Goal: Task Accomplishment & Management: Complete application form

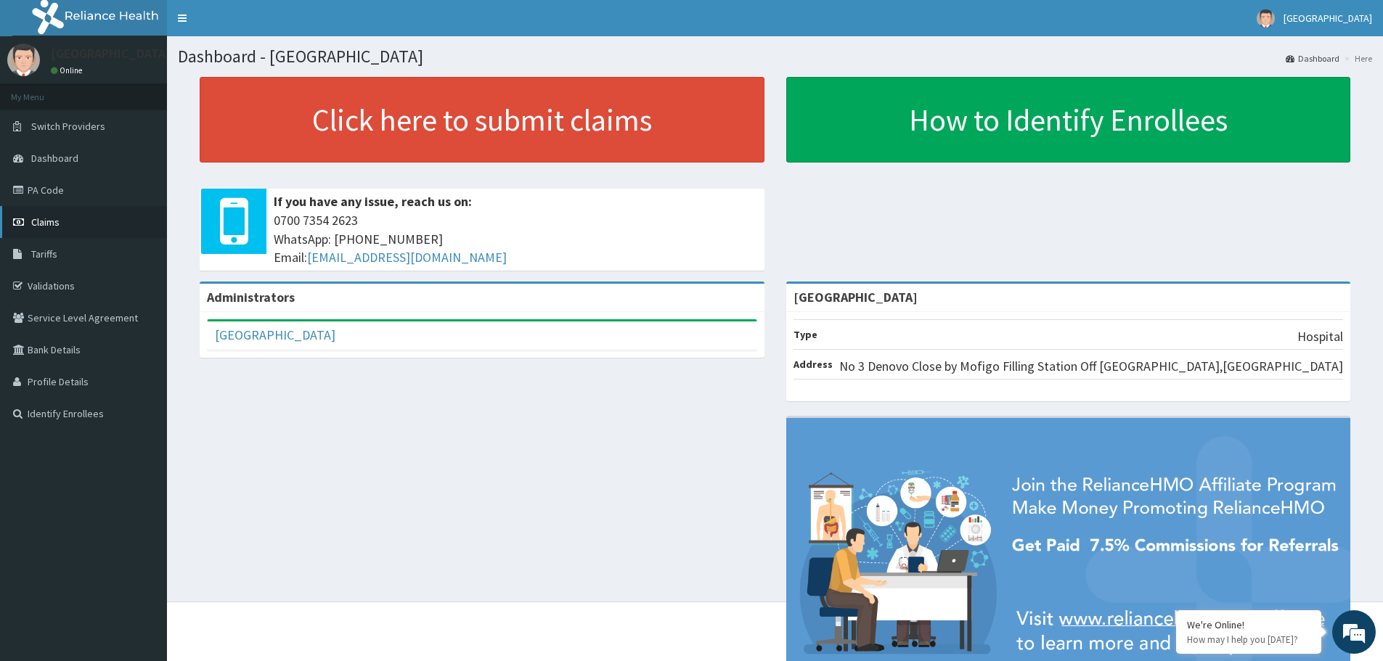
click at [62, 213] on link "Claims" at bounding box center [83, 222] width 167 height 32
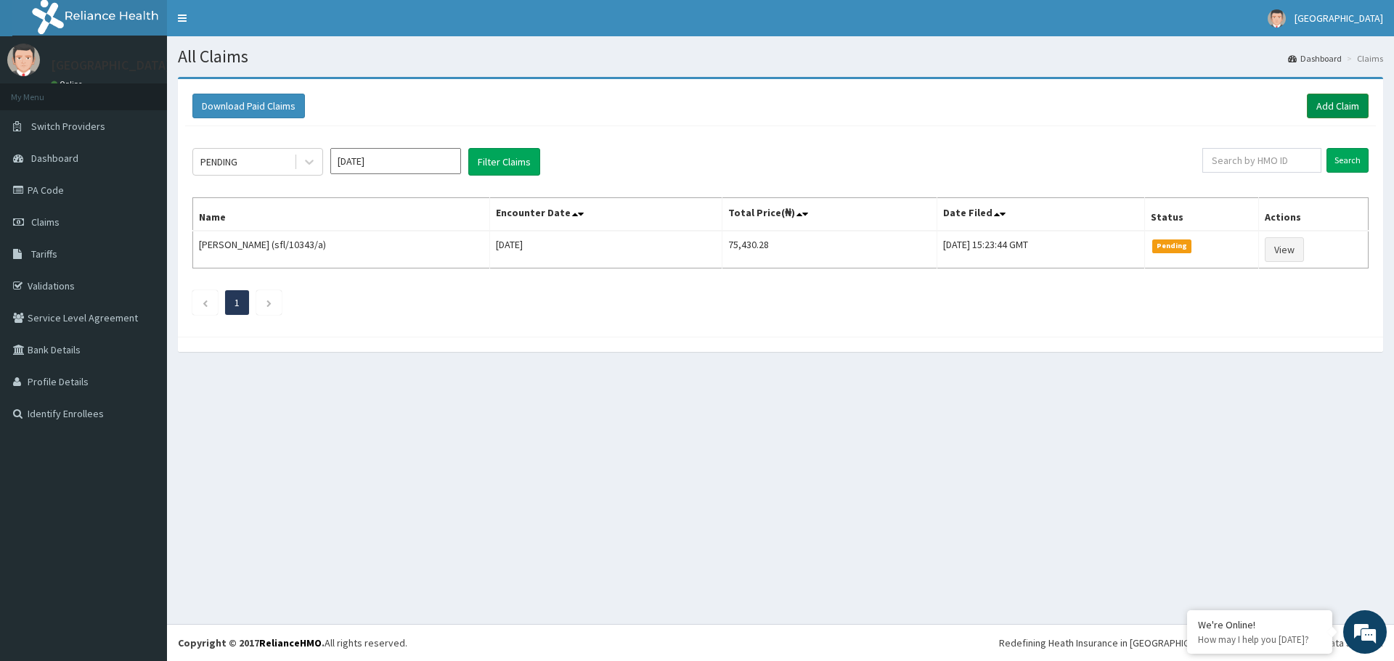
click at [1339, 108] on link "Add Claim" at bounding box center [1338, 106] width 62 height 25
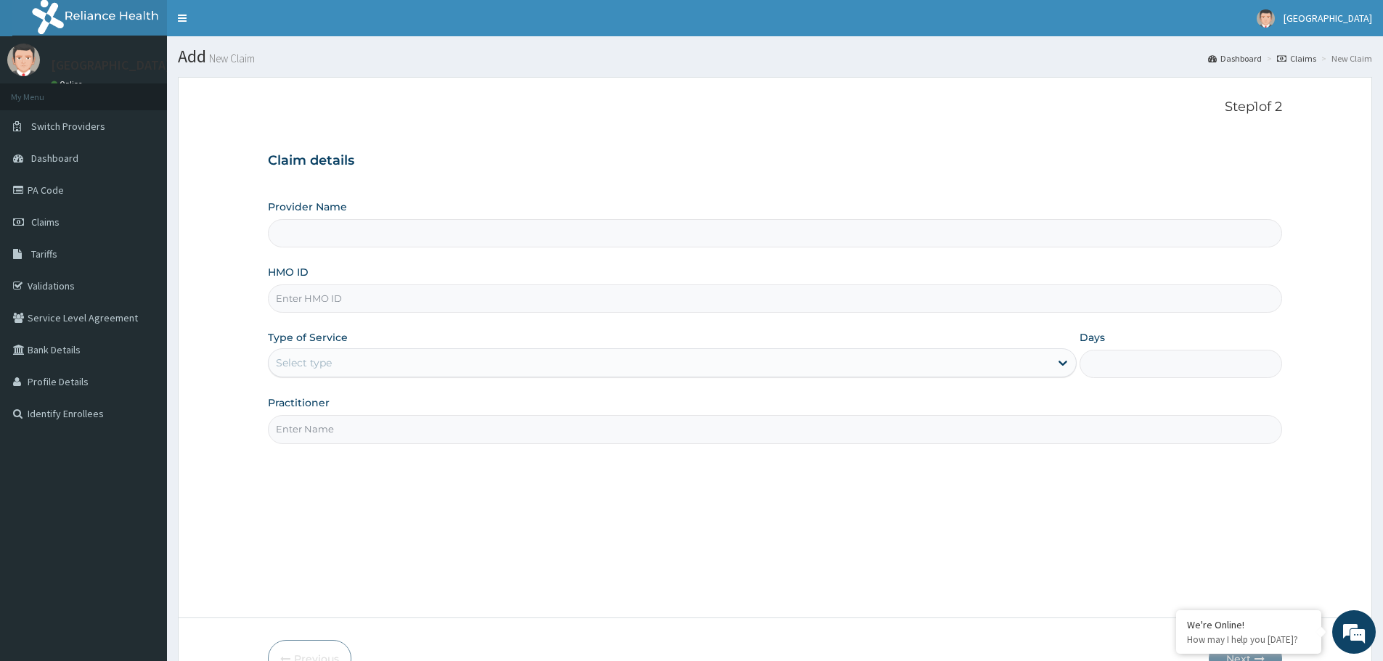
type input "[GEOGRAPHIC_DATA]"
click at [345, 293] on input "HMO ID" at bounding box center [775, 299] width 1014 height 28
type input "lhc/10202/a"
click at [45, 282] on link "Validations" at bounding box center [83, 286] width 167 height 32
click at [423, 293] on input "HMO ID" at bounding box center [775, 299] width 1014 height 28
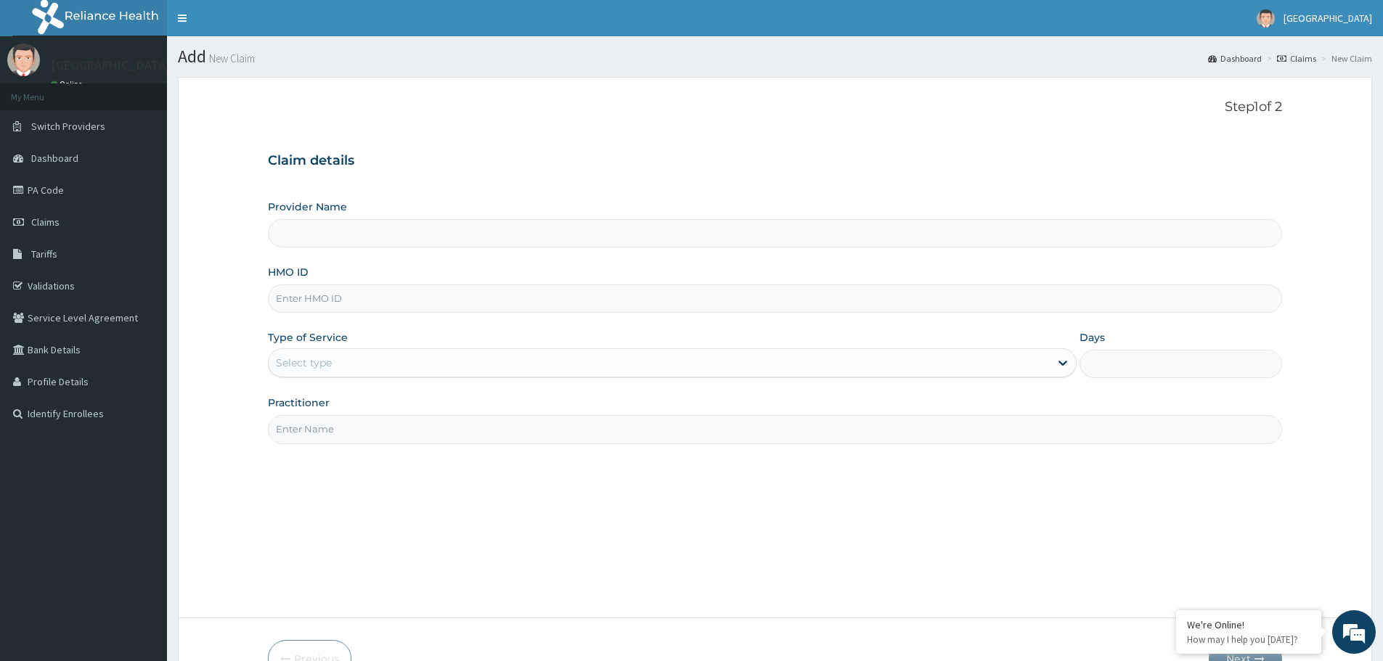
type input "l"
type input "[GEOGRAPHIC_DATA]"
type input "lhc/10202/a"
click at [334, 354] on div "Select type" at bounding box center [659, 362] width 781 height 23
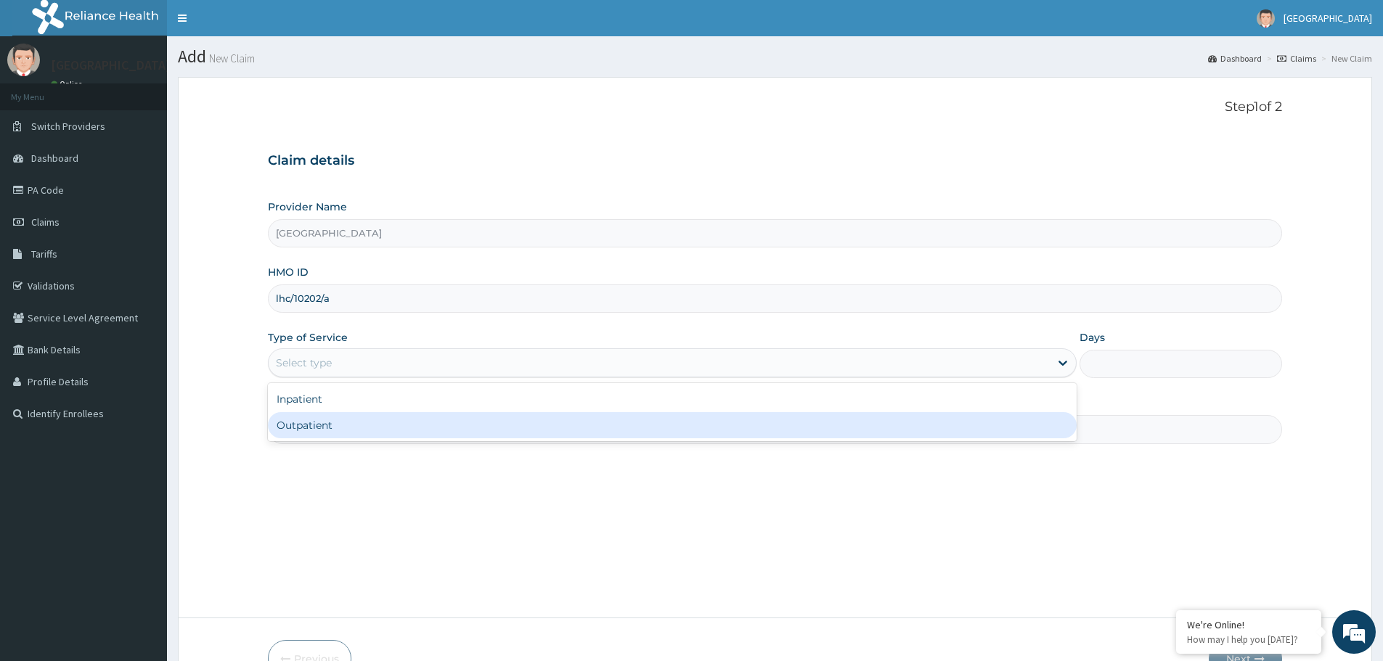
click at [328, 423] on div "Outpatient" at bounding box center [672, 425] width 809 height 26
type input "1"
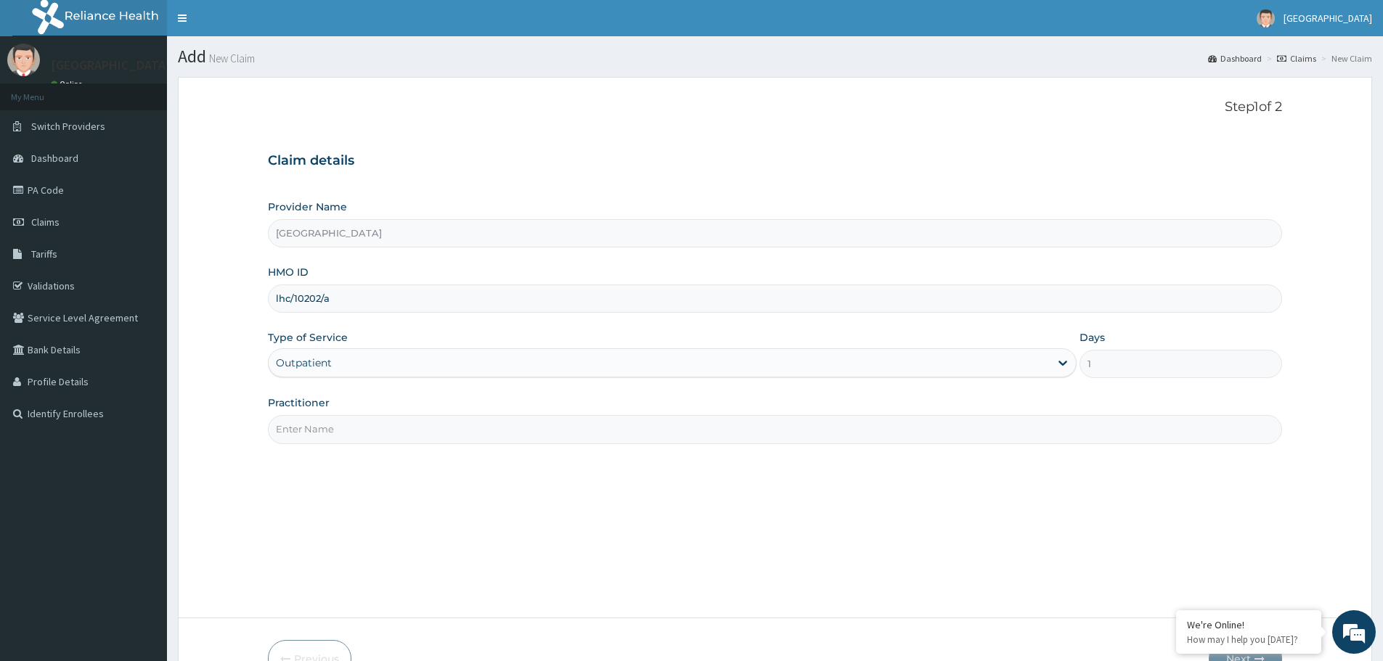
drag, startPoint x: 340, startPoint y: 427, endPoint x: 330, endPoint y: 460, distance: 34.9
click at [340, 427] on input "Practitioner" at bounding box center [775, 429] width 1014 height 28
type input "dr. veronica"
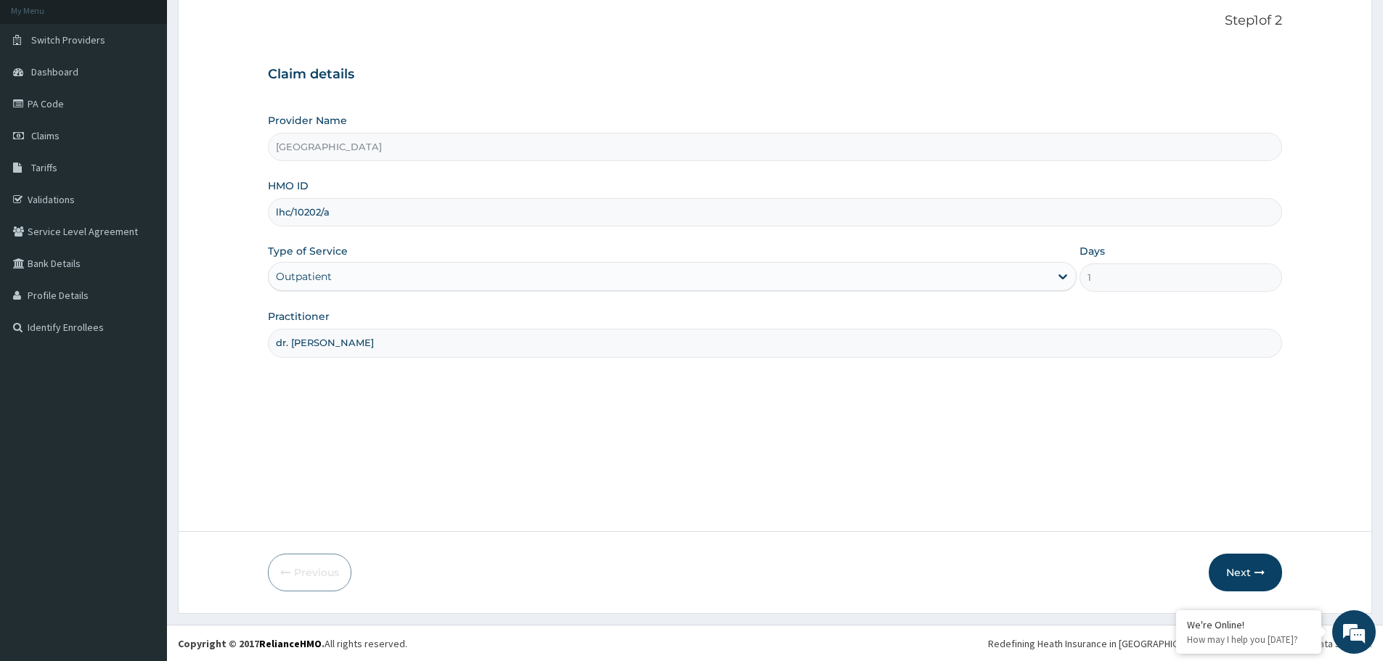
scroll to position [87, 0]
click at [1236, 570] on button "Next" at bounding box center [1245, 572] width 73 height 38
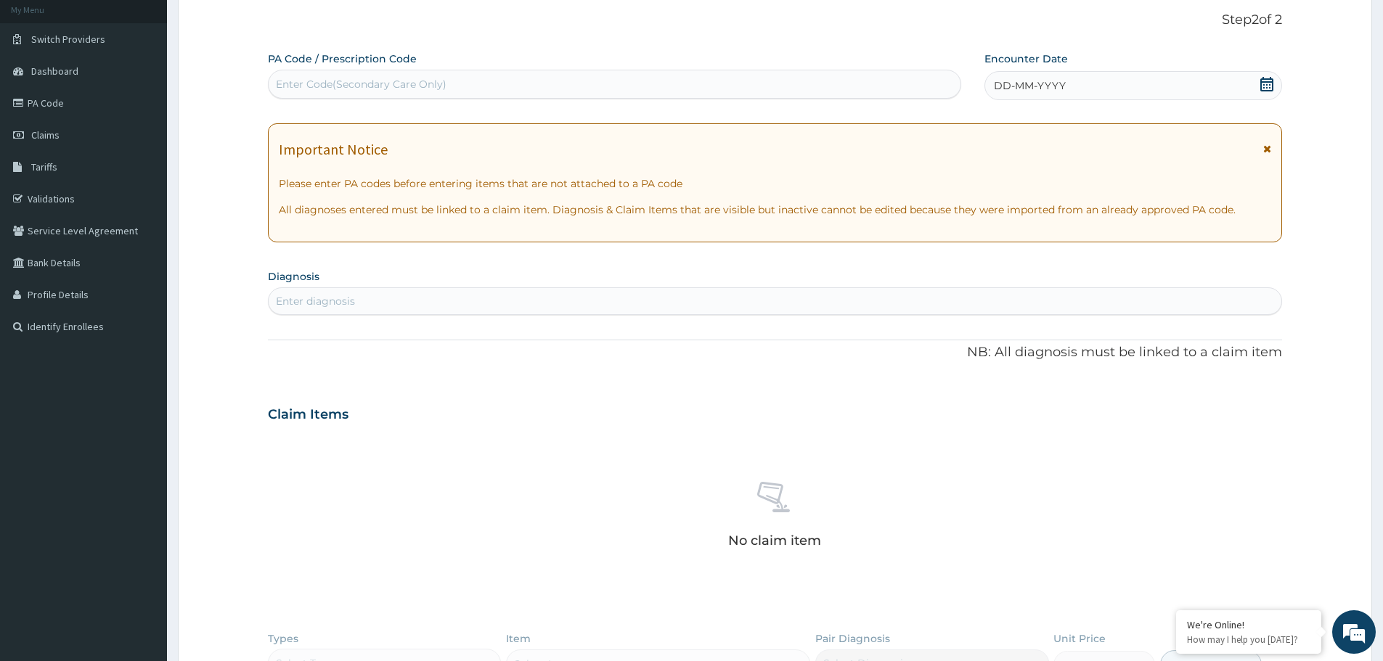
click at [1044, 86] on span "DD-MM-YYYY" at bounding box center [1030, 85] width 72 height 15
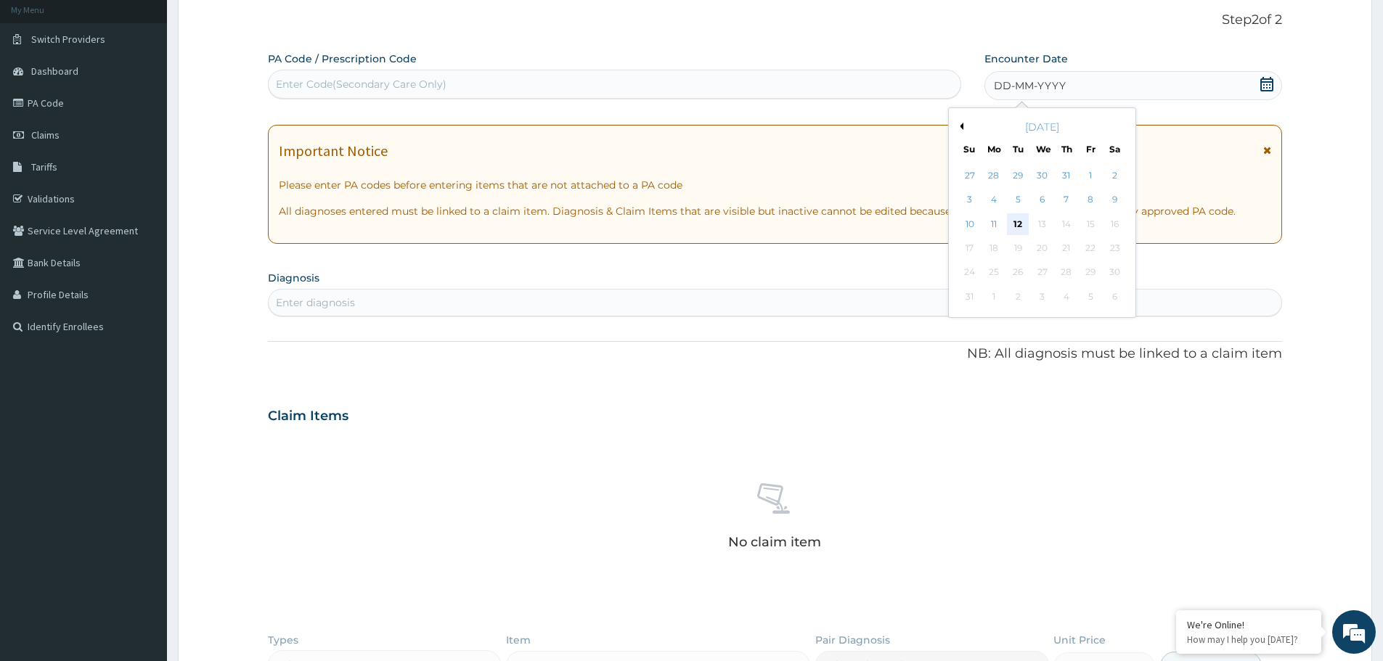
click at [1017, 227] on div "12" at bounding box center [1019, 224] width 22 height 22
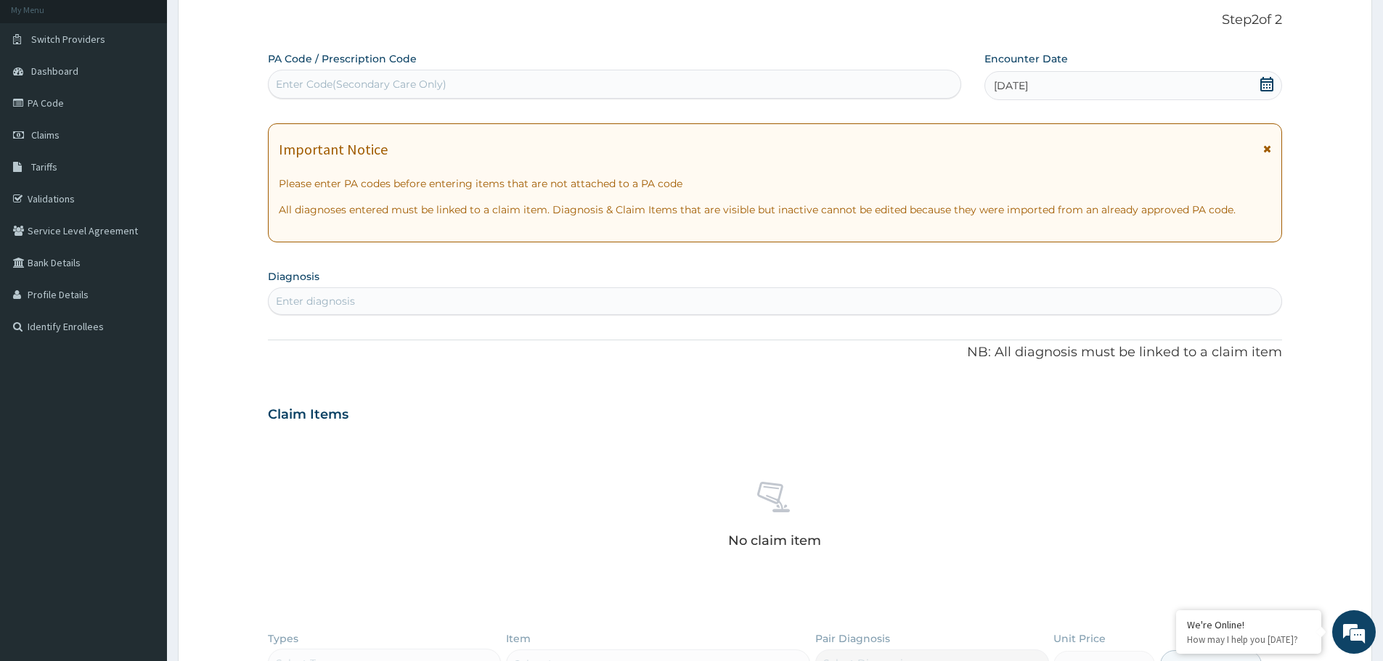
click at [471, 306] on div "Enter diagnosis" at bounding box center [775, 301] width 1013 height 23
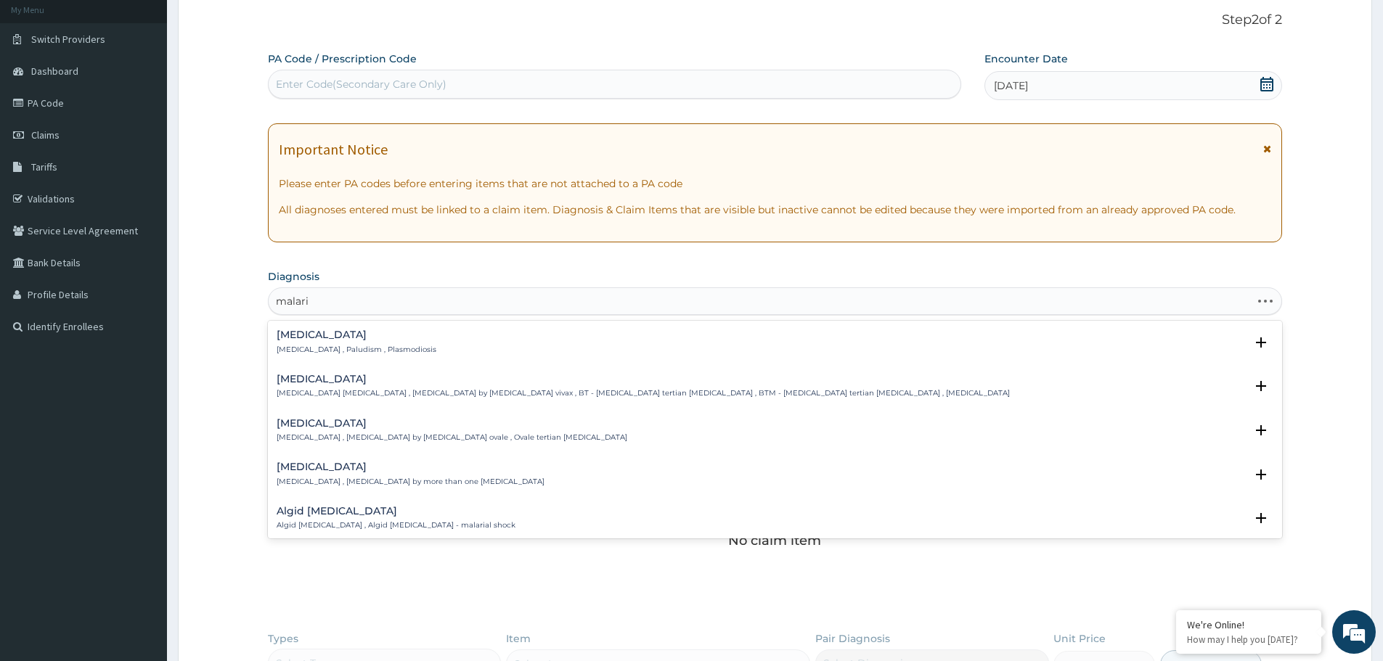
type input "malaria"
click at [337, 339] on h4 "Malaria" at bounding box center [357, 335] width 160 height 11
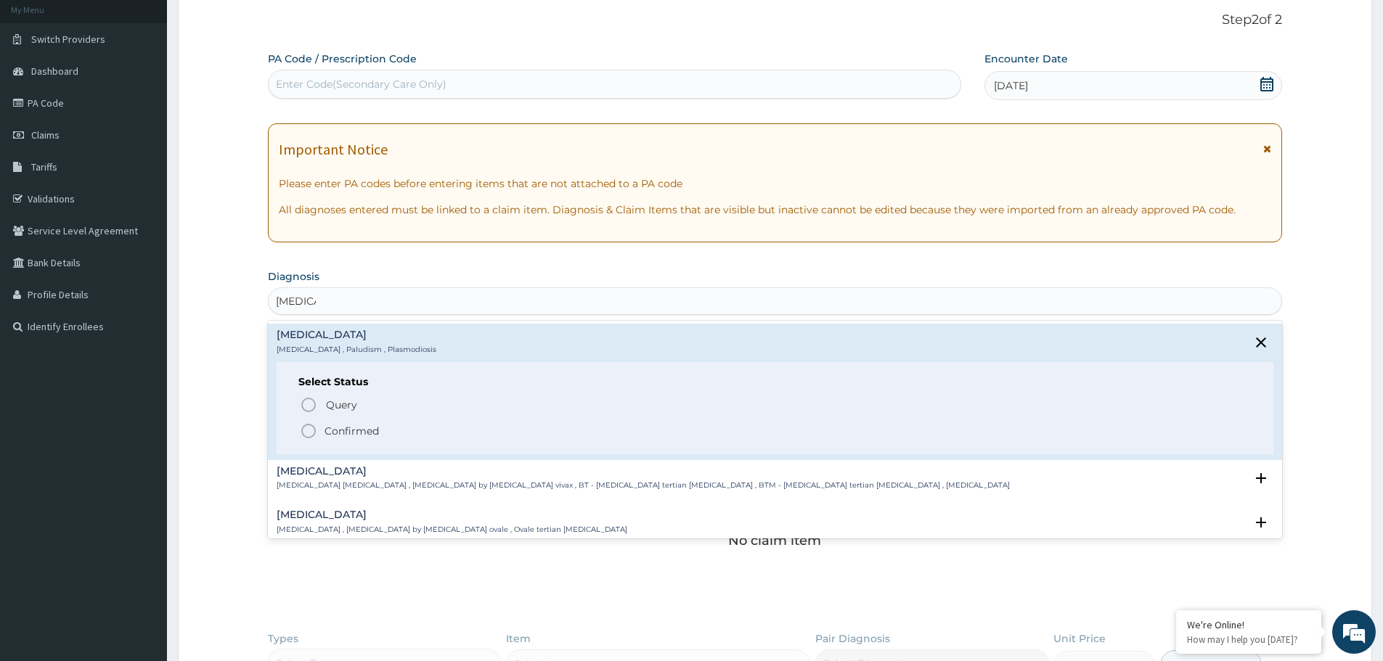
drag, startPoint x: 352, startPoint y: 428, endPoint x: 354, endPoint y: 420, distance: 7.4
click at [352, 426] on p "Confirmed" at bounding box center [351, 431] width 54 height 15
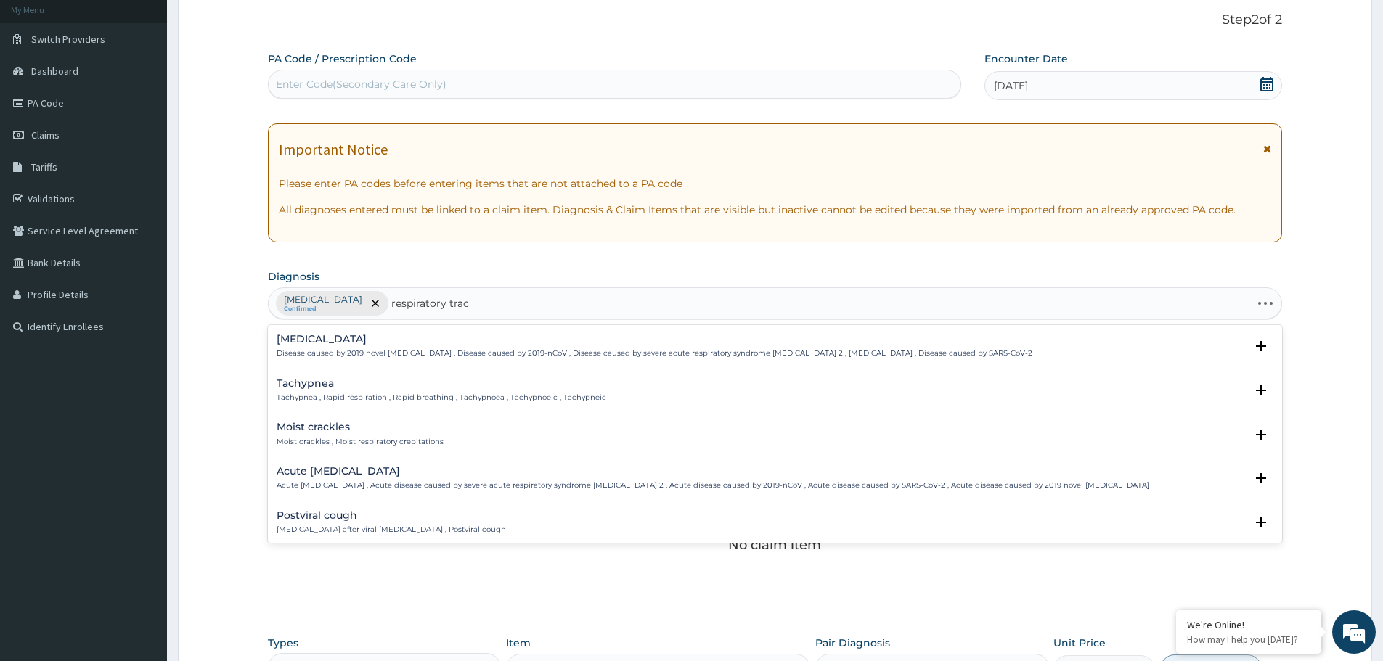
type input "respiratory tract"
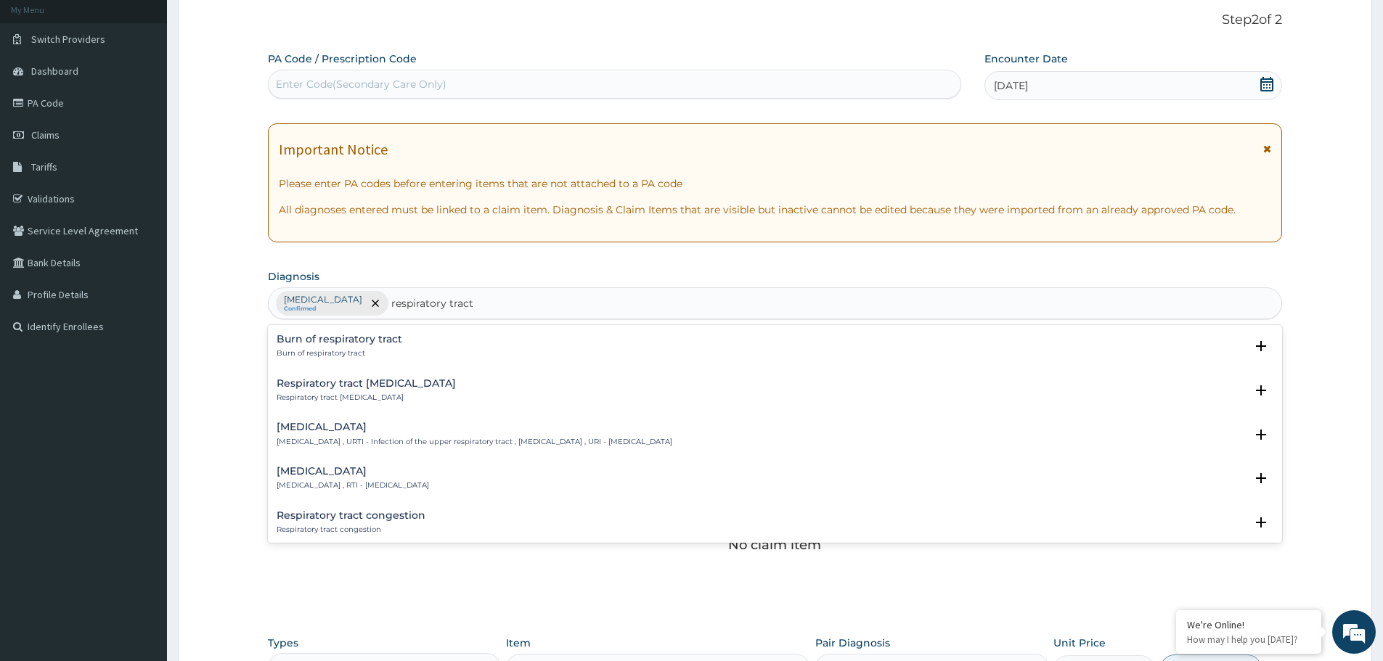
click at [396, 466] on h4 "Respiratory tract infection" at bounding box center [353, 471] width 152 height 11
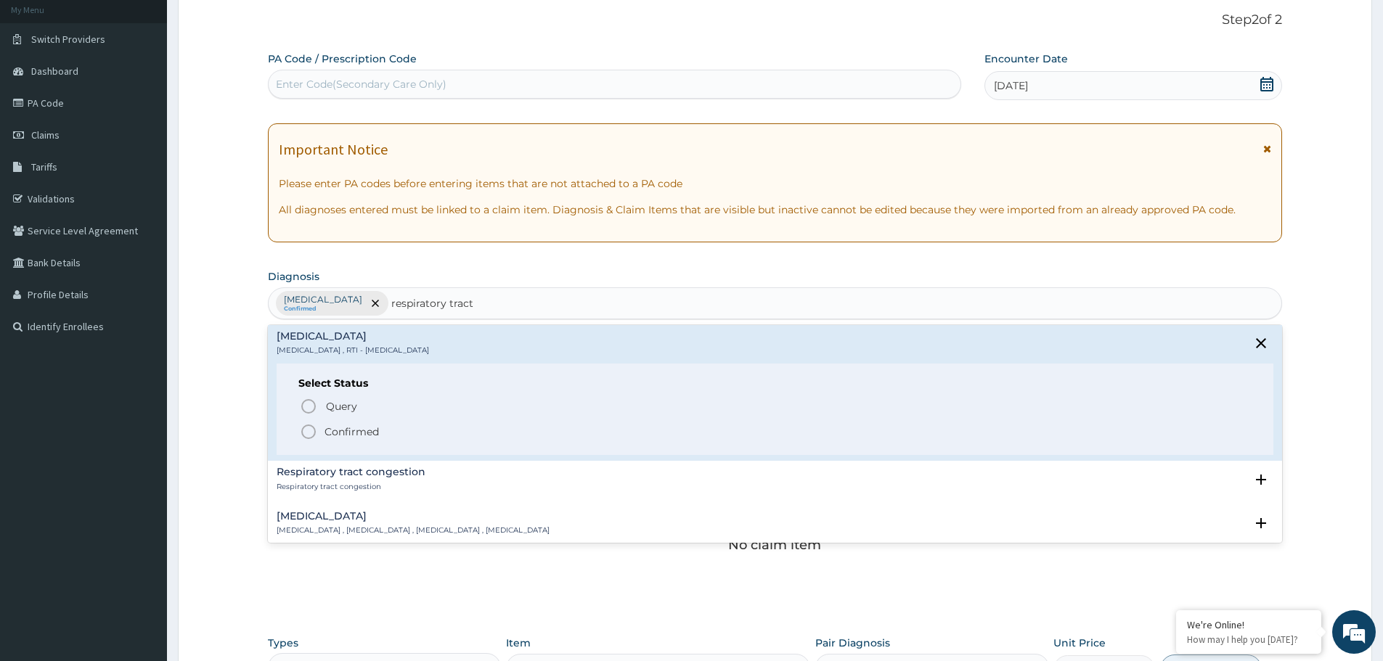
scroll to position [145, 0]
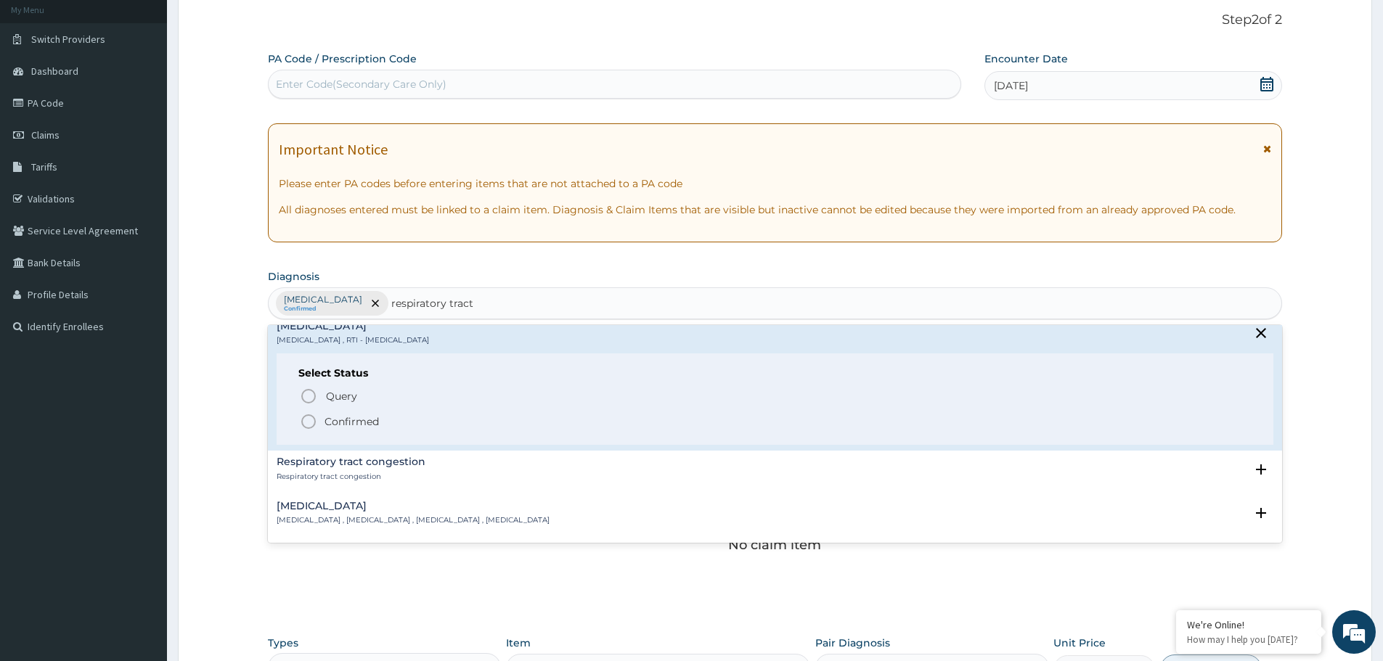
click at [342, 420] on p "Confirmed" at bounding box center [351, 421] width 54 height 15
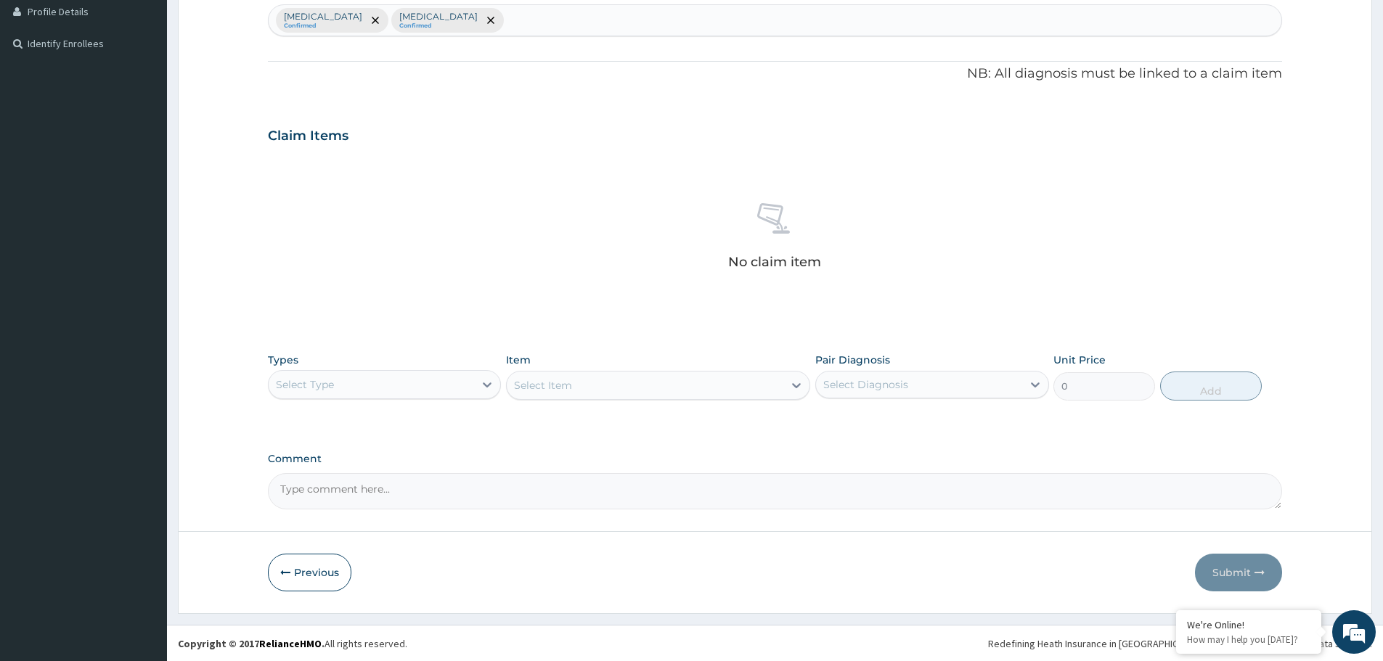
scroll to position [371, 0]
click at [436, 388] on div "Select Type" at bounding box center [371, 383] width 205 height 23
click at [387, 464] on div "Procedures" at bounding box center [384, 472] width 233 height 26
click at [581, 383] on div "Select Item" at bounding box center [658, 384] width 304 height 29
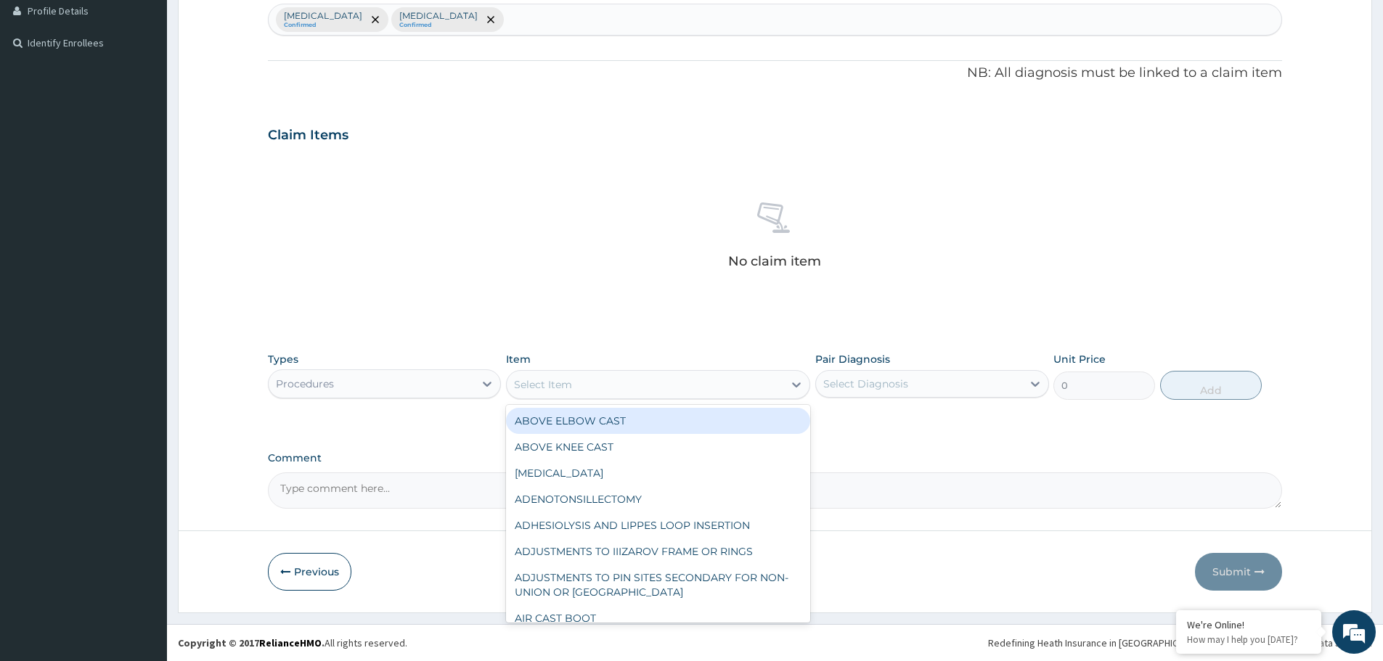
click at [624, 393] on div "Select Item" at bounding box center [645, 384] width 277 height 23
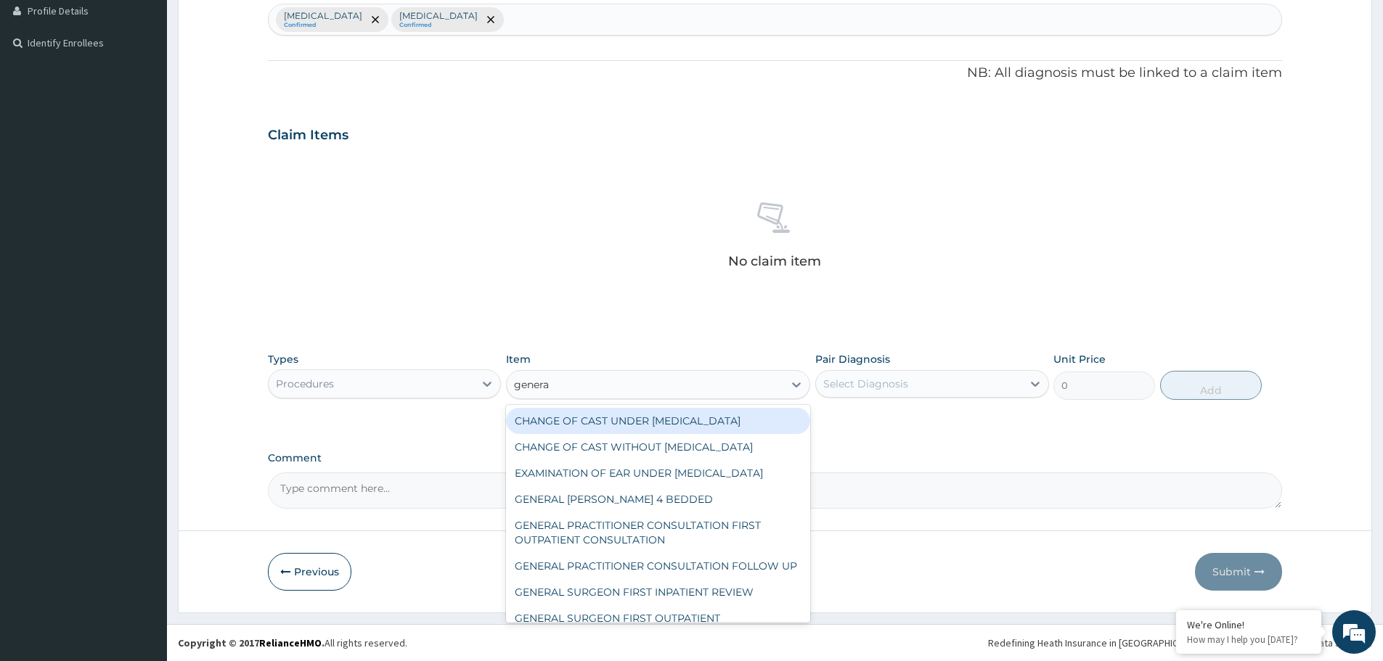
type input "general"
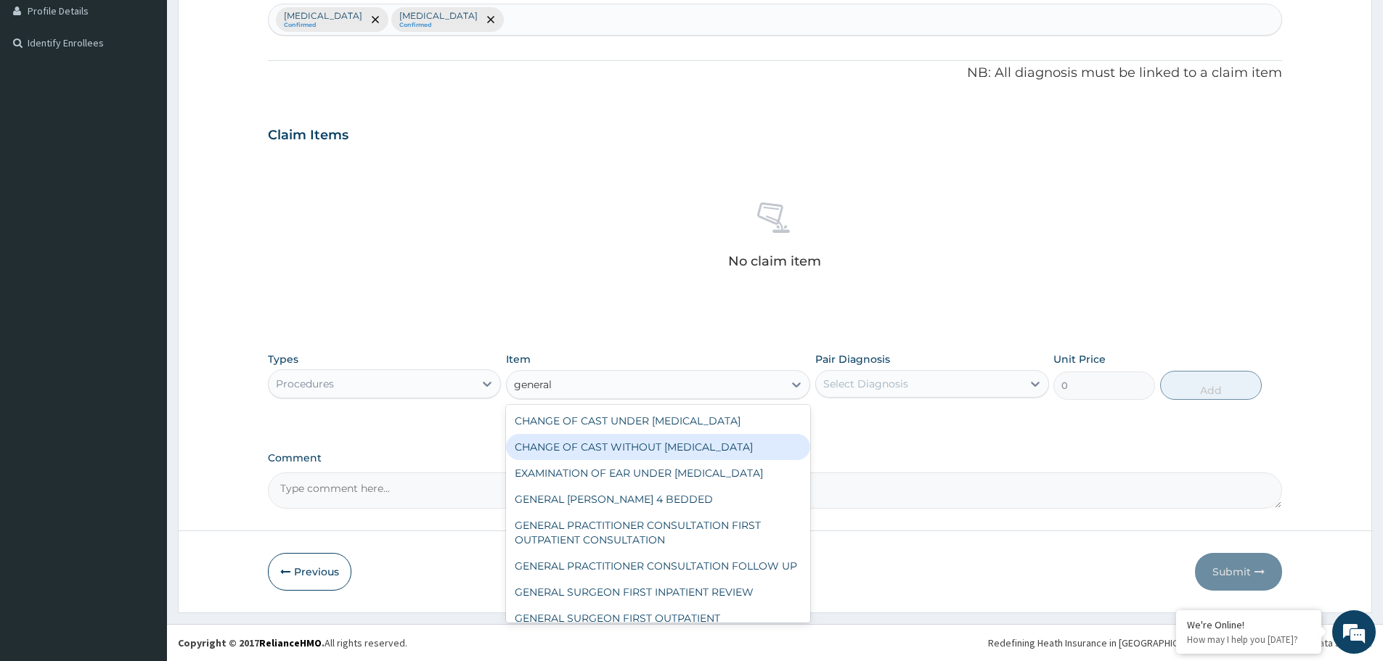
scroll to position [136, 0]
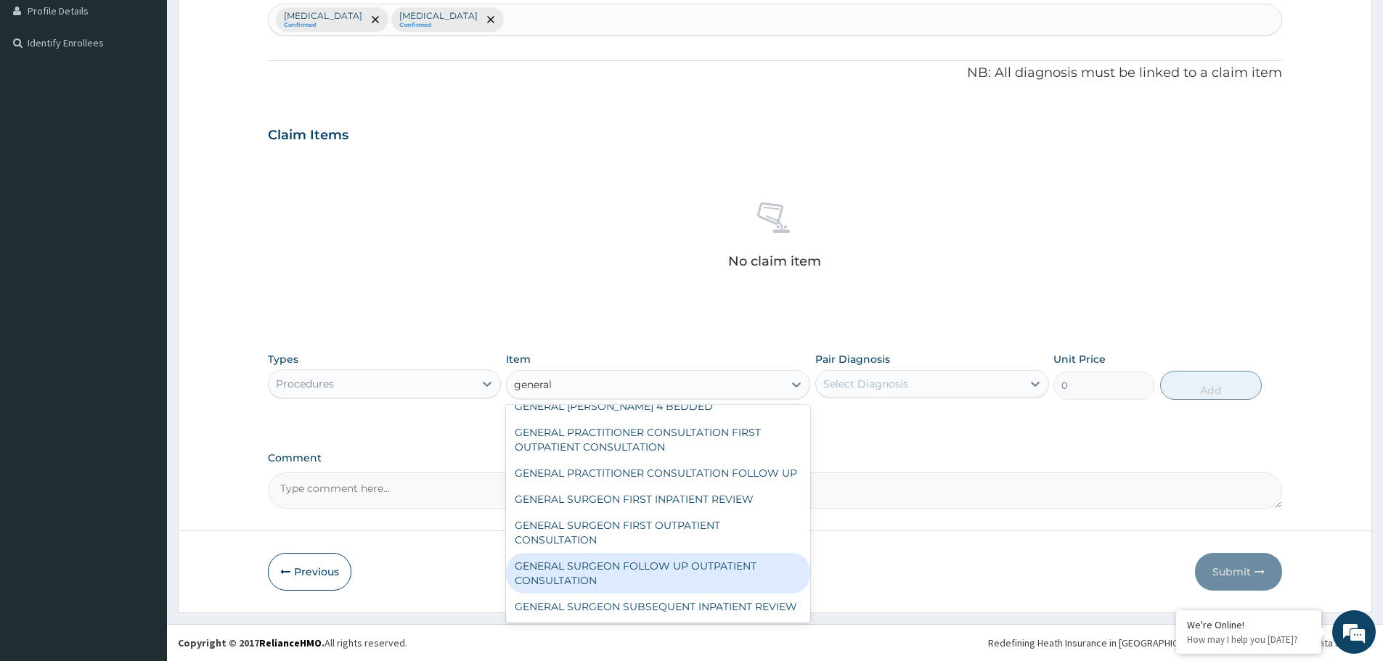
click at [629, 553] on div "GENERAL SURGEON FOLLOW UP OUTPATIENT CONSULTATION" at bounding box center [658, 573] width 304 height 41
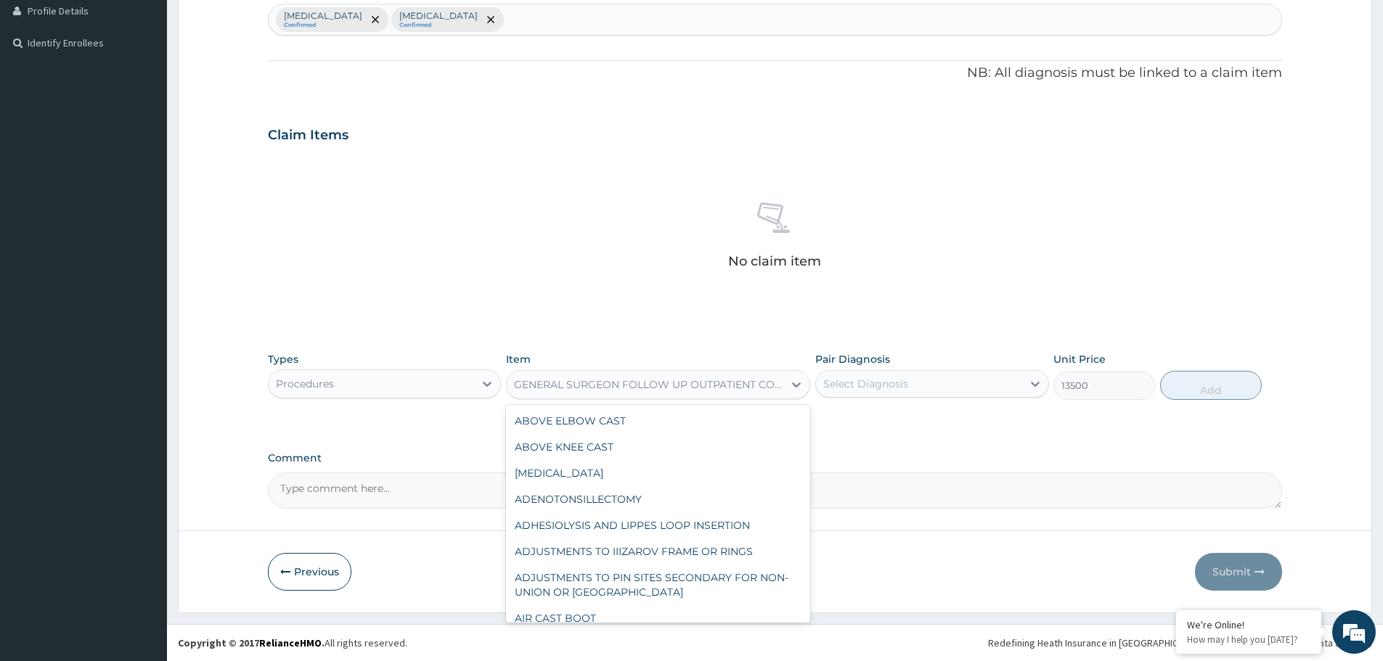
click at [668, 388] on div "GENERAL SURGEON FOLLOW UP OUTPATIENT CONSULTATION" at bounding box center [649, 384] width 271 height 15
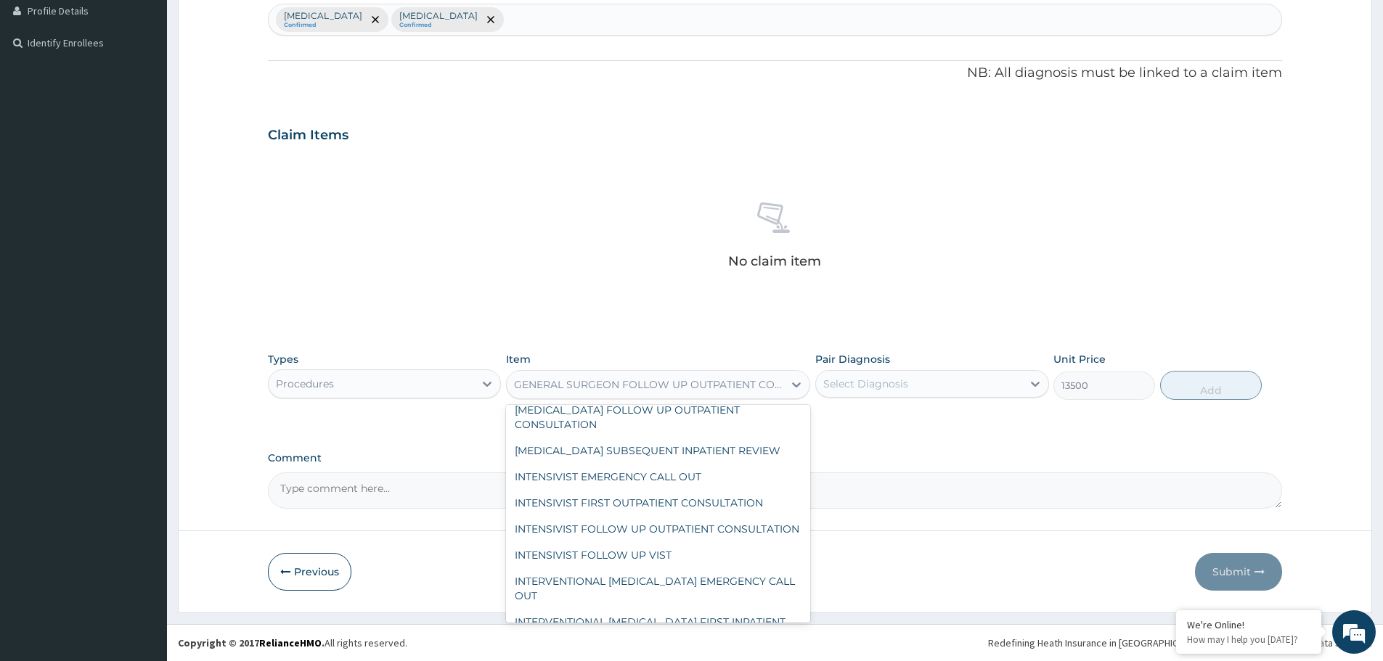
click at [671, 211] on div "GENERAL PRACTITIONER CONSULTATION FOLLOW UP" at bounding box center [658, 198] width 304 height 26
type input "11610"
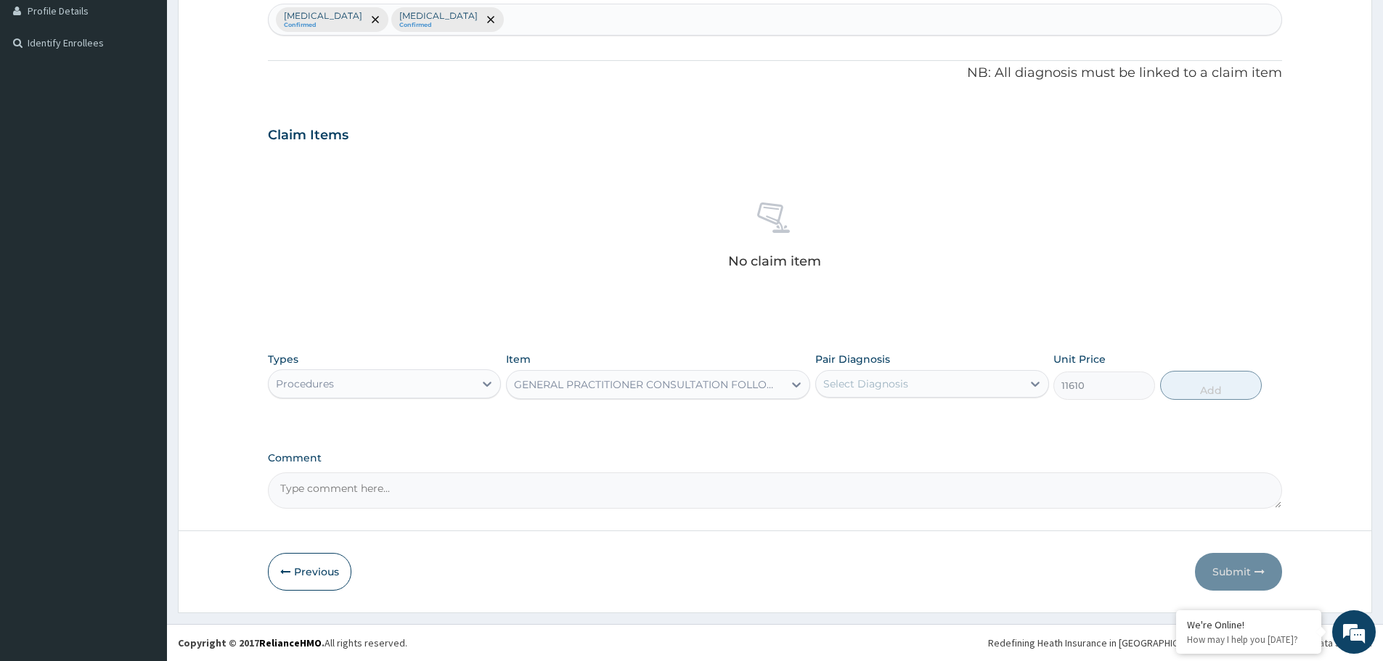
click at [906, 386] on div "Select Diagnosis" at bounding box center [865, 384] width 85 height 15
click at [888, 423] on div "Malaria" at bounding box center [931, 421] width 233 height 30
checkbox input "true"
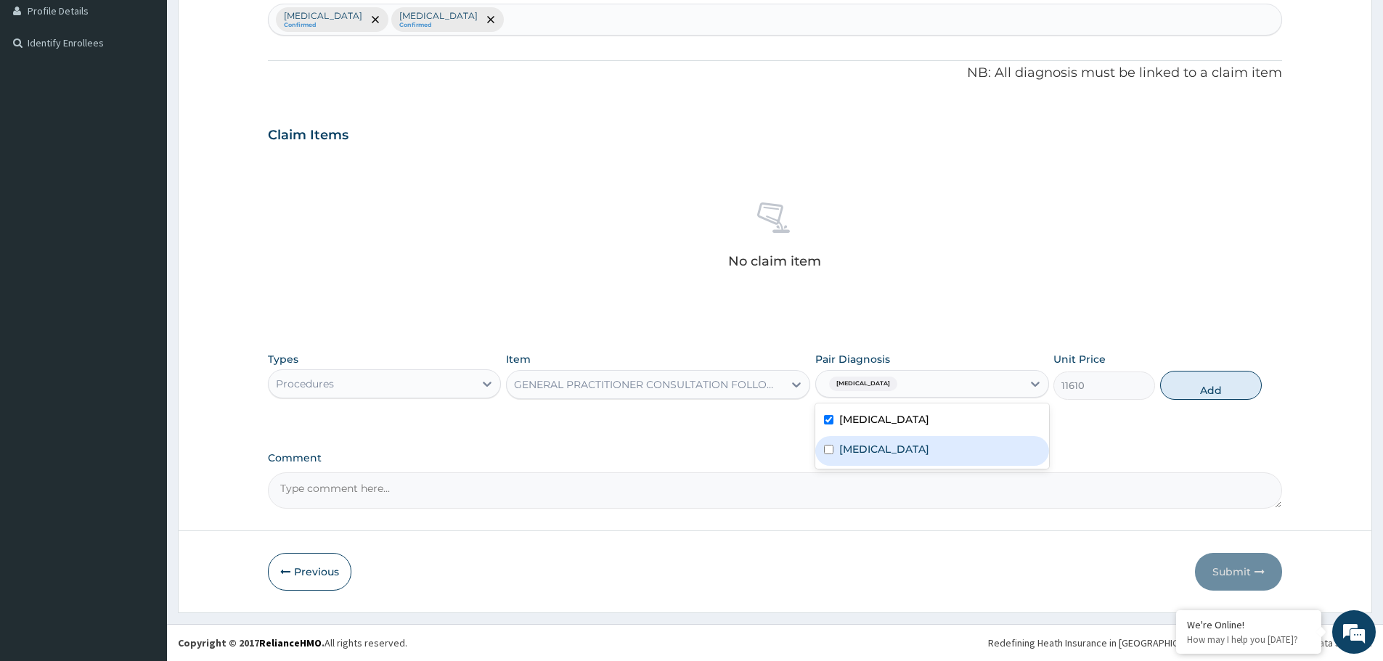
drag, startPoint x: 880, startPoint y: 460, endPoint x: 992, endPoint y: 436, distance: 115.0
click at [880, 459] on div "Respiratory tract infection" at bounding box center [931, 451] width 233 height 30
checkbox input "true"
click at [1198, 391] on button "Add" at bounding box center [1211, 385] width 102 height 29
type input "0"
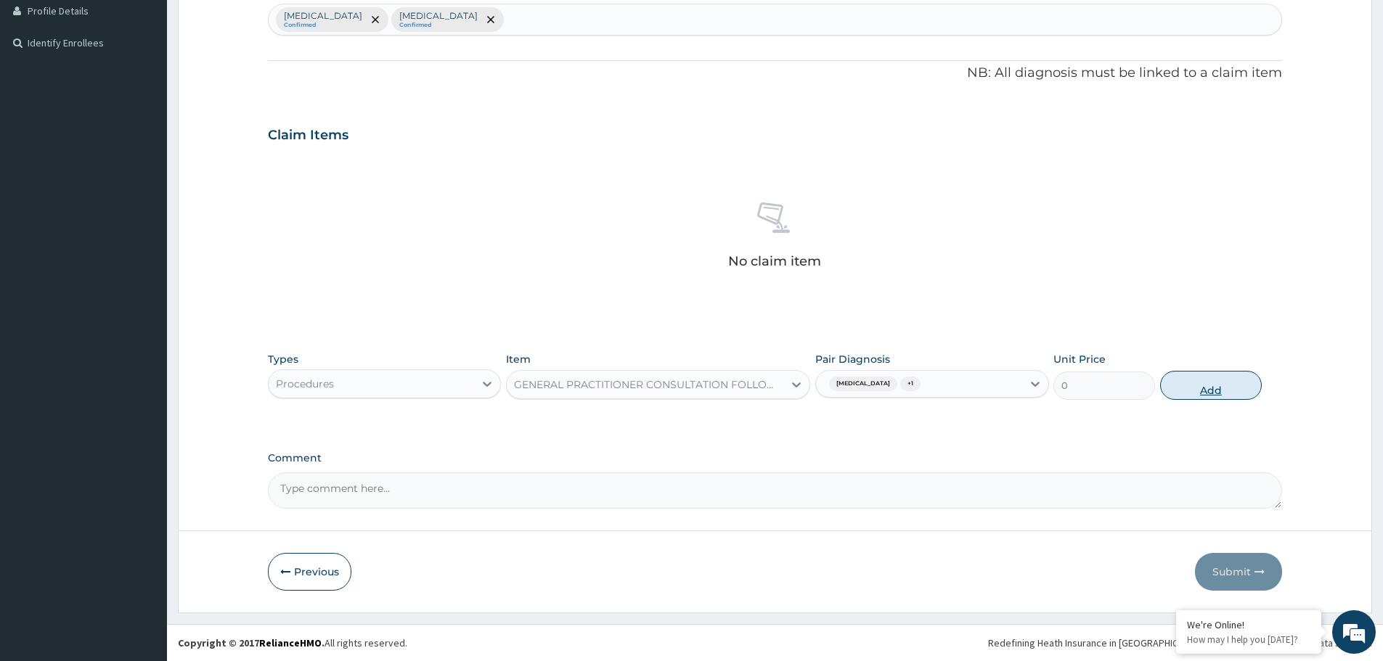
scroll to position [302, 0]
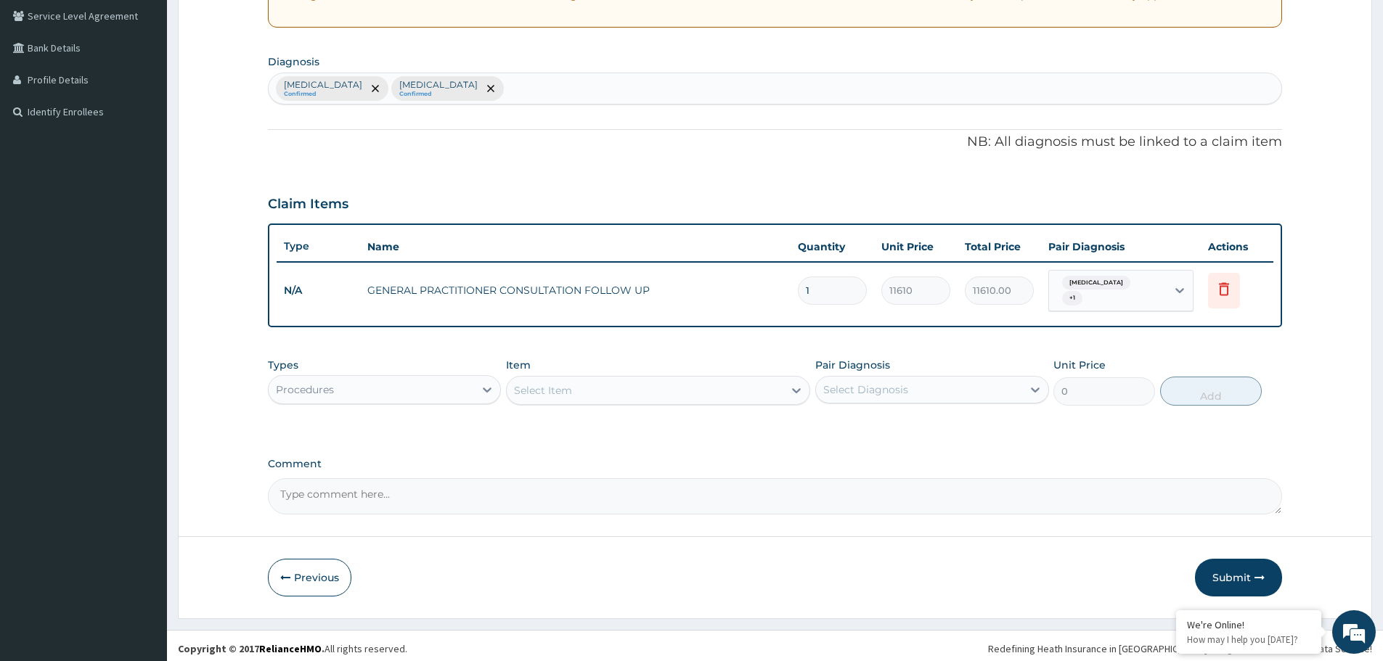
click at [658, 393] on div "Select Item" at bounding box center [645, 390] width 277 height 23
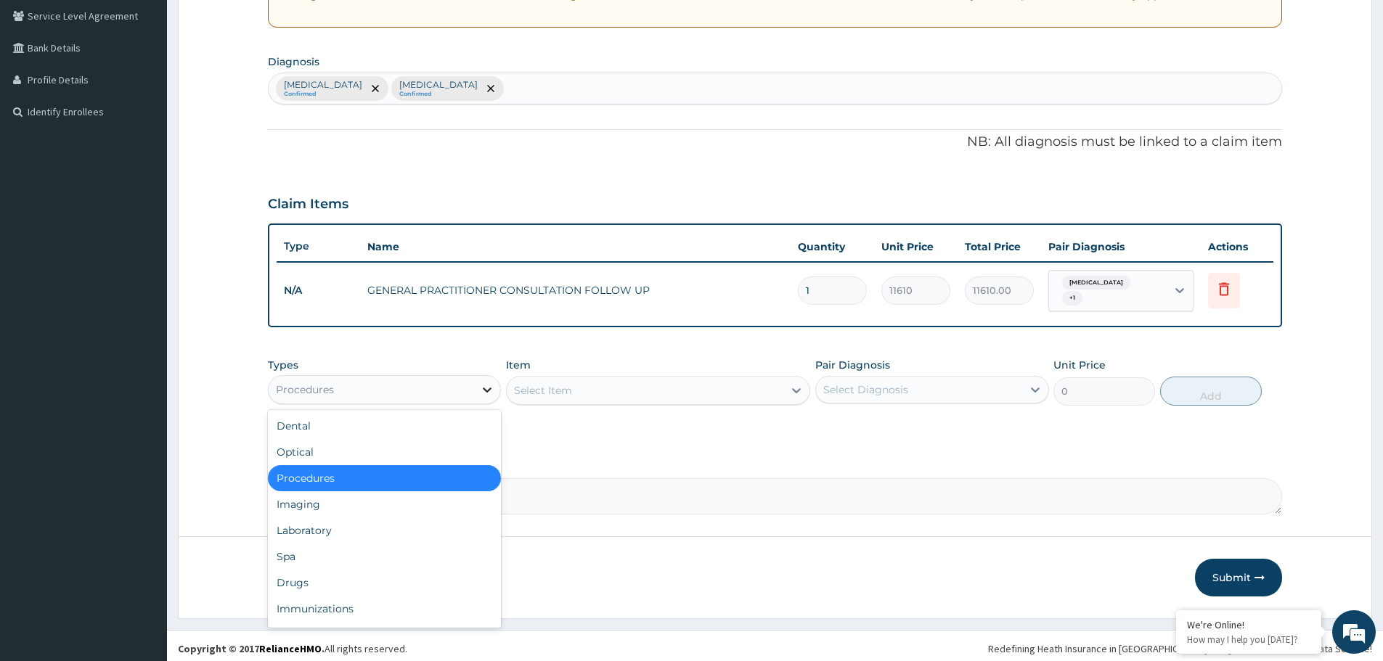
click at [481, 383] on icon at bounding box center [487, 390] width 15 height 15
click at [406, 571] on div "Drugs" at bounding box center [384, 583] width 233 height 26
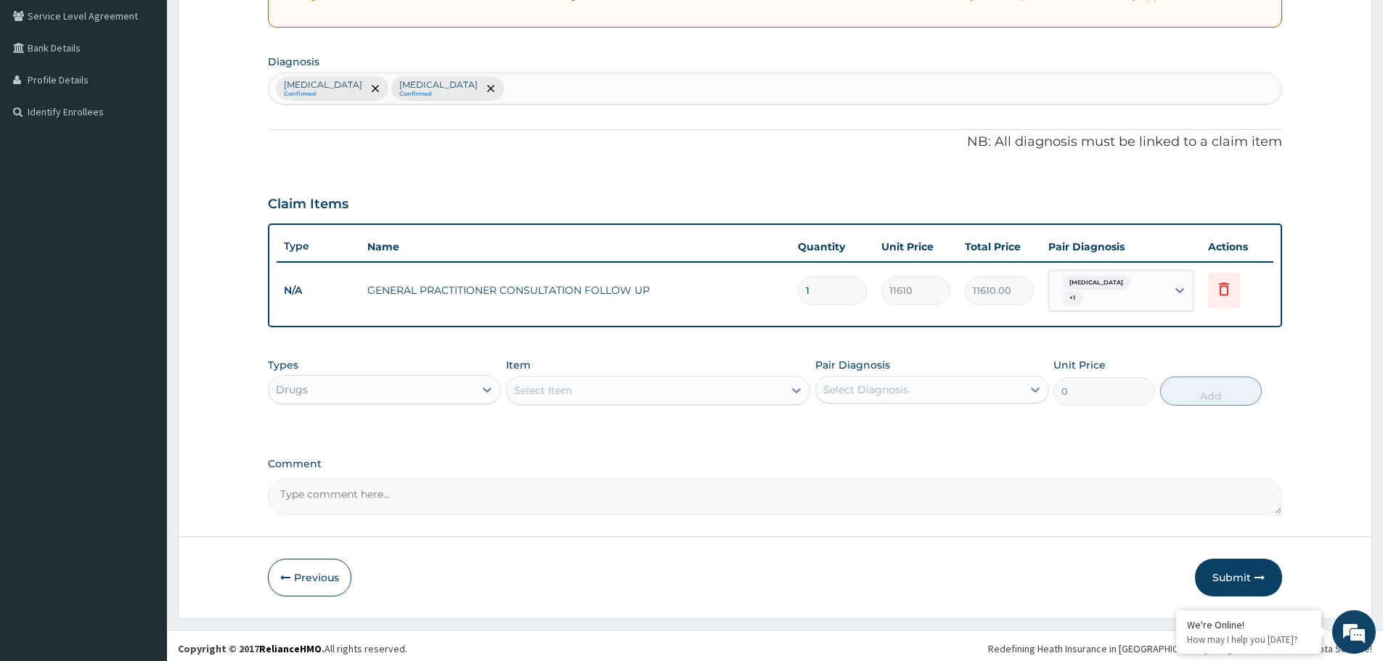
click at [611, 381] on div "Select Item" at bounding box center [645, 390] width 277 height 23
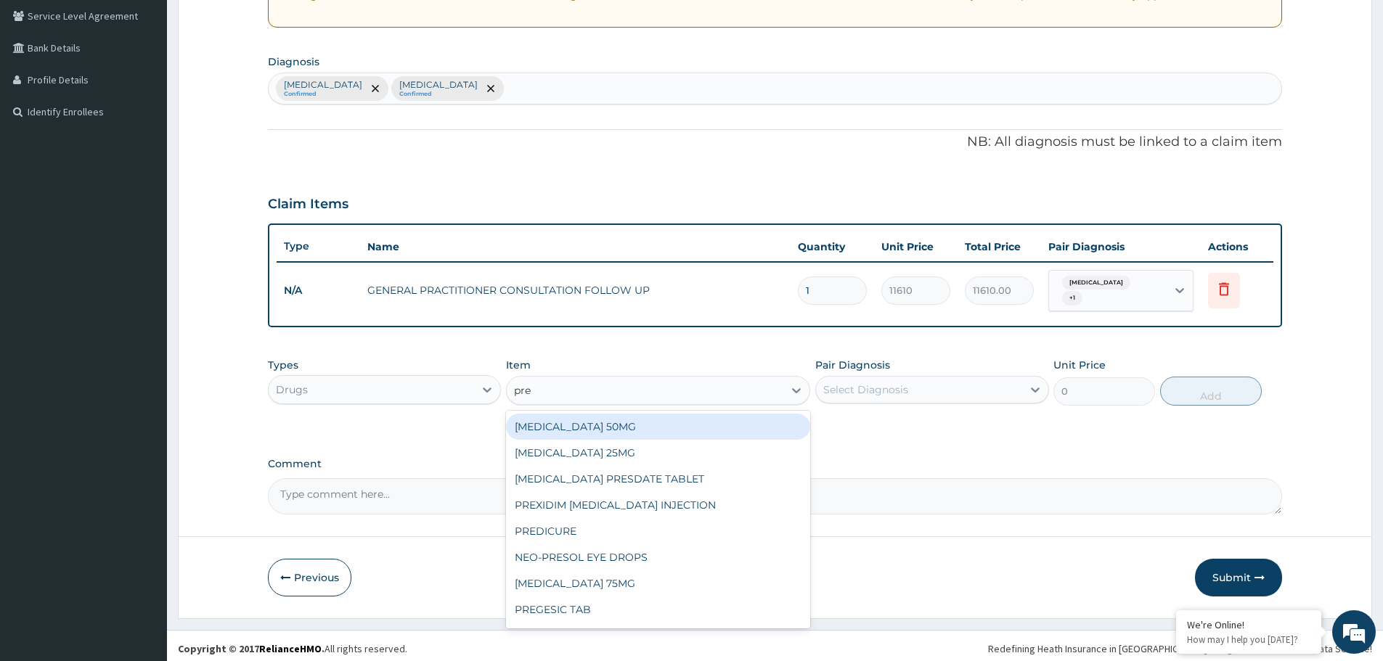
type input "pred"
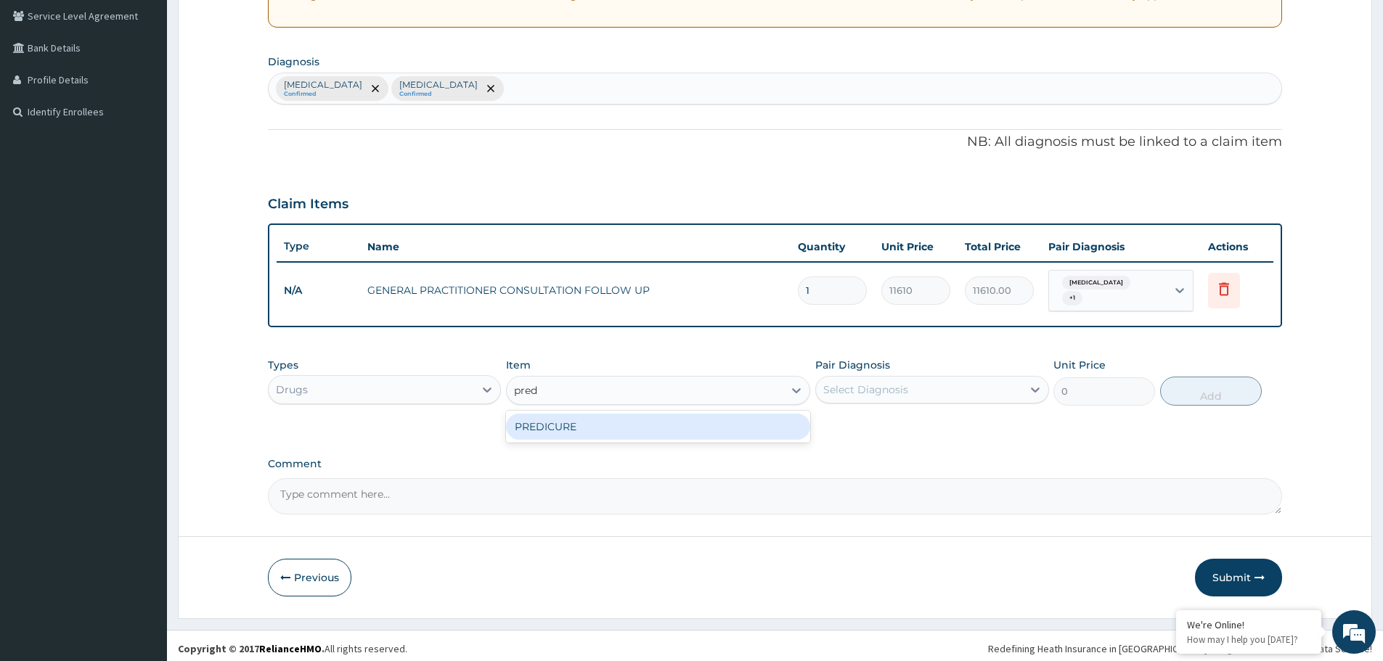
click at [604, 427] on div "PREDICURE" at bounding box center [658, 427] width 304 height 26
type input "53.2125"
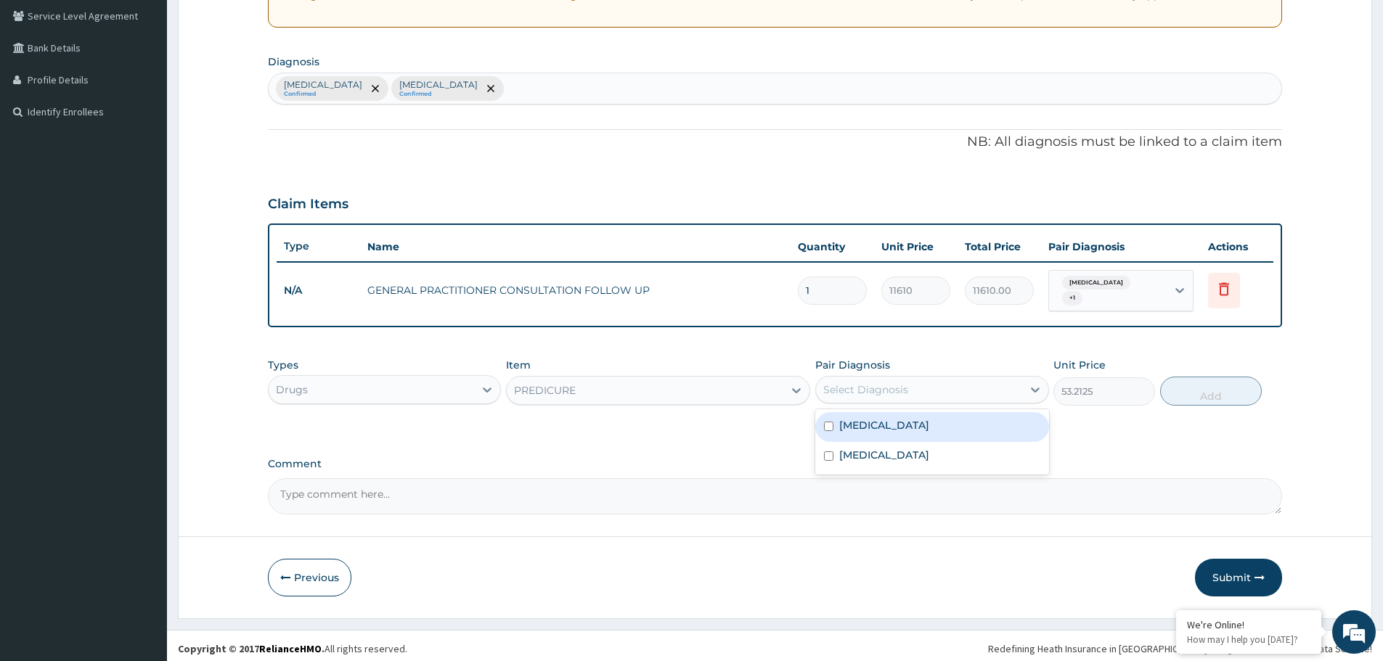
click at [952, 390] on div "Select Diagnosis" at bounding box center [918, 389] width 205 height 23
click at [902, 417] on div "Malaria" at bounding box center [931, 427] width 233 height 30
checkbox input "true"
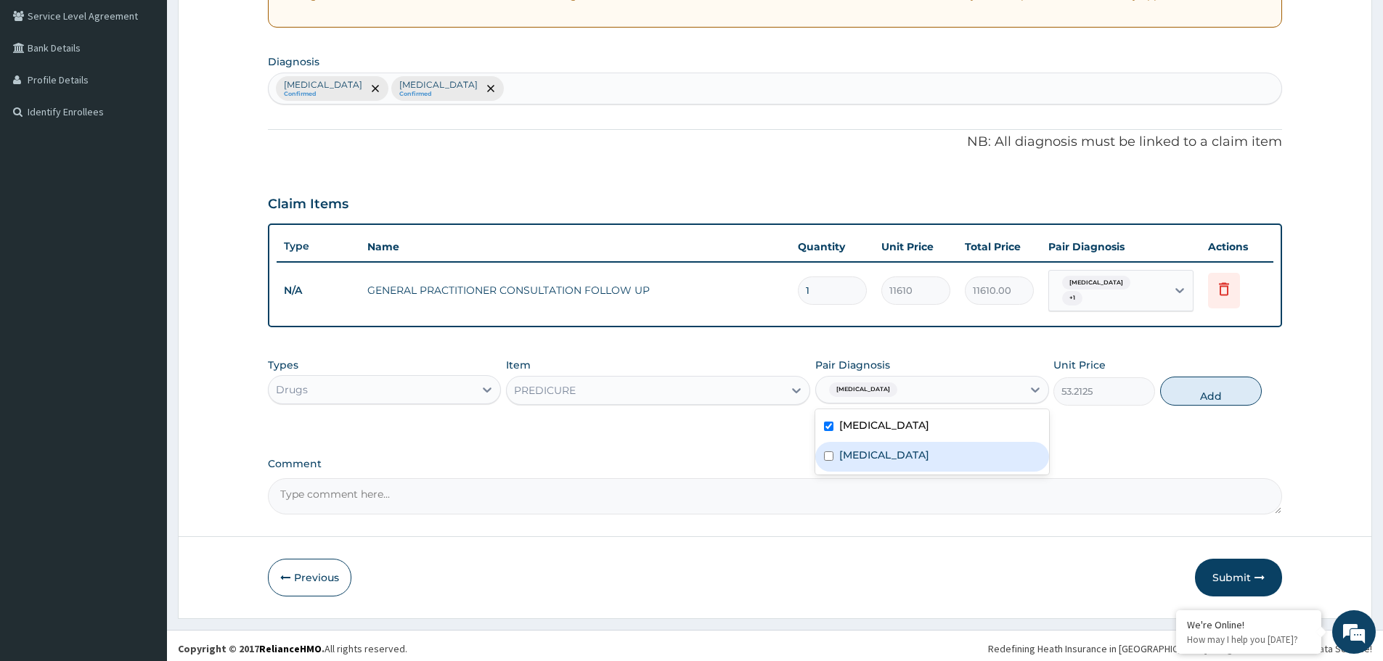
click at [889, 457] on div "Respiratory tract infection" at bounding box center [931, 457] width 233 height 30
checkbox input "true"
click at [1220, 383] on button "Add" at bounding box center [1211, 391] width 102 height 29
type input "0"
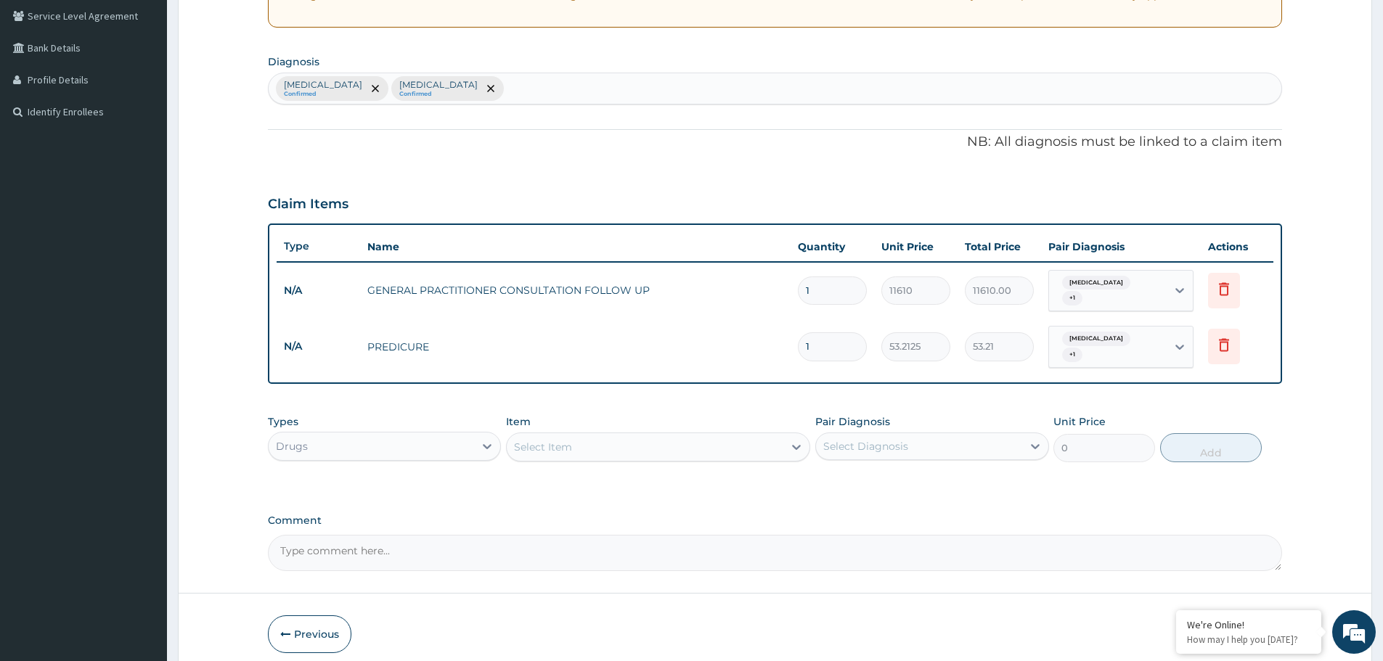
type input "10"
type input "532.13"
type input "10"
click at [623, 436] on div "Select Item" at bounding box center [645, 447] width 277 height 23
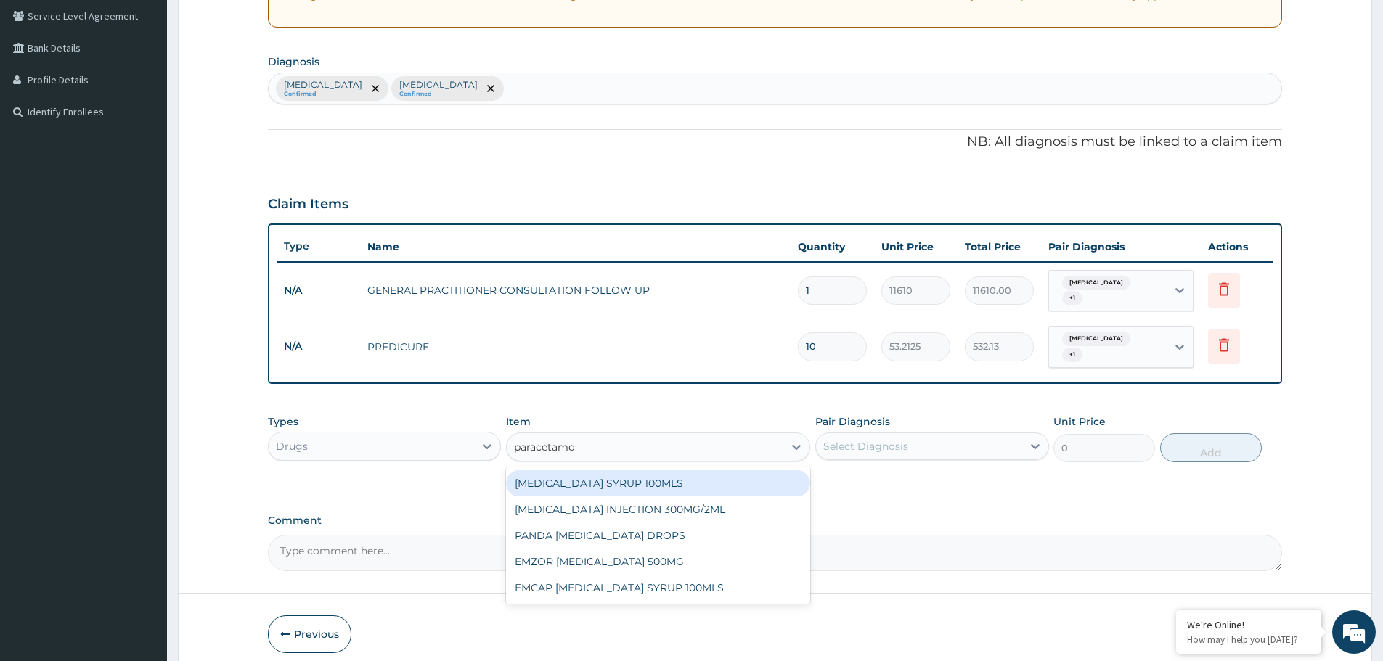
type input "[MEDICAL_DATA]"
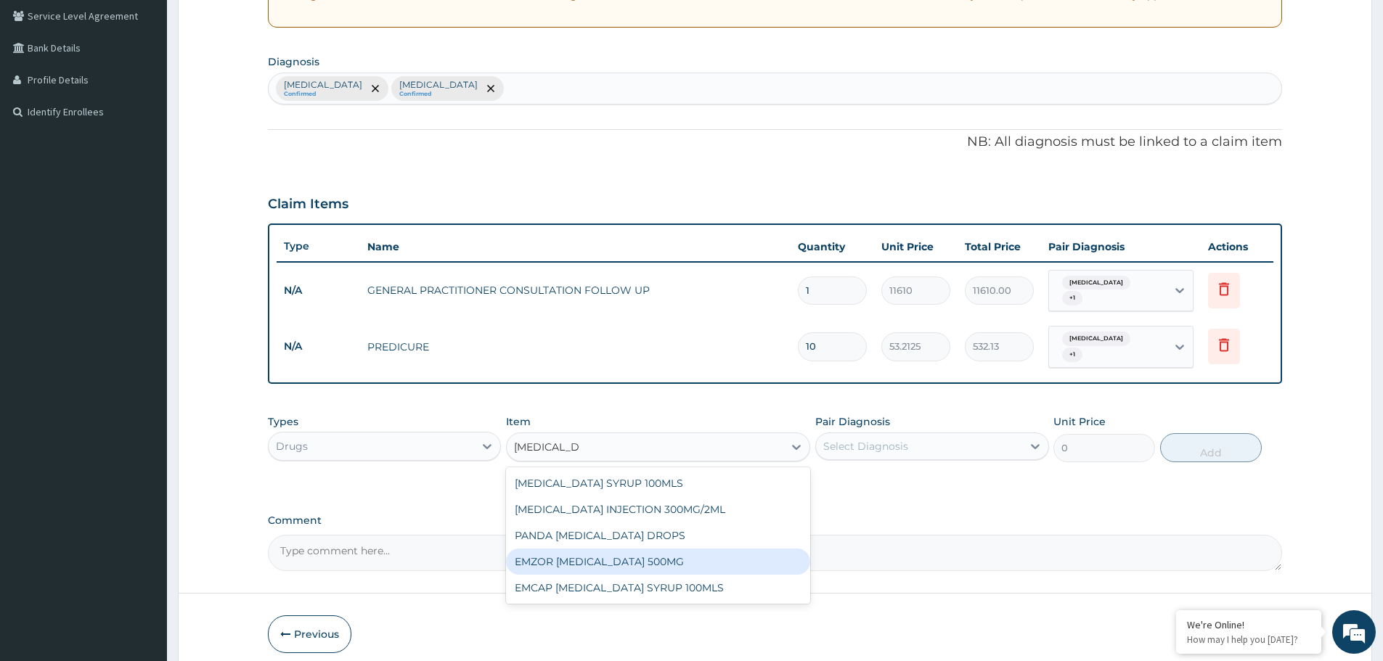
click at [618, 552] on div "EMZOR [MEDICAL_DATA] 500MG" at bounding box center [658, 562] width 304 height 26
type input "23.65"
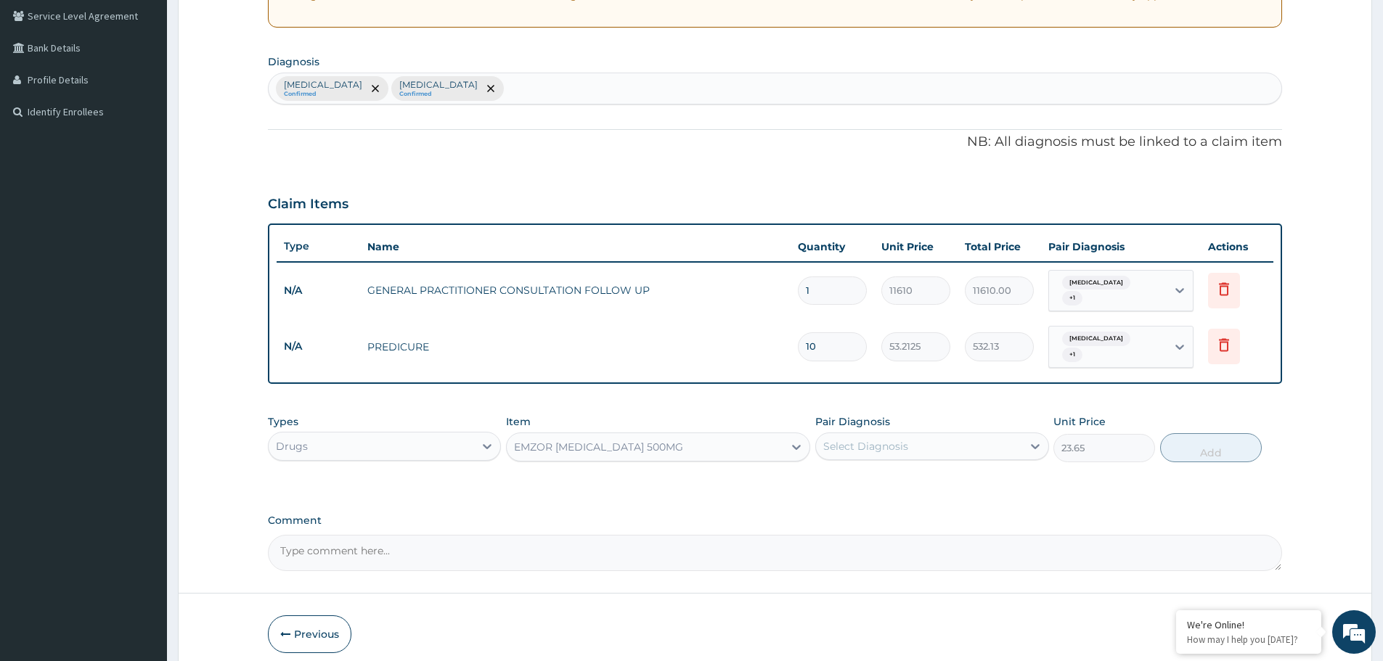
click at [874, 441] on div "Select Diagnosis" at bounding box center [865, 446] width 85 height 15
click at [875, 475] on label "[MEDICAL_DATA]" at bounding box center [884, 482] width 90 height 15
checkbox input "true"
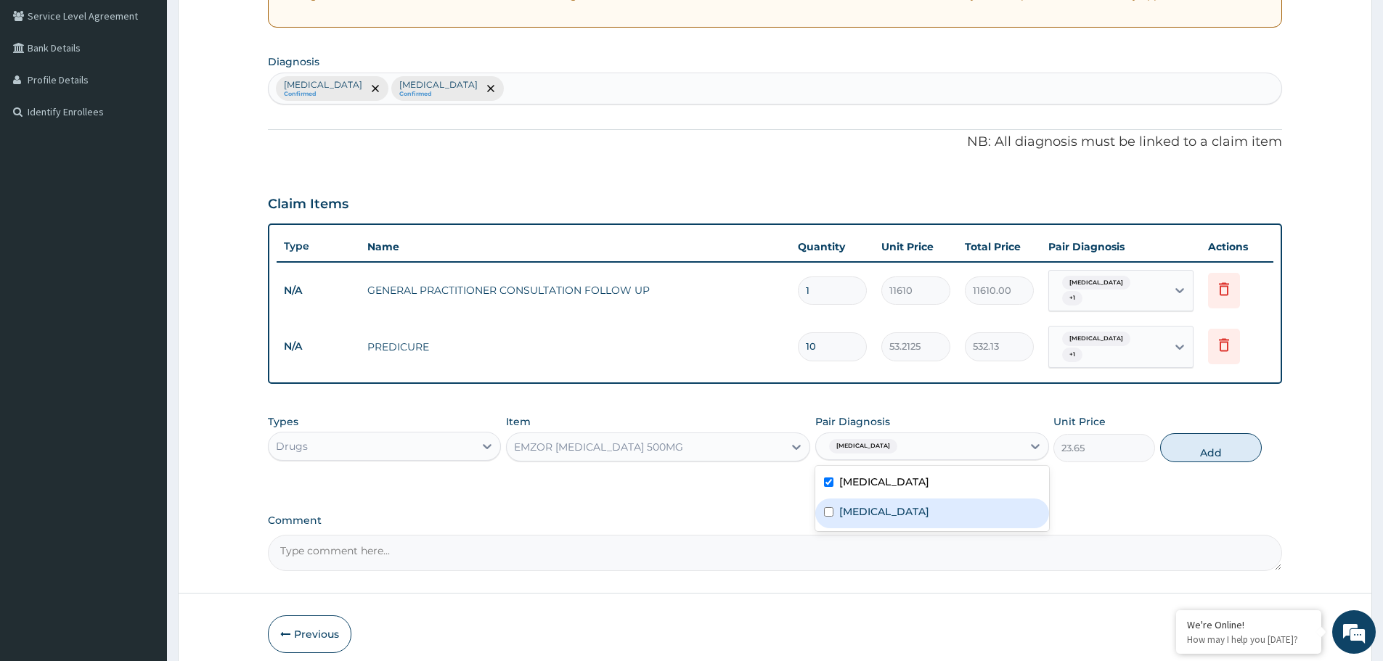
click at [865, 504] on label "Respiratory tract infection" at bounding box center [884, 511] width 90 height 15
checkbox input "true"
click at [1221, 433] on button "Add" at bounding box center [1211, 447] width 102 height 29
type input "0"
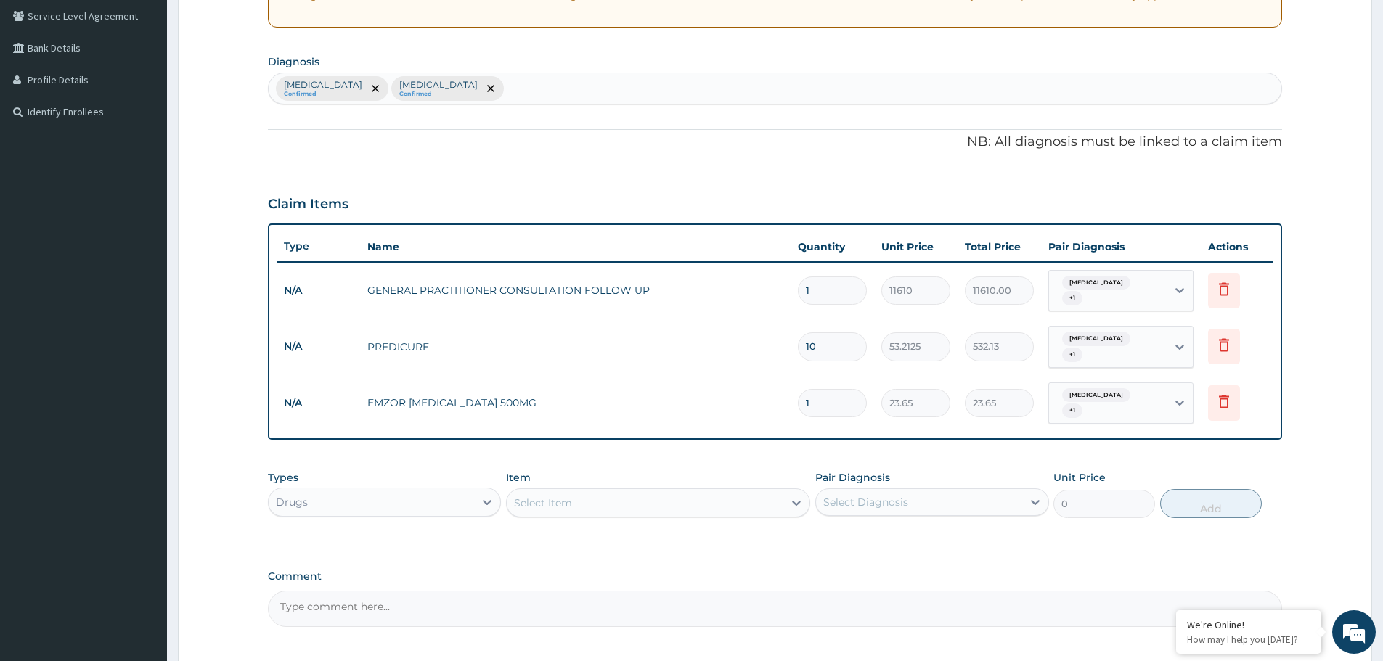
type input "12"
type input "283.80"
type input "12"
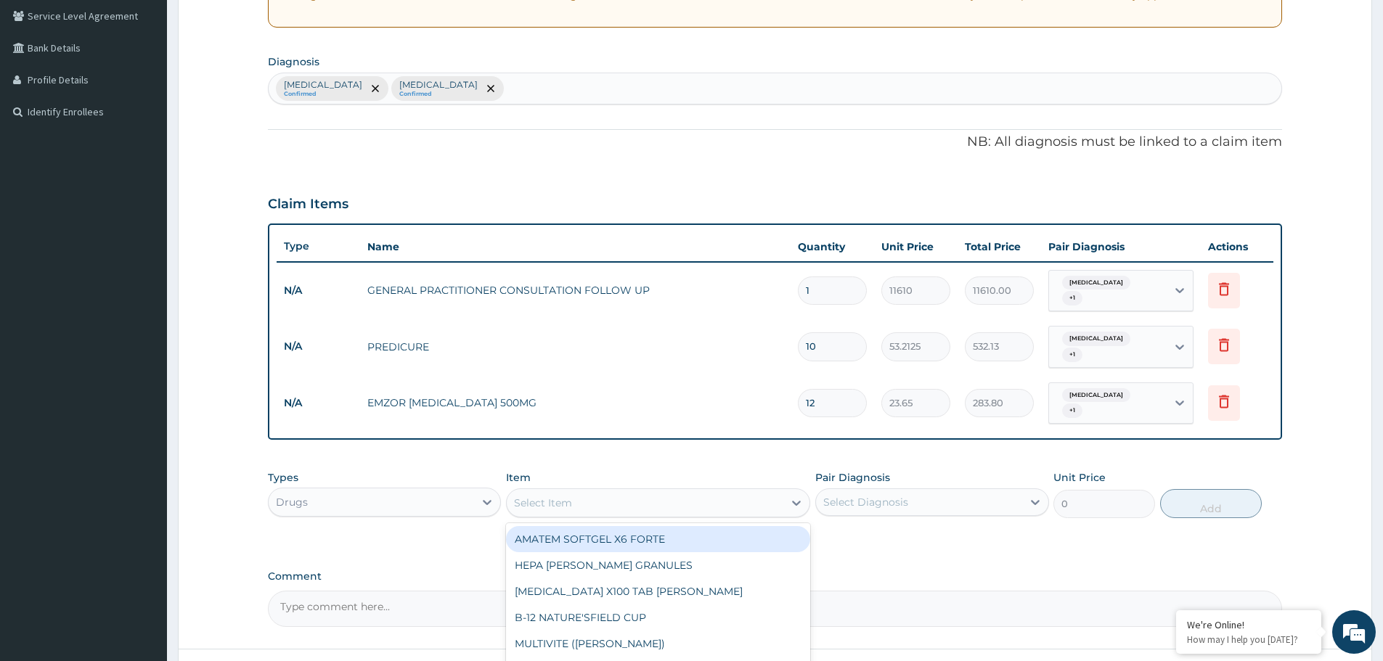
click at [746, 491] on div "Select Item" at bounding box center [645, 502] width 277 height 23
type input "lorat"
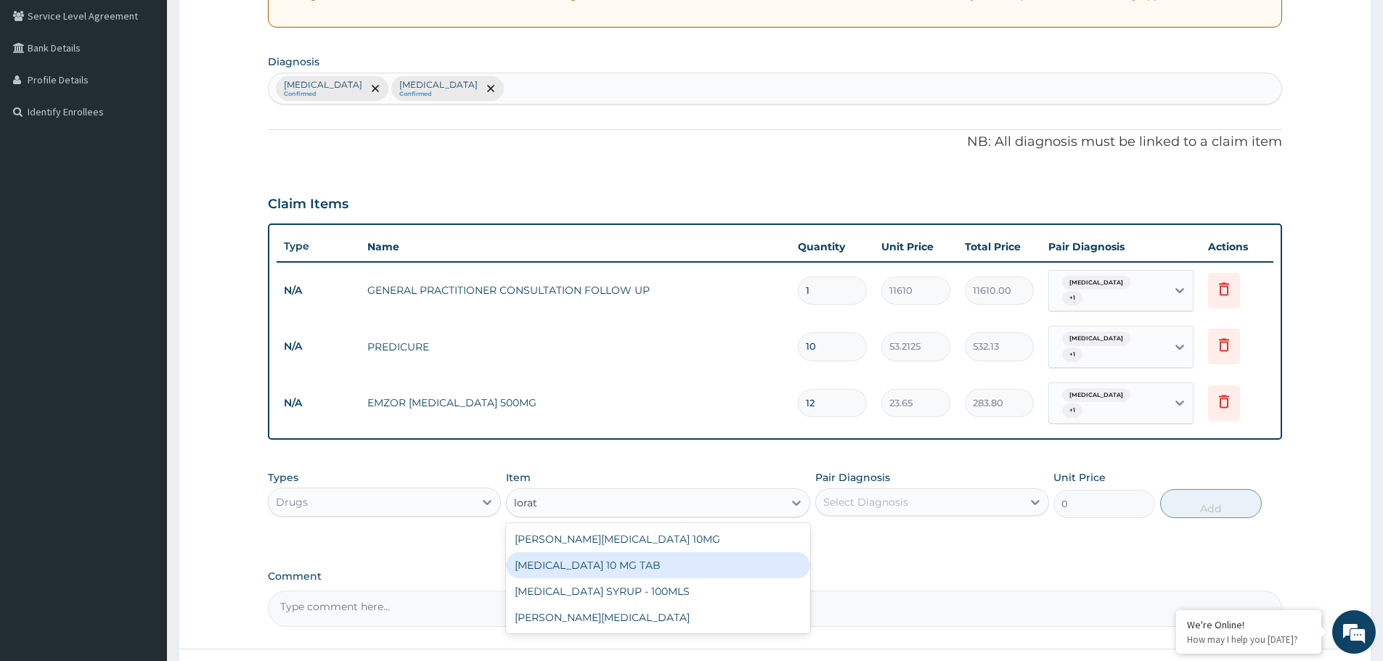
click at [604, 552] on div "[MEDICAL_DATA] 10 MG TAB" at bounding box center [658, 565] width 304 height 26
type input "59.125"
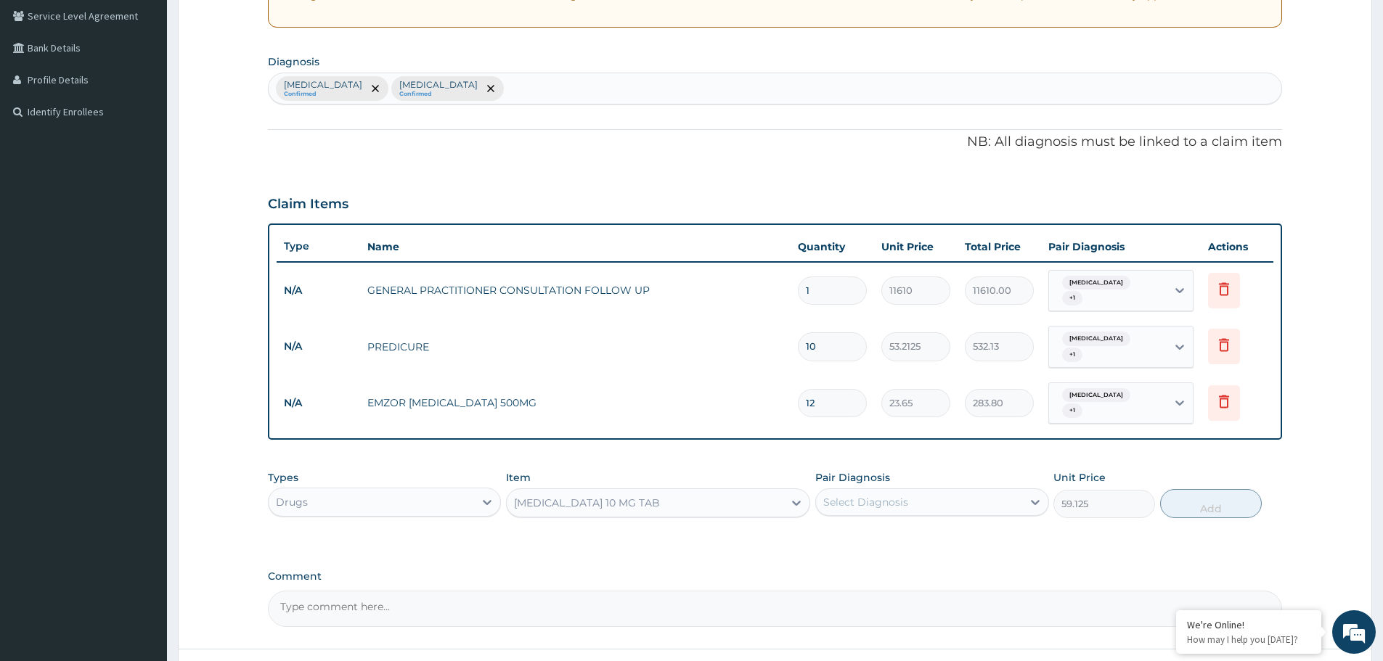
click at [828, 495] on div "Select Diagnosis" at bounding box center [865, 502] width 85 height 15
click at [853, 531] on label "[MEDICAL_DATA]" at bounding box center [884, 538] width 90 height 15
checkbox input "true"
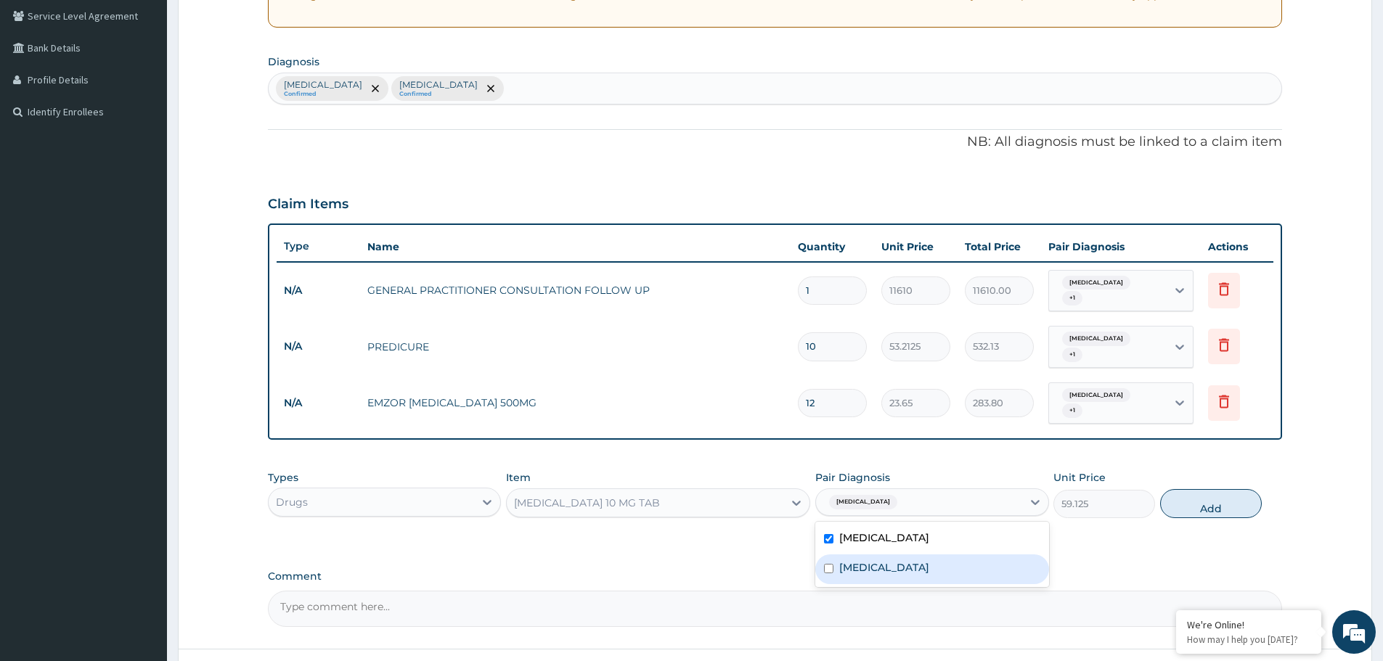
click at [852, 555] on div "Respiratory tract infection" at bounding box center [931, 570] width 233 height 30
checkbox input "true"
click at [1209, 489] on button "Add" at bounding box center [1211, 503] width 102 height 29
type input "0"
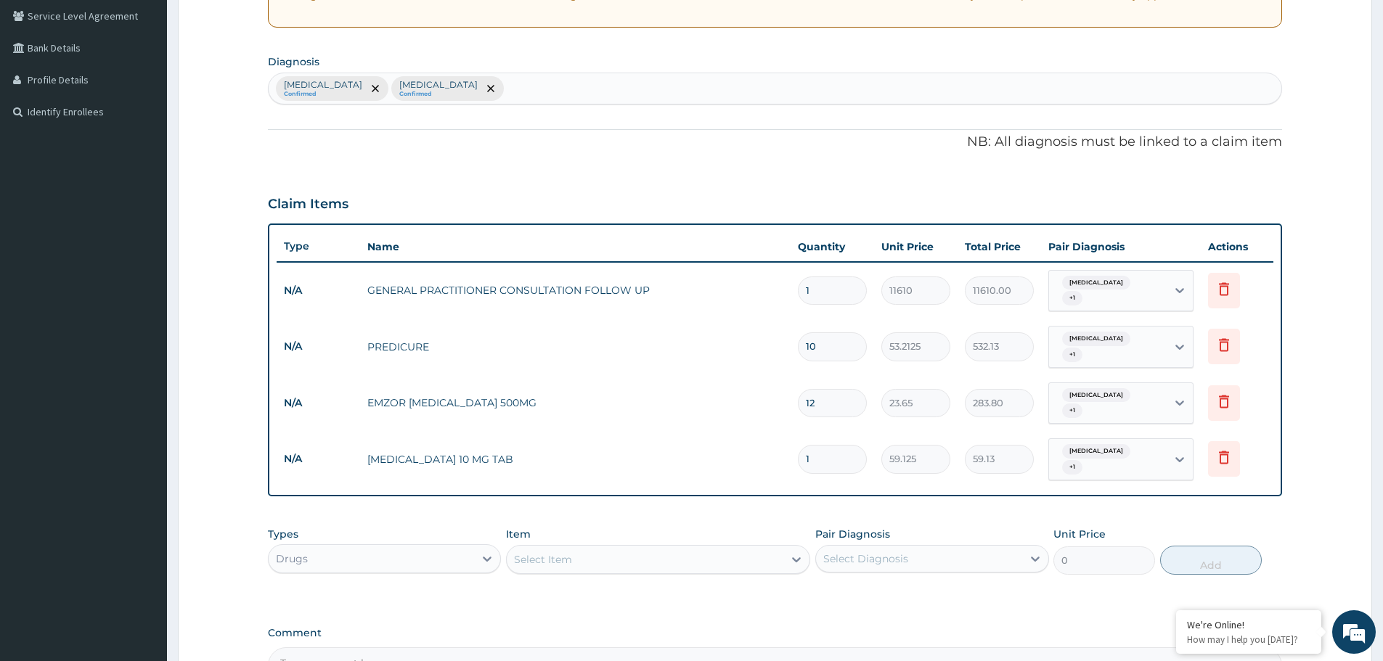
type input "10"
type input "591.25"
type input "10"
click at [616, 548] on div "Select Item" at bounding box center [645, 559] width 277 height 23
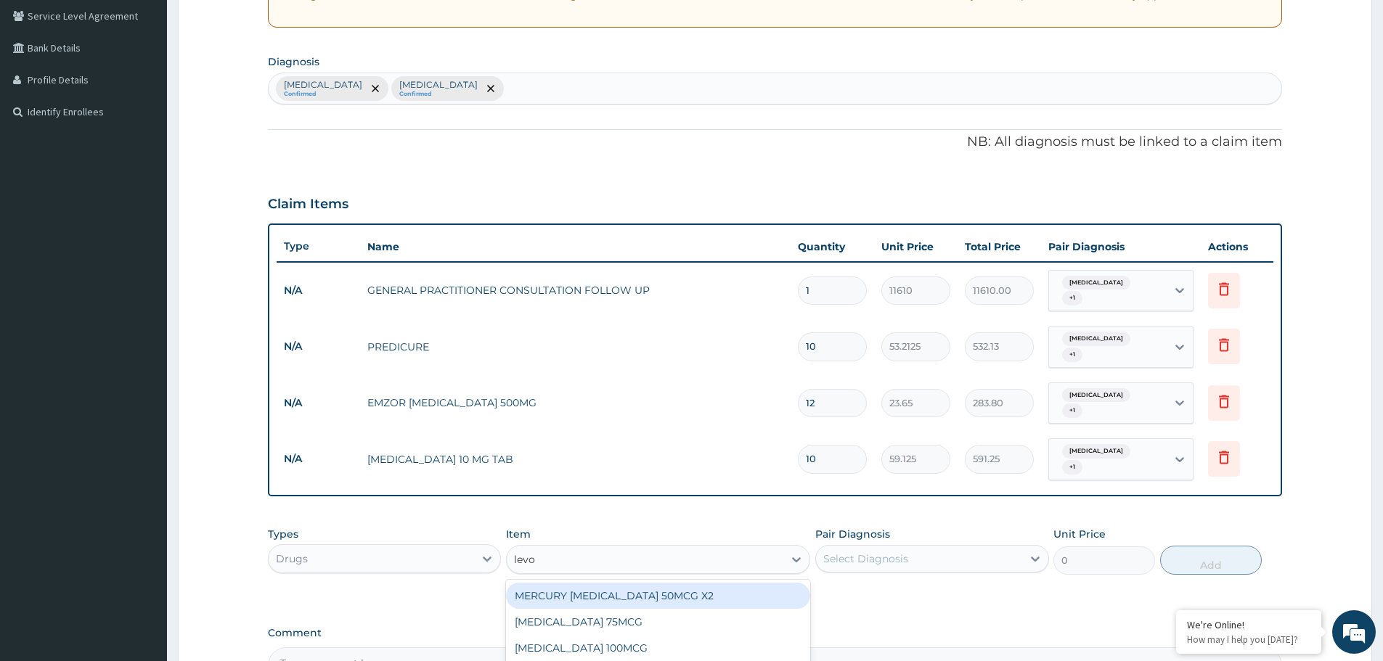
type input "levof"
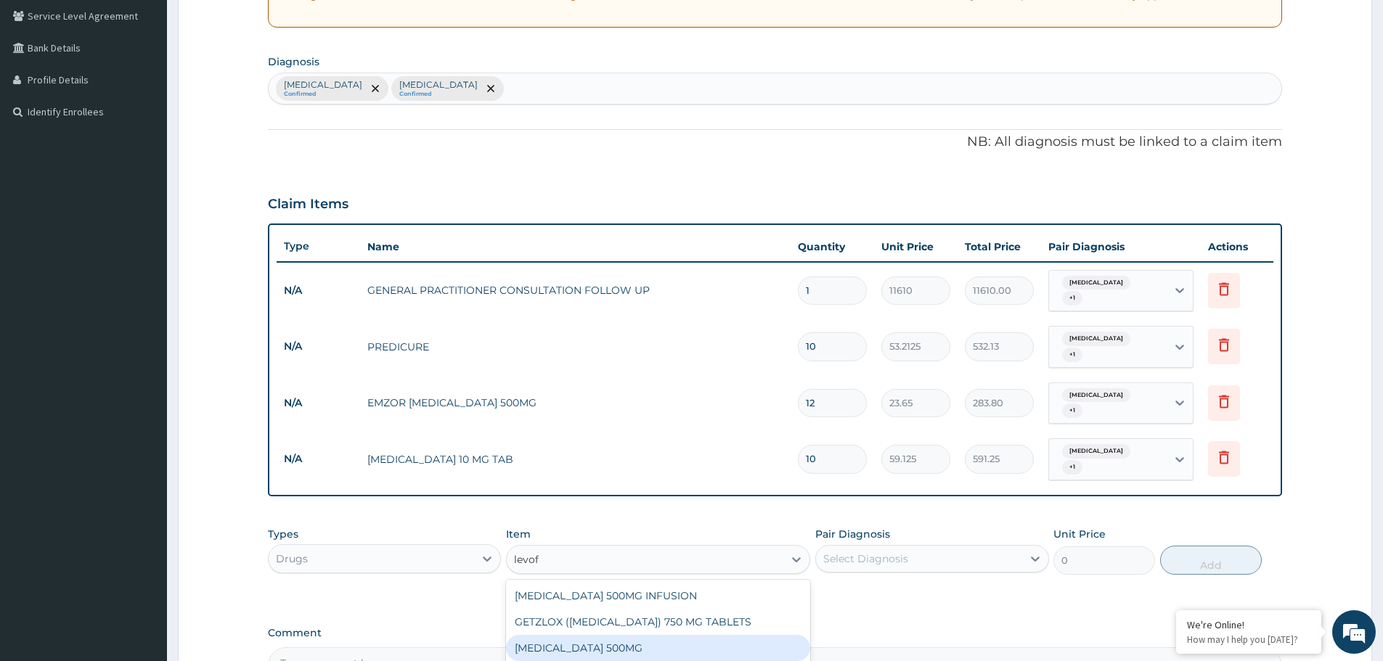
click at [625, 635] on div "[MEDICAL_DATA] 500MG" at bounding box center [658, 648] width 304 height 26
type input "236.5"
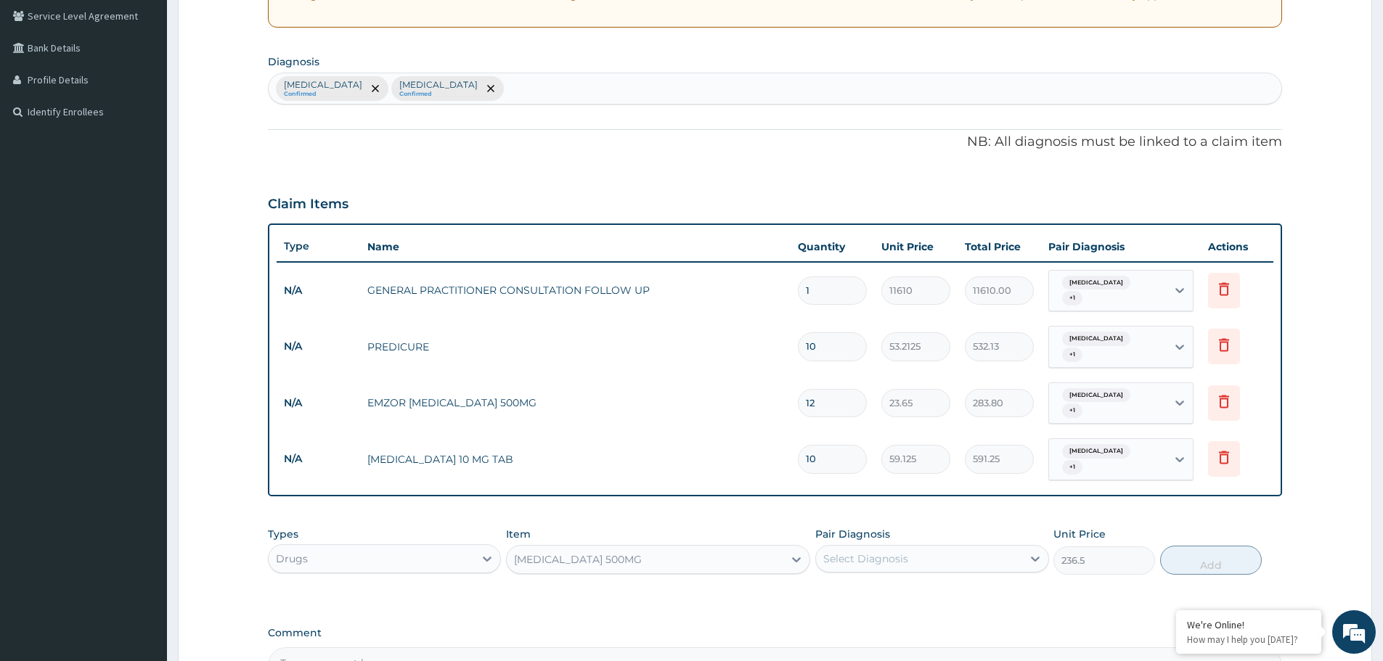
click at [902, 552] on div "Select Diagnosis" at bounding box center [865, 559] width 85 height 15
click at [876, 617] on label "Respiratory tract infection" at bounding box center [884, 624] width 90 height 15
checkbox input "true"
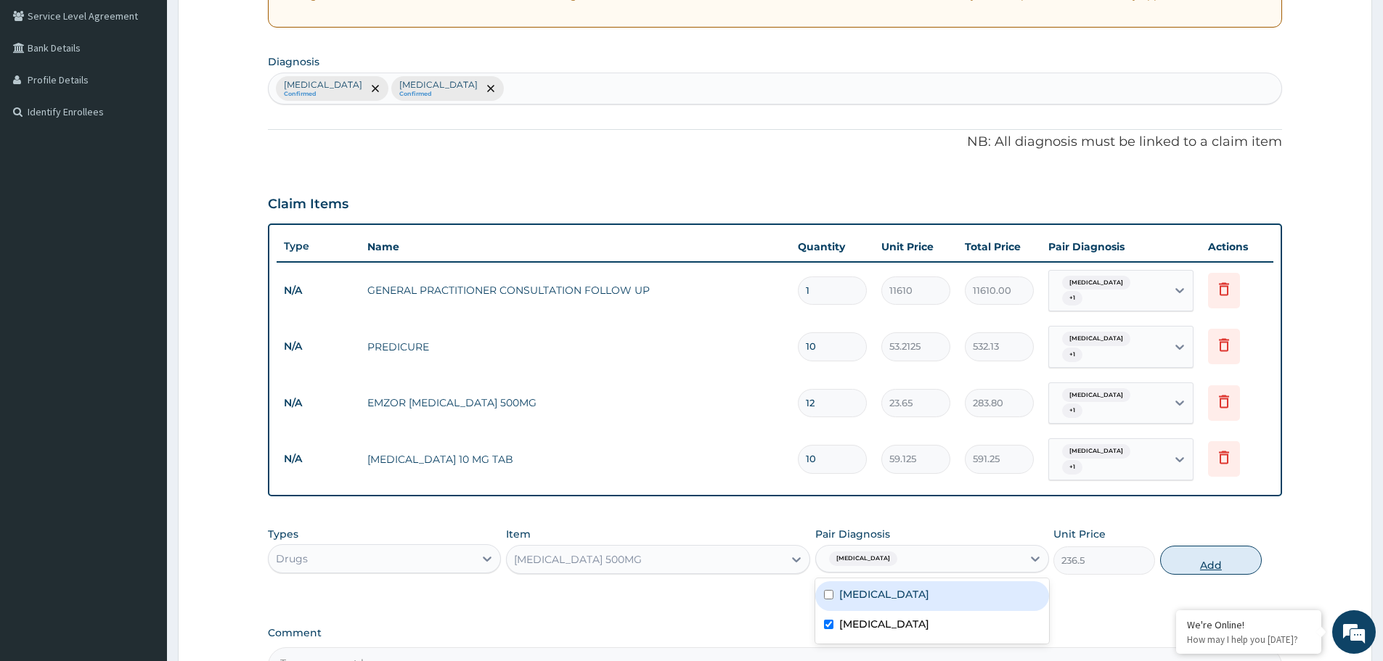
click at [1215, 546] on button "Add" at bounding box center [1211, 560] width 102 height 29
type input "0"
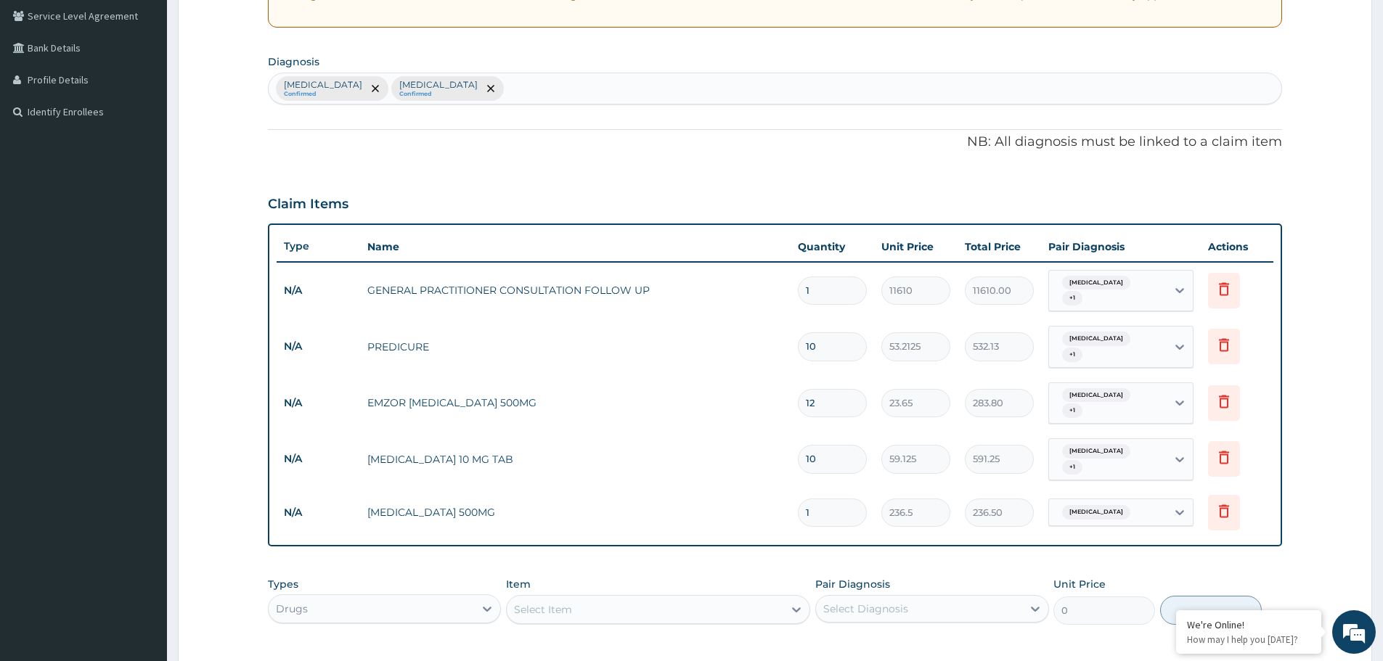
type input "10"
type input "2365.00"
type input "10"
click at [727, 98] on div "Malaria Confirmed Respiratory tract infection Confirmed" at bounding box center [775, 88] width 1013 height 30
type input "cough"
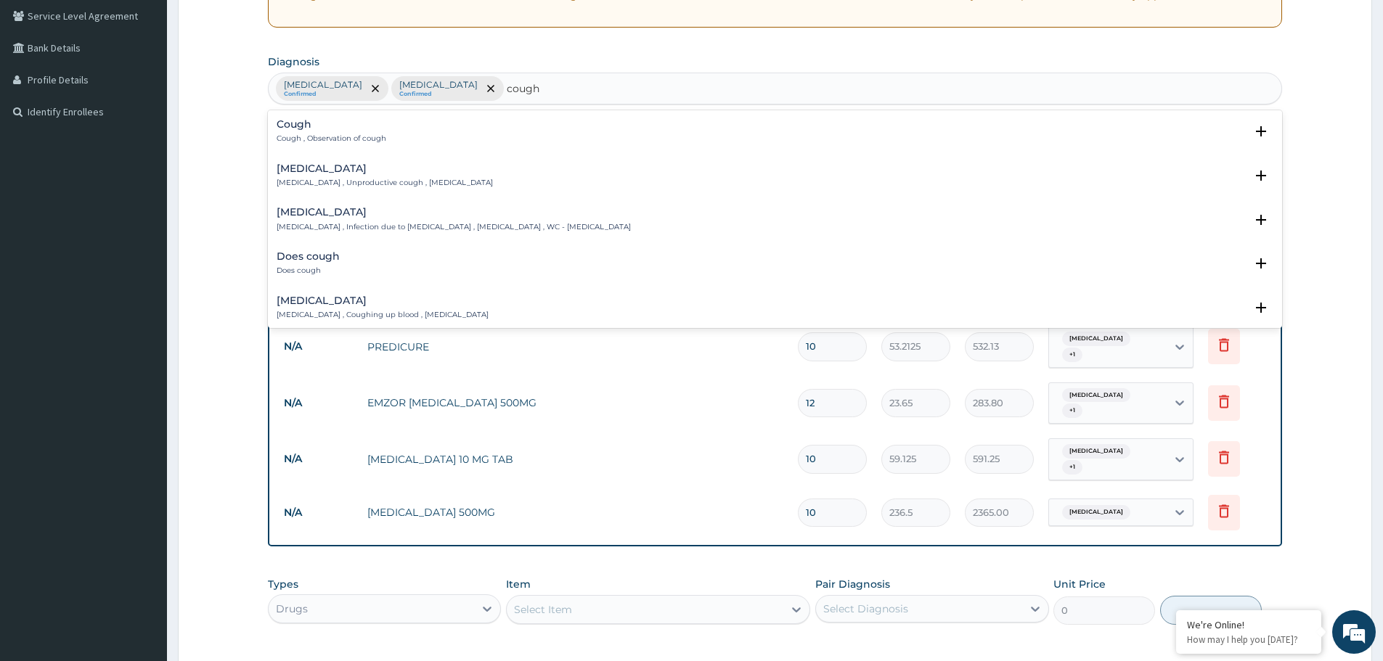
click at [316, 136] on p "Cough , Observation of cough" at bounding box center [332, 139] width 110 height 10
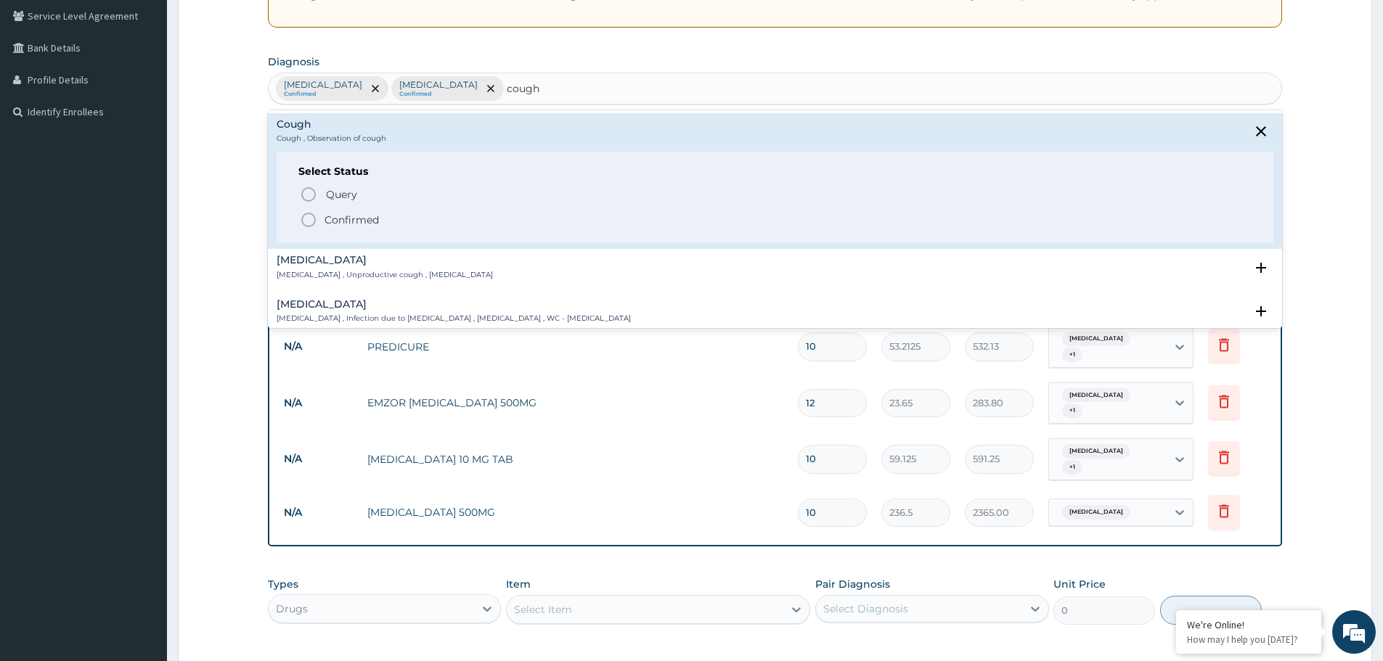
click at [337, 221] on p "Confirmed" at bounding box center [351, 220] width 54 height 15
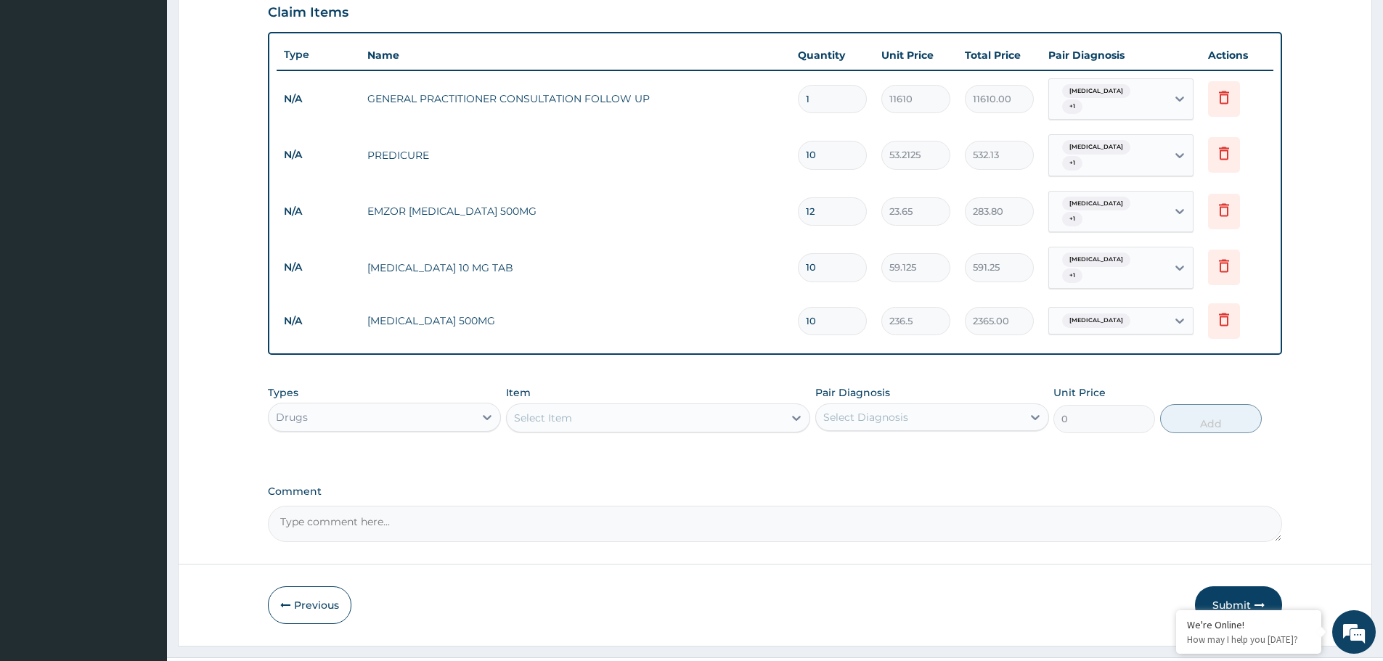
scroll to position [502, 0]
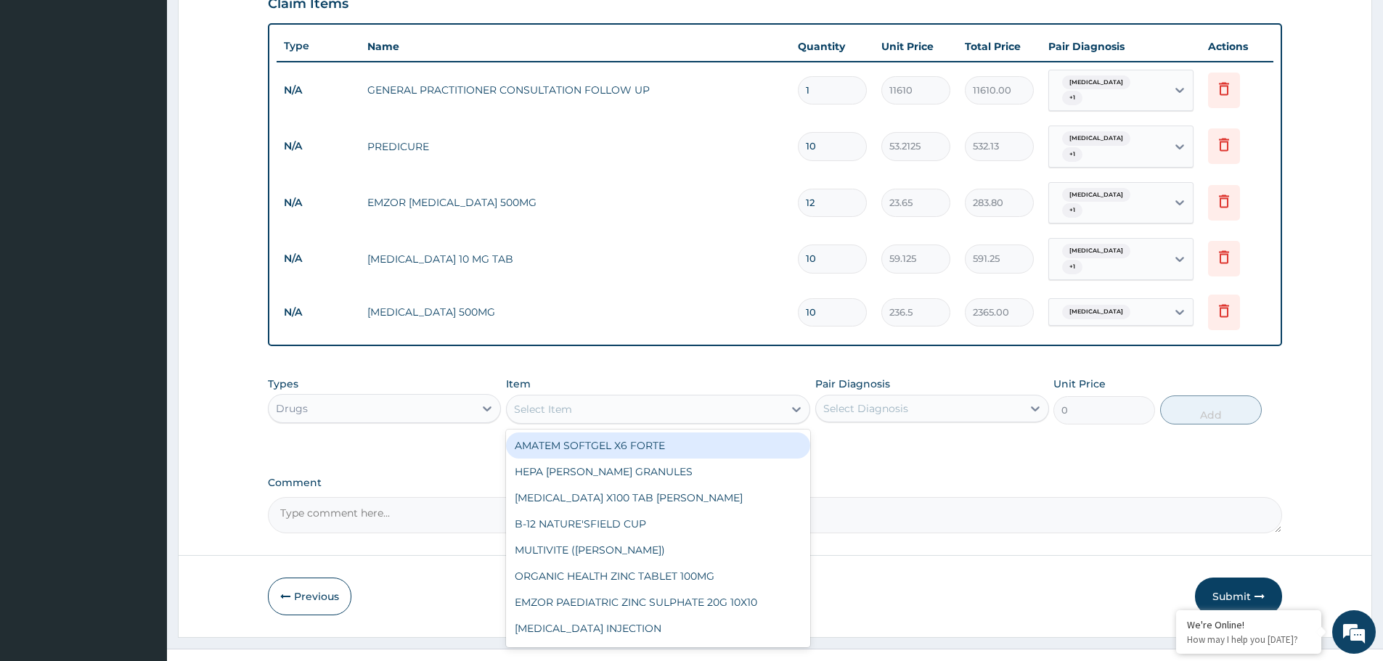
click at [558, 402] on div "Select Item" at bounding box center [543, 409] width 58 height 15
type input "cough"
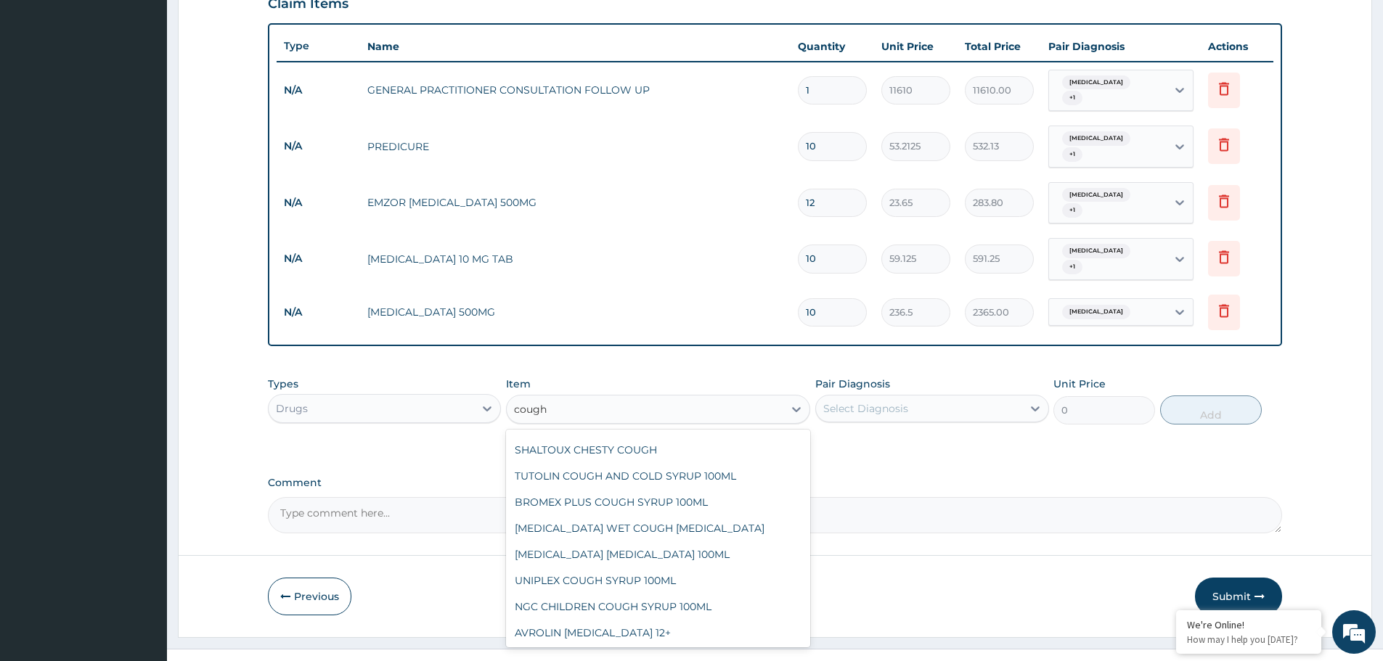
scroll to position [128, 0]
click at [642, 462] on div "TUTOLIN COUGH AND COLD SYRUP 100ML" at bounding box center [658, 475] width 304 height 26
type input "1537.25"
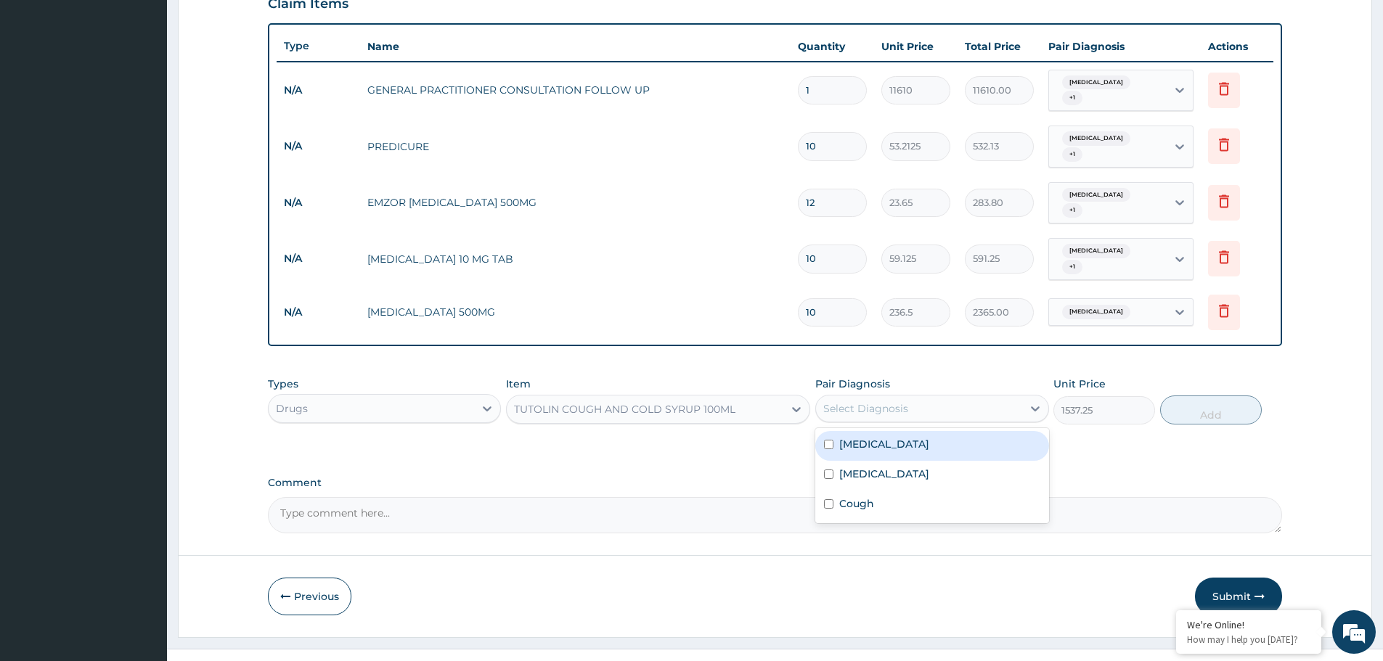
click at [870, 397] on div "Select Diagnosis" at bounding box center [931, 409] width 233 height 28
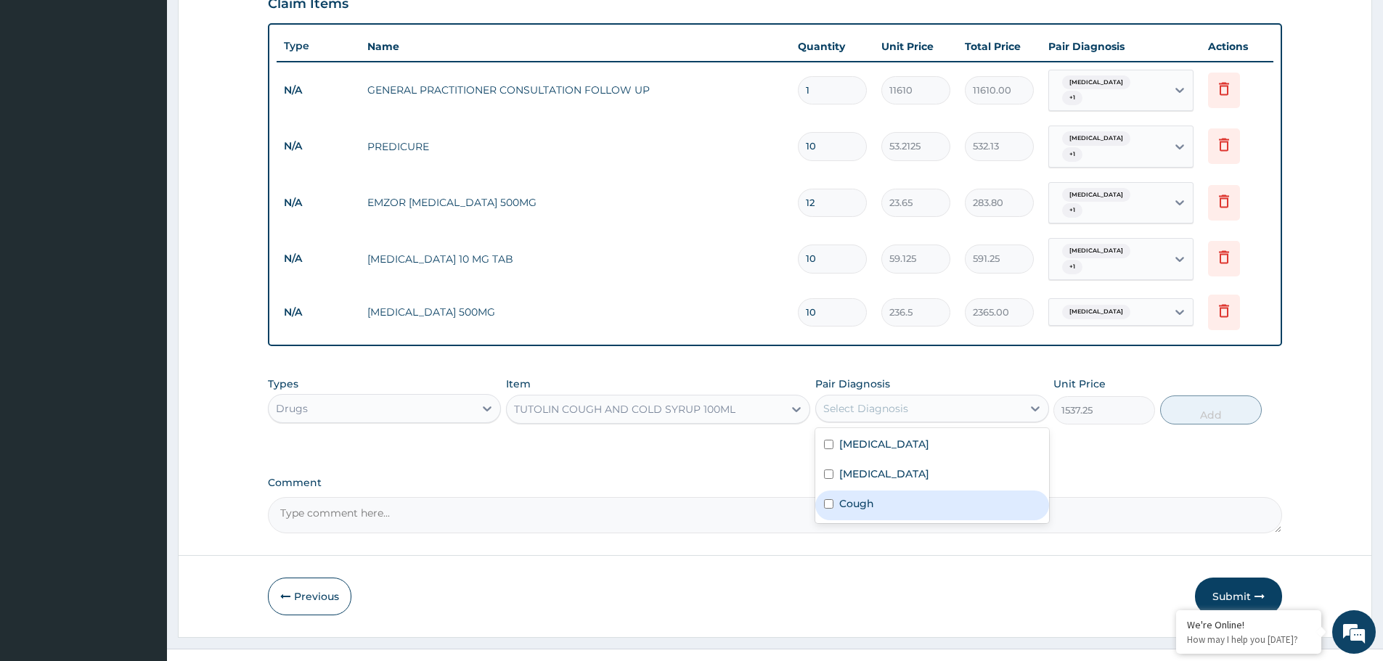
click at [856, 491] on div "Cough" at bounding box center [931, 506] width 233 height 30
checkbox input "true"
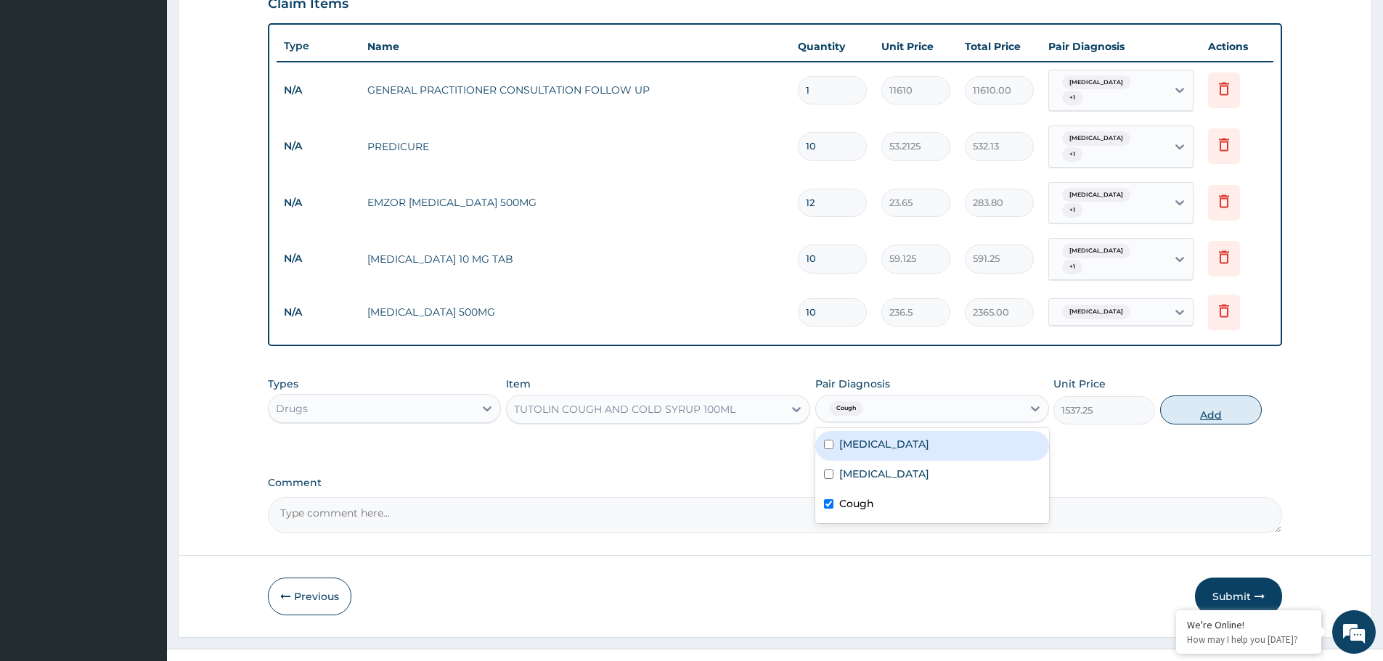
click at [1175, 396] on button "Add" at bounding box center [1211, 410] width 102 height 29
type input "0"
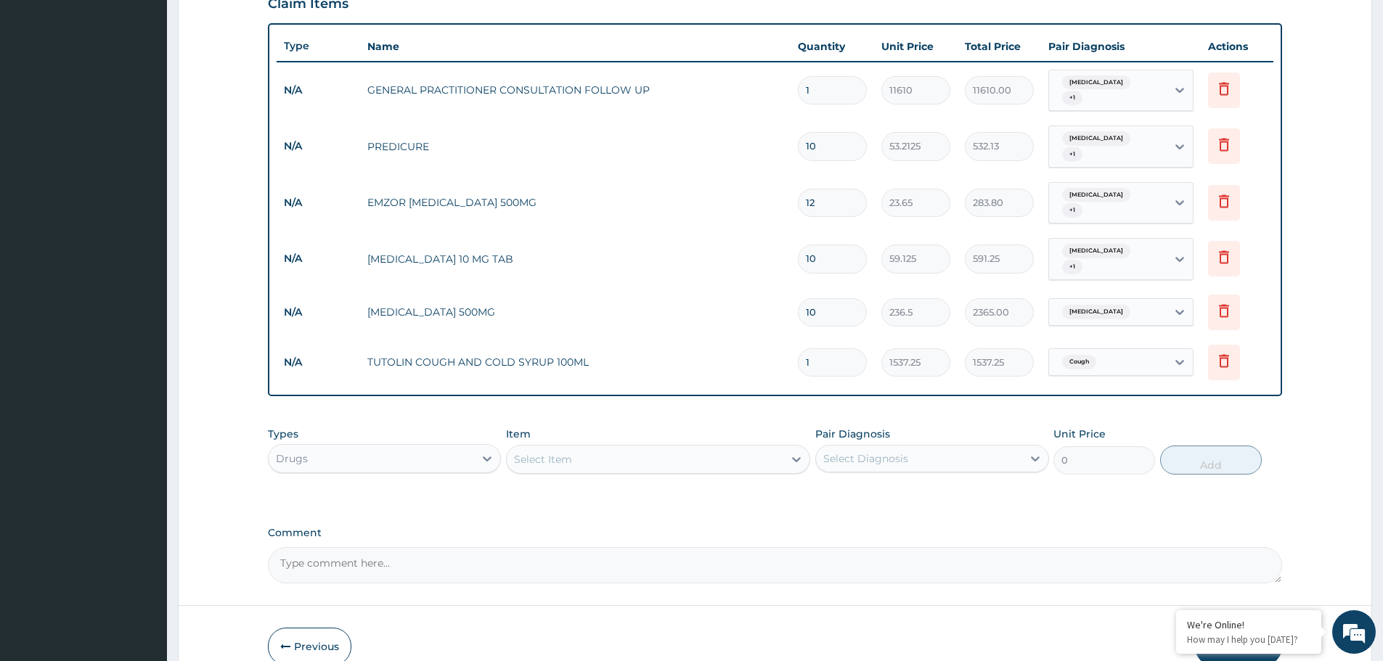
click at [1144, 78] on div "Malaria + 1" at bounding box center [1108, 90] width 118 height 41
click at [1121, 189] on div "Cough" at bounding box center [1138, 184] width 181 height 30
checkbox input "true"
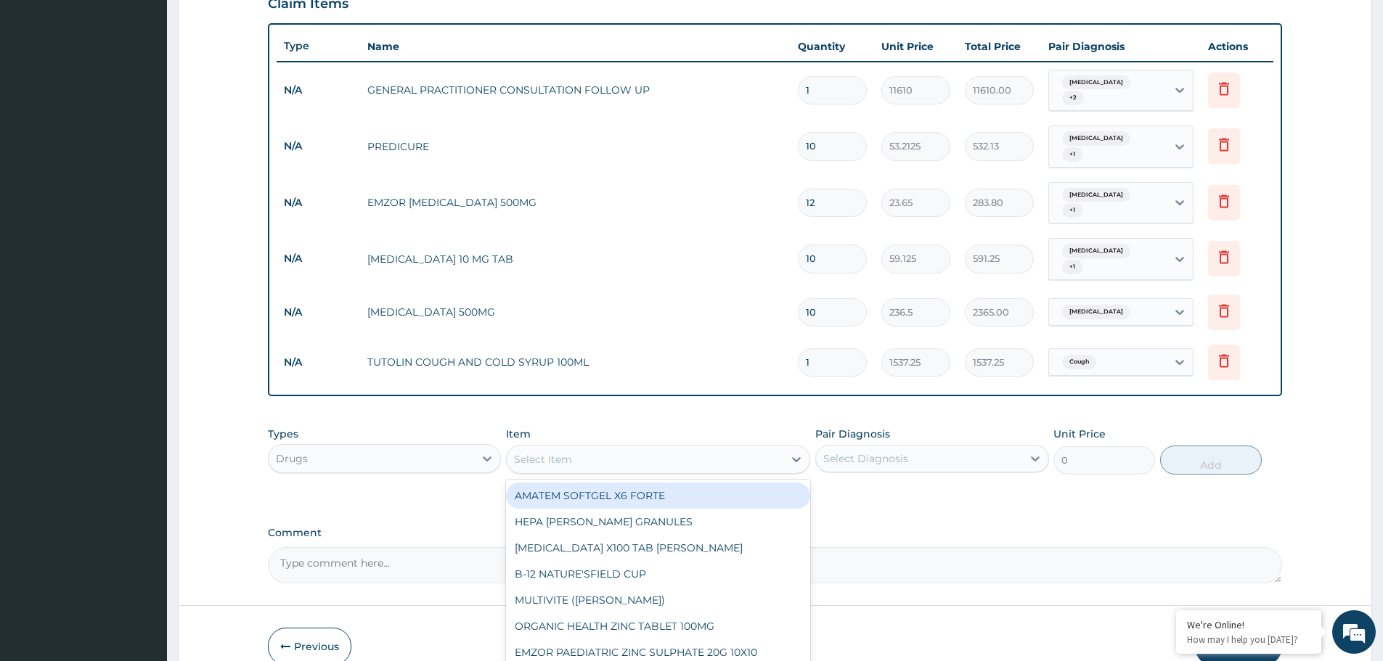
click at [687, 448] on div "Select Item" at bounding box center [645, 459] width 277 height 23
type input "arte"
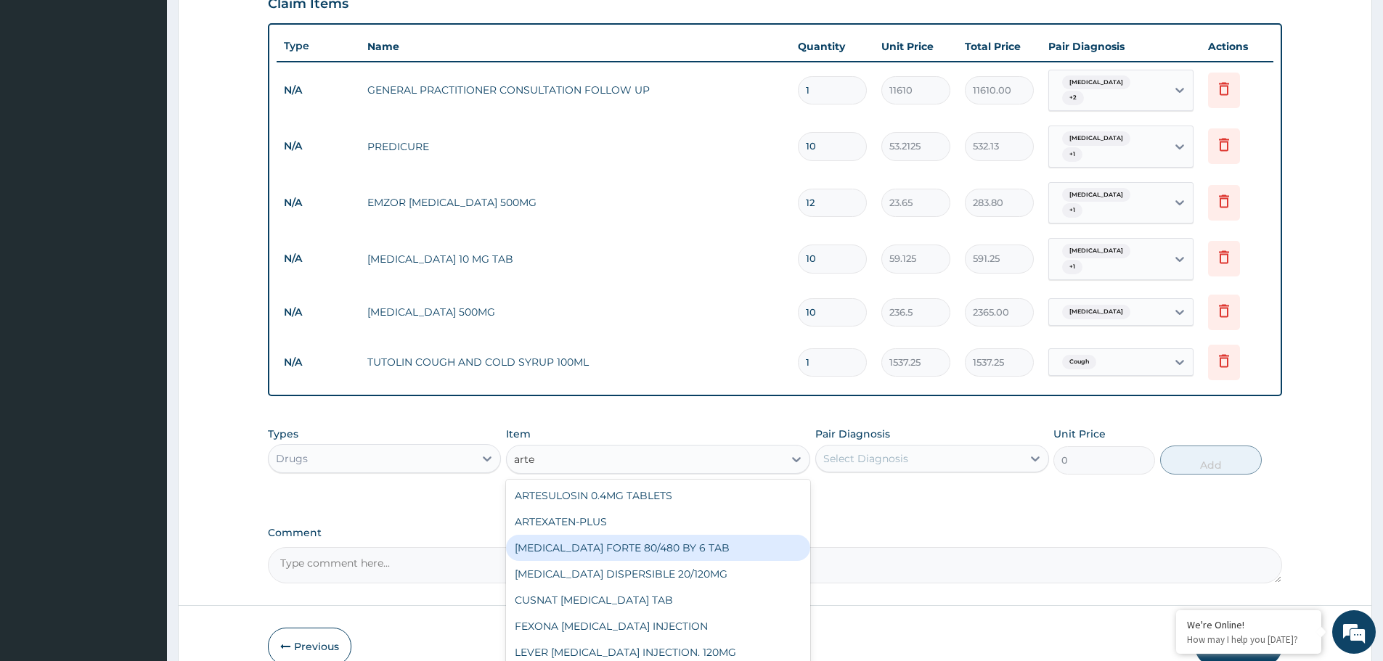
click at [671, 535] on div "COARTEM FORTE 80/480 BY 6 TAB" at bounding box center [658, 548] width 304 height 26
type input "449.35"
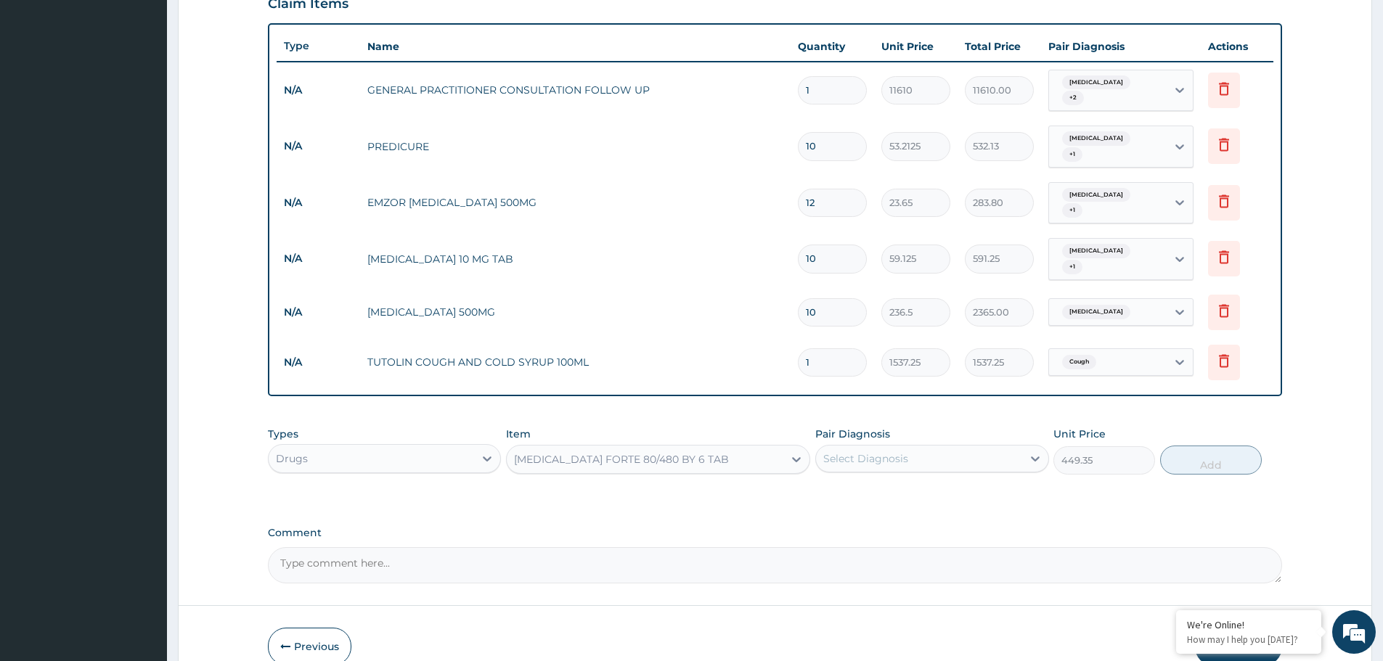
click at [875, 447] on div "Select Diagnosis" at bounding box center [918, 458] width 205 height 23
click at [875, 481] on div "Malaria" at bounding box center [931, 496] width 233 height 30
checkbox input "true"
click at [1180, 446] on button "Add" at bounding box center [1211, 460] width 102 height 29
type input "0"
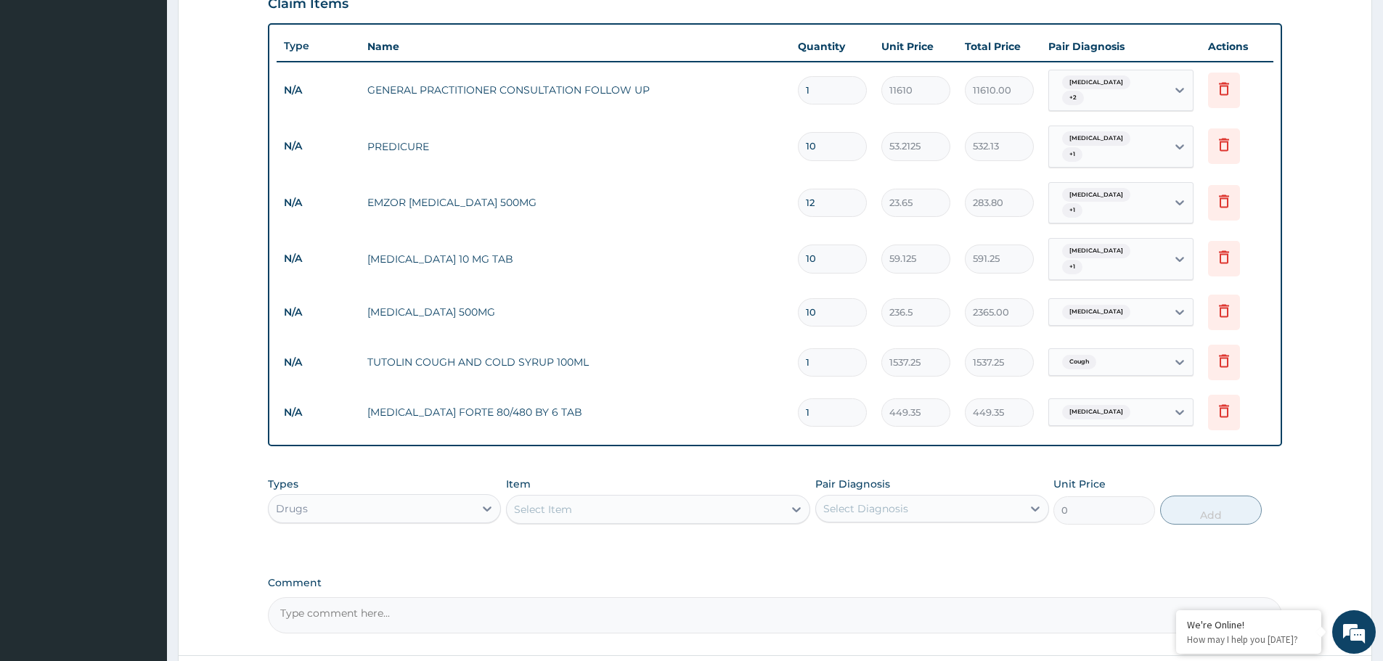
type input "0.00"
type input "6"
type input "2696.10"
type input "6"
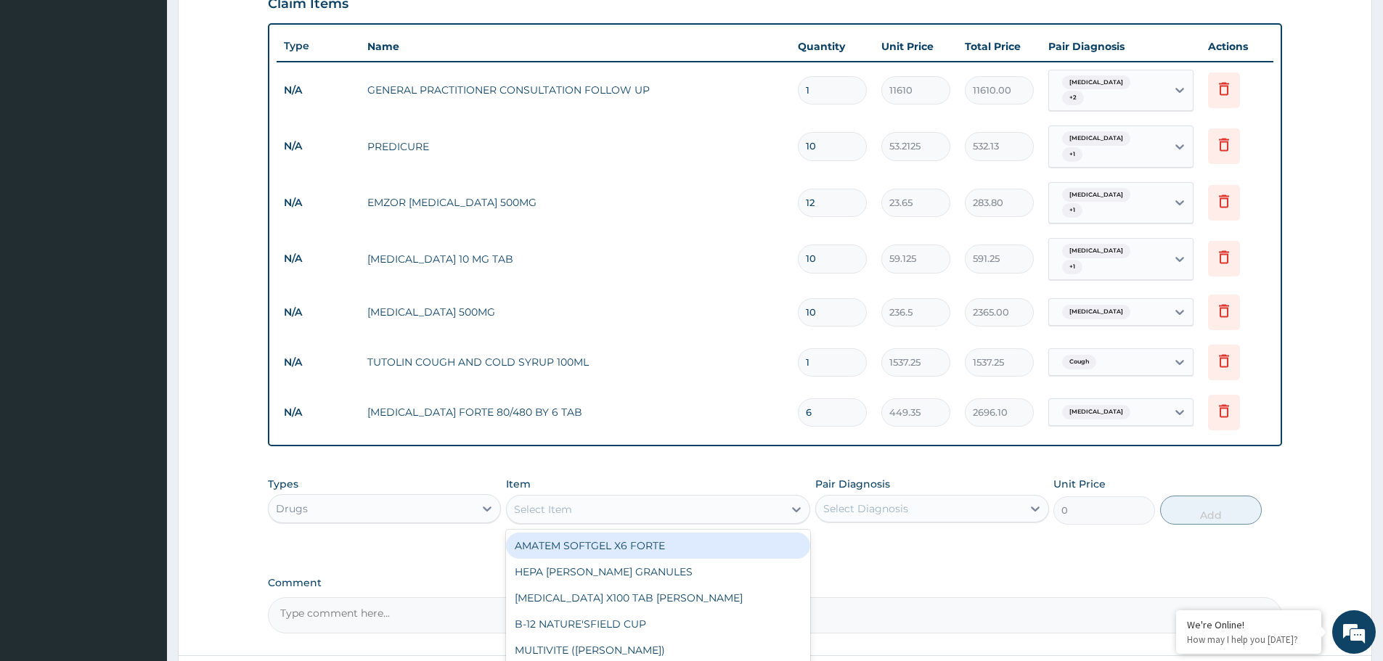
click at [635, 498] on div "Select Item" at bounding box center [645, 509] width 277 height 23
type input "diclofenac"
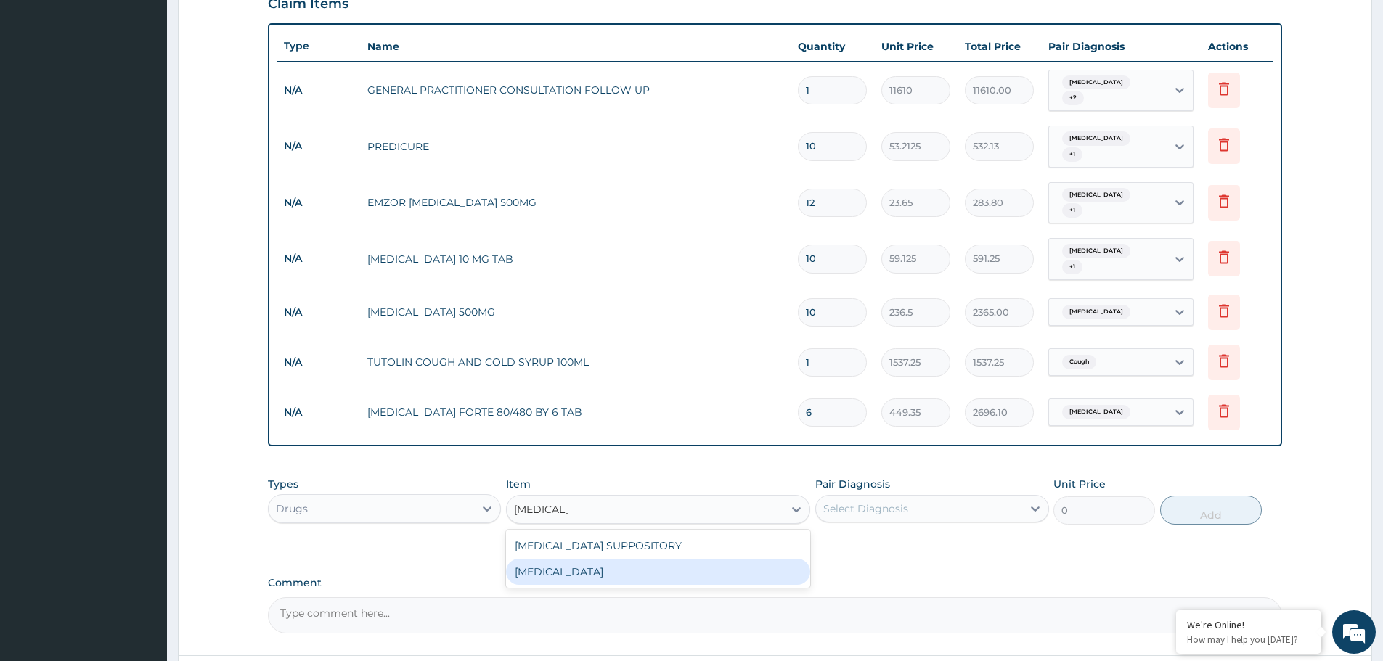
click at [597, 559] on div "DICLOFENAC" at bounding box center [658, 572] width 304 height 26
type input "591.25"
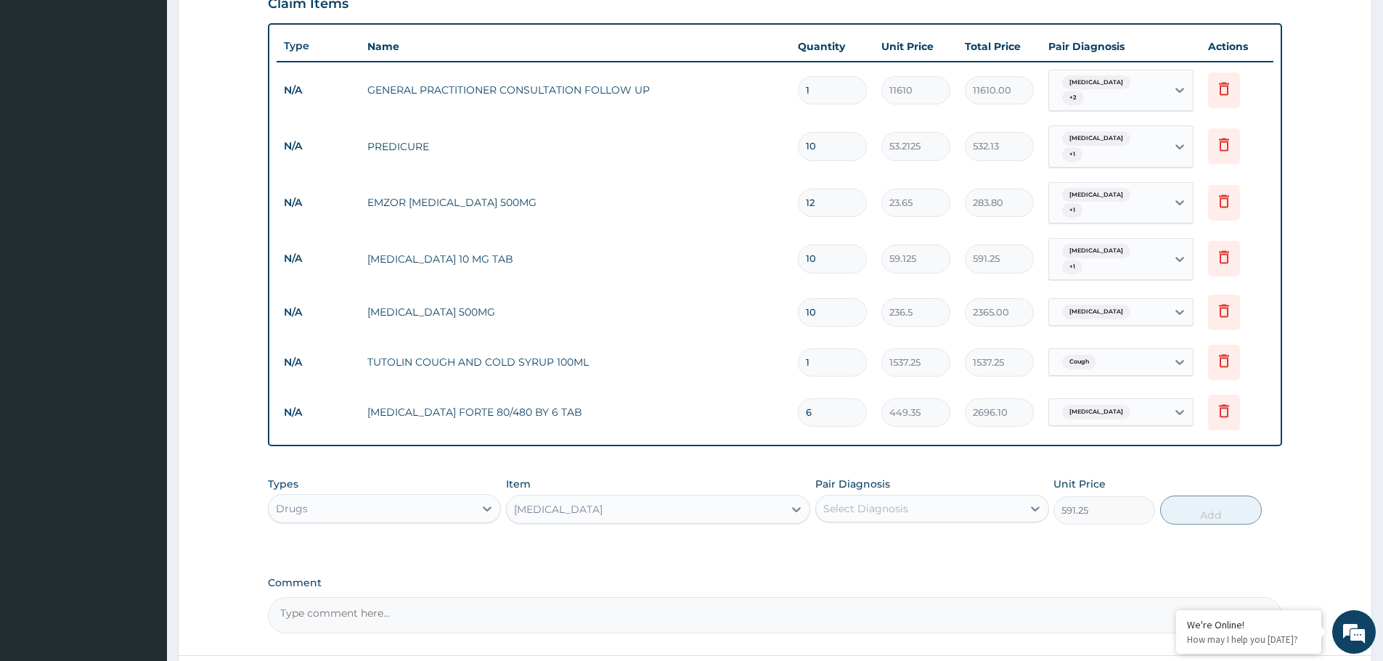
click at [891, 502] on div "Select Diagnosis" at bounding box center [865, 509] width 85 height 15
click at [882, 531] on div "Malaria" at bounding box center [931, 546] width 233 height 30
checkbox input "true"
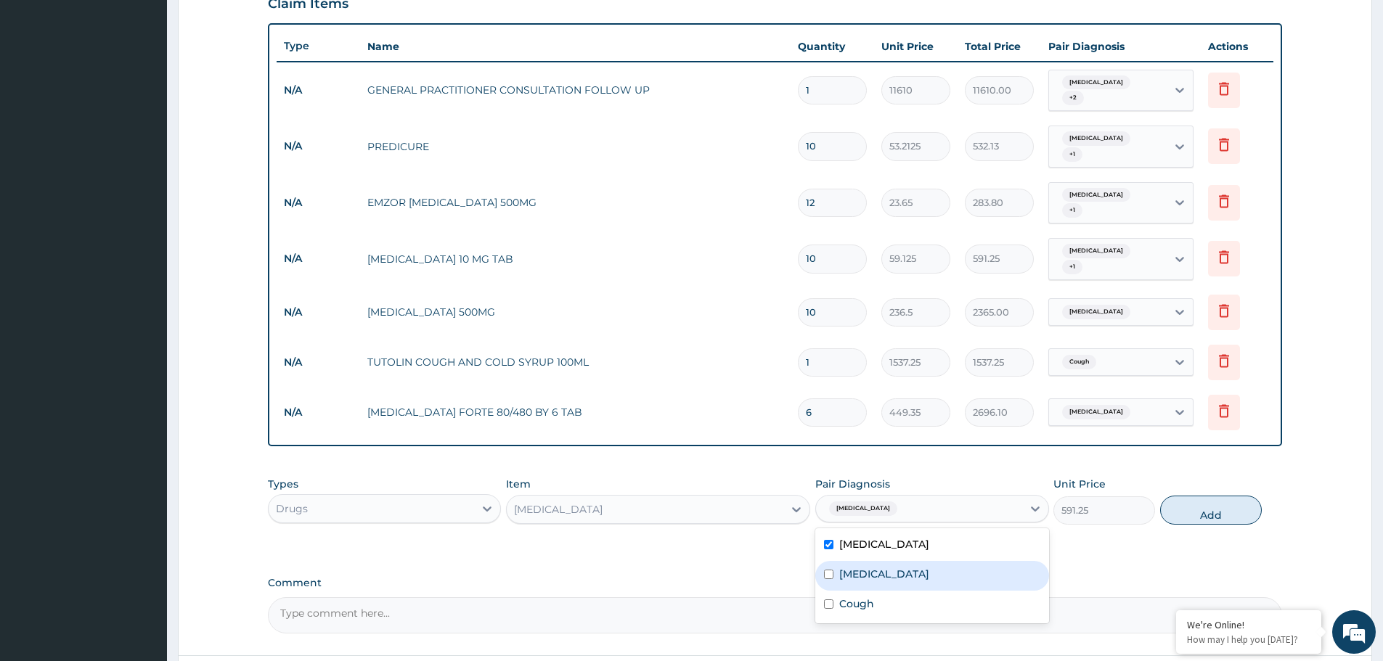
click at [887, 567] on label "Respiratory tract infection" at bounding box center [884, 574] width 90 height 15
checkbox input "true"
click at [884, 591] on div "Cough" at bounding box center [931, 606] width 233 height 30
checkbox input "true"
click at [1204, 496] on button "Add" at bounding box center [1211, 510] width 102 height 29
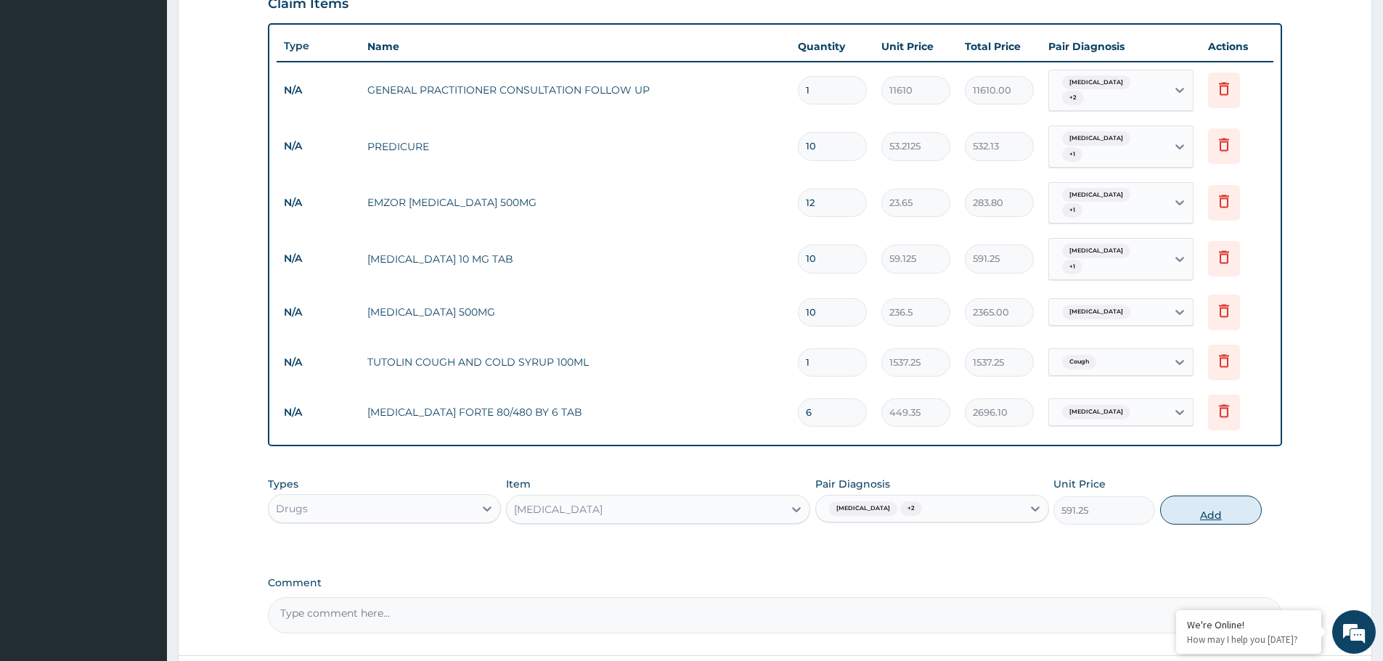
type input "0"
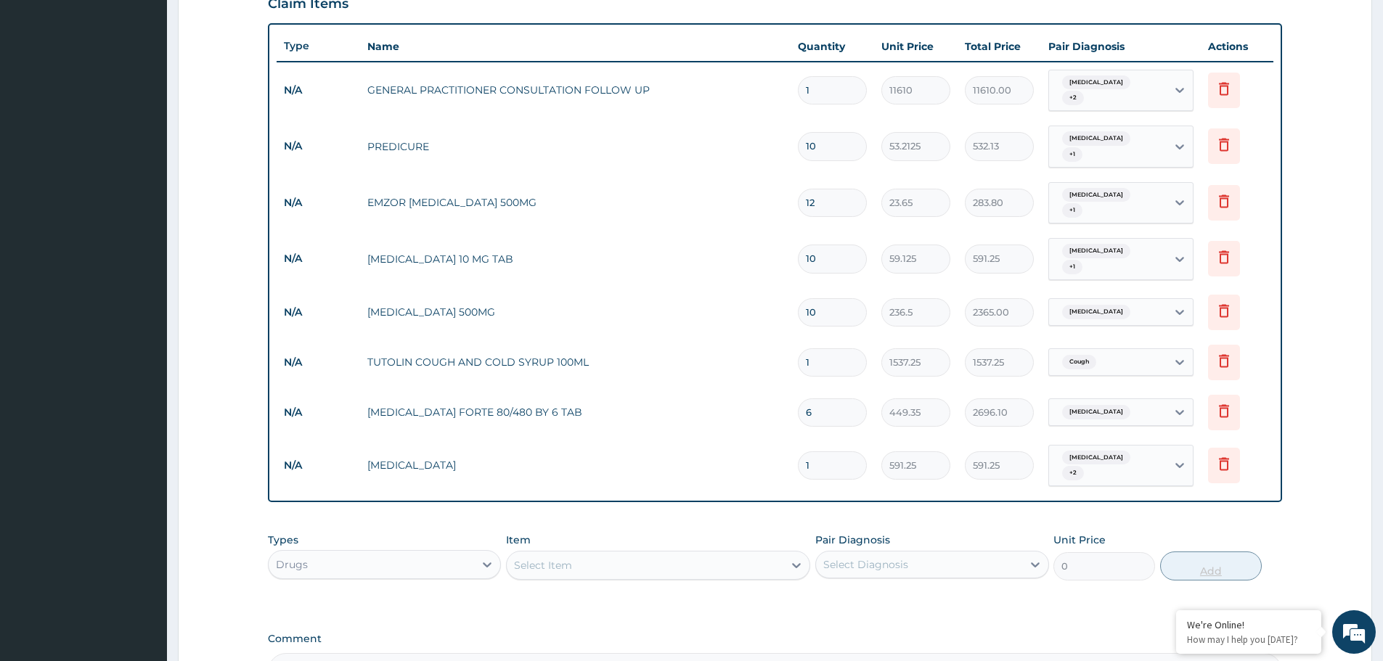
type input "0.00"
type input "6"
type input "3547.50"
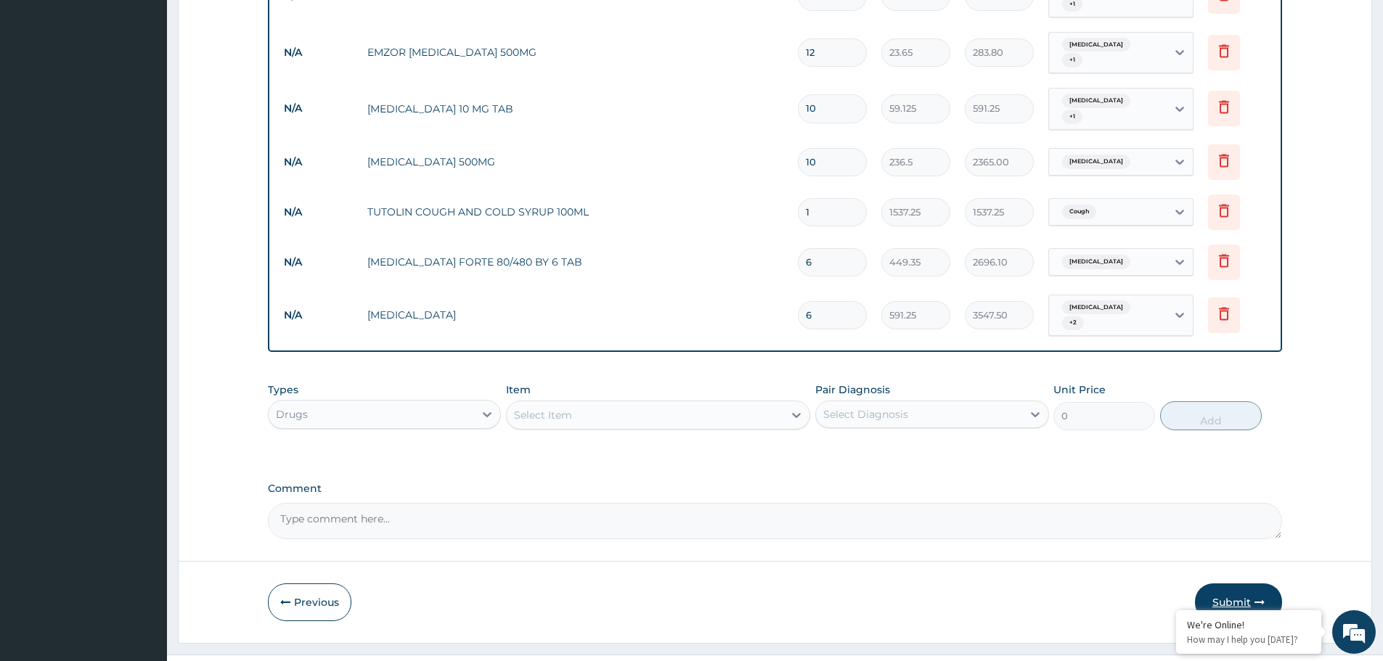
type input "6"
click at [1237, 584] on button "Submit" at bounding box center [1238, 603] width 87 height 38
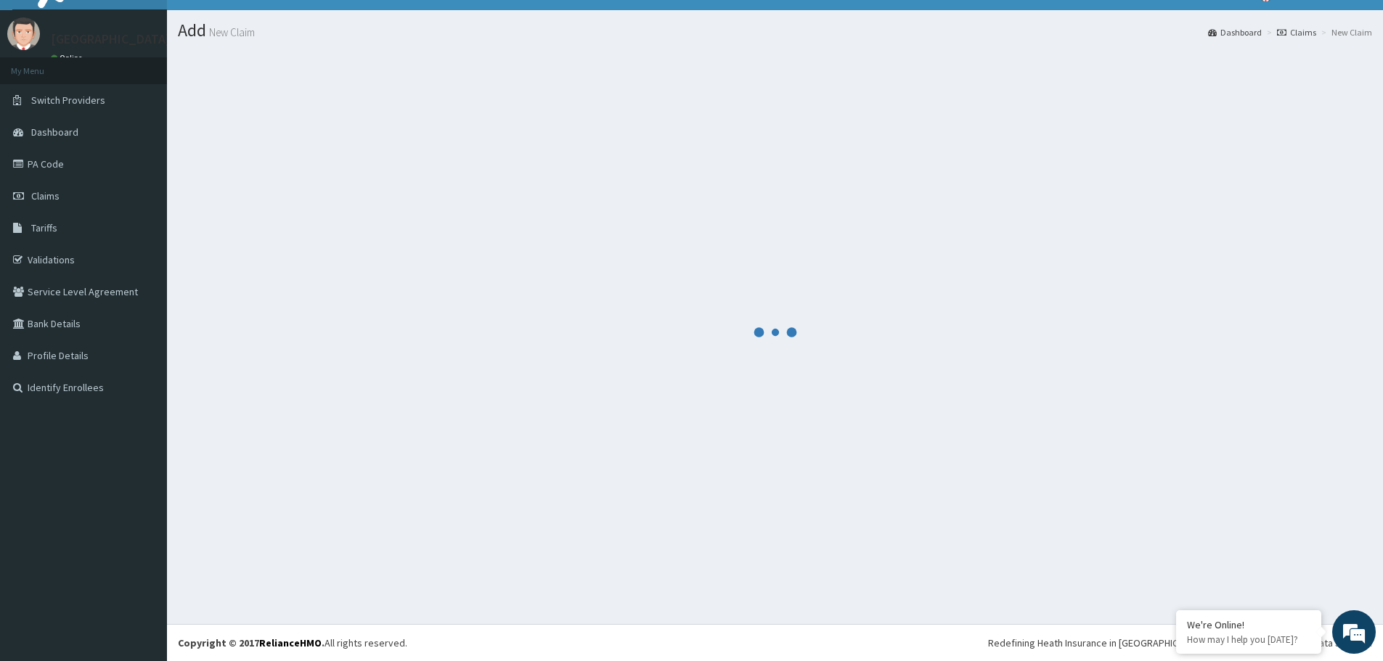
scroll to position [653, 0]
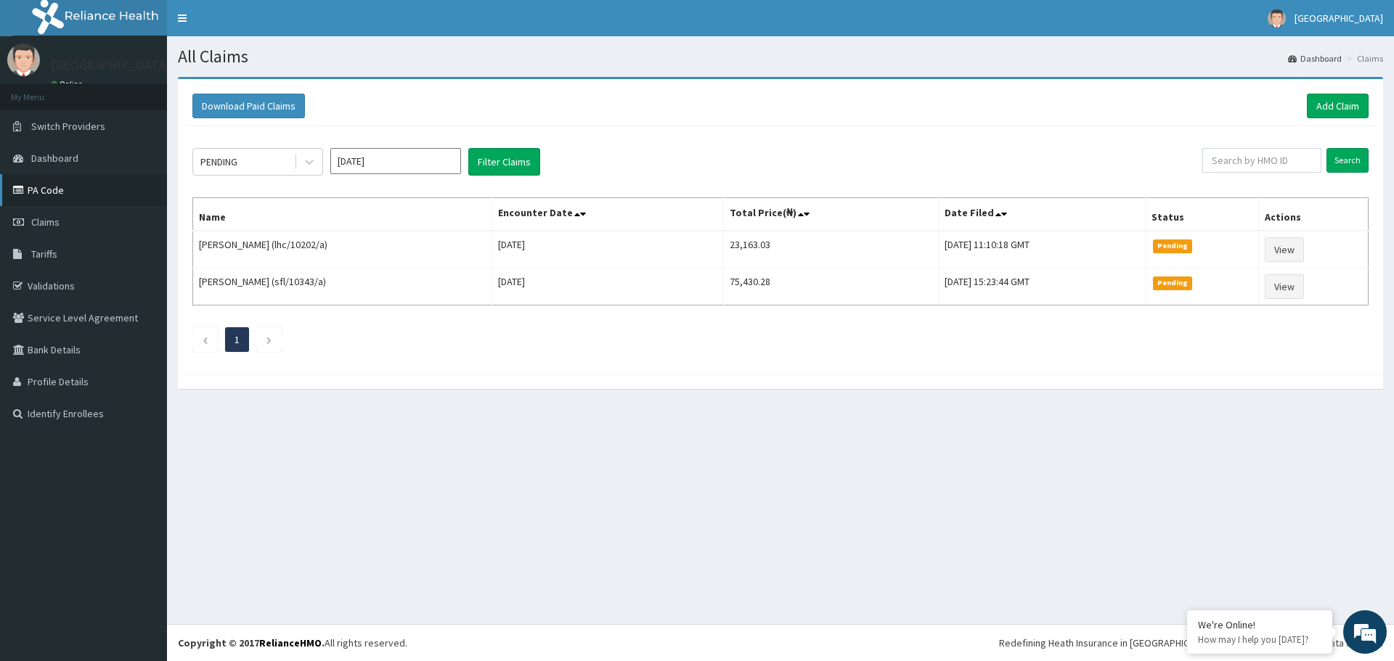
click at [109, 192] on link "PA Code" at bounding box center [83, 190] width 167 height 32
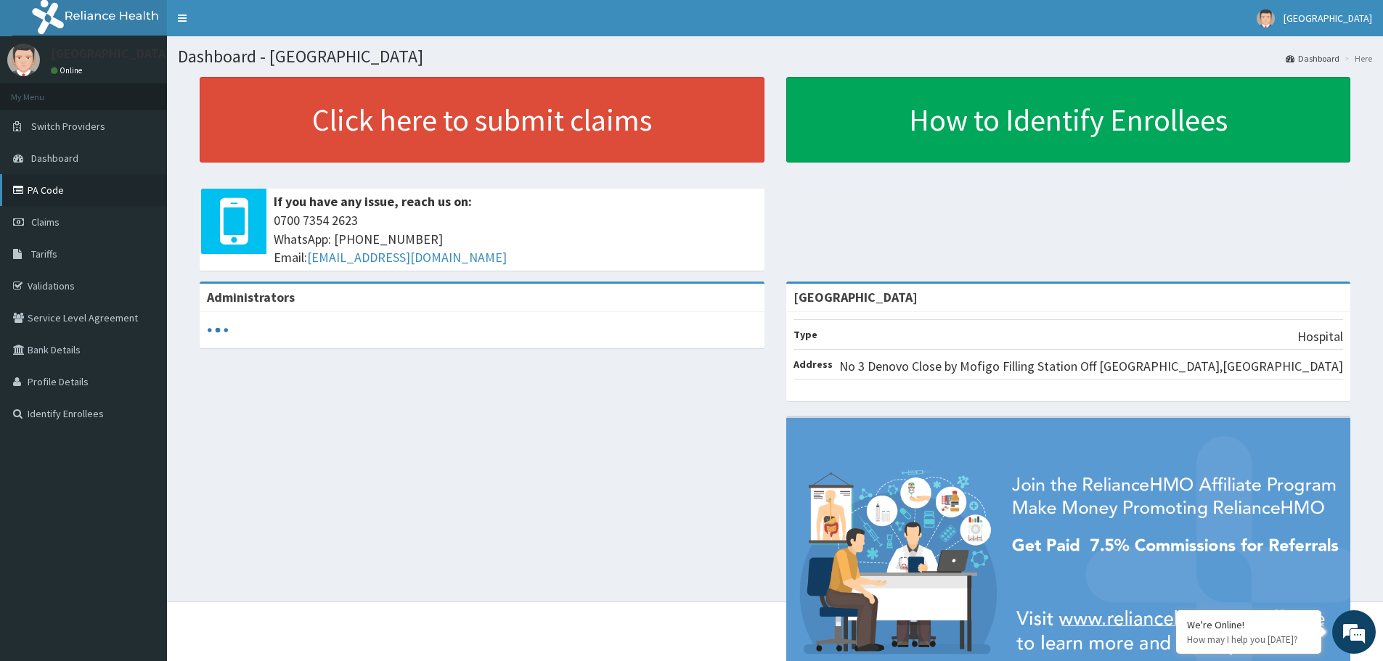
click at [75, 198] on link "PA Code" at bounding box center [83, 190] width 167 height 32
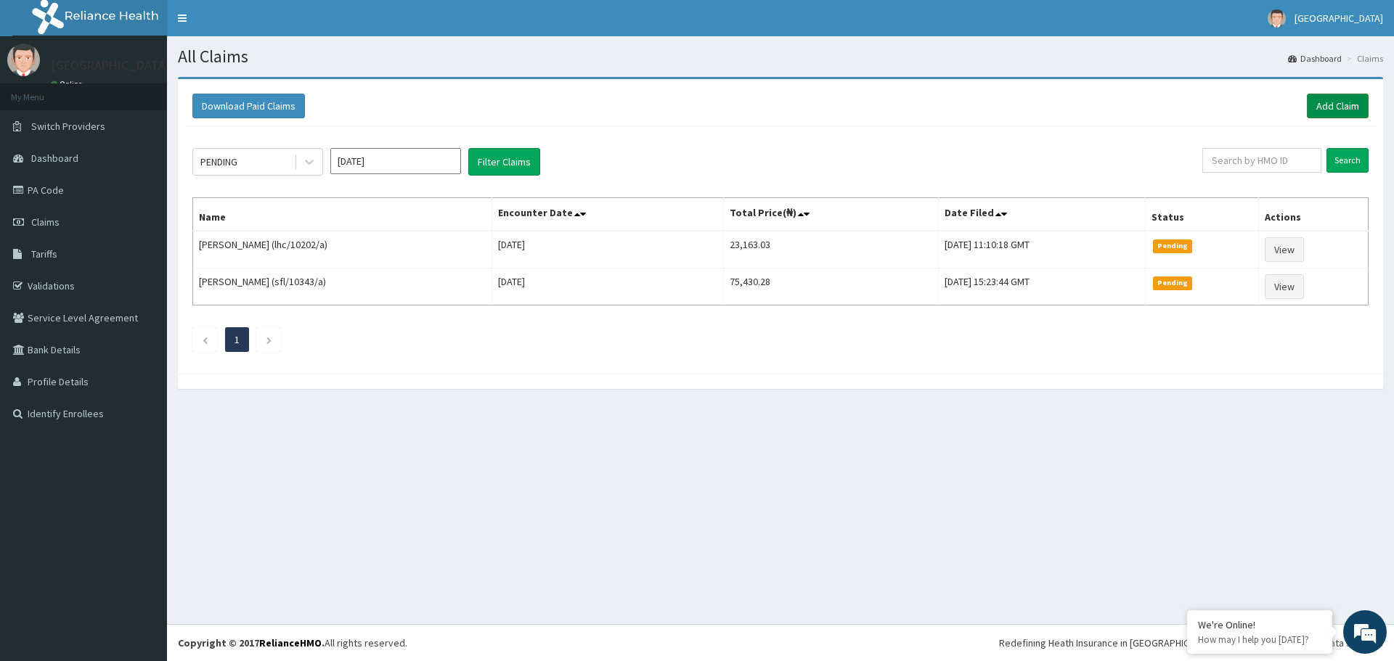
click at [1331, 105] on link "Add Claim" at bounding box center [1338, 106] width 62 height 25
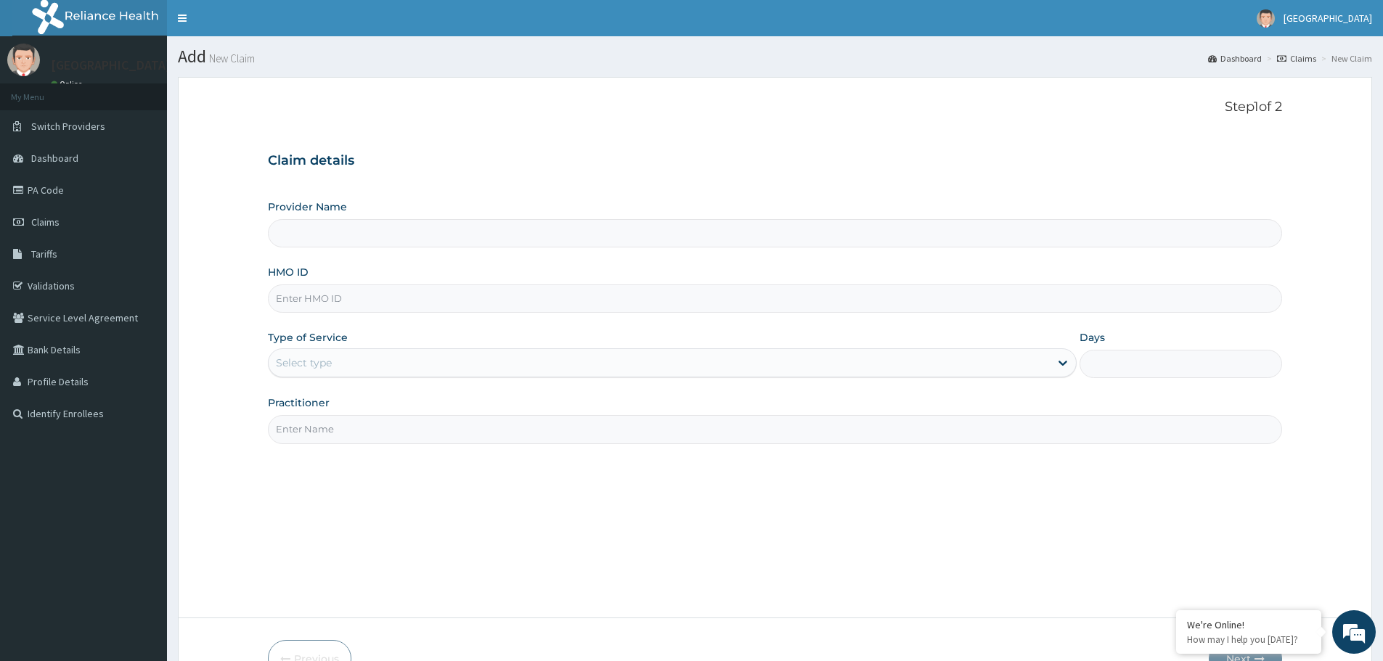
click at [359, 297] on input "HMO ID" at bounding box center [775, 299] width 1014 height 28
type input "[GEOGRAPHIC_DATA]"
paste input "sfl/10499/b"
type input "sfl/10499/b"
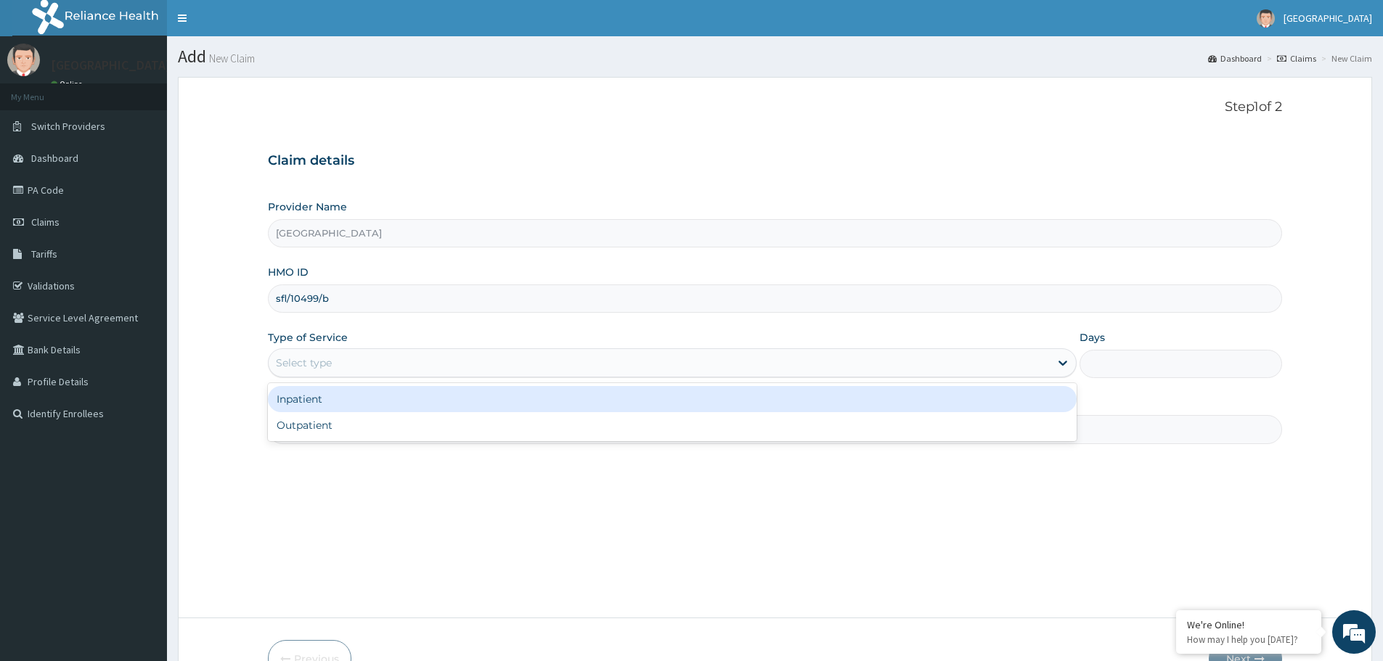
click at [364, 360] on div "Select type" at bounding box center [659, 362] width 781 height 23
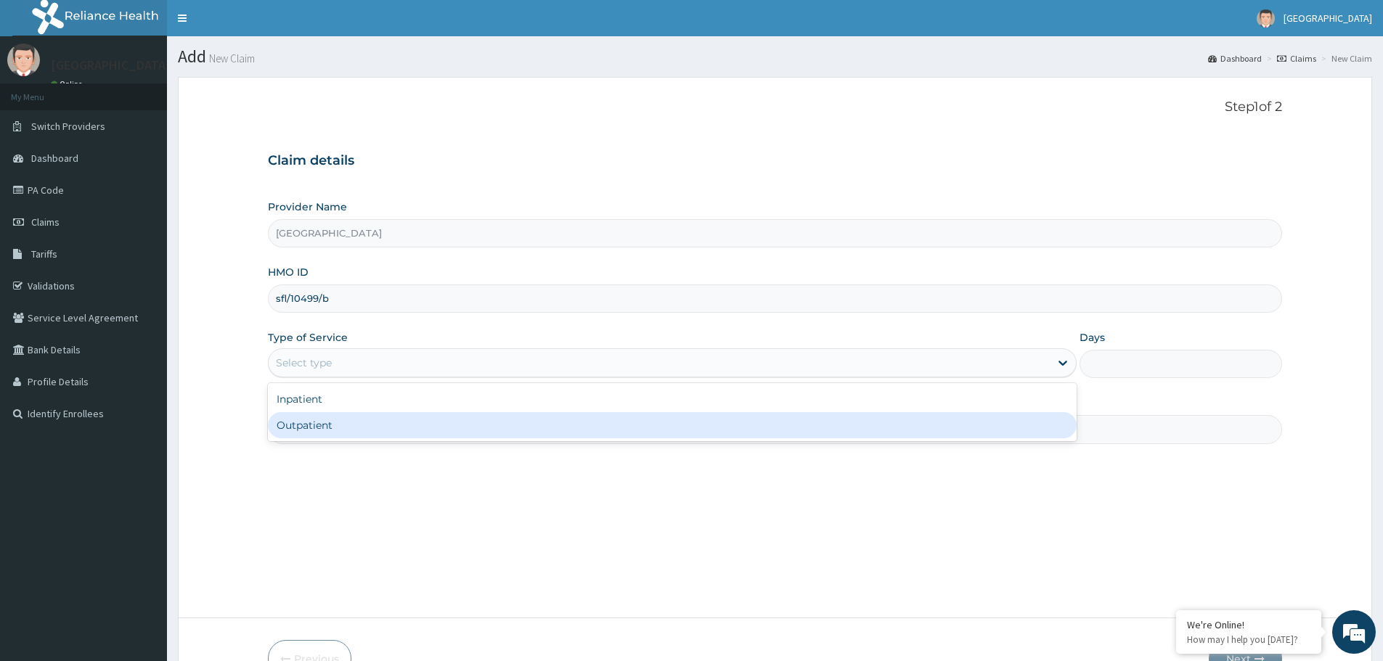
click at [341, 428] on div "Outpatient" at bounding box center [672, 425] width 809 height 26
type input "1"
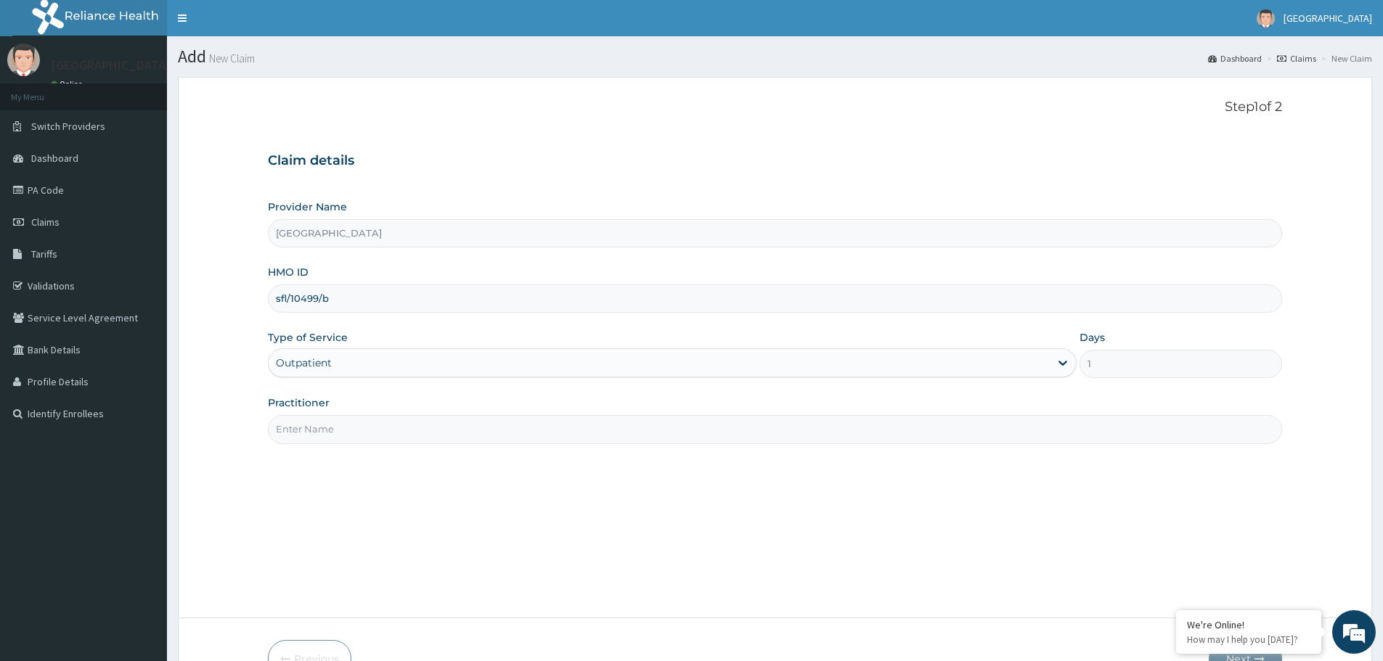
click at [346, 427] on input "Practitioner" at bounding box center [775, 429] width 1014 height 28
type input "dr. [PERSON_NAME]"
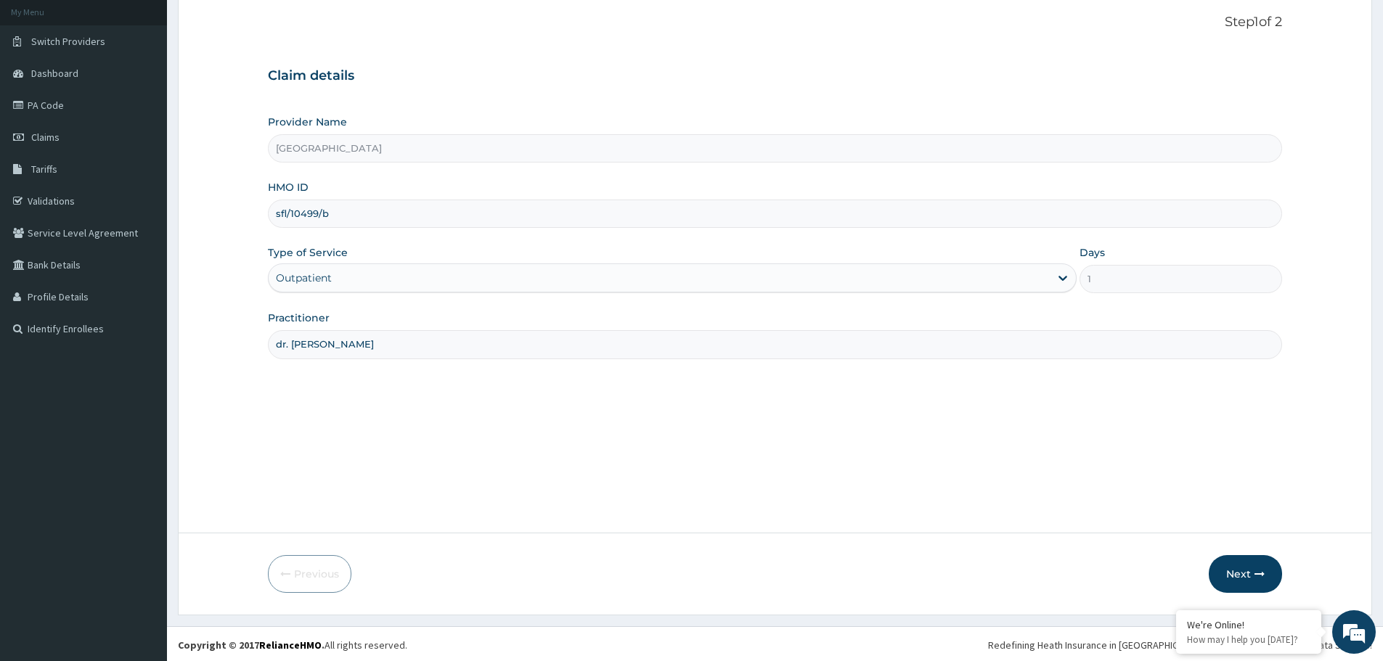
scroll to position [87, 0]
click at [1242, 575] on button "Next" at bounding box center [1245, 572] width 73 height 38
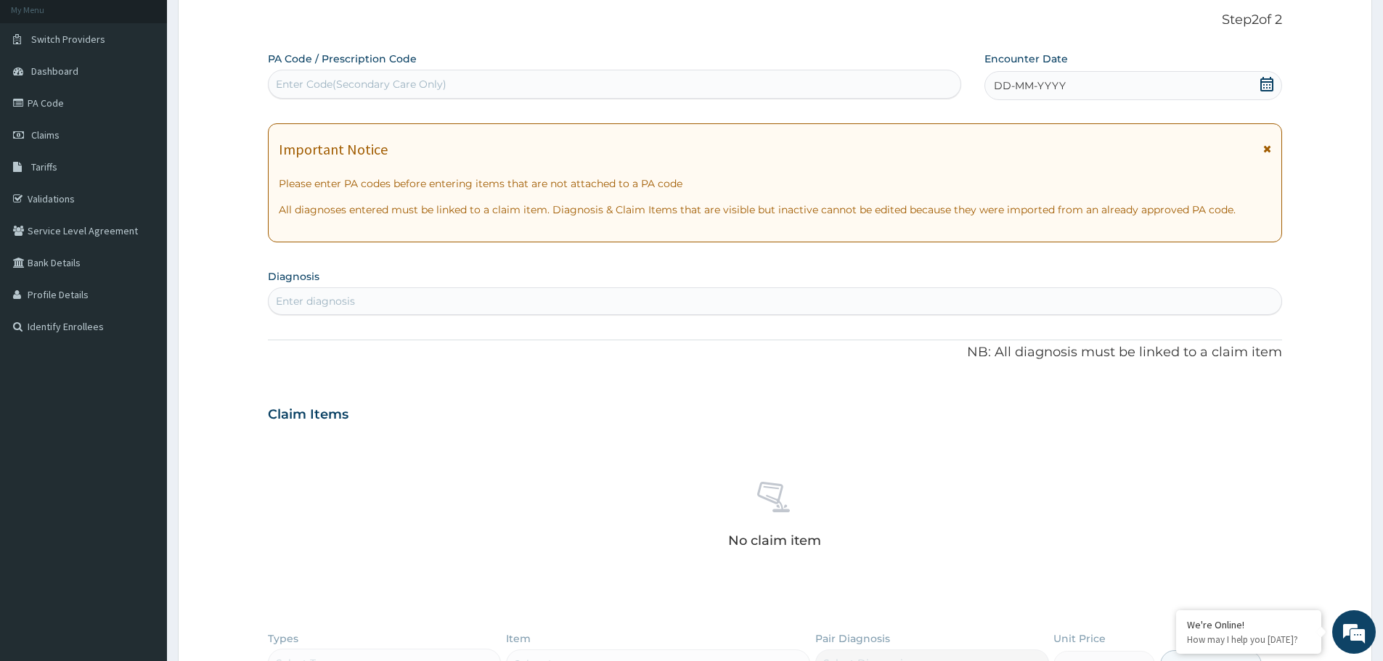
click at [1084, 73] on div "DD-MM-YYYY" at bounding box center [1132, 85] width 297 height 29
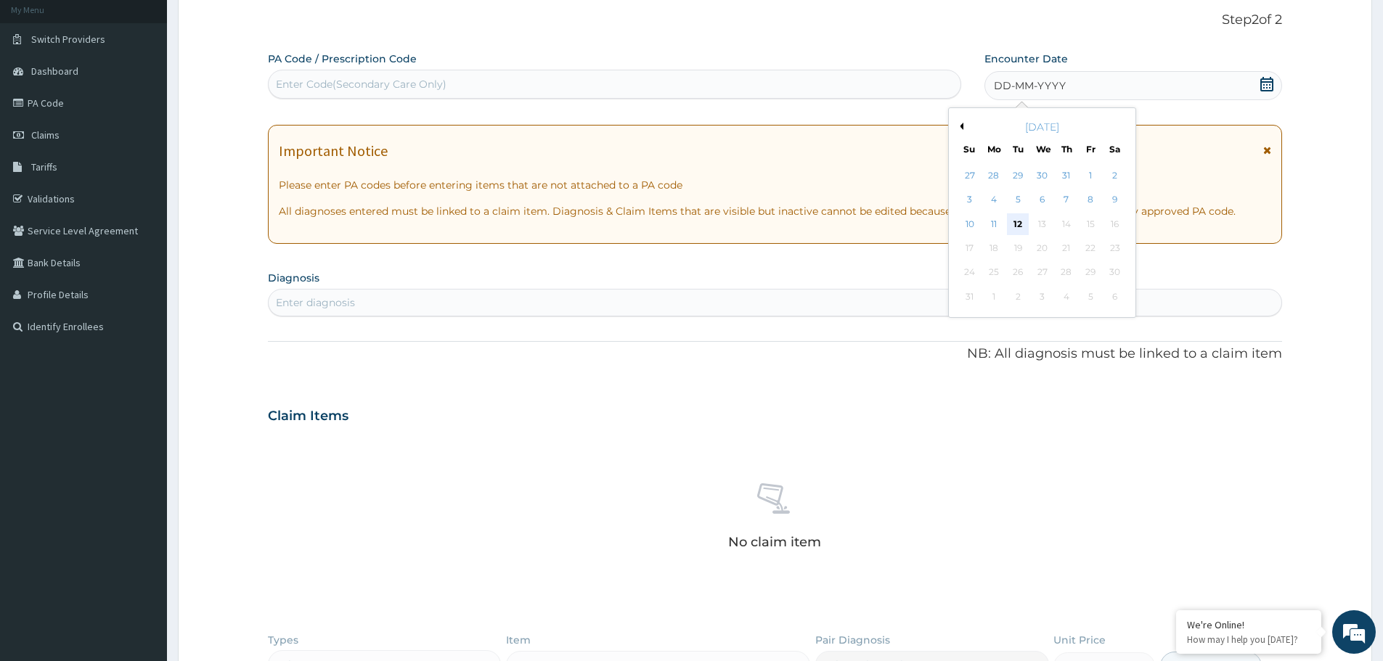
click at [1021, 225] on div "12" at bounding box center [1019, 224] width 22 height 22
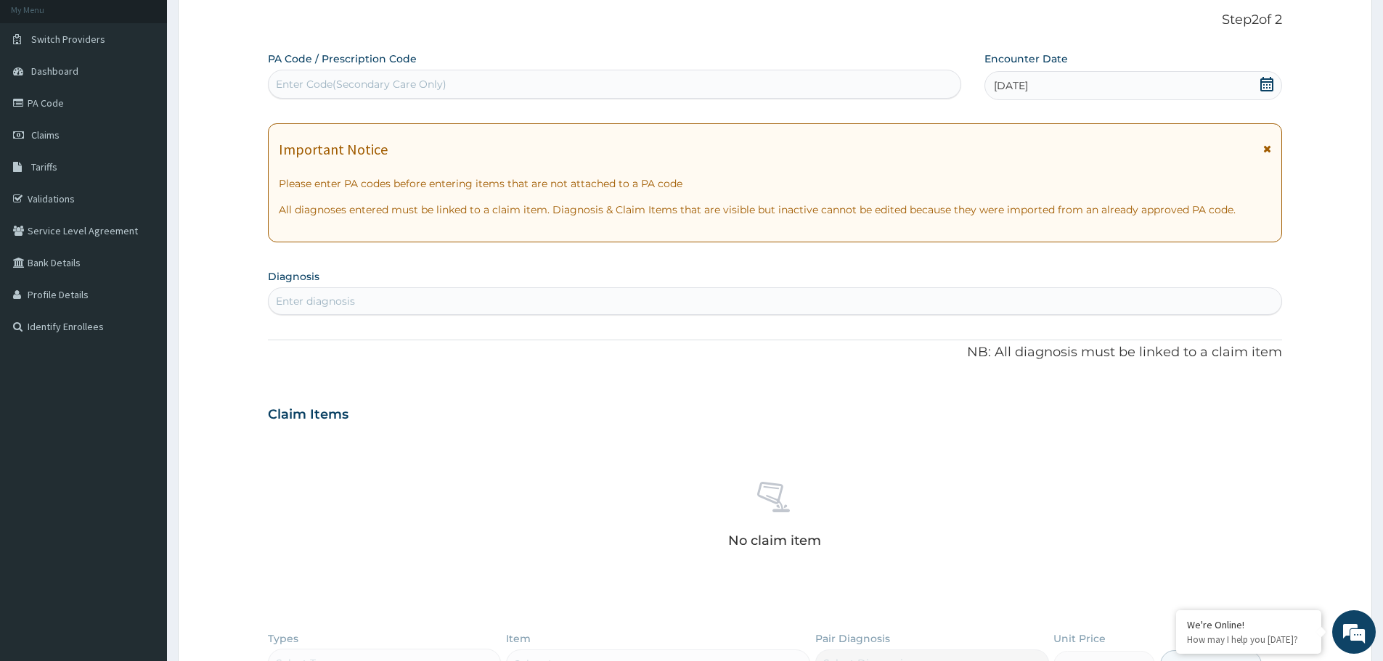
scroll to position [0, 0]
click at [588, 293] on div "Enter diagnosis" at bounding box center [775, 301] width 1013 height 23
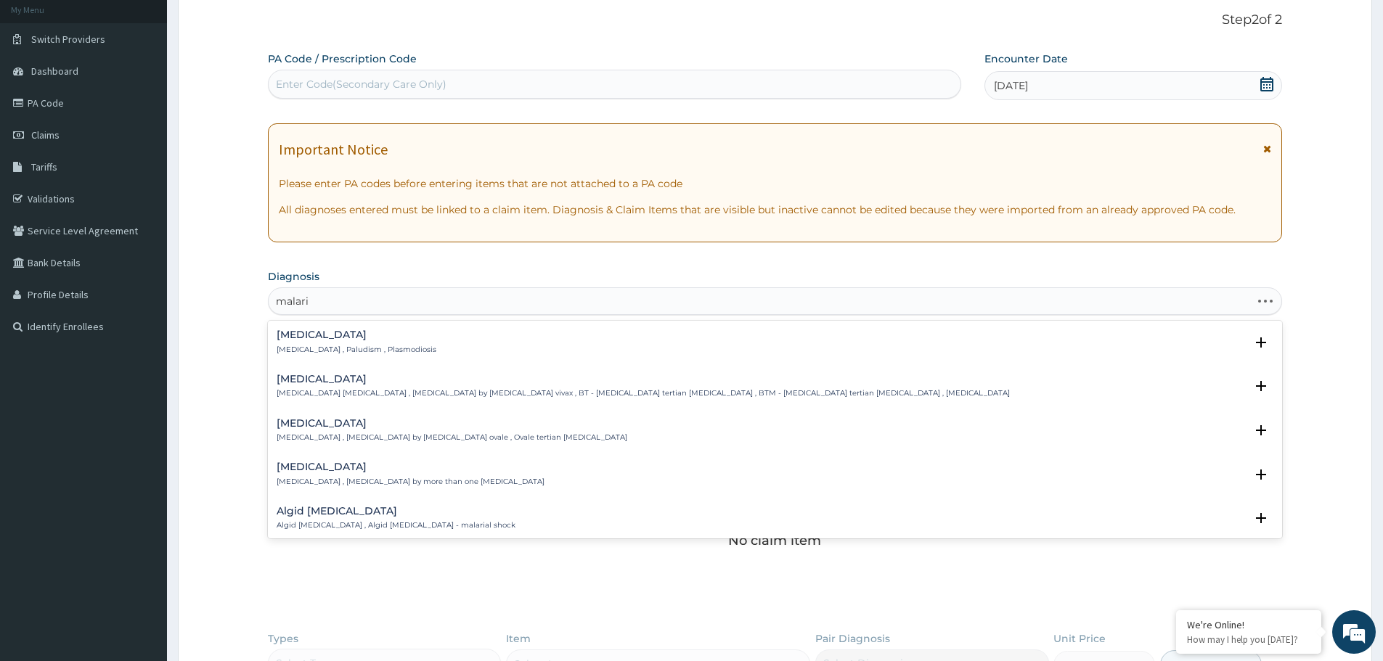
type input "malaria"
click at [306, 341] on div "Malaria Malaria , Paludism , Plasmodiosis" at bounding box center [357, 342] width 160 height 25
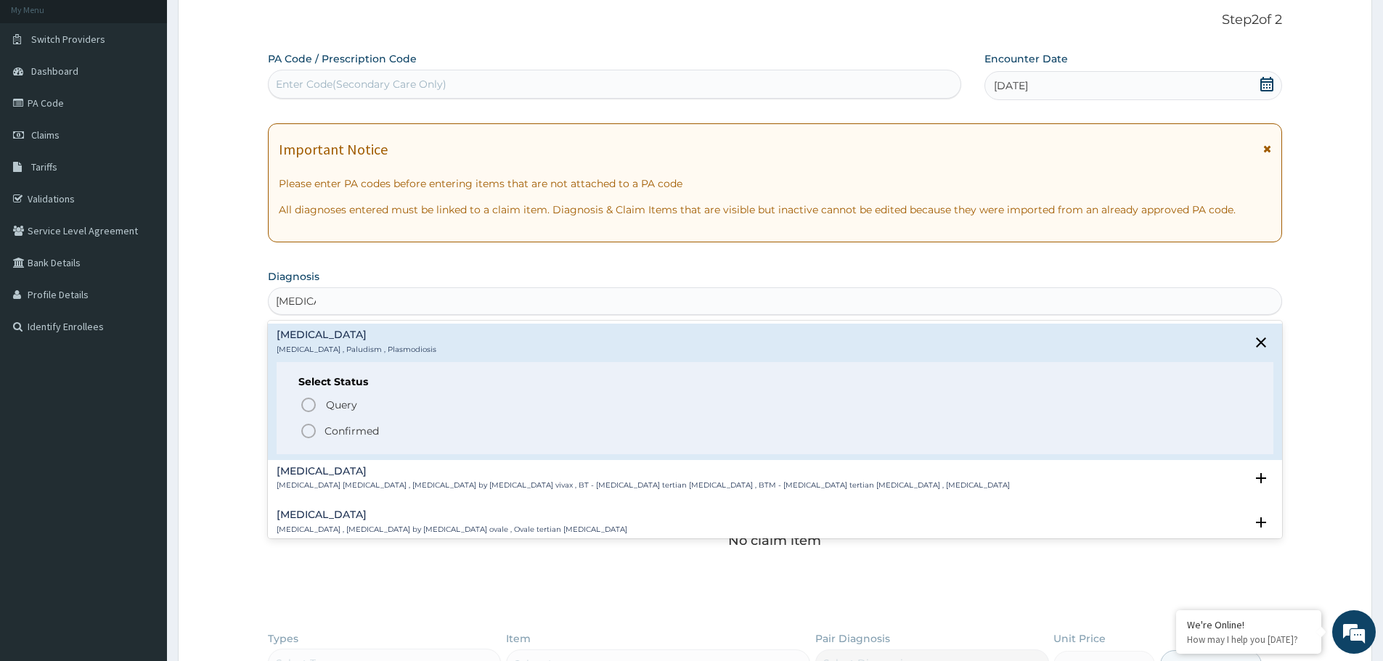
click at [321, 431] on span "Confirmed" at bounding box center [776, 430] width 952 height 17
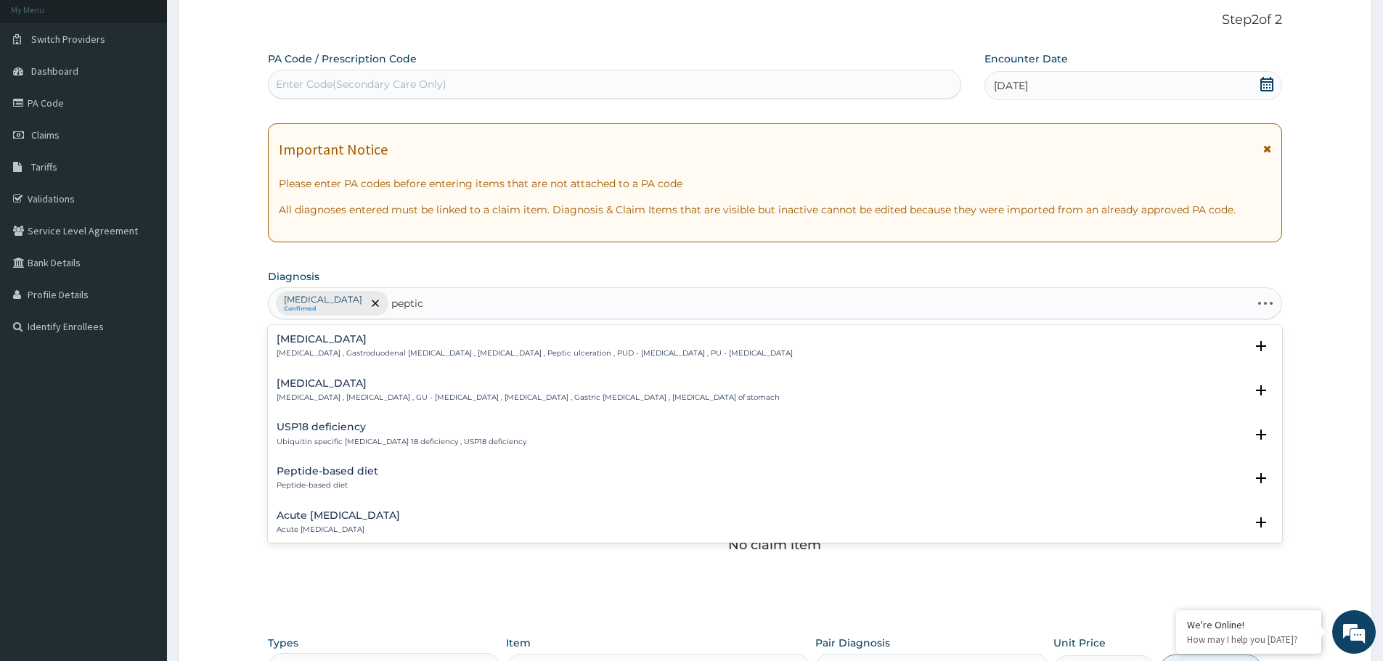
type input "peptic"
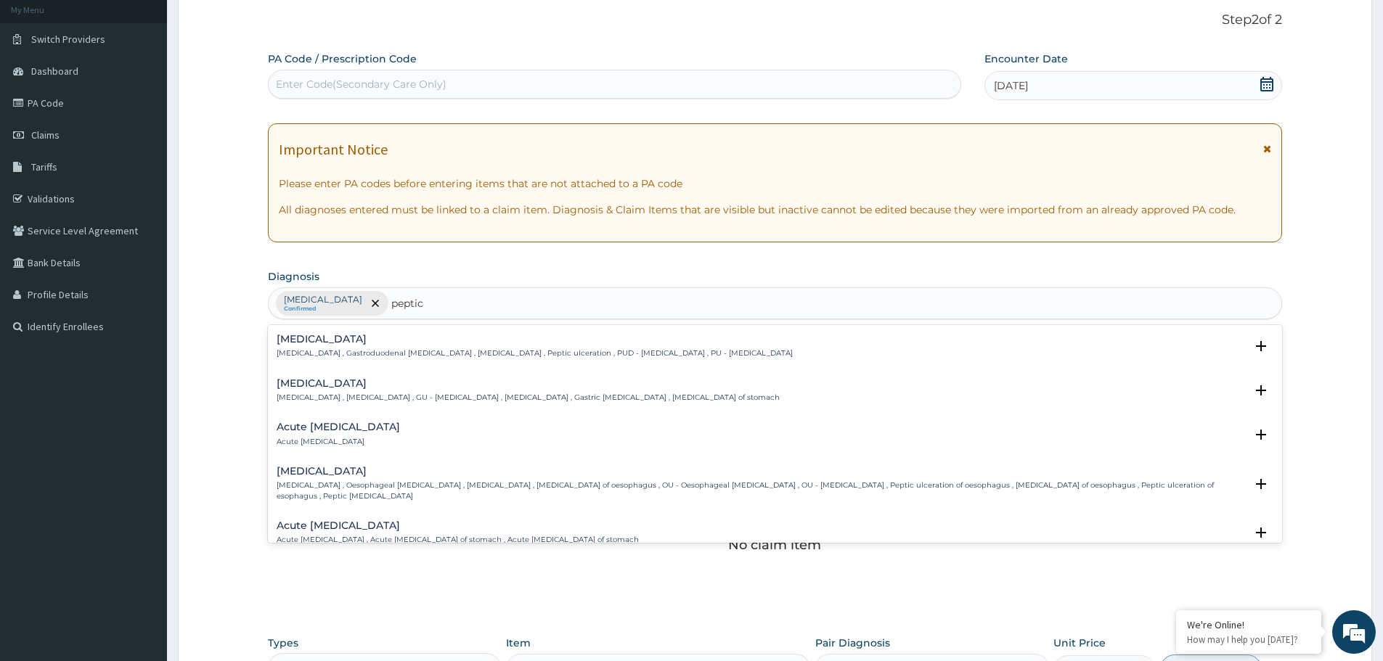
click at [349, 337] on h4 "Peptic ulcer" at bounding box center [535, 339] width 516 height 11
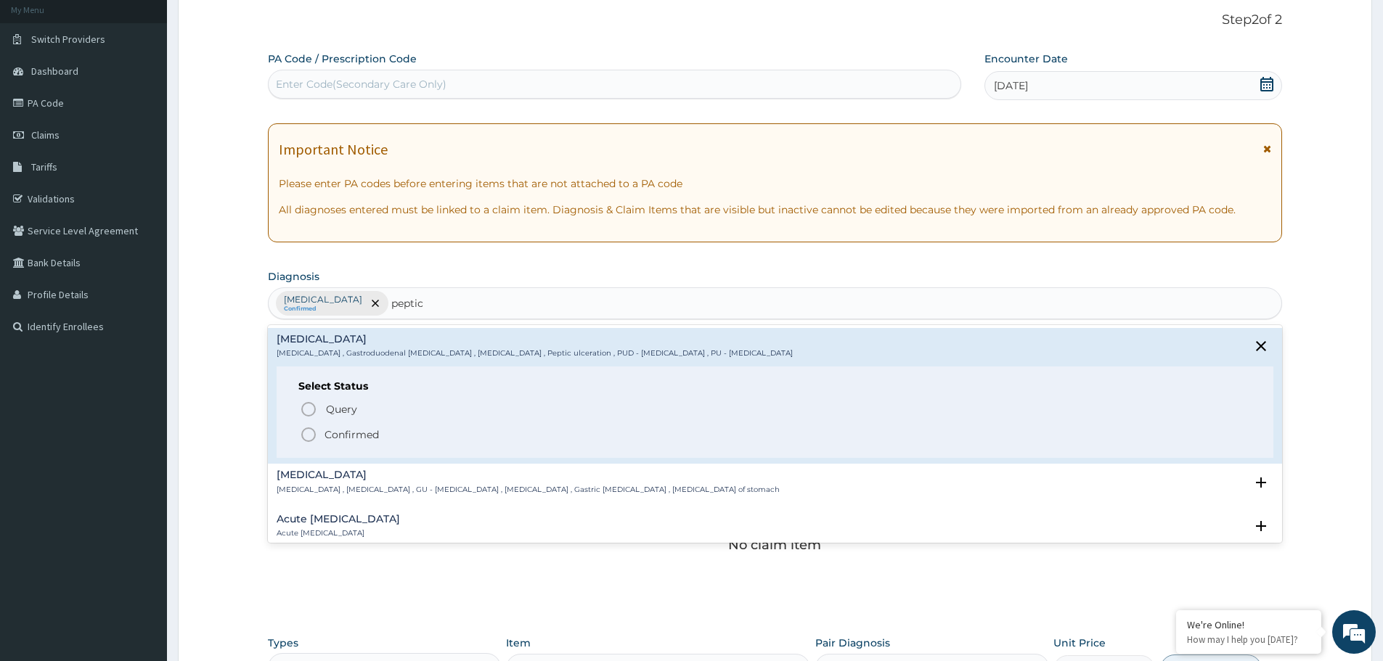
click at [319, 432] on span "Confirmed" at bounding box center [776, 434] width 952 height 17
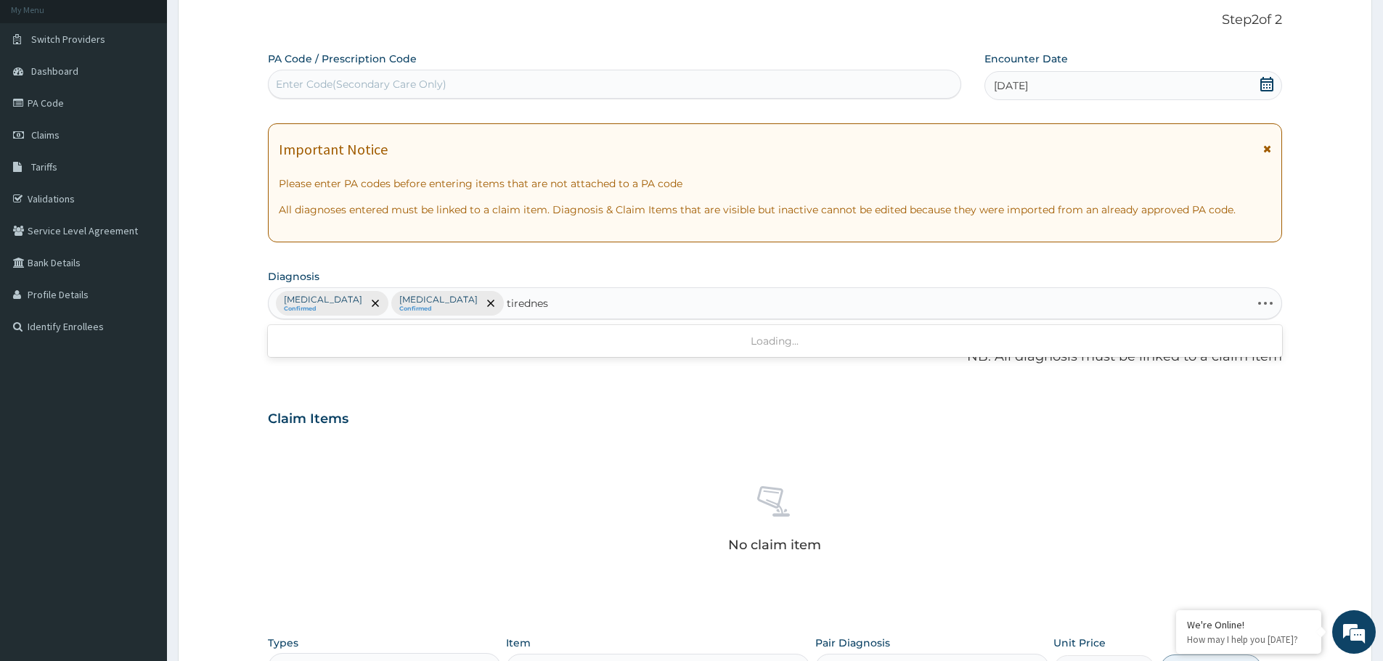
type input "tiredness"
click at [348, 350] on p "Muscle fatigue , Muscles tire easily , Muscle tiredness" at bounding box center [380, 353] width 206 height 10
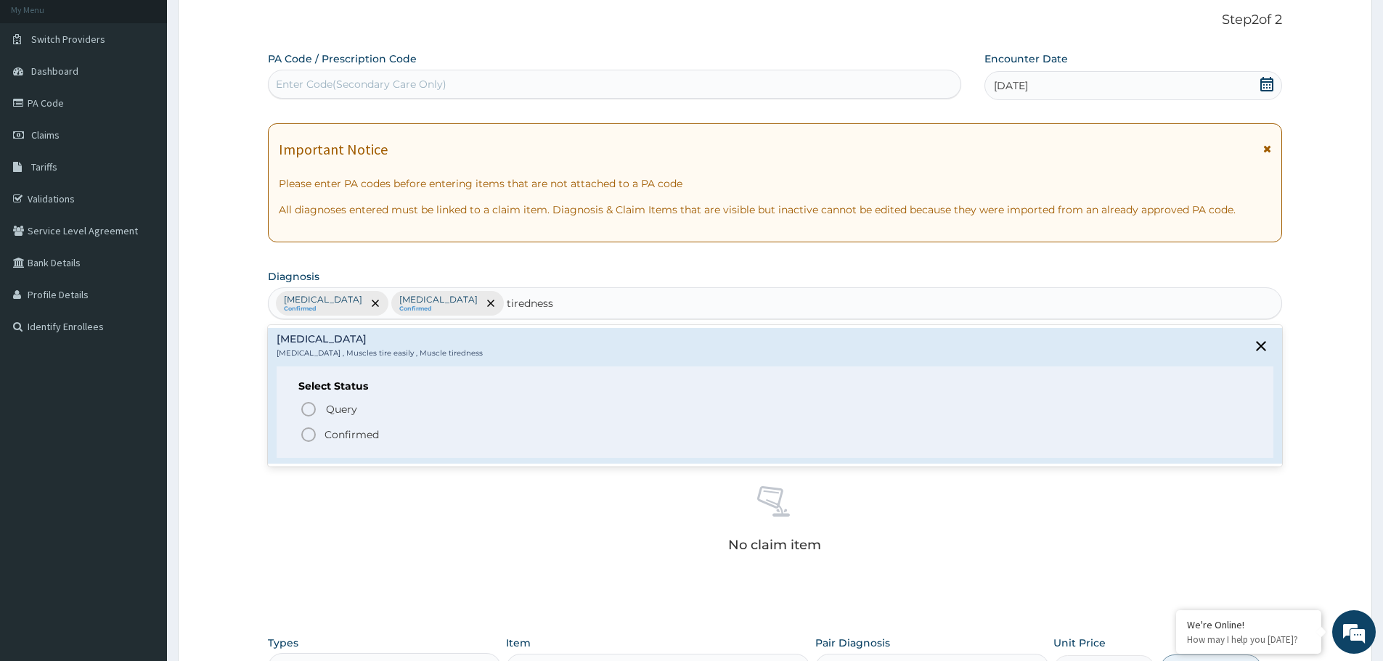
click at [308, 441] on icon "status option filled" at bounding box center [308, 434] width 17 height 17
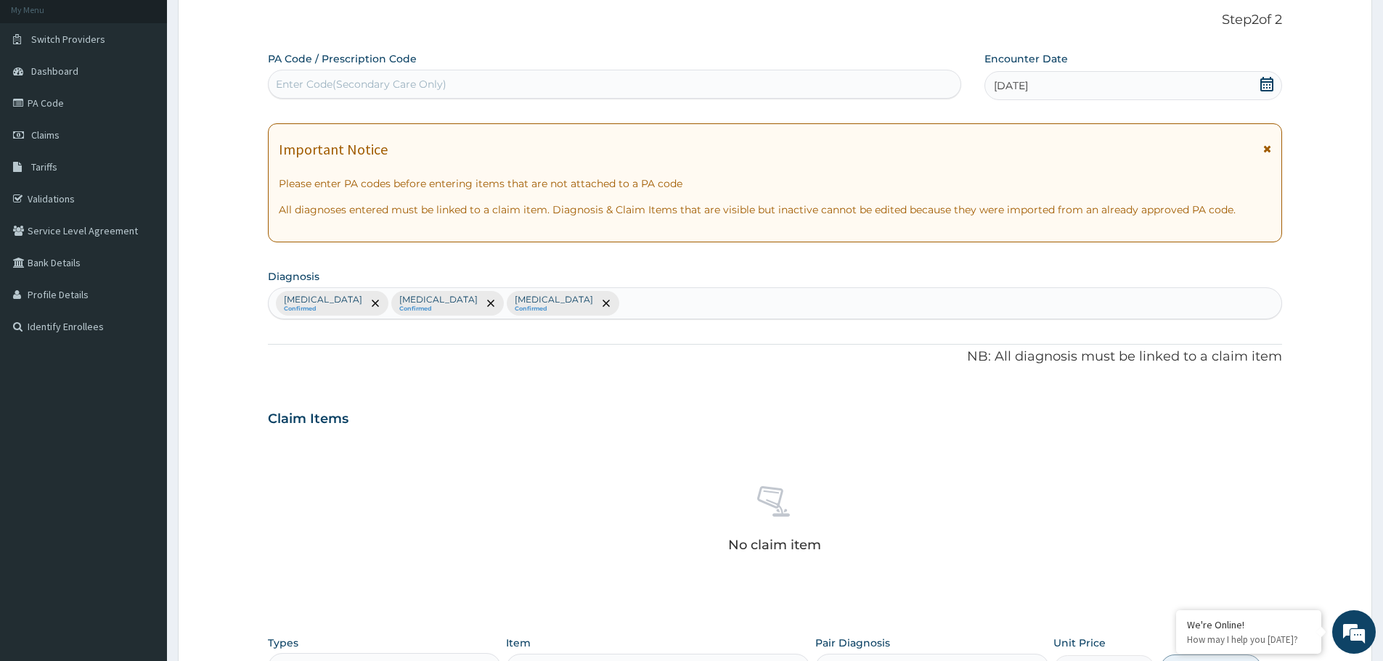
click at [563, 304] on div "Malaria Confirmed Peptic ulcer Confirmed Muscle fatigue Confirmed" at bounding box center [775, 303] width 1013 height 30
type input "p"
type input "hyperte"
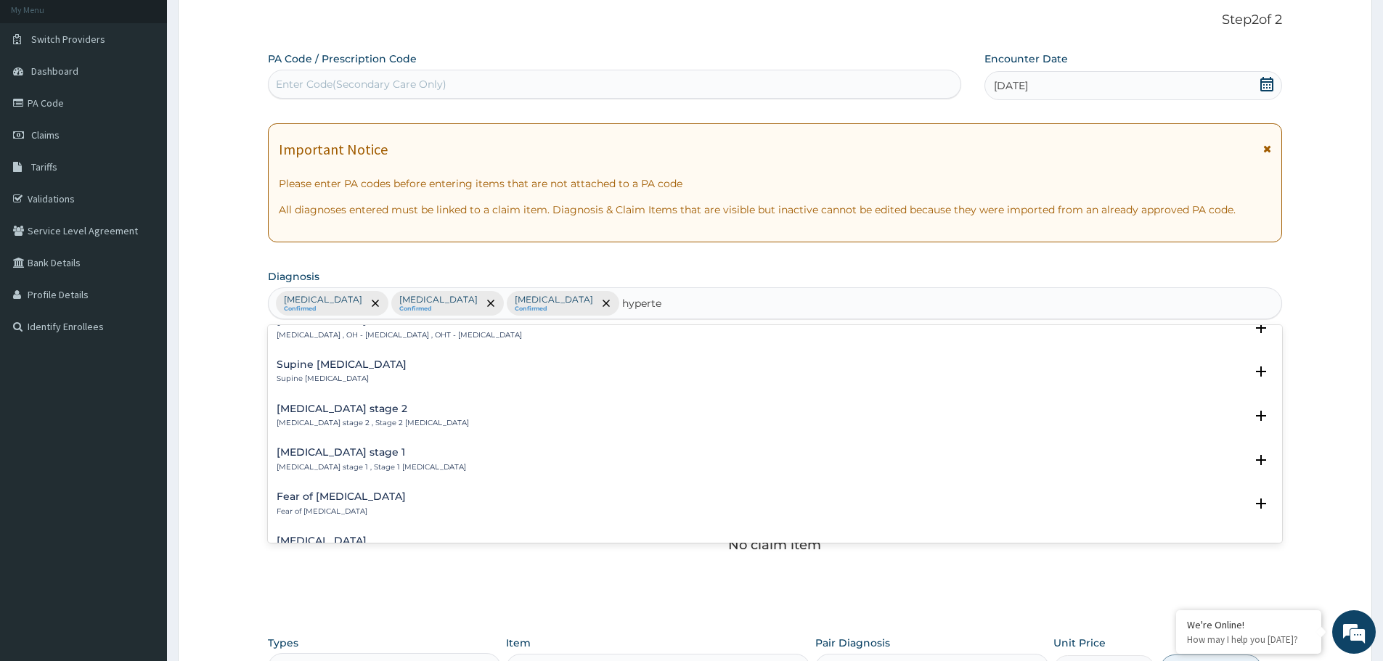
scroll to position [508, 0]
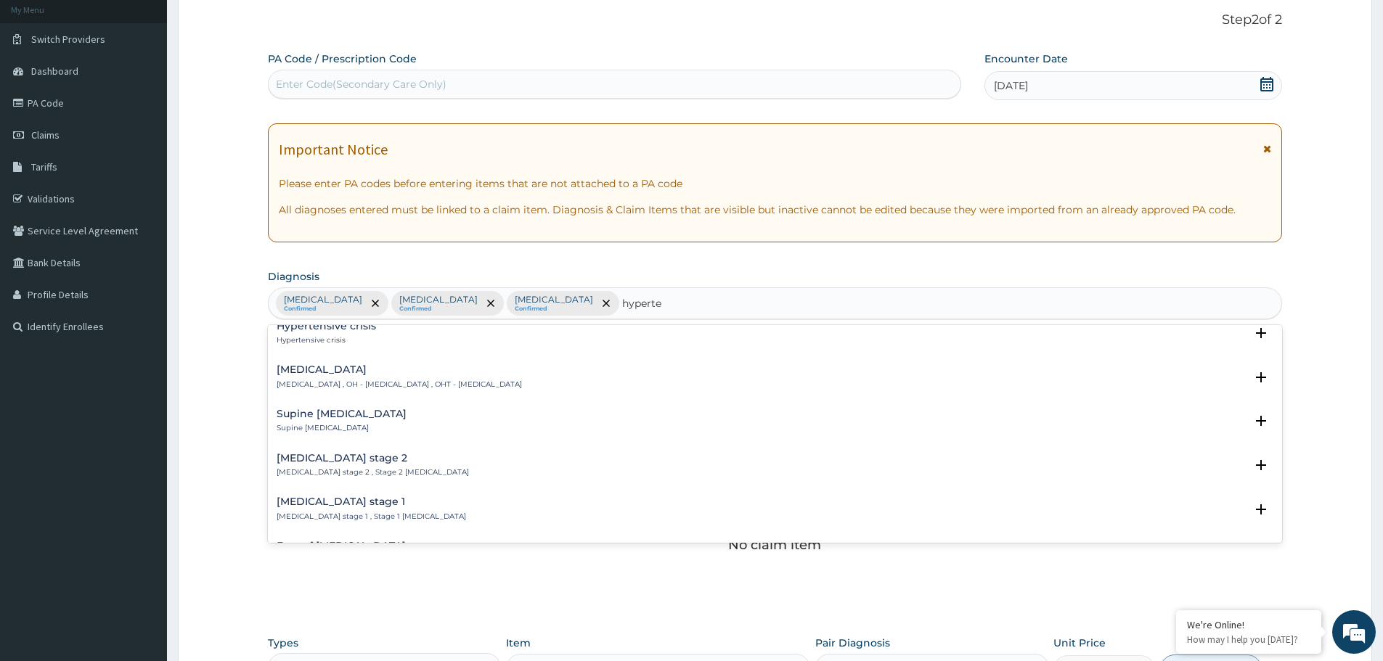
click at [347, 505] on h4 "Hypertension stage 1" at bounding box center [371, 501] width 189 height 11
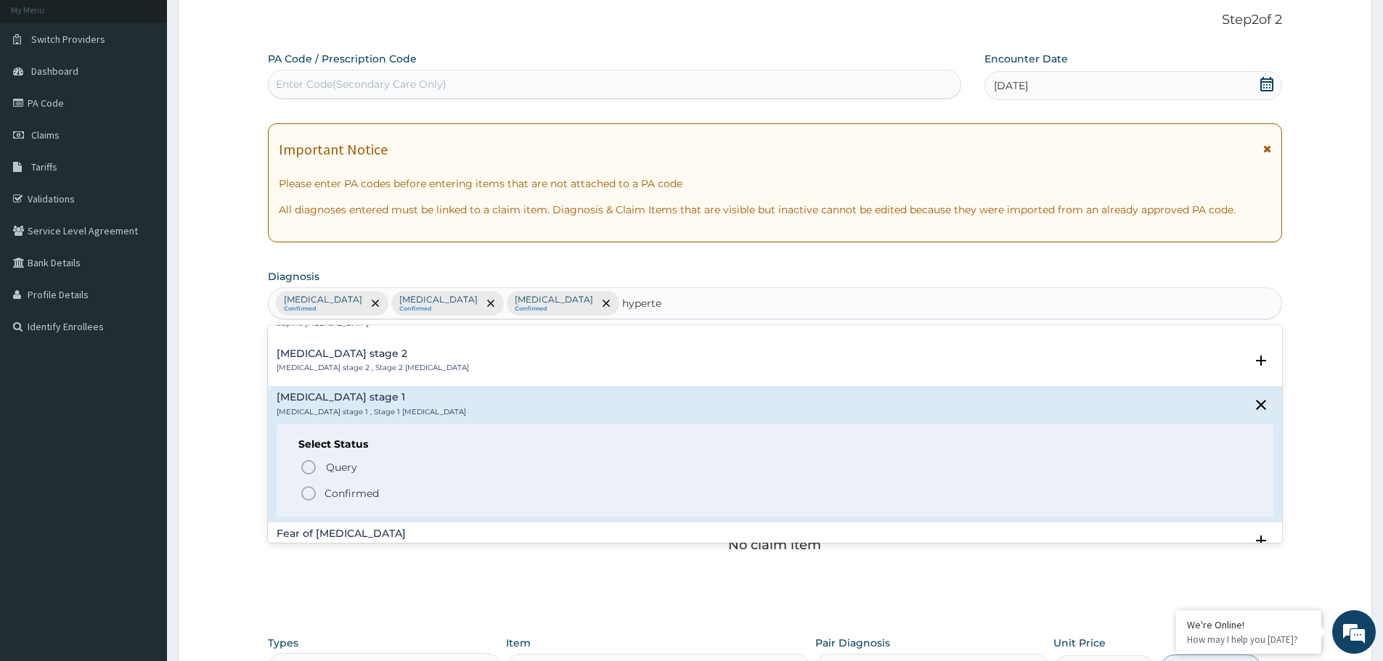
scroll to position [653, 0]
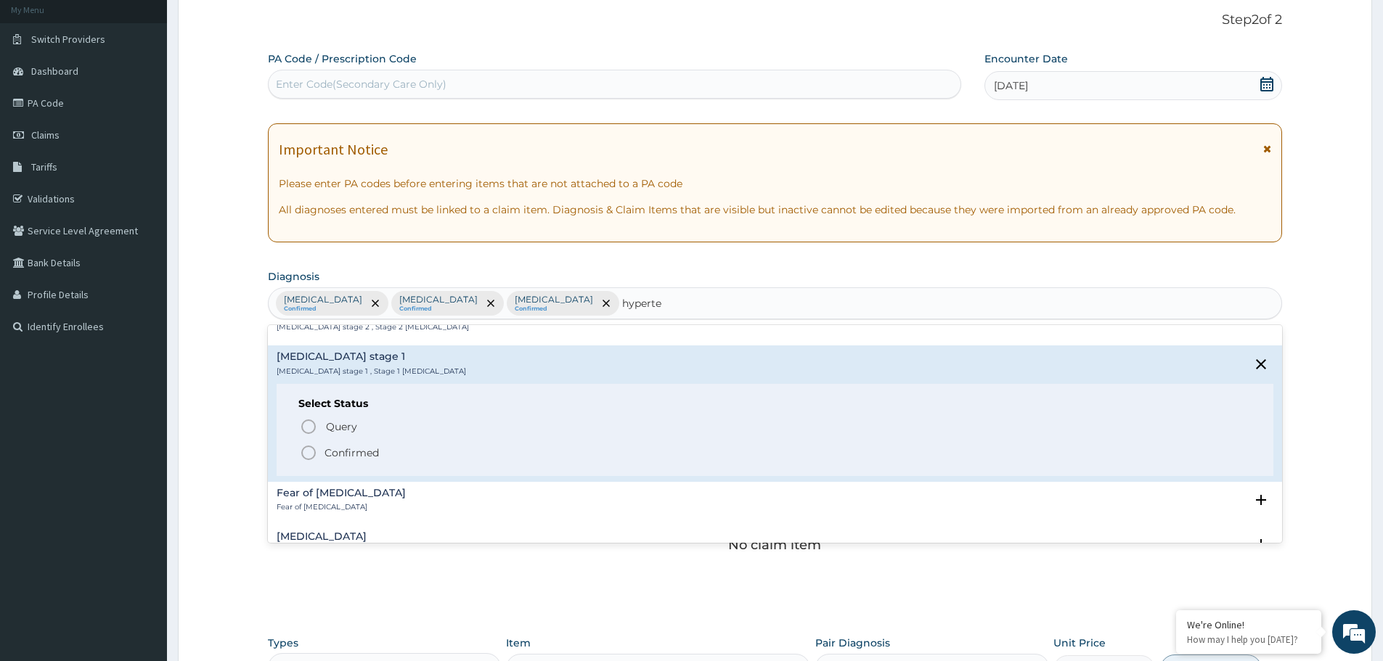
click at [307, 453] on icon "status option filled" at bounding box center [308, 452] width 17 height 17
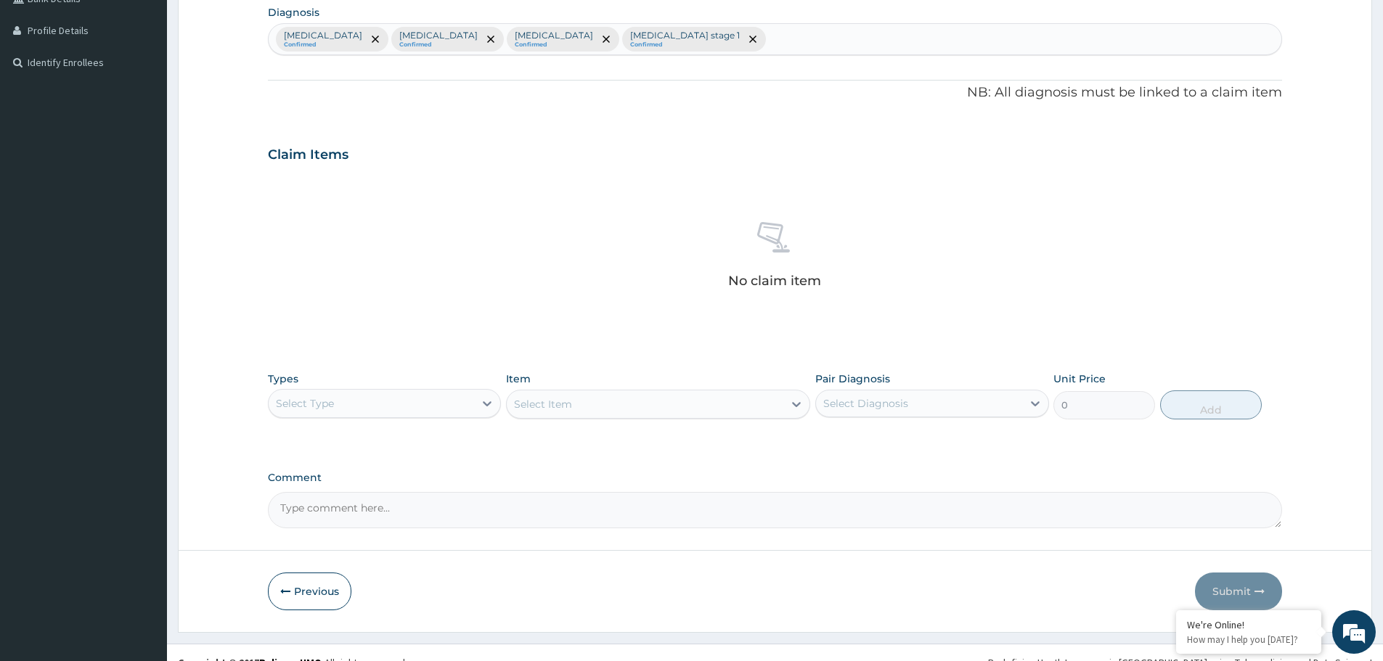
scroll to position [371, 0]
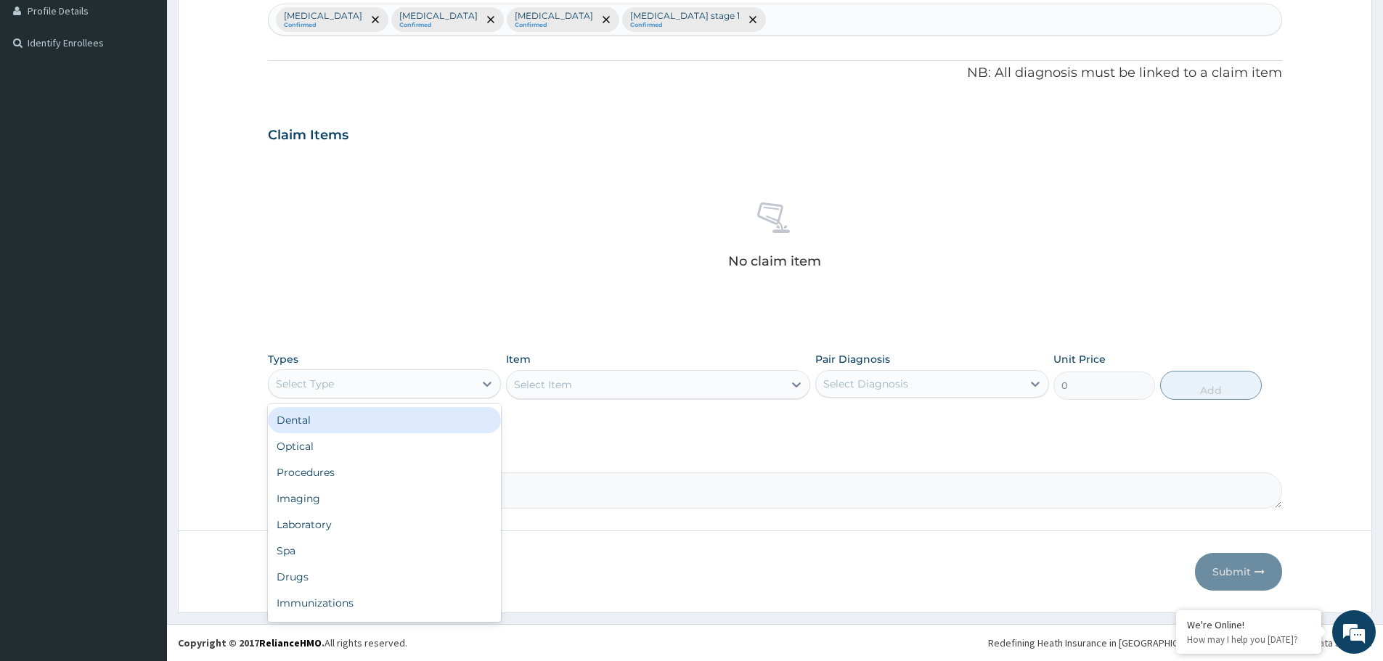
click at [334, 369] on div "Select Type" at bounding box center [384, 383] width 233 height 29
click at [331, 478] on div "Procedures" at bounding box center [384, 472] width 233 height 26
click at [568, 390] on div "Select Item" at bounding box center [543, 384] width 58 height 15
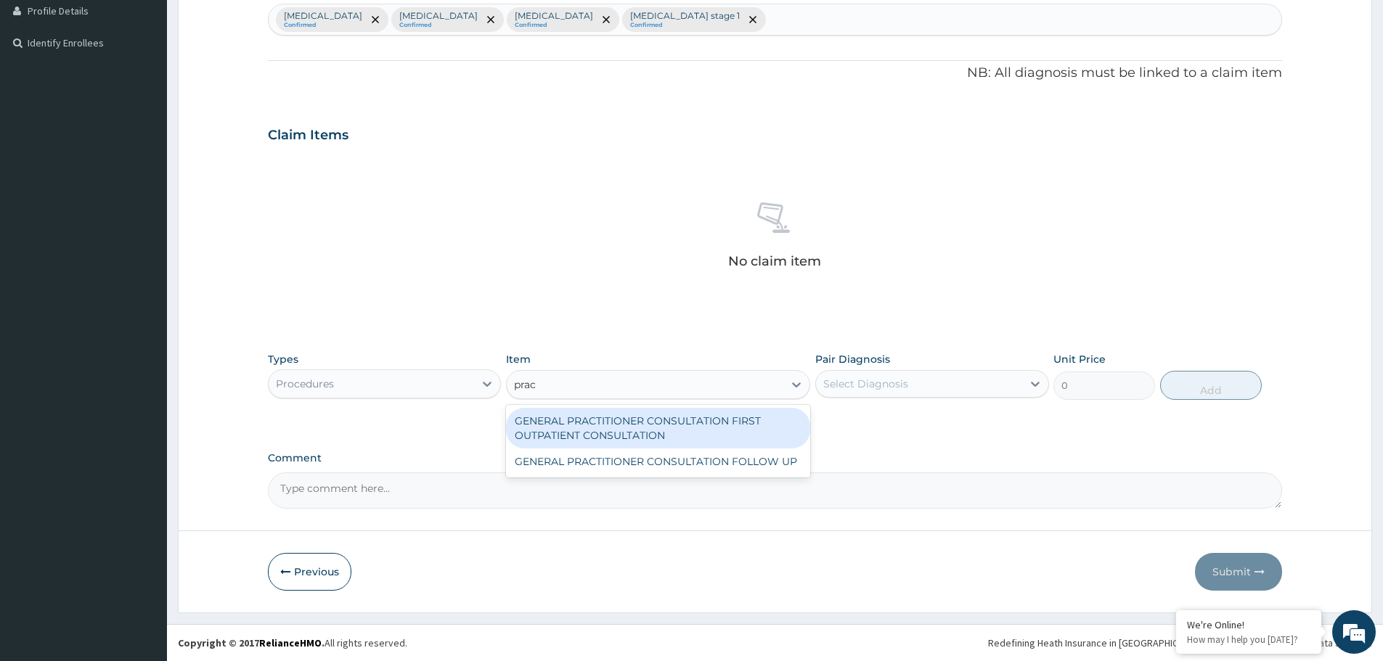
type input "pract"
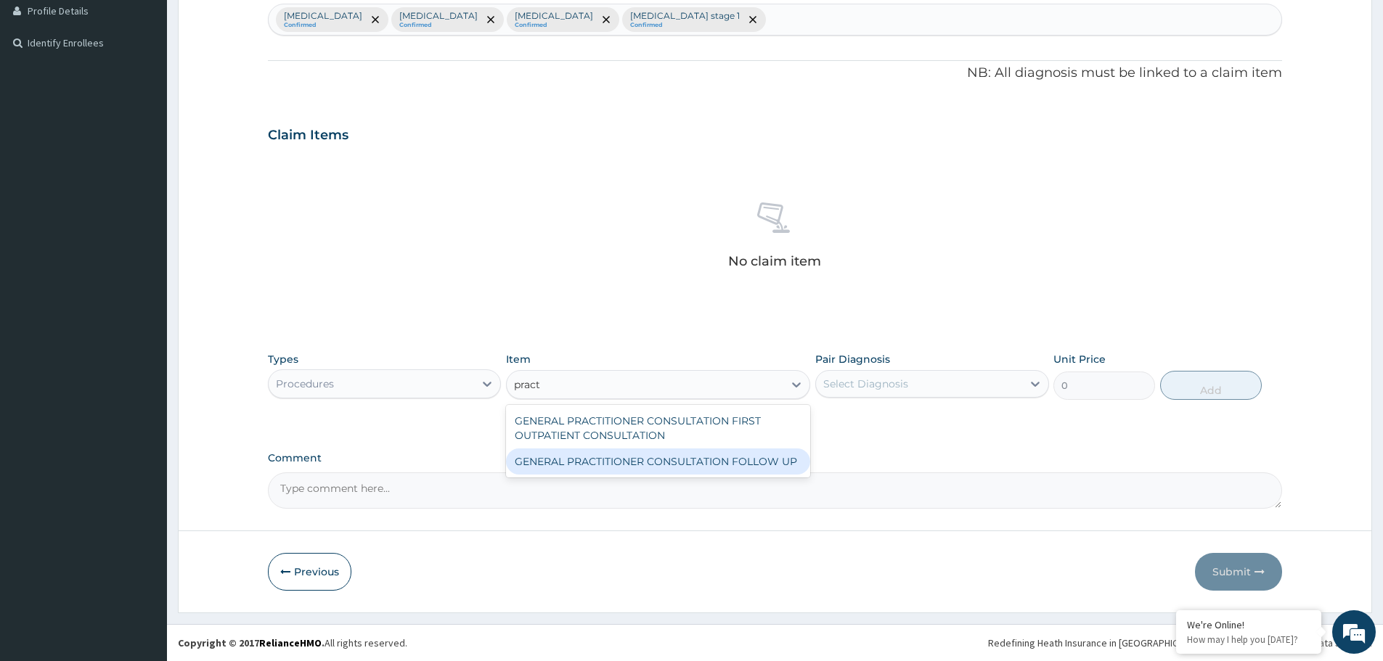
click at [584, 458] on div "GENERAL PRACTITIONER CONSULTATION FOLLOW UP" at bounding box center [658, 462] width 304 height 26
type input "11610"
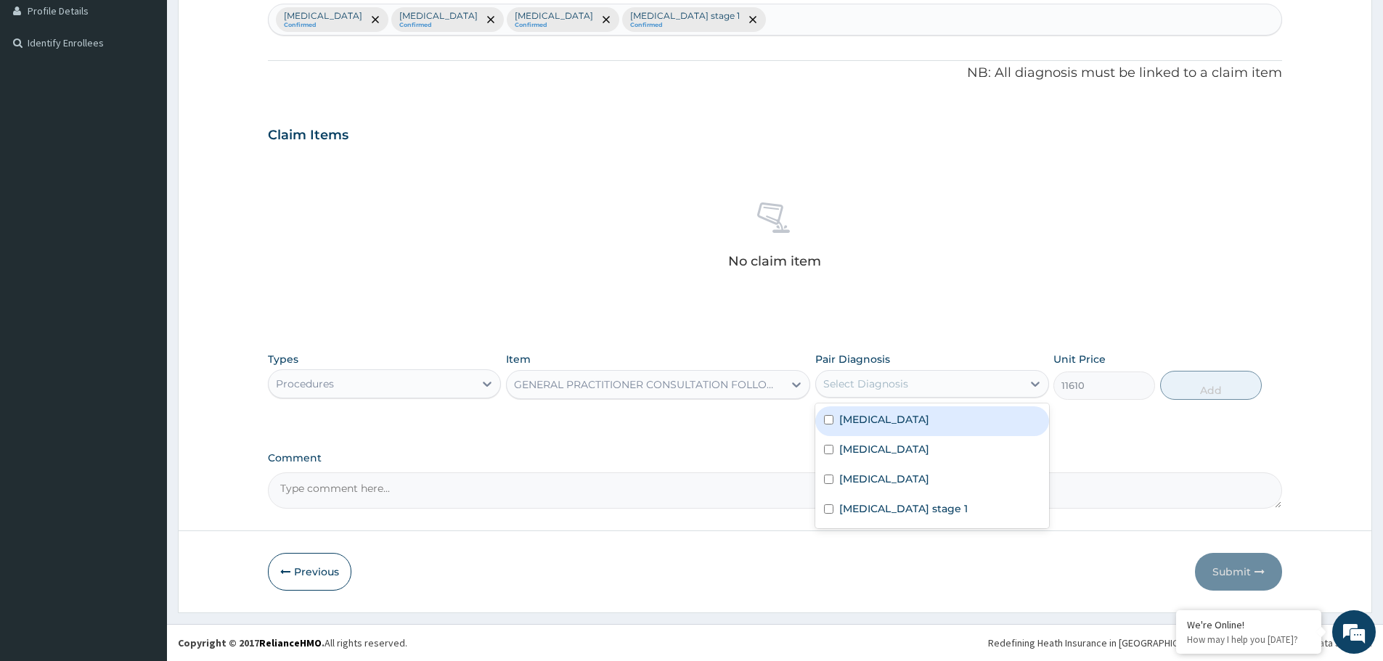
click at [855, 383] on div "Select Diagnosis" at bounding box center [865, 384] width 85 height 15
click at [856, 420] on label "Malaria" at bounding box center [884, 419] width 90 height 15
checkbox input "true"
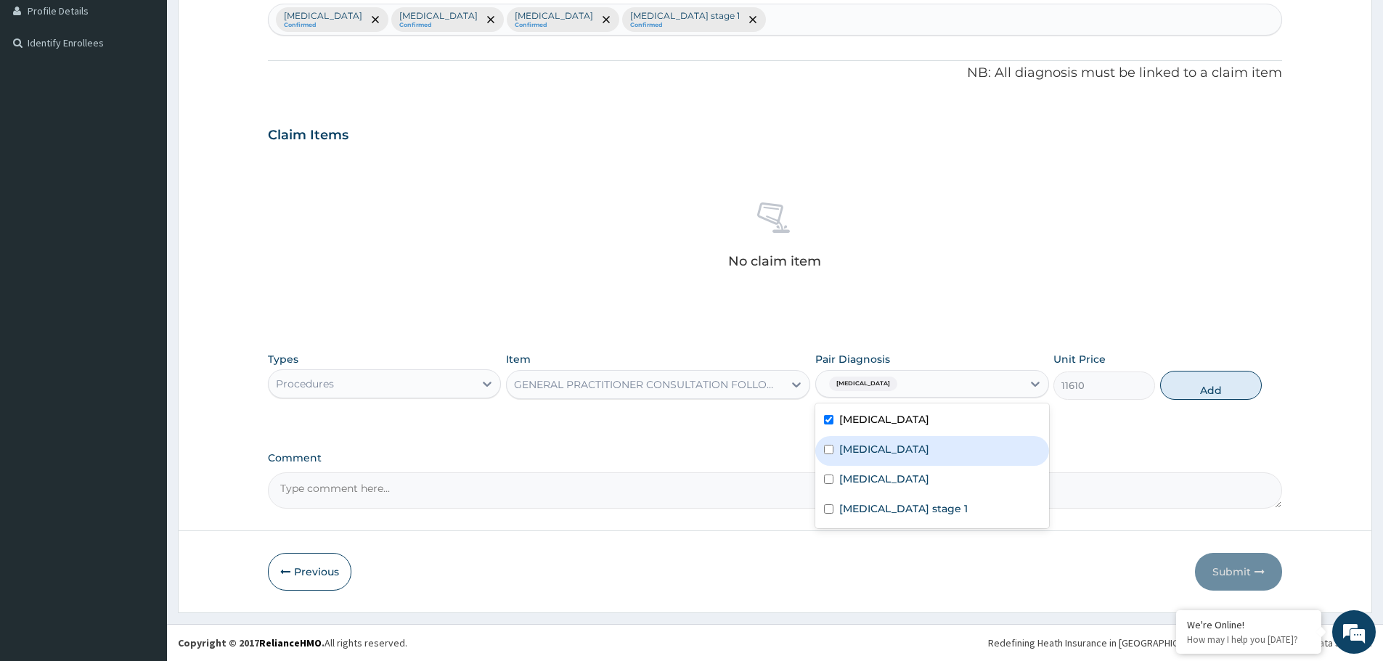
click at [851, 449] on label "Peptic ulcer" at bounding box center [884, 449] width 90 height 15
checkbox input "true"
click at [850, 478] on label "Muscle fatigue" at bounding box center [884, 479] width 90 height 15
checkbox input "true"
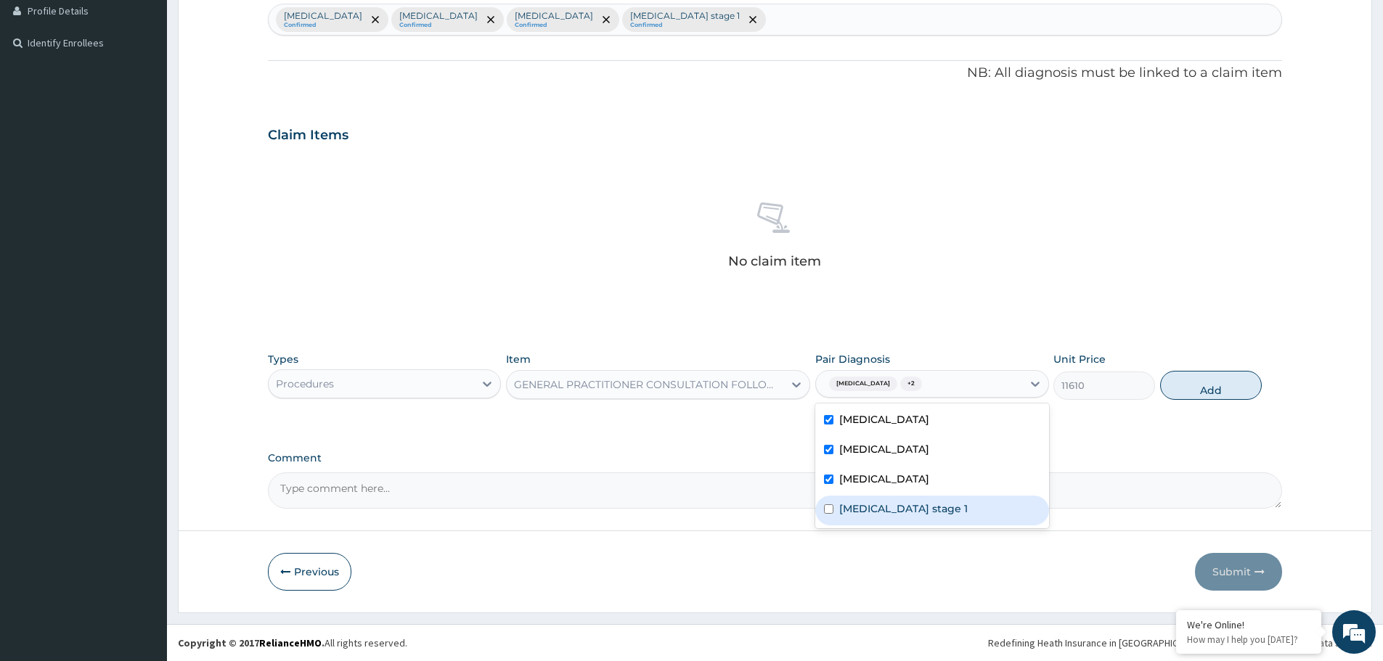
click at [850, 507] on label "Hypertension stage 1" at bounding box center [903, 509] width 128 height 15
checkbox input "true"
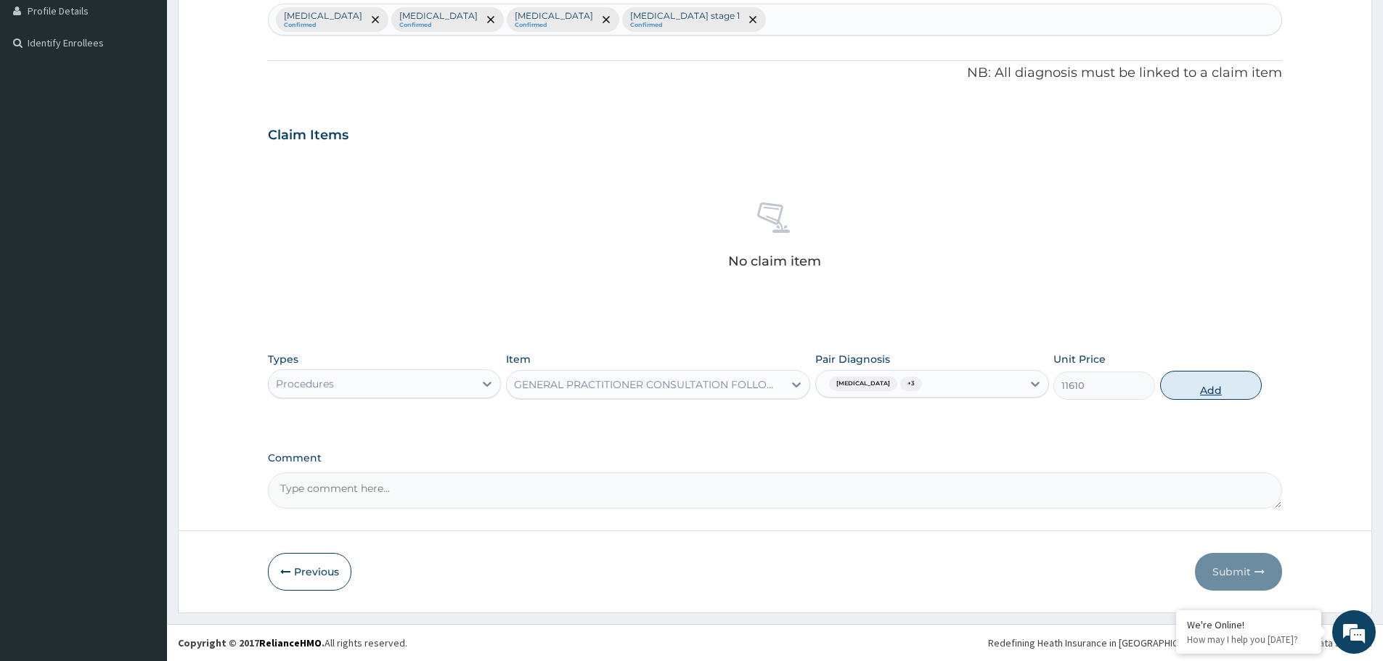
click at [1193, 391] on button "Add" at bounding box center [1211, 385] width 102 height 29
type input "0"
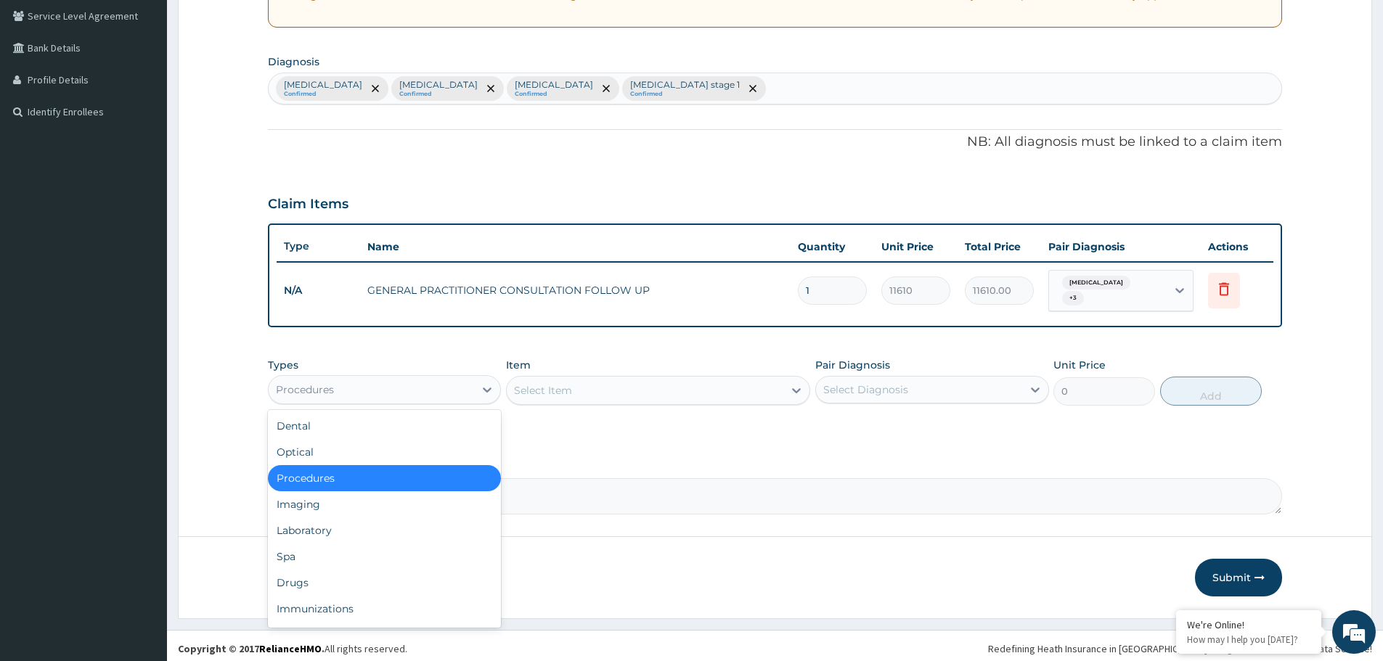
click at [388, 388] on div "Procedures" at bounding box center [371, 389] width 205 height 23
click at [383, 523] on div "Laboratory" at bounding box center [384, 531] width 233 height 26
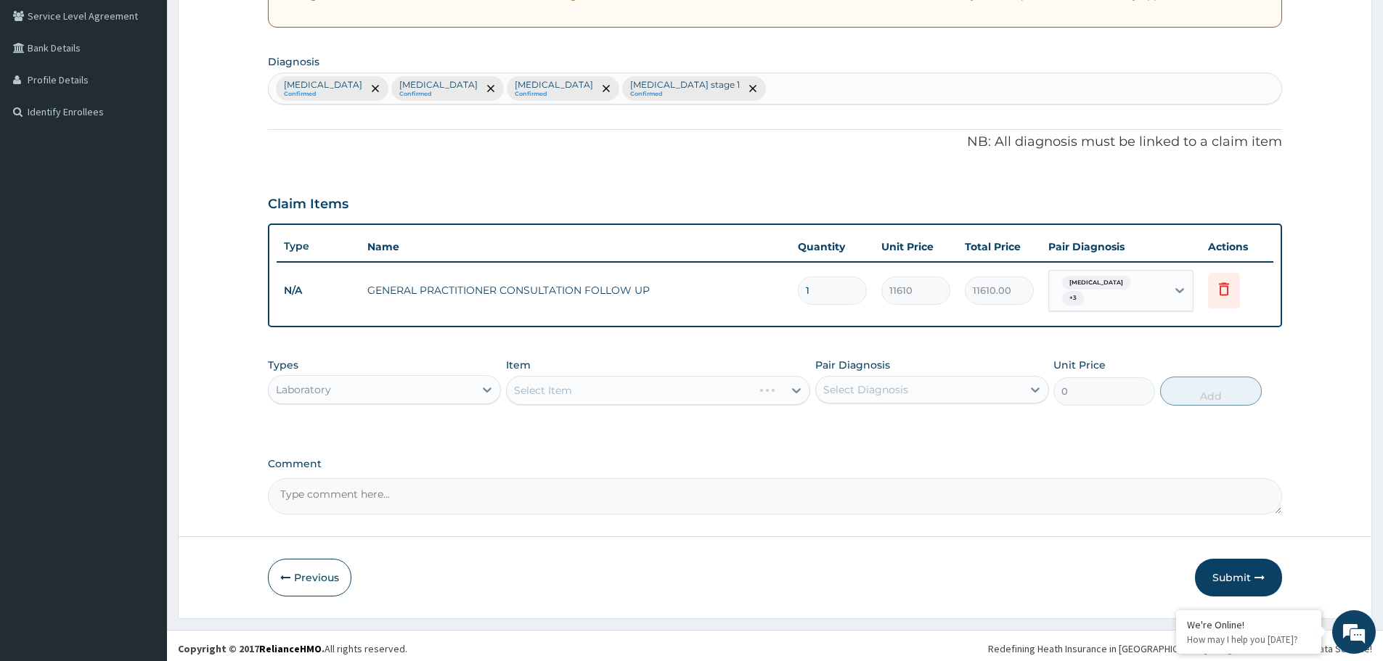
click at [618, 386] on div "Select Item" at bounding box center [658, 390] width 304 height 29
click at [618, 386] on div "Select Item" at bounding box center [645, 390] width 277 height 23
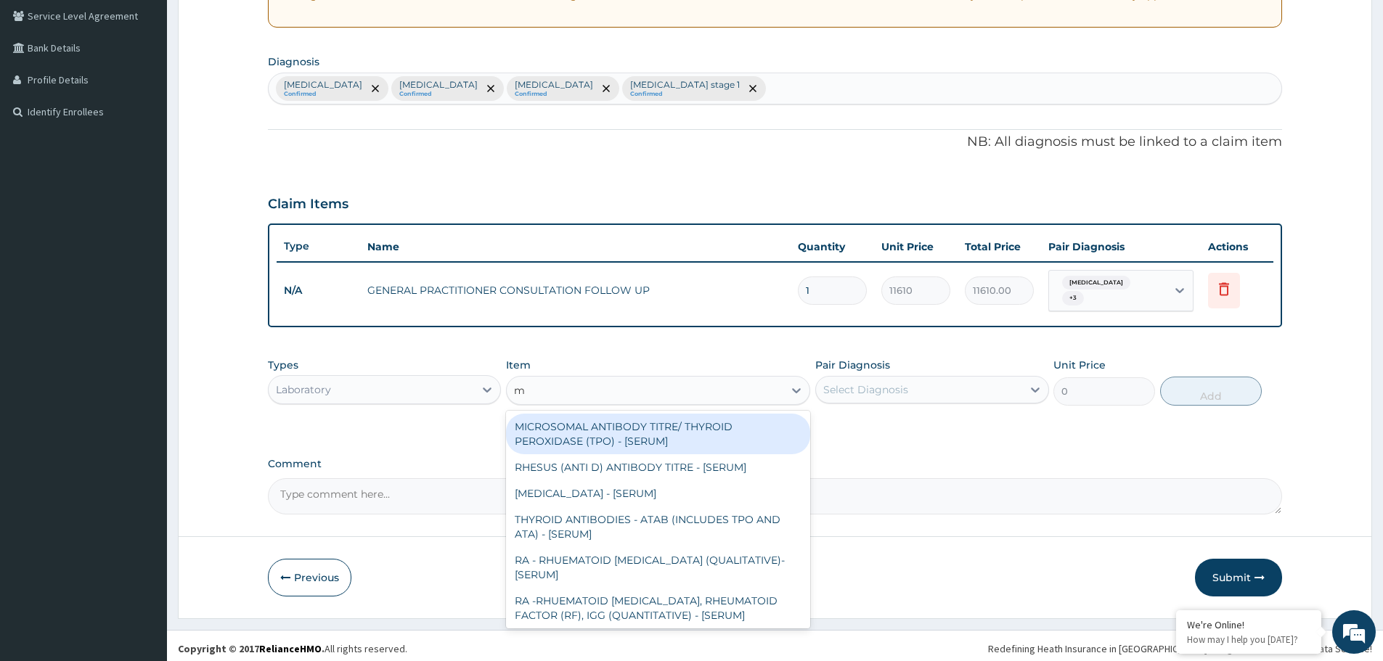
type input "mp"
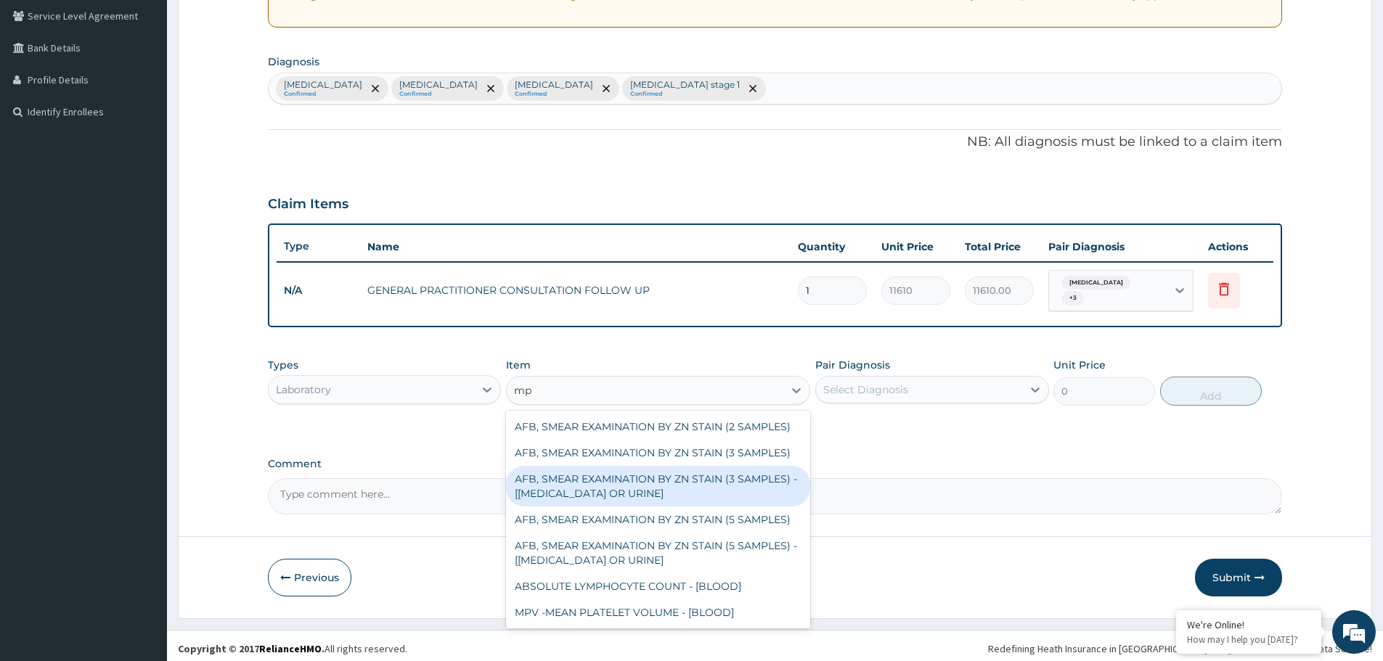
scroll to position [218, 0]
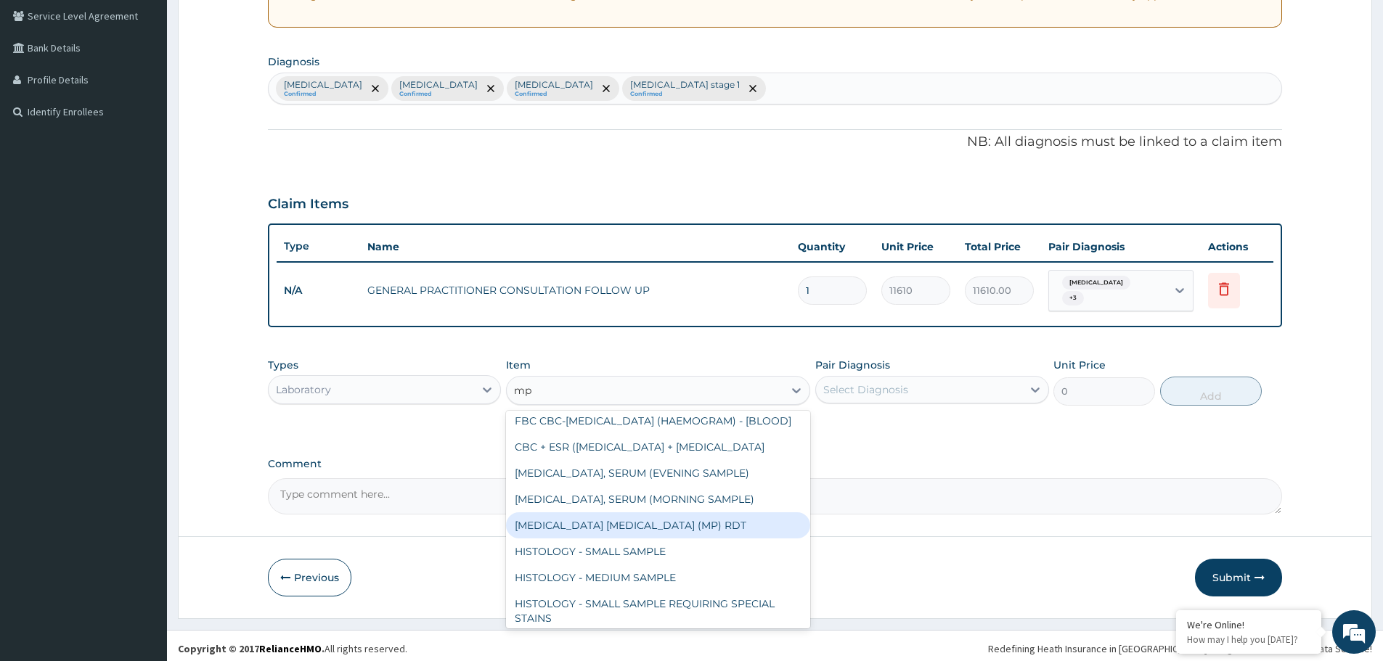
click at [613, 539] on div "MALARIA PARASITE (MP) RDT" at bounding box center [658, 525] width 304 height 26
type input "1612.5"
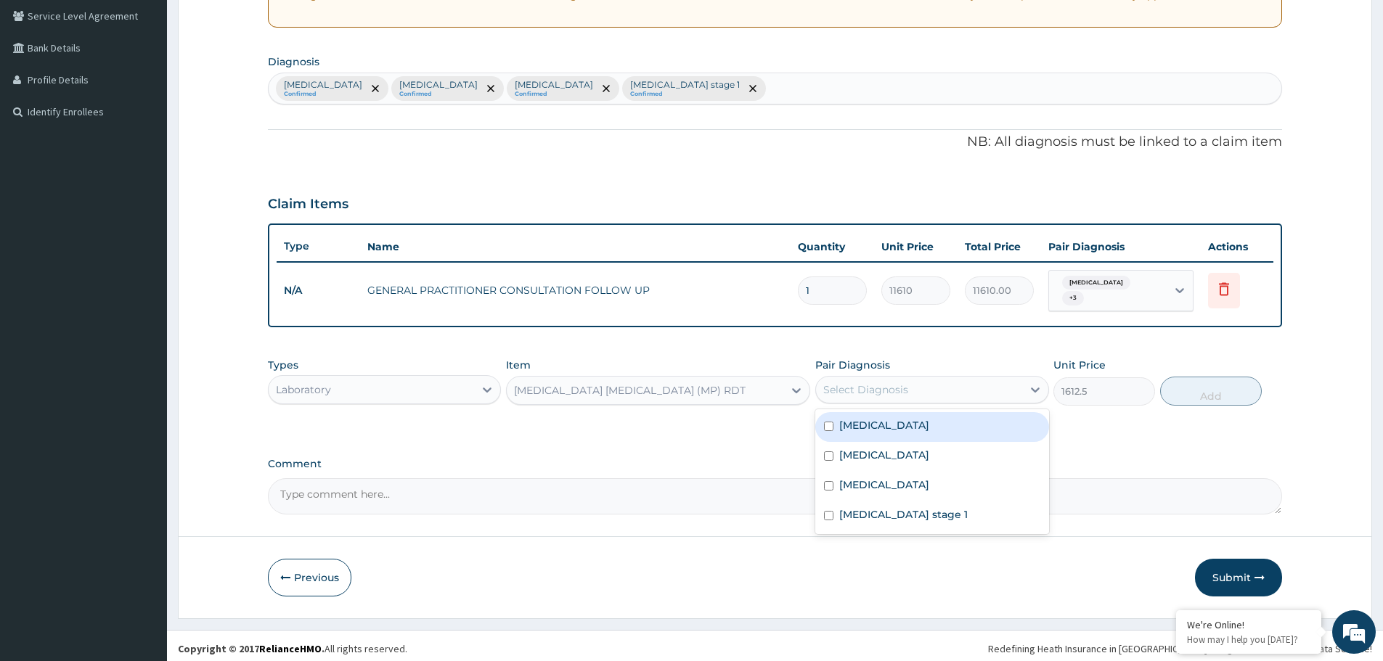
click at [875, 383] on div "Select Diagnosis" at bounding box center [865, 390] width 85 height 15
click at [873, 426] on div "Malaria" at bounding box center [931, 427] width 233 height 30
checkbox input "true"
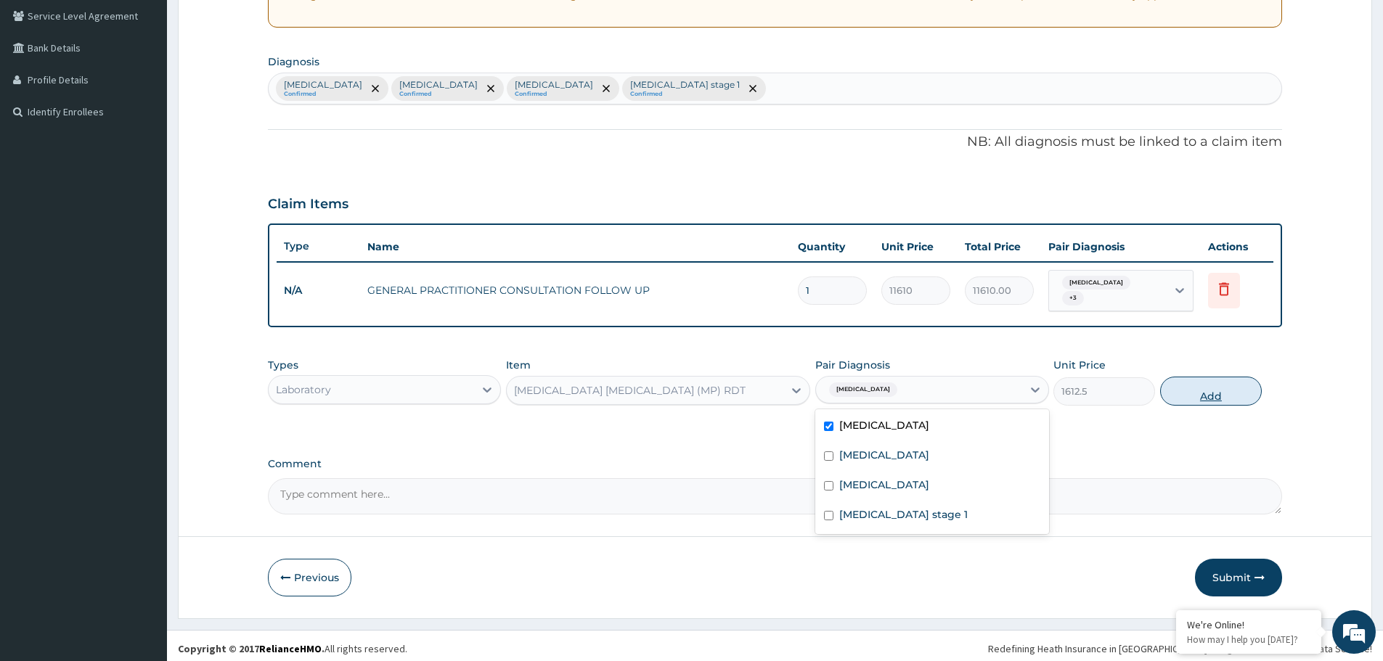
click at [1223, 377] on button "Add" at bounding box center [1211, 391] width 102 height 29
type input "0"
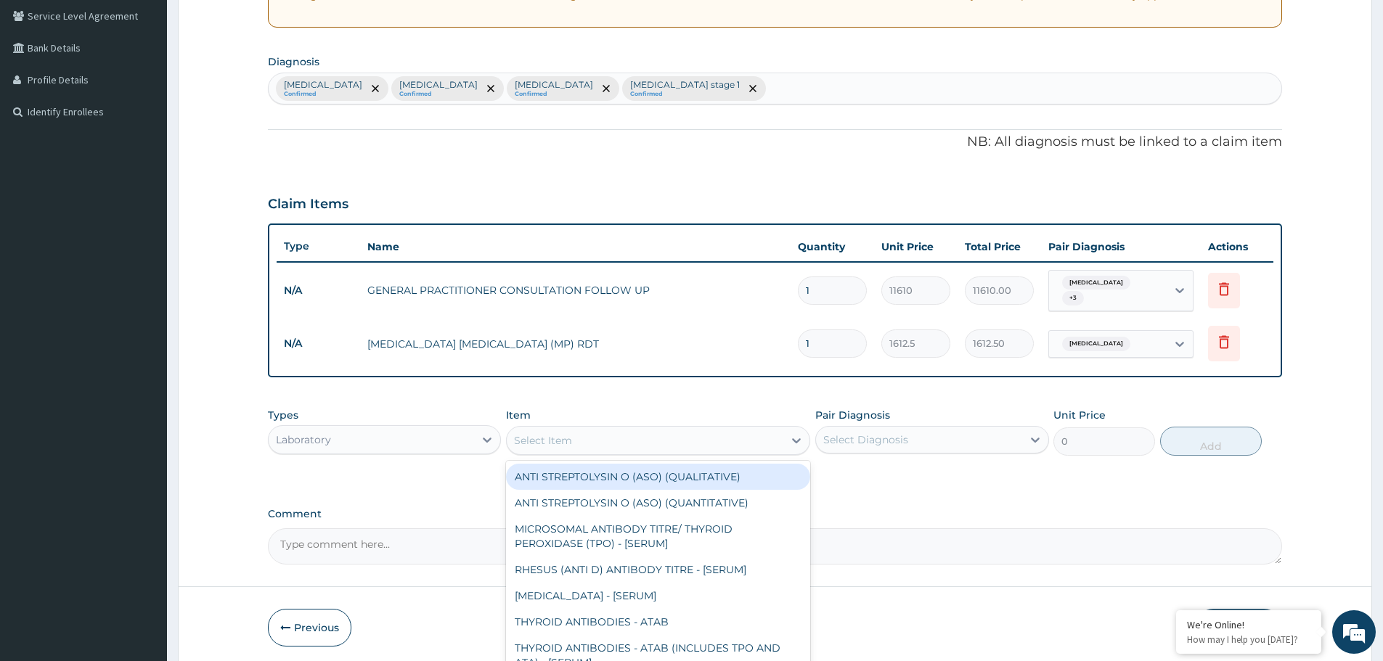
click at [610, 433] on div "Select Item" at bounding box center [645, 440] width 277 height 23
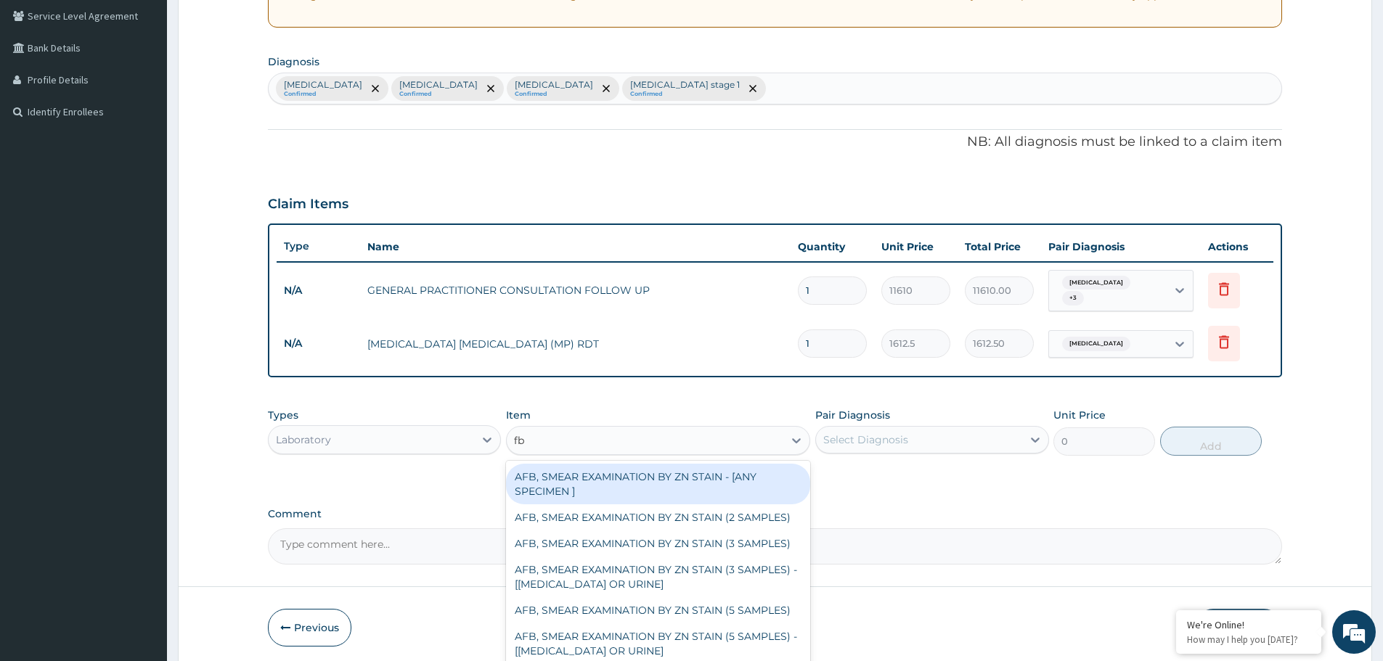
type input "fbc"
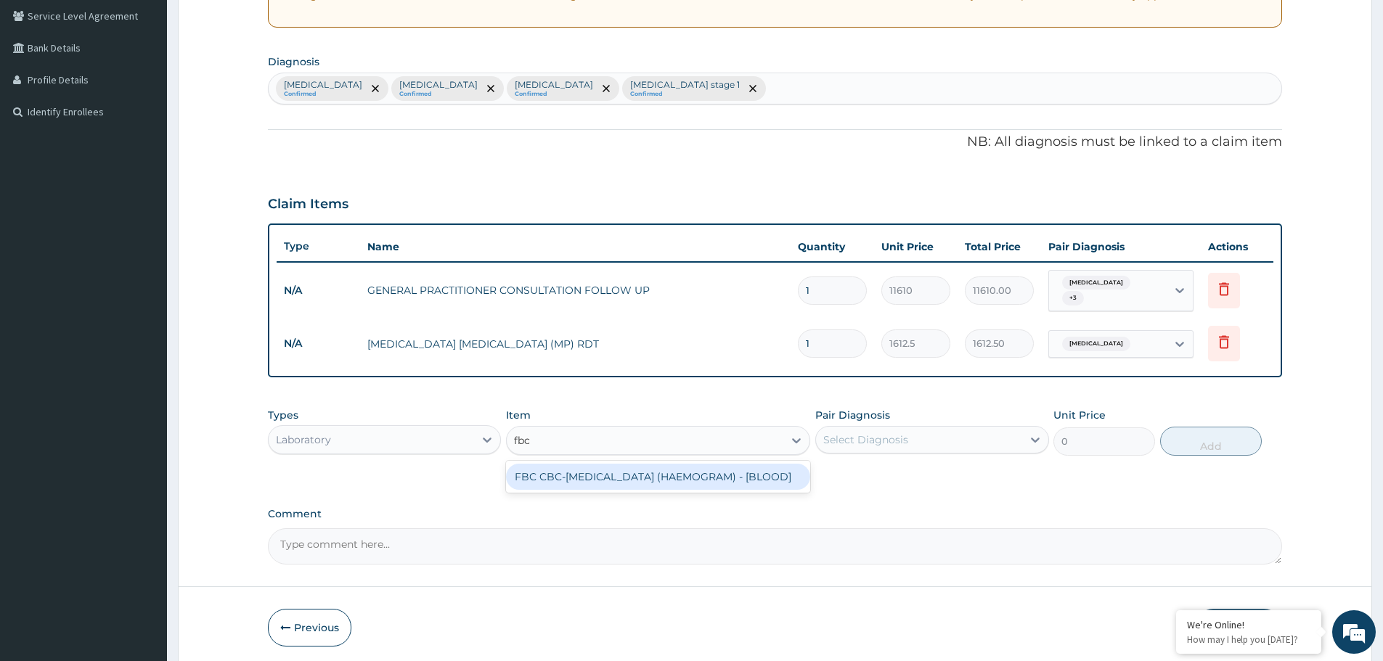
click at [603, 468] on div "FBC CBC-COMPLETE BLOOD COUNT (HAEMOGRAM) - [BLOOD]" at bounding box center [658, 477] width 304 height 26
type input "4300"
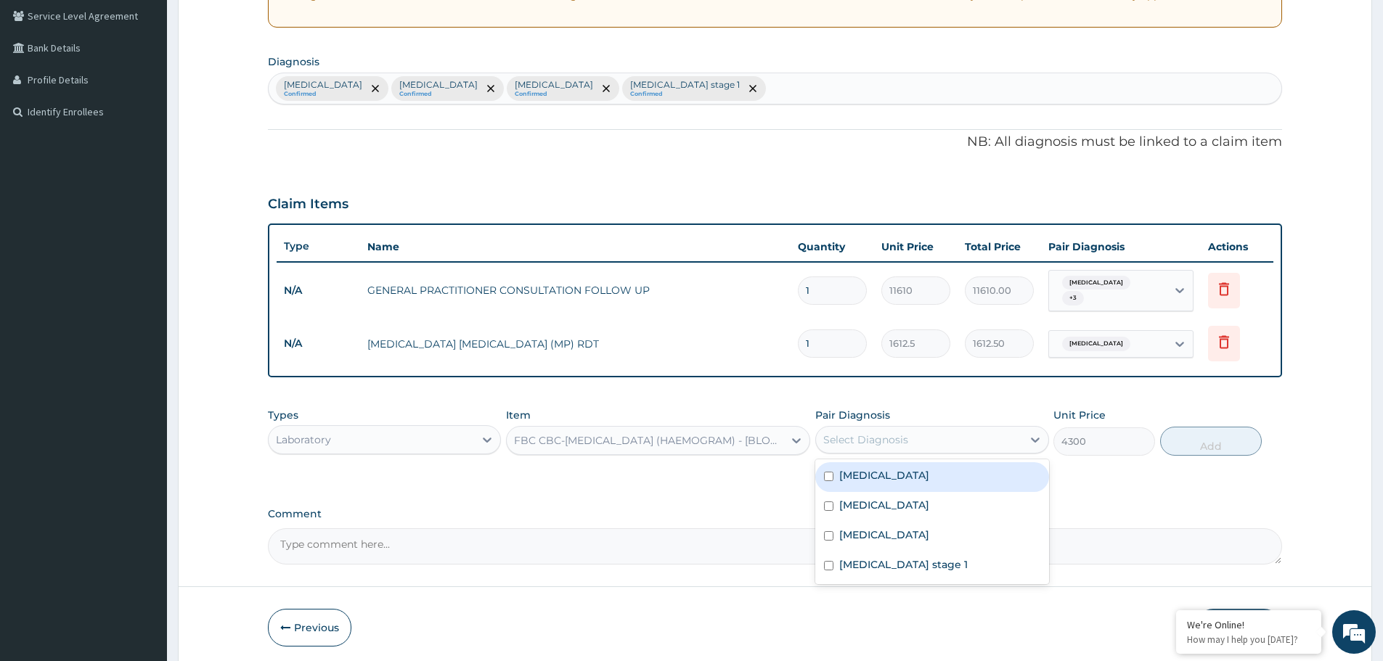
click at [873, 439] on div "Select Diagnosis" at bounding box center [865, 440] width 85 height 15
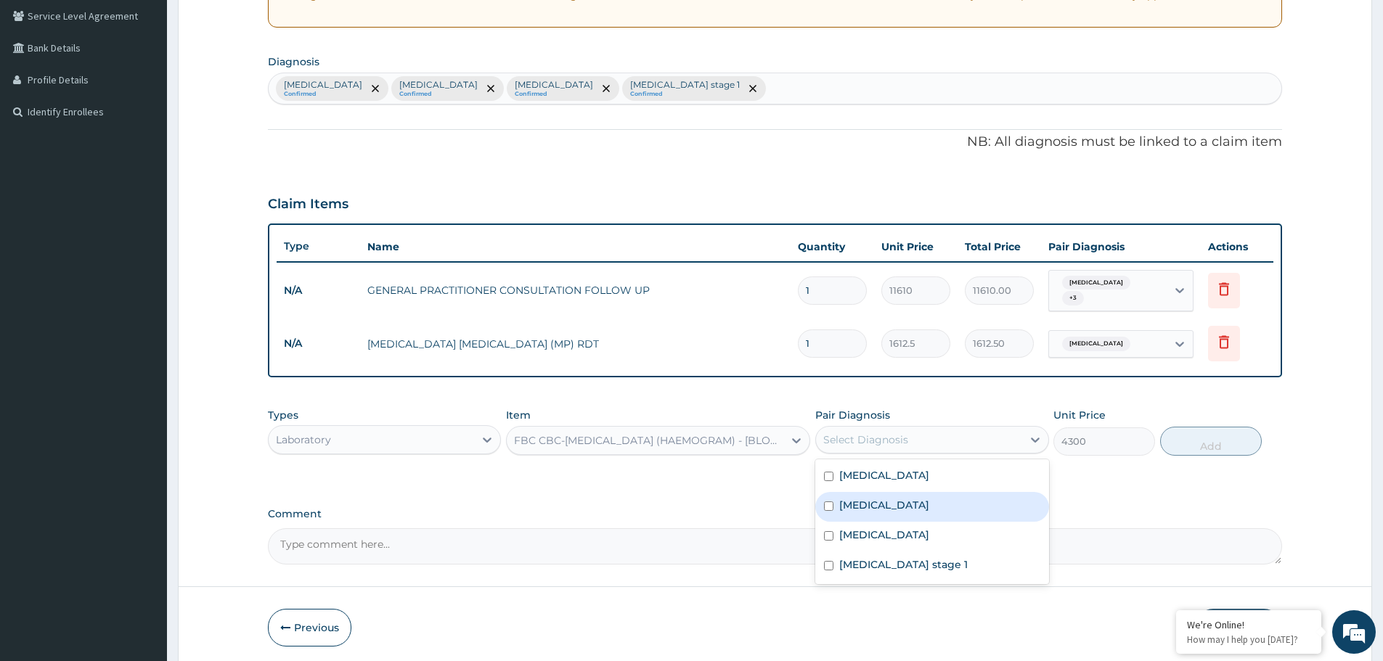
click at [836, 496] on div "Peptic ulcer" at bounding box center [931, 507] width 233 height 30
checkbox input "true"
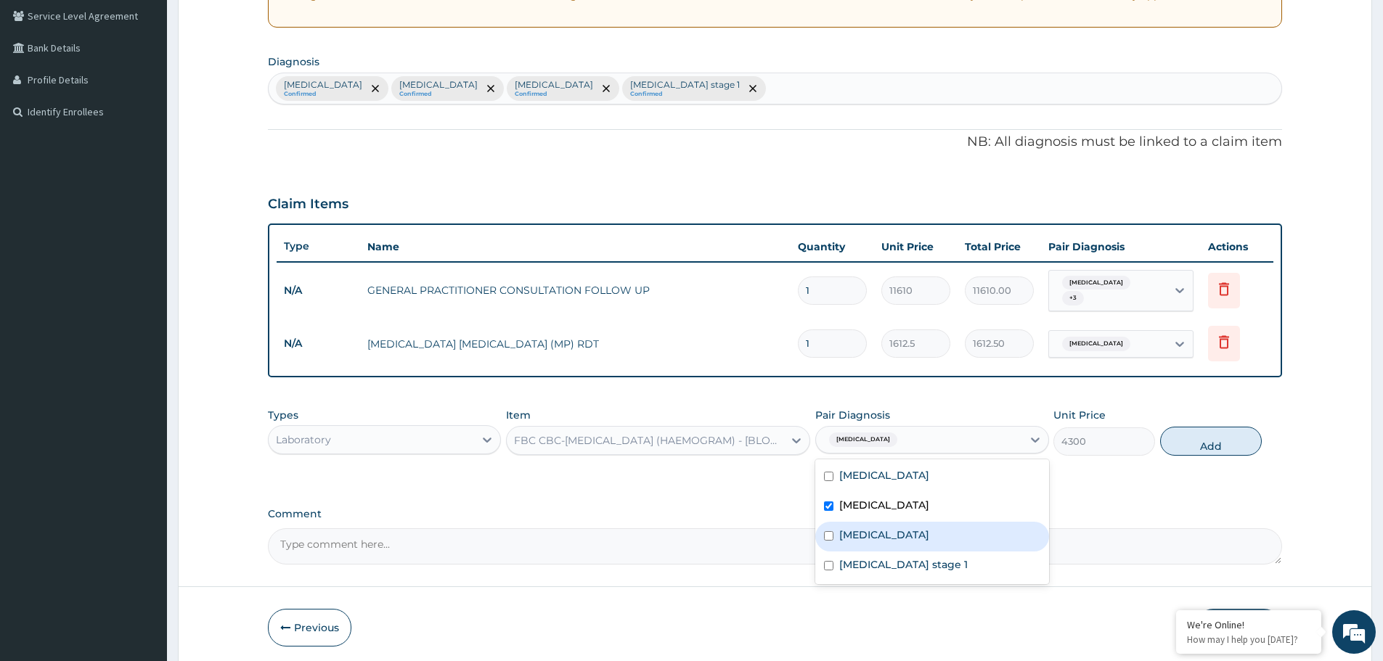
click at [827, 522] on div "Muscle fatigue" at bounding box center [931, 537] width 233 height 30
checkbox input "true"
click at [827, 553] on div "Hypertension stage 1" at bounding box center [931, 567] width 233 height 30
checkbox input "true"
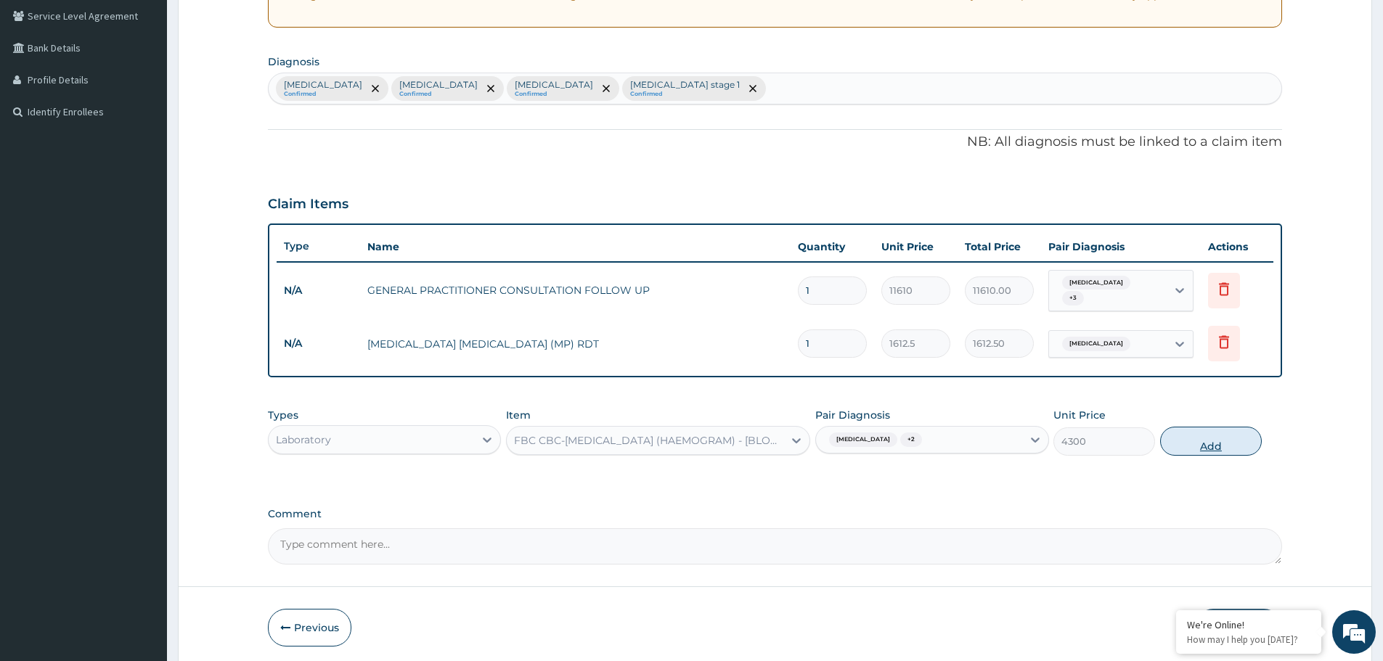
click at [1201, 439] on button "Add" at bounding box center [1211, 441] width 102 height 29
type input "0"
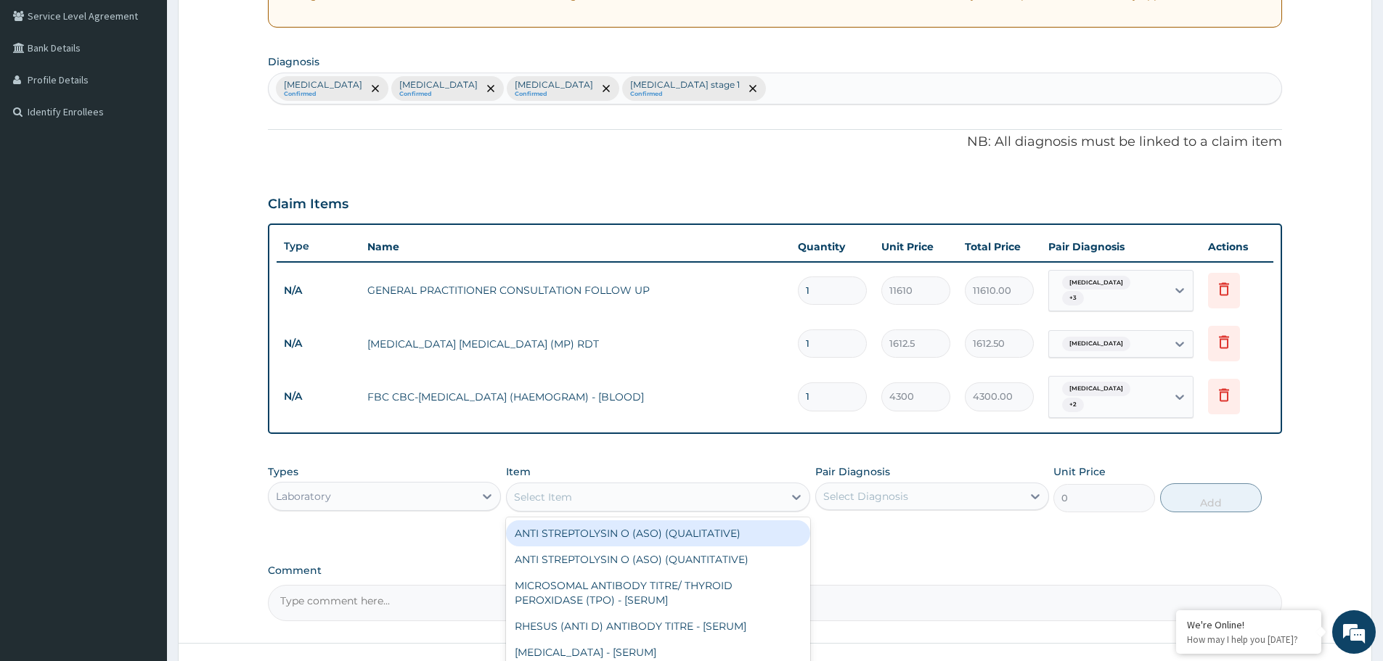
click at [666, 489] on div "Select Item" at bounding box center [645, 497] width 277 height 23
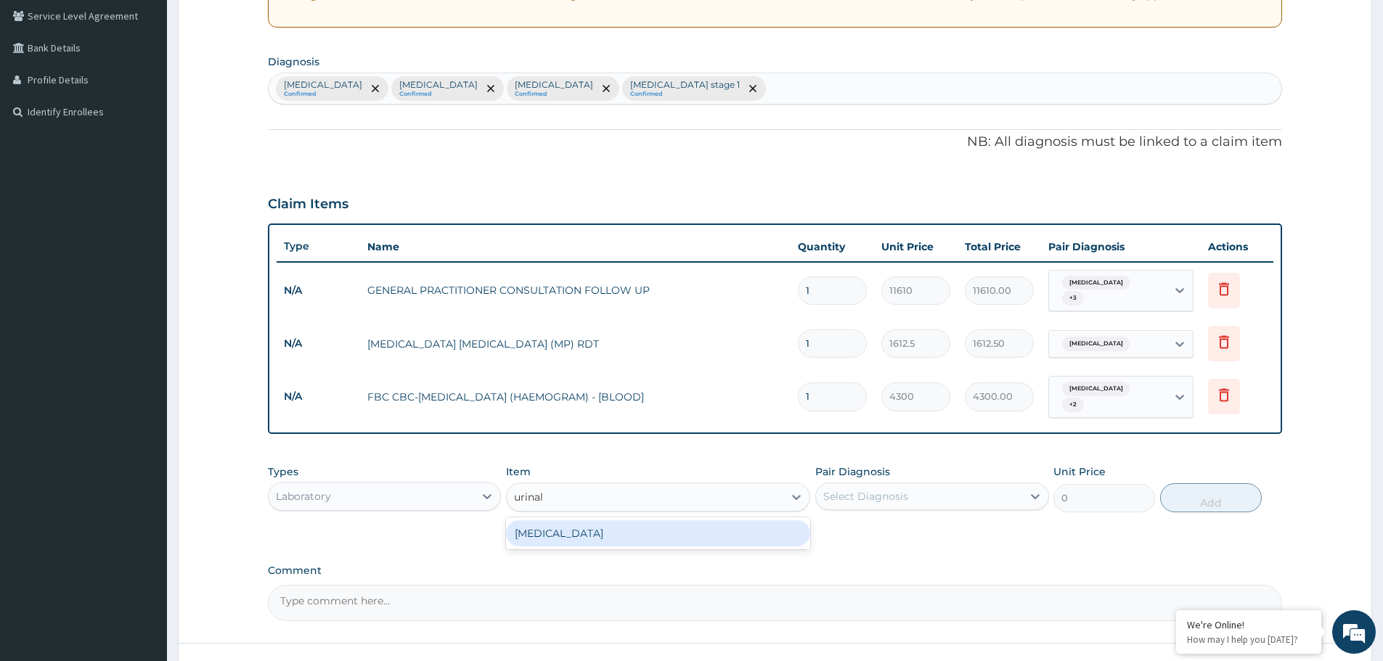
type input "urinaly"
click at [658, 520] on div "URINALYSIS" at bounding box center [658, 533] width 304 height 26
type input "1612.5"
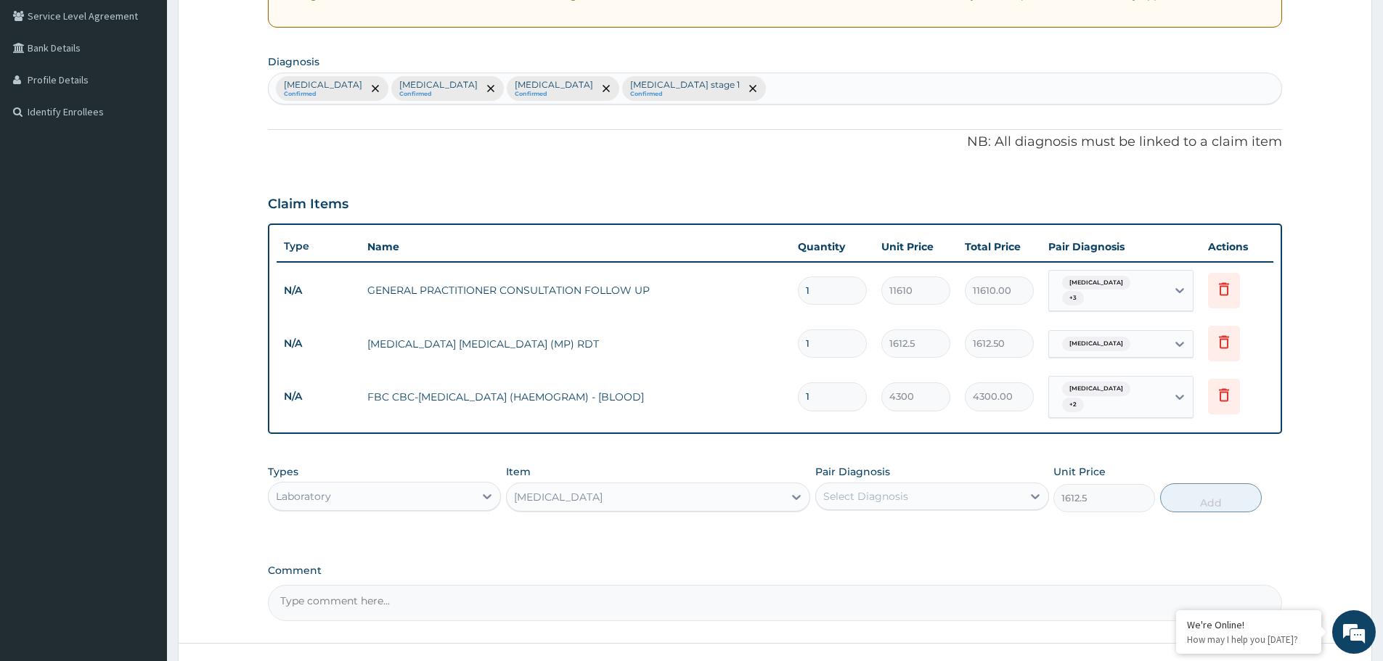
click at [856, 489] on div "Select Diagnosis" at bounding box center [865, 496] width 85 height 15
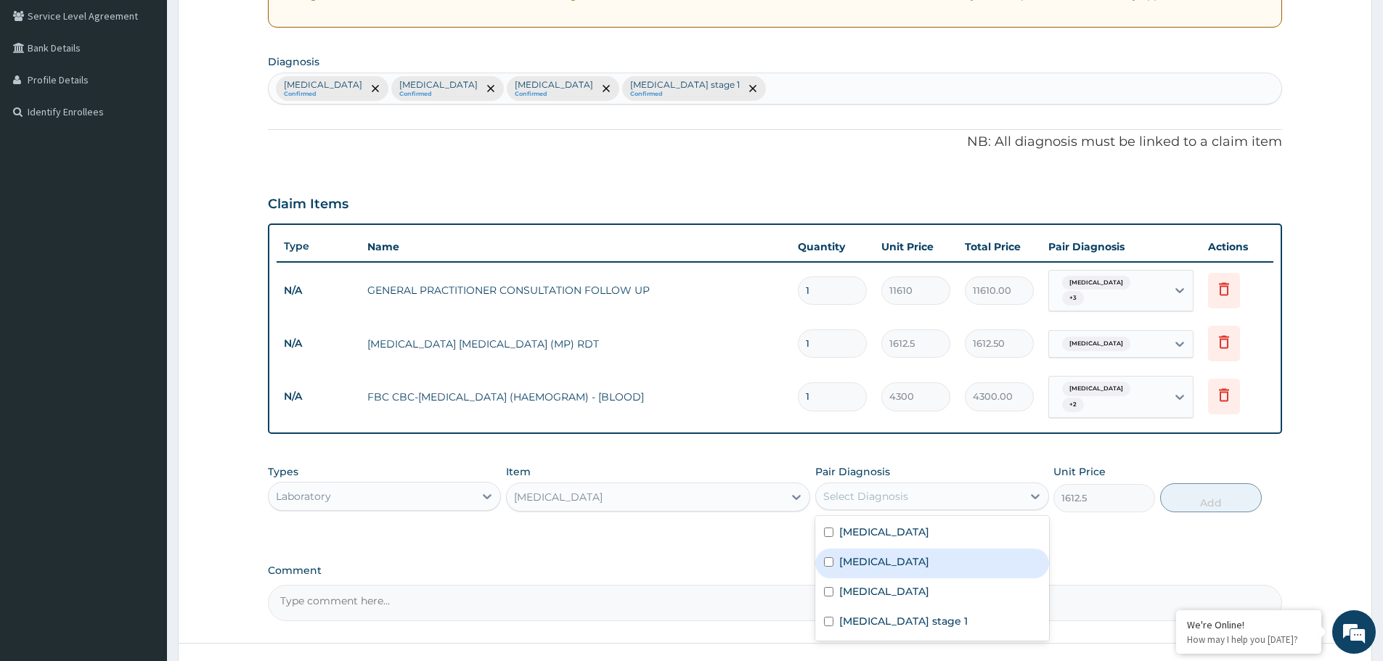
click at [837, 550] on div "Peptic ulcer" at bounding box center [931, 564] width 233 height 30
checkbox input "true"
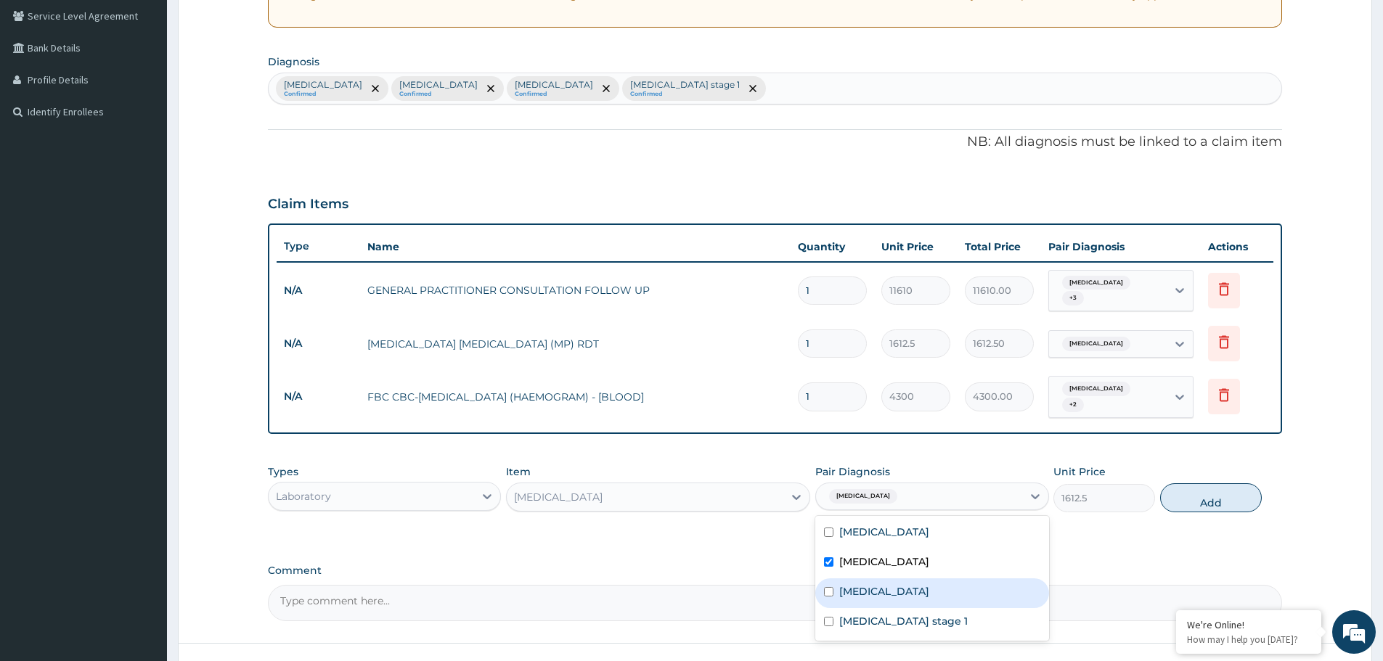
click at [841, 584] on label "Muscle fatigue" at bounding box center [884, 591] width 90 height 15
checkbox input "true"
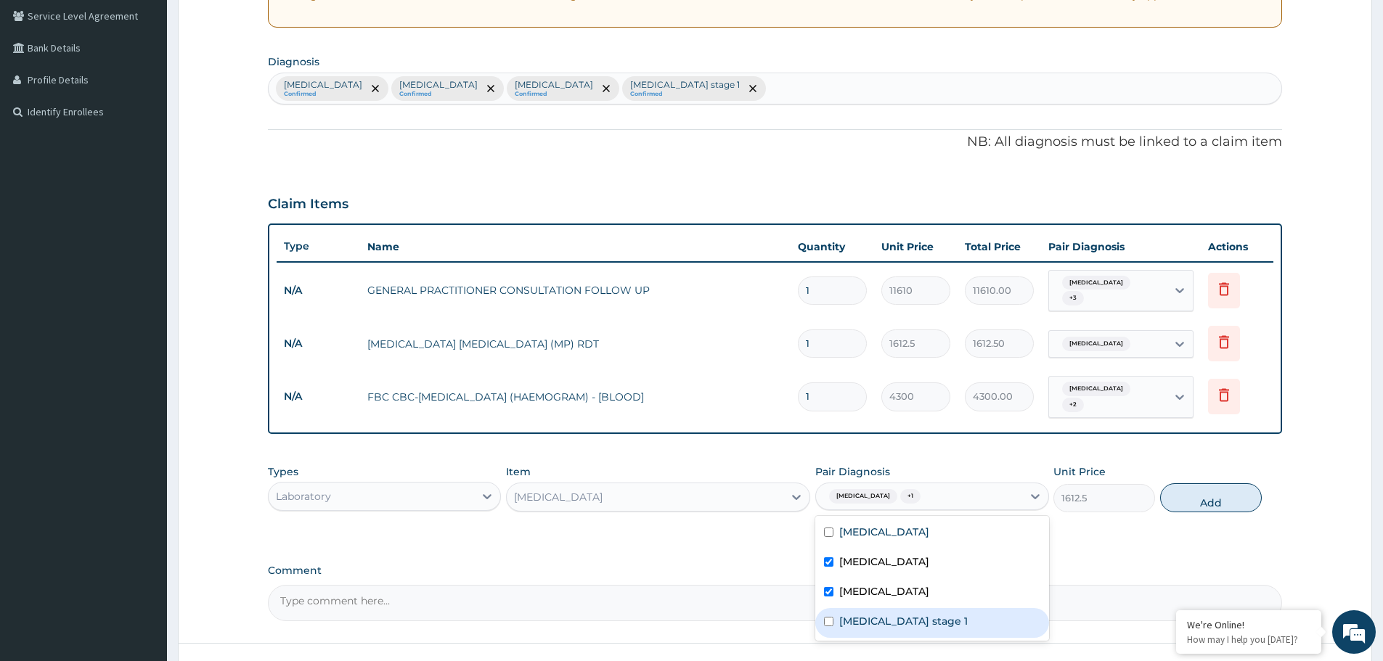
click at [842, 614] on label "Hypertension stage 1" at bounding box center [903, 621] width 128 height 15
checkbox input "true"
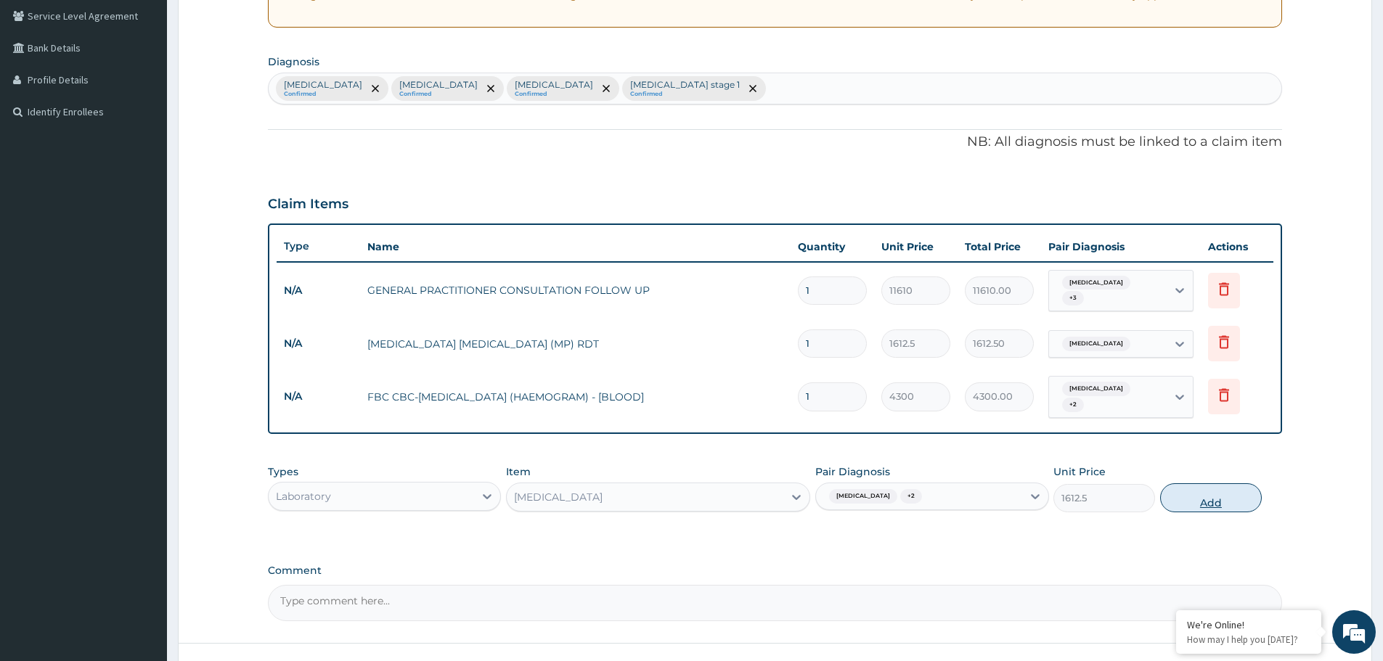
click at [1213, 487] on button "Add" at bounding box center [1211, 497] width 102 height 29
type input "0"
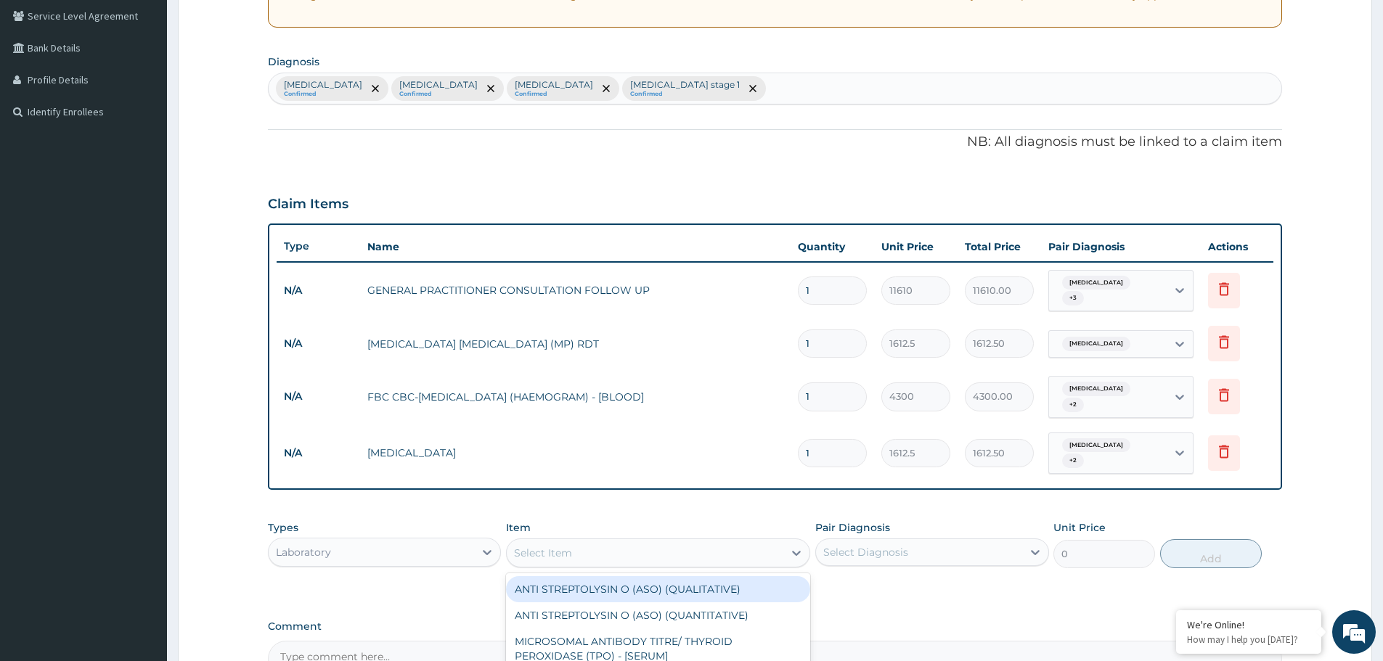
click at [565, 546] on div "Select Item" at bounding box center [543, 553] width 58 height 15
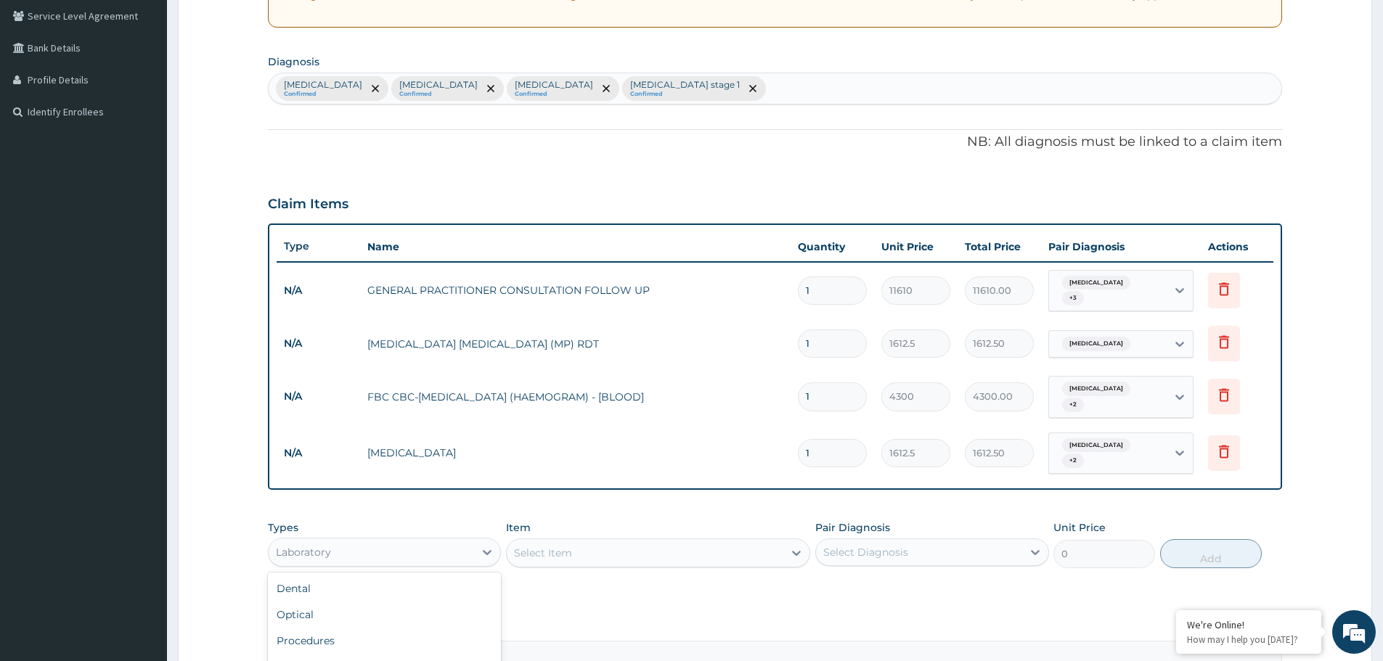
click at [467, 541] on div "Laboratory" at bounding box center [371, 552] width 205 height 23
click at [380, 654] on div "Imaging" at bounding box center [384, 667] width 233 height 26
click at [573, 542] on div "Select Item" at bounding box center [645, 553] width 277 height 23
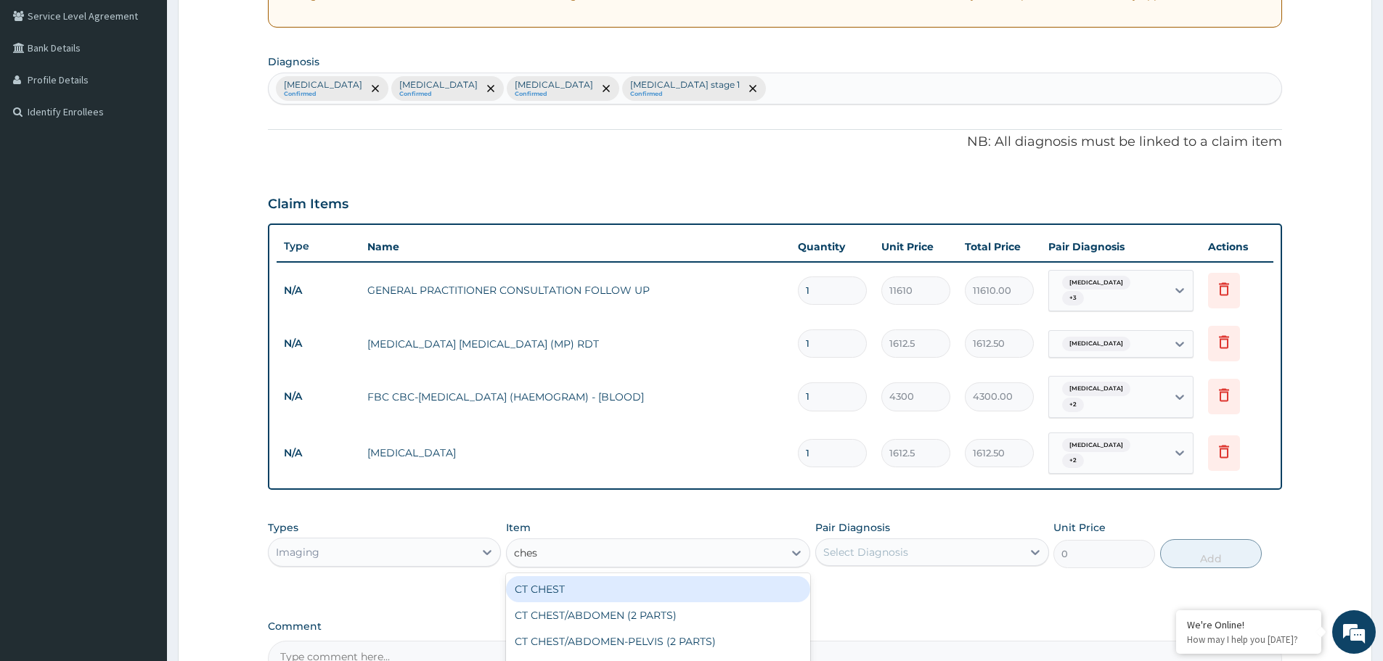
type input "chest"
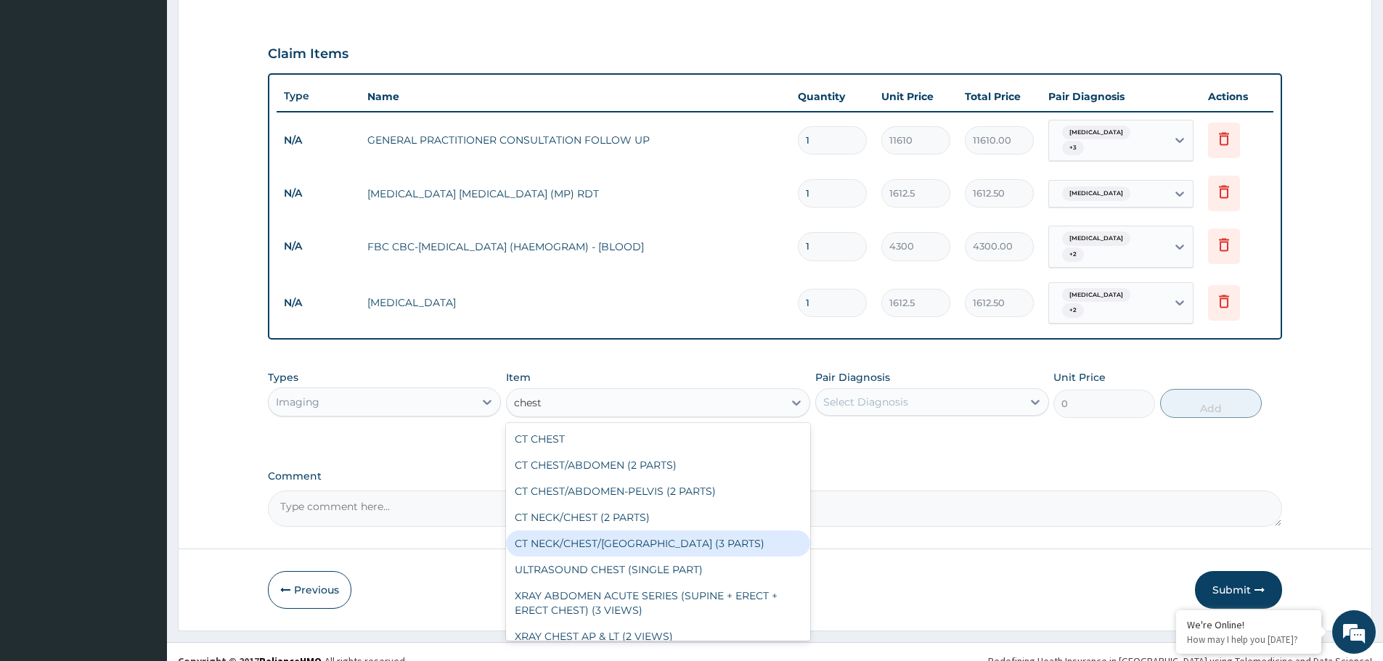
scroll to position [38, 0]
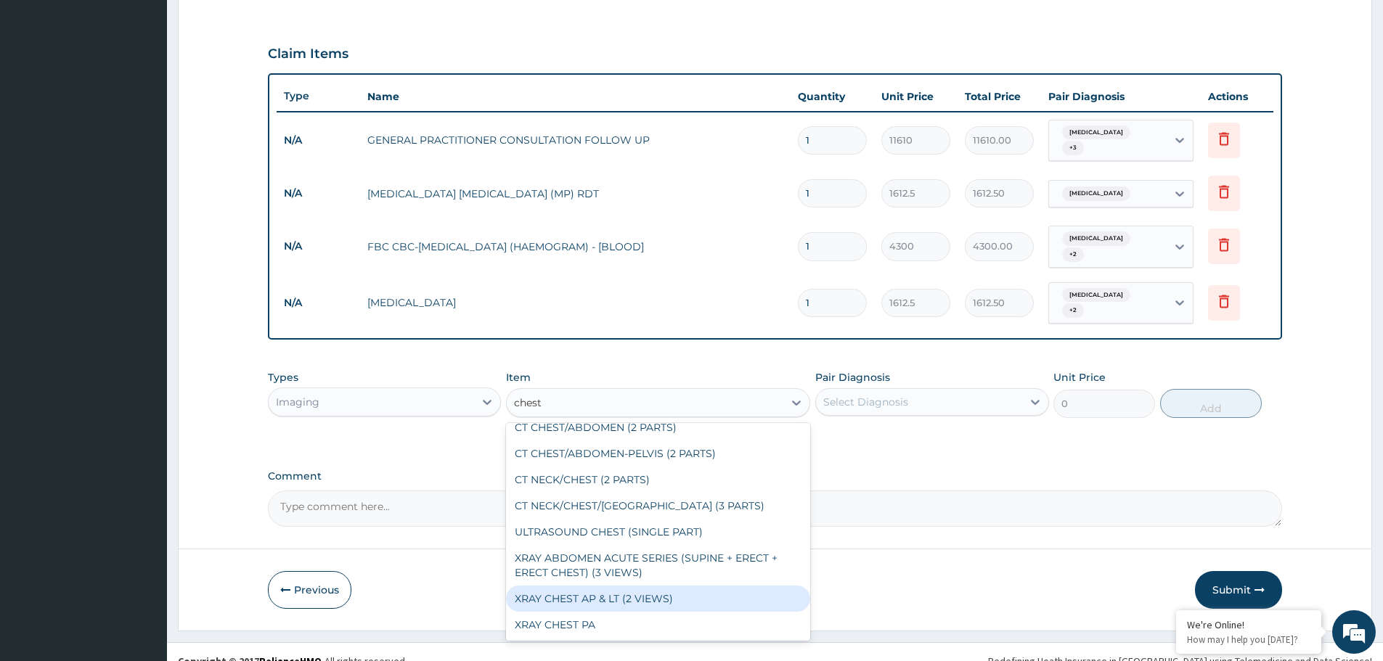
click at [587, 586] on div "XRAY CHEST AP & LT (2 VIEWS)" at bounding box center [658, 599] width 304 height 26
type input "10000"
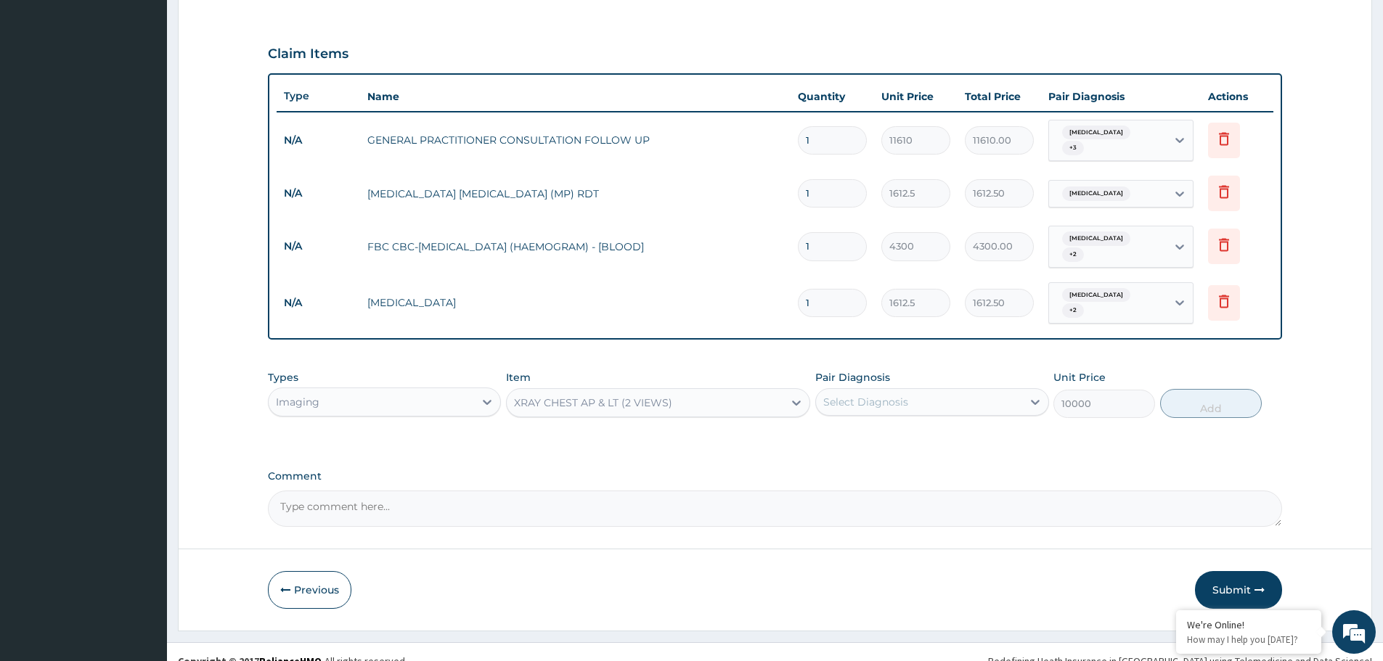
click at [897, 395] on div "Select Diagnosis" at bounding box center [865, 402] width 85 height 15
click at [850, 520] on label "Hypertension stage 1" at bounding box center [903, 527] width 128 height 15
checkbox input "true"
click at [1212, 393] on button "Add" at bounding box center [1211, 403] width 102 height 29
type input "0"
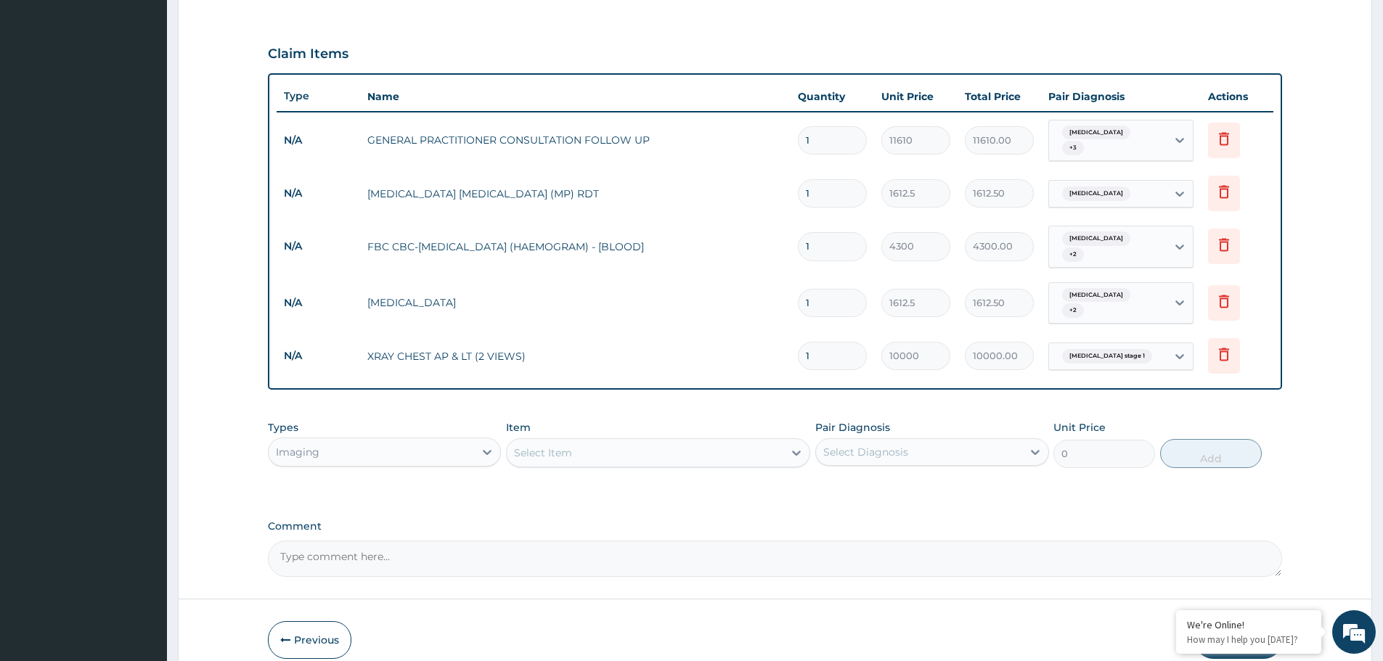
click at [427, 438] on div "Imaging" at bounding box center [384, 452] width 233 height 29
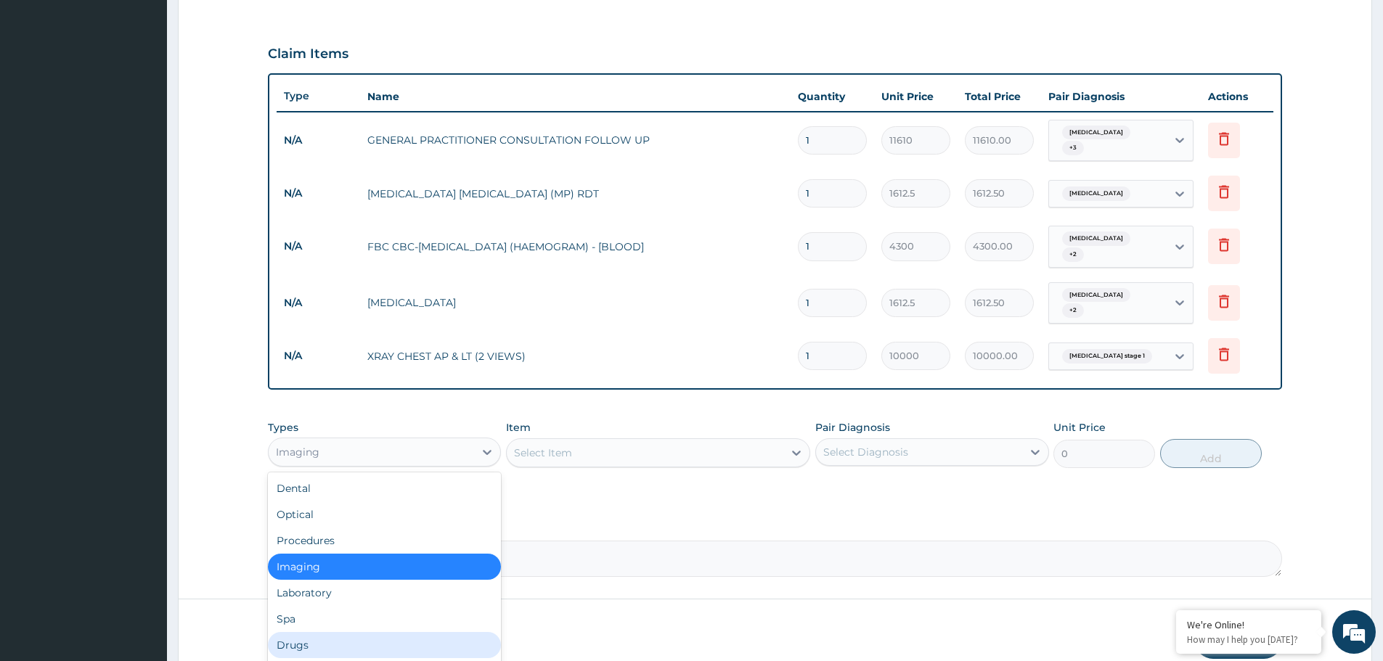
click at [345, 632] on div "Drugs" at bounding box center [384, 645] width 233 height 26
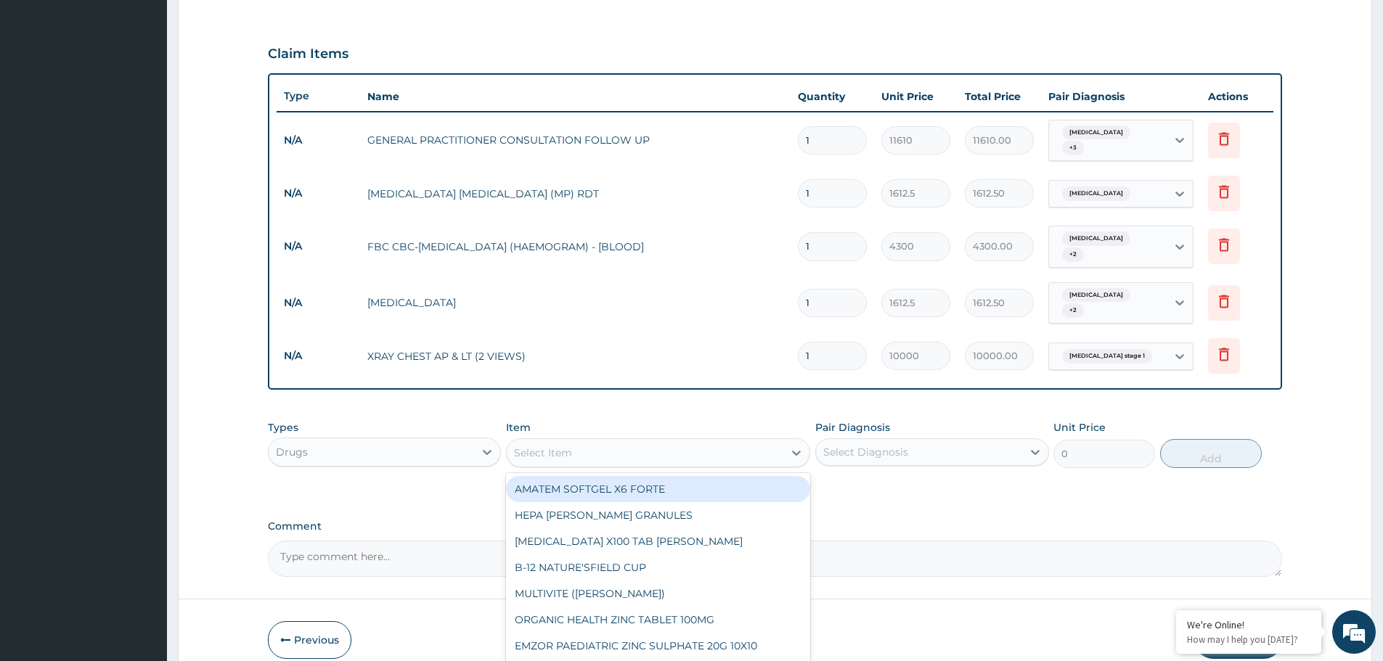
click at [645, 442] on div "Select Item" at bounding box center [645, 452] width 277 height 23
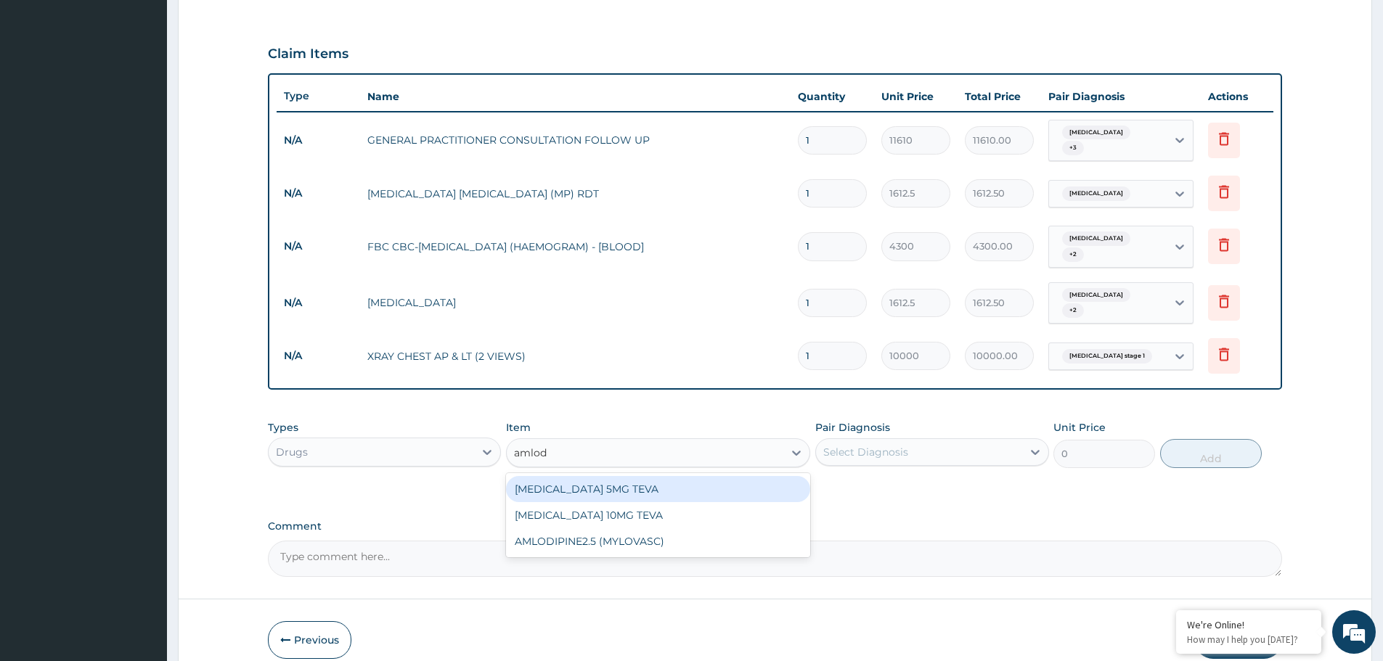
type input "amlodi"
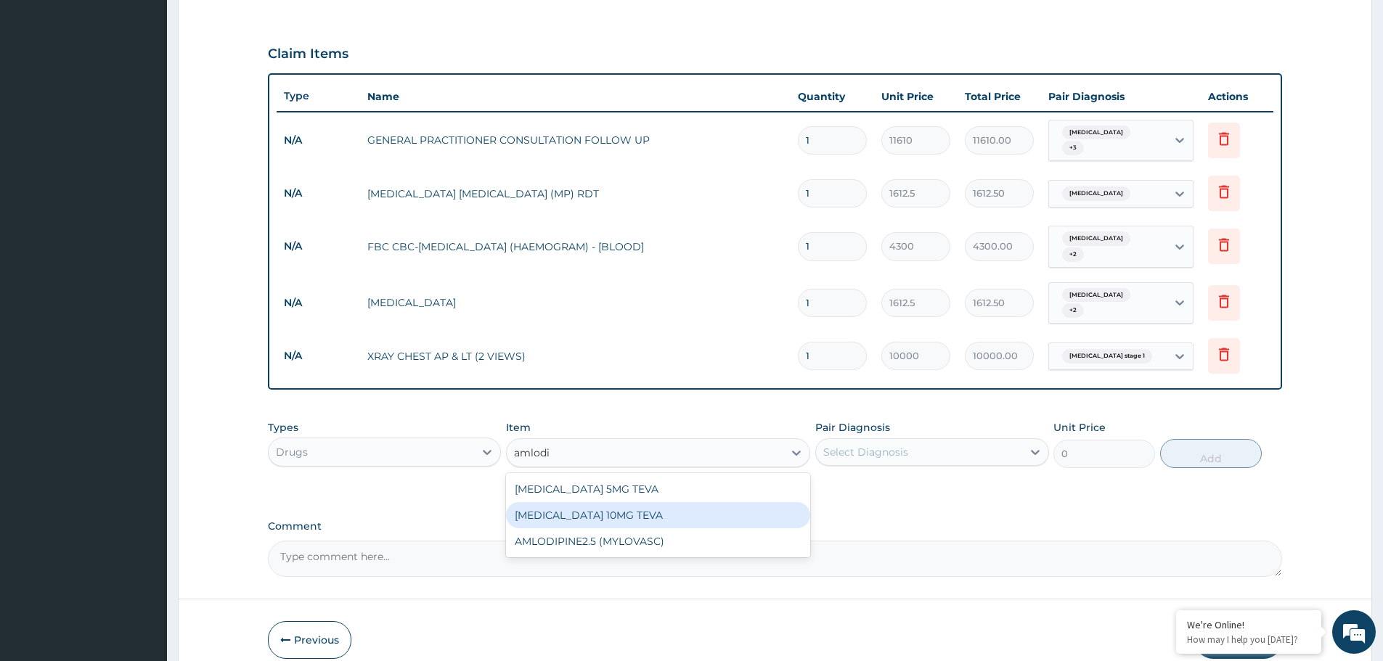
click at [621, 502] on div "AMLODIPINE 10MG TEVA" at bounding box center [658, 515] width 304 height 26
type input "100.5125"
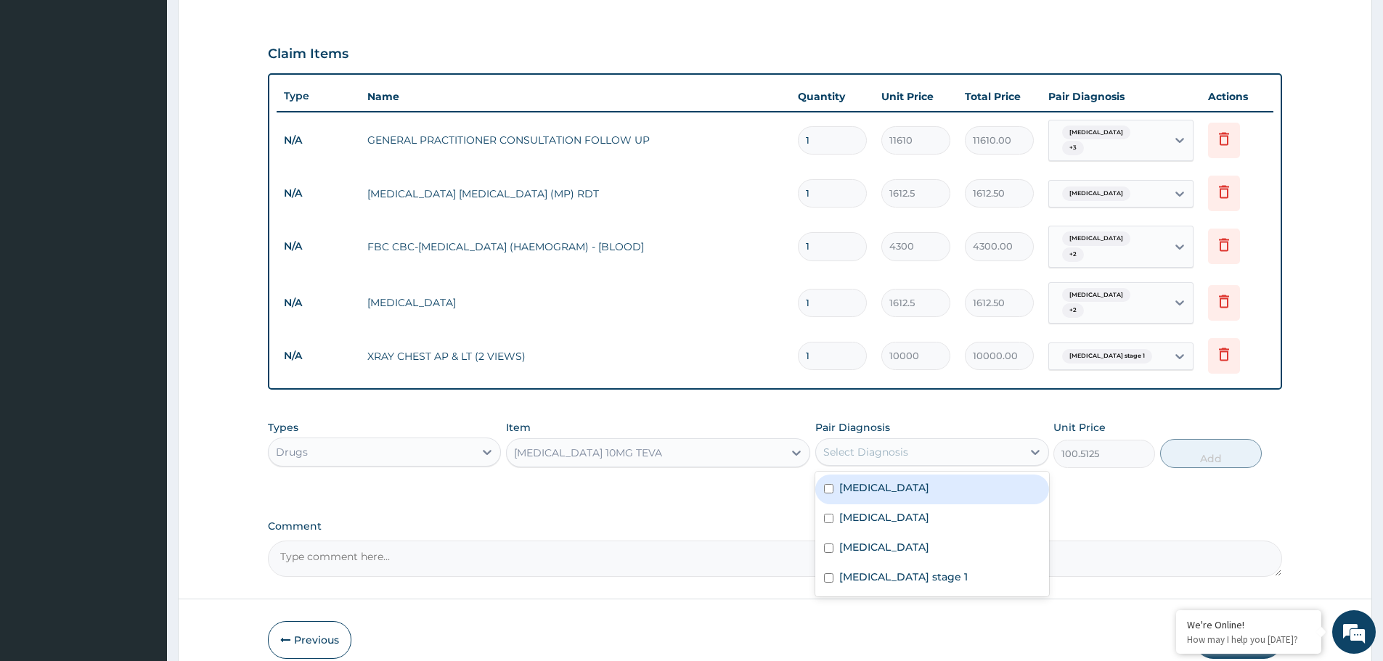
click at [893, 445] on div "Select Diagnosis" at bounding box center [865, 452] width 85 height 15
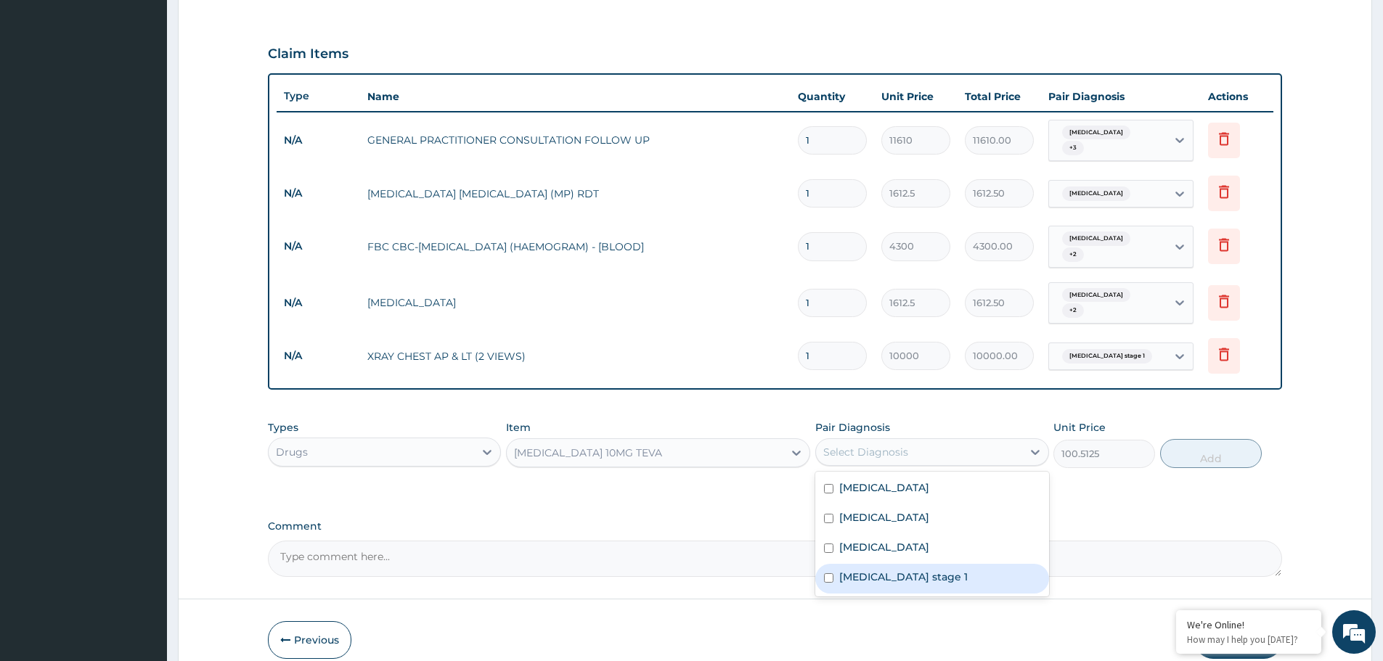
click at [883, 564] on div "Hypertension stage 1" at bounding box center [931, 579] width 233 height 30
checkbox input "true"
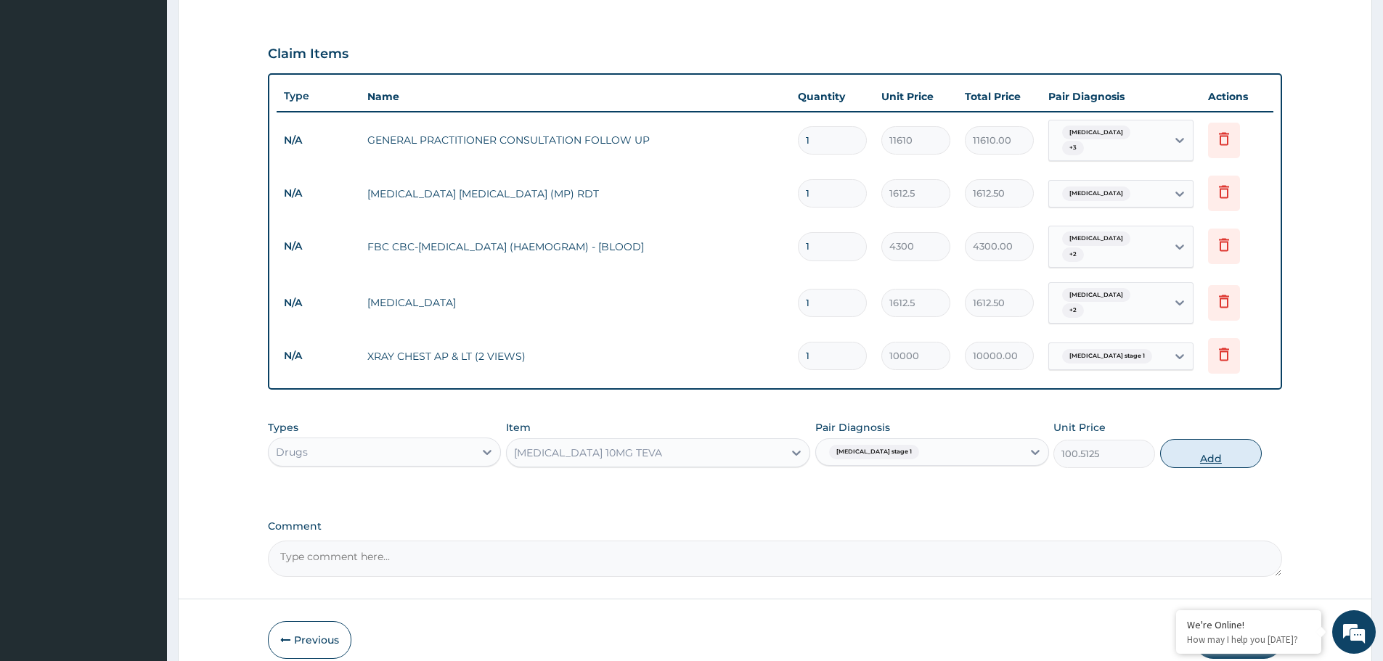
click at [1196, 439] on button "Add" at bounding box center [1211, 453] width 102 height 29
type input "0"
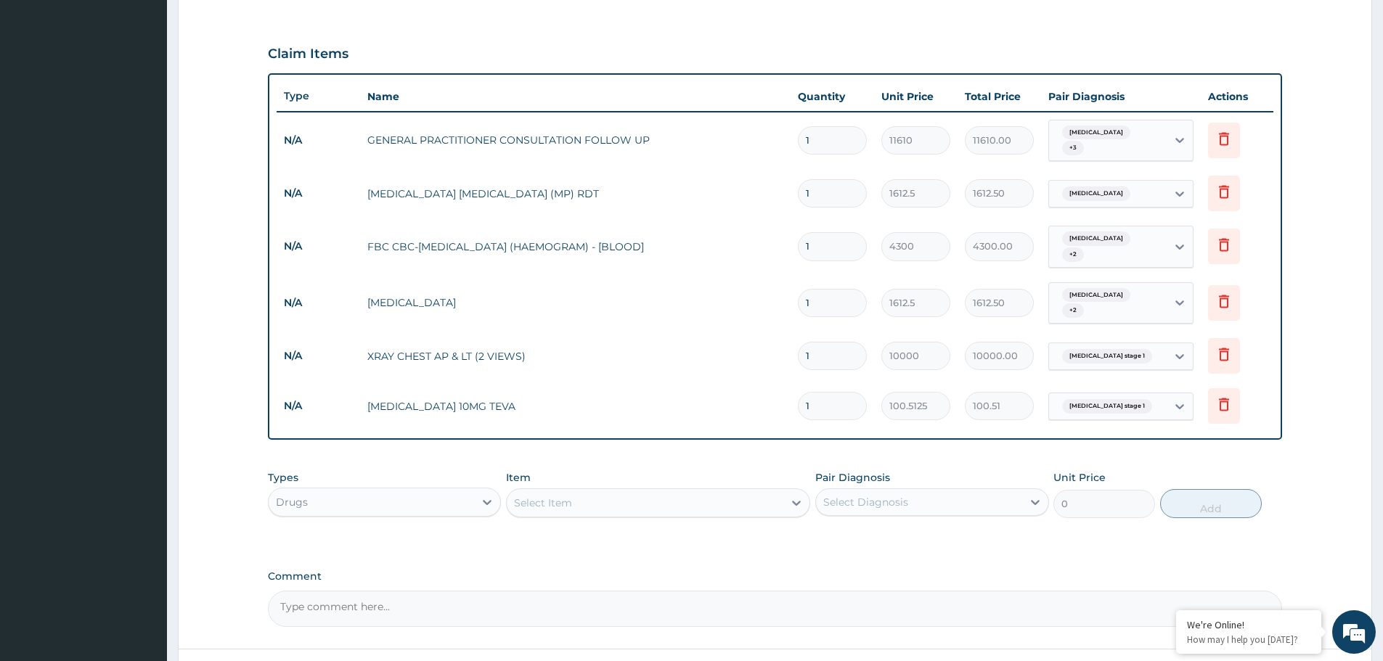
type input "0.00"
type input "3"
type input "301.54"
type input "30"
type input "3015.38"
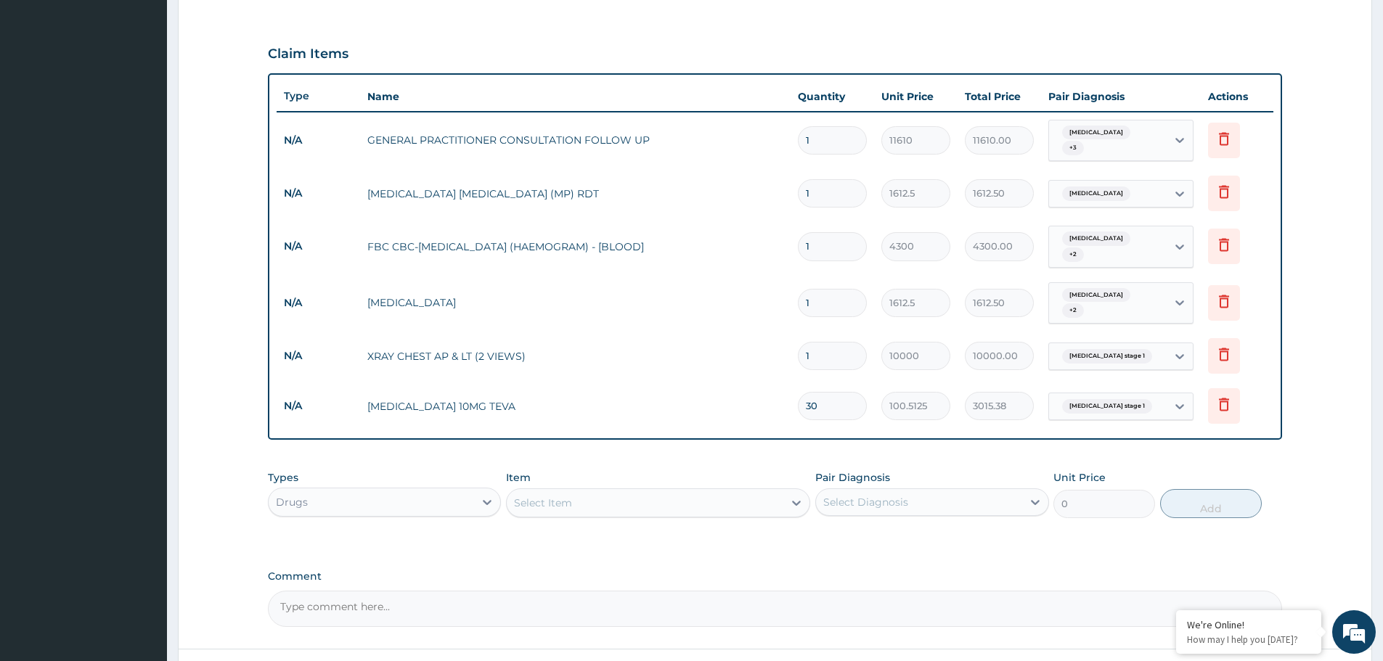
type input "30"
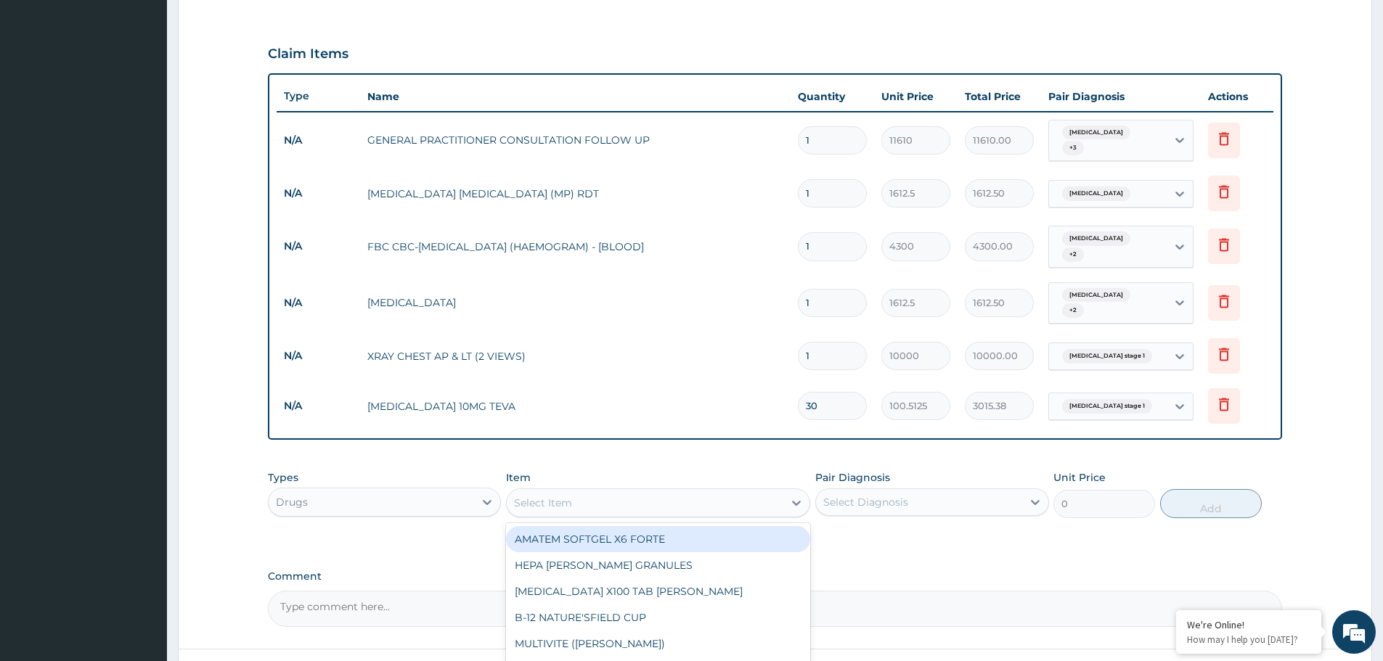
click at [587, 491] on div "Select Item" at bounding box center [645, 502] width 277 height 23
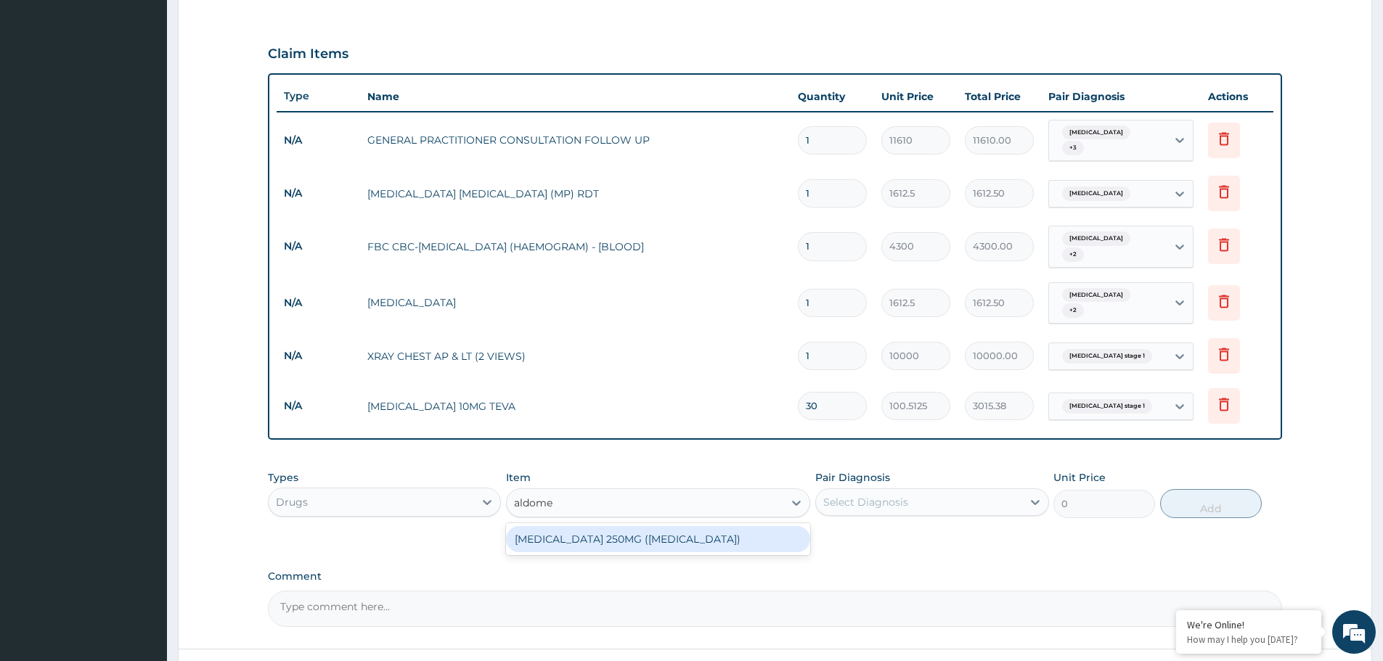
type input "aldomet"
click at [588, 526] on div "METHYLDOPA 250MG (ALDOMET)" at bounding box center [658, 539] width 304 height 26
type input "82.775"
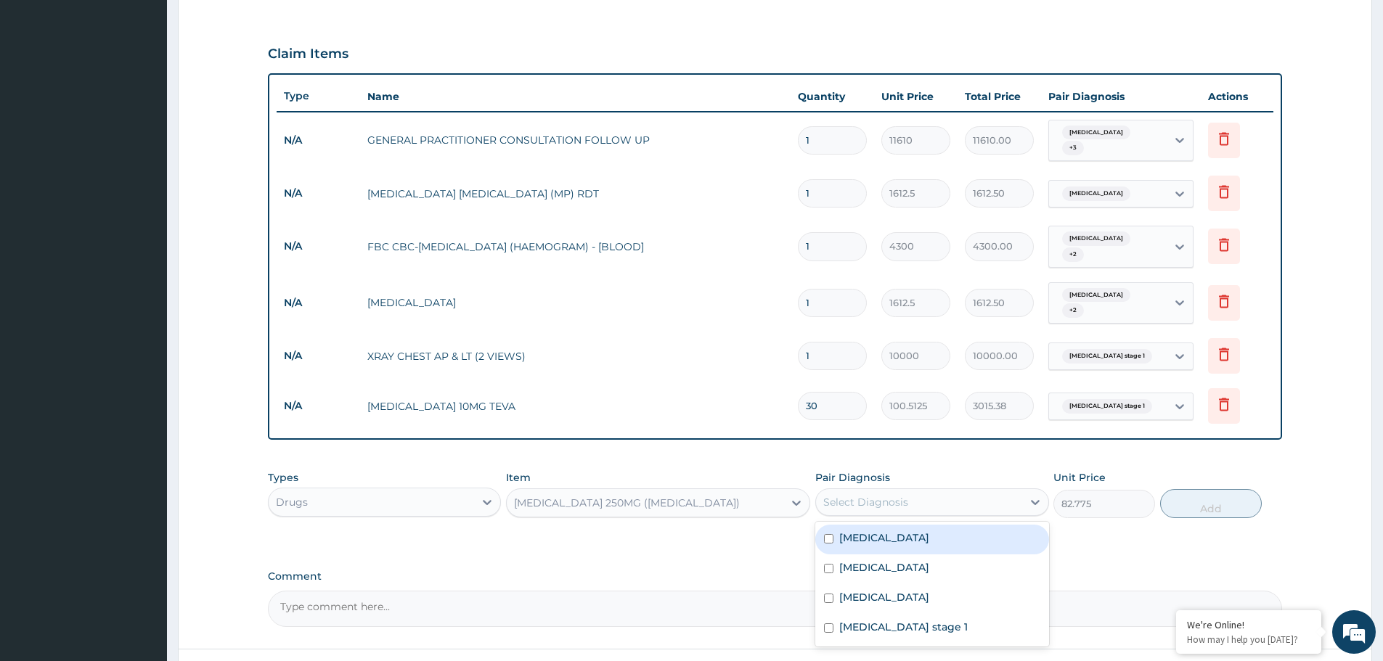
click at [849, 495] on div "Select Diagnosis" at bounding box center [865, 502] width 85 height 15
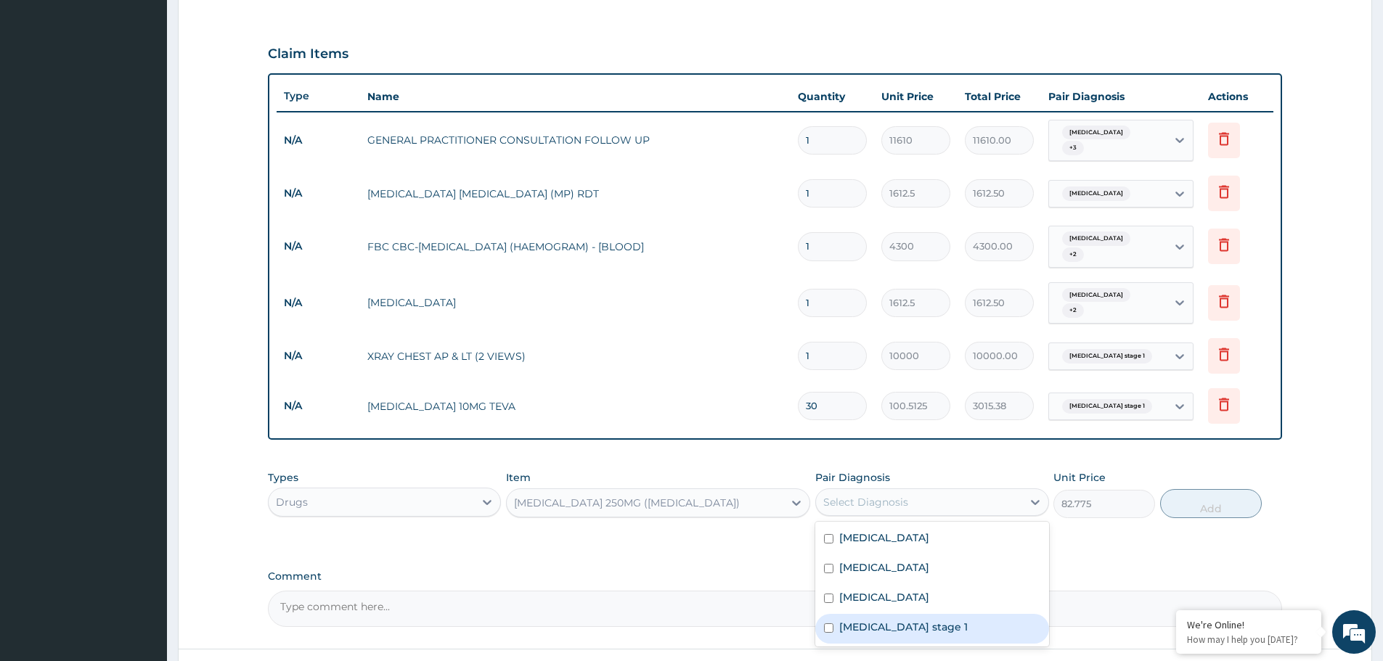
drag, startPoint x: 840, startPoint y: 610, endPoint x: 925, endPoint y: 565, distance: 96.8
click at [841, 620] on label "Hypertension stage 1" at bounding box center [903, 627] width 128 height 15
checkbox input "true"
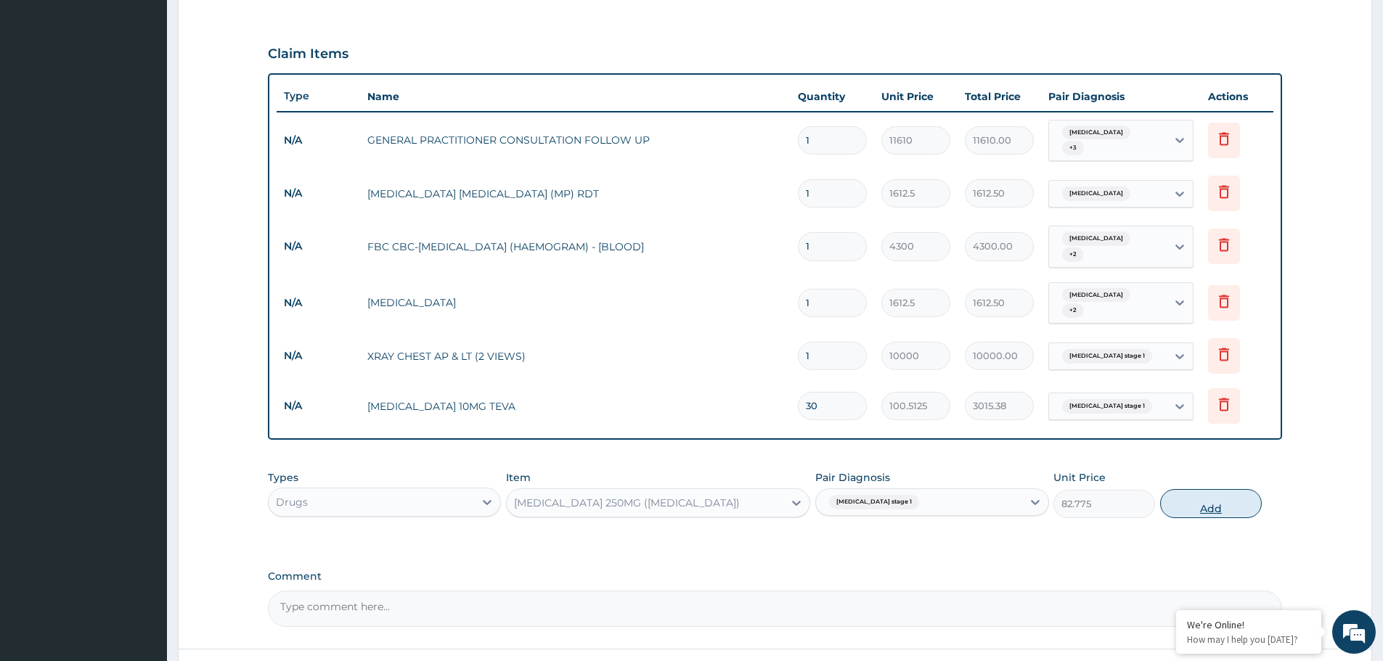
click at [1195, 492] on button "Add" at bounding box center [1211, 503] width 102 height 29
type input "0"
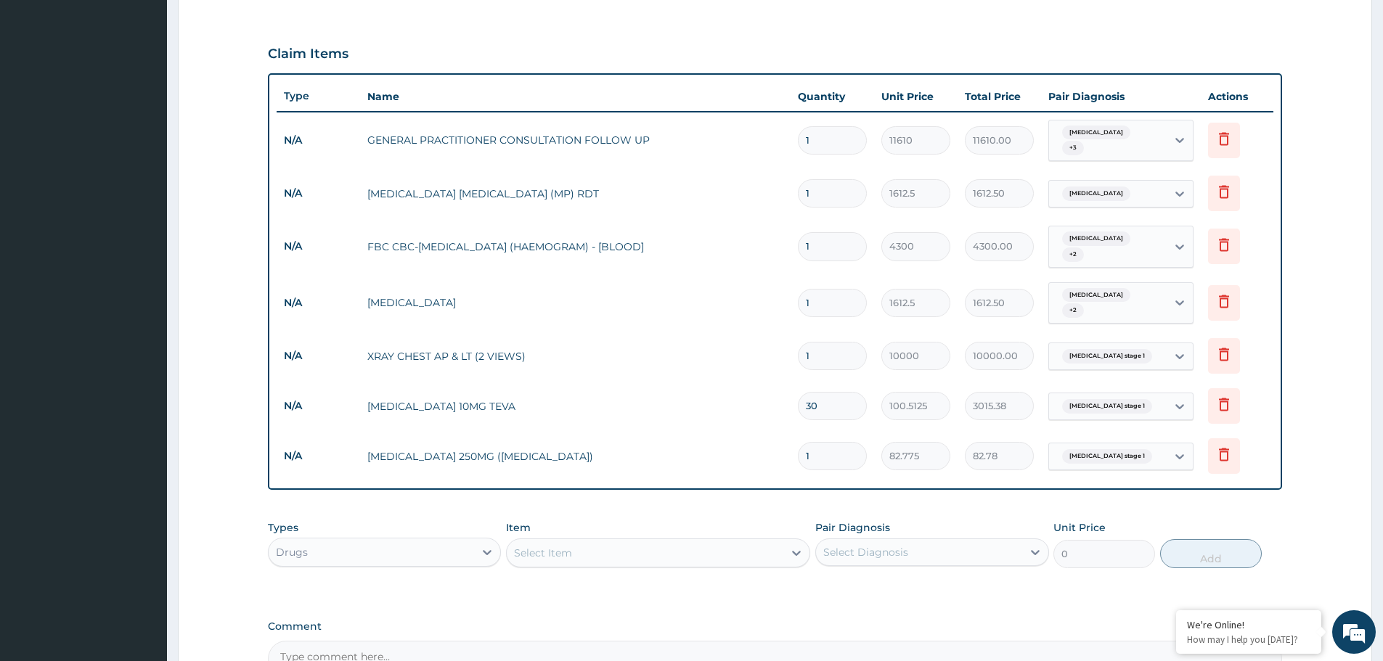
type input "0.00"
type input "3"
type input "248.33"
type input "30"
type input "2483.25"
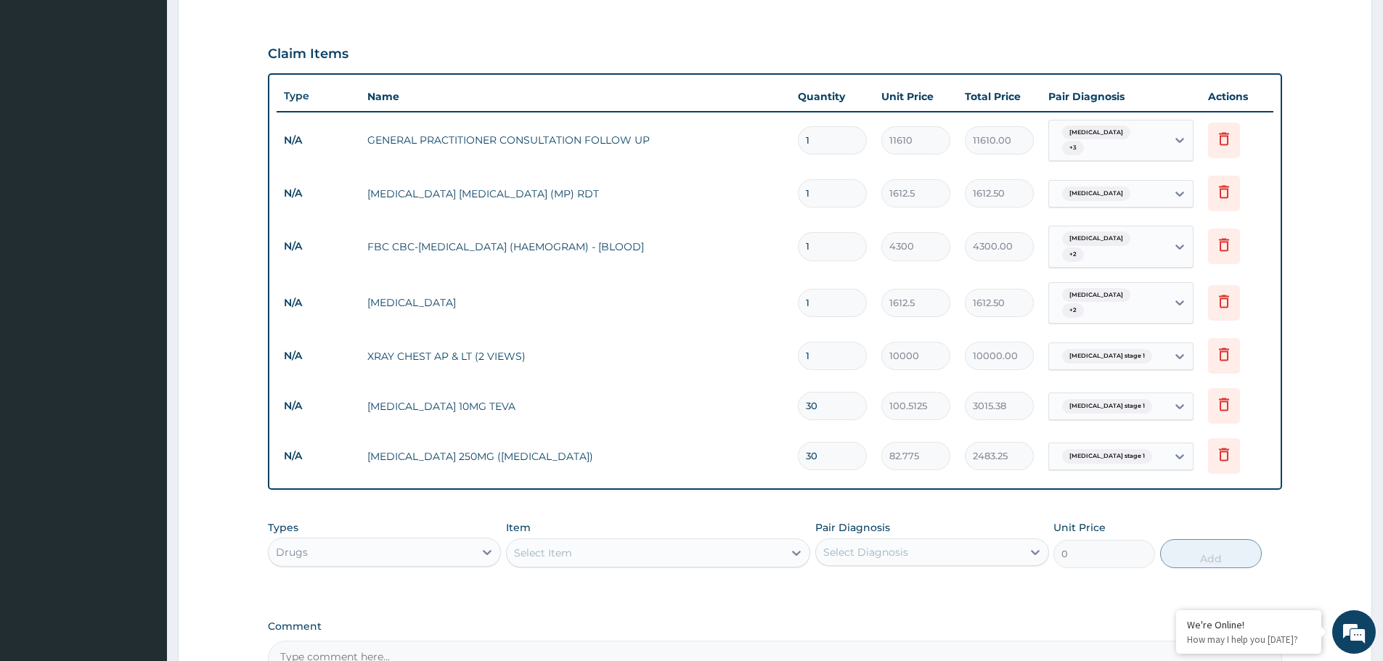
type input "30"
click at [593, 562] on div "Types Drugs Item Select Item Pair Diagnosis Select Diagnosis Unit Price 0 Add" at bounding box center [775, 555] width 1014 height 84
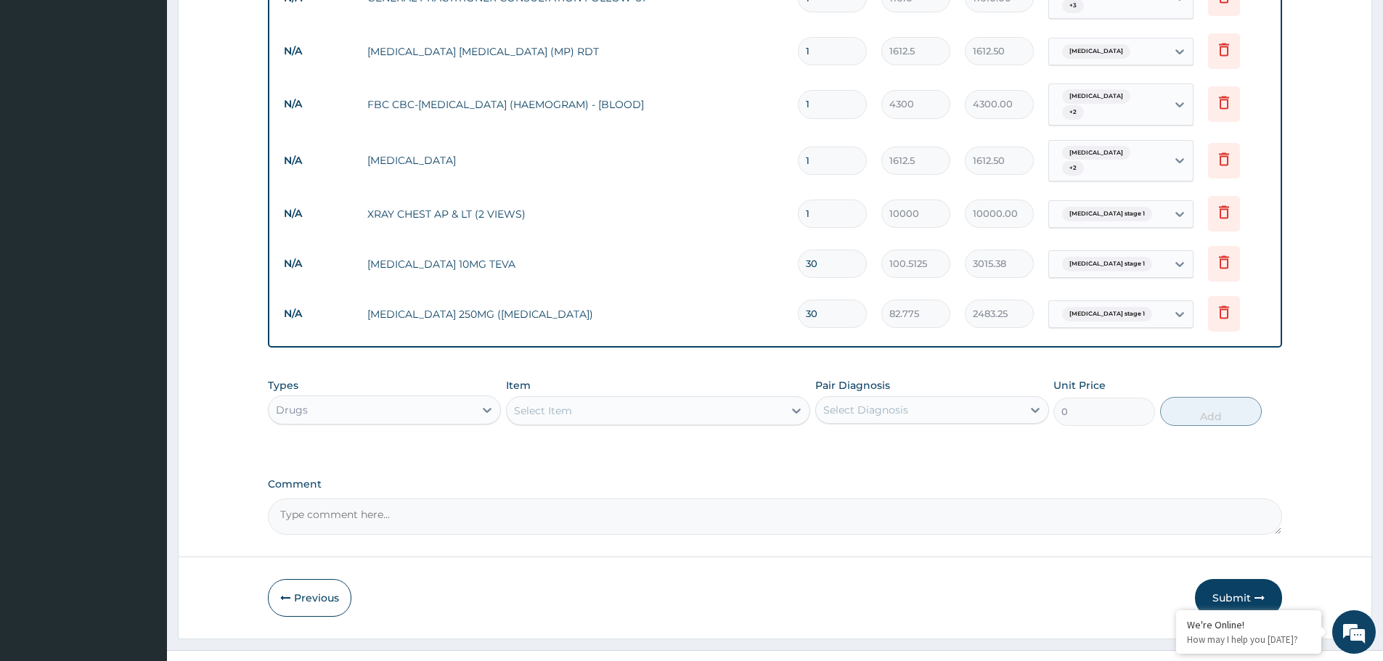
scroll to position [602, 0]
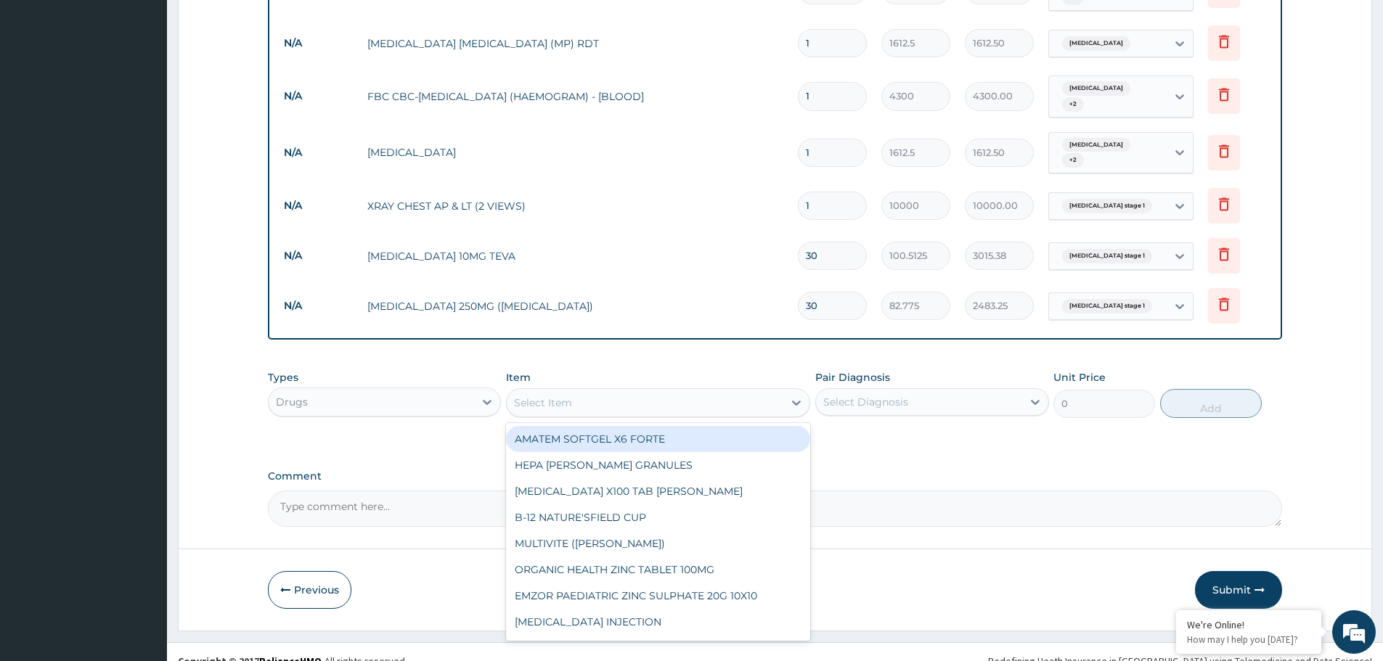
click at [639, 391] on div "Select Item" at bounding box center [645, 402] width 277 height 23
type input "arte"
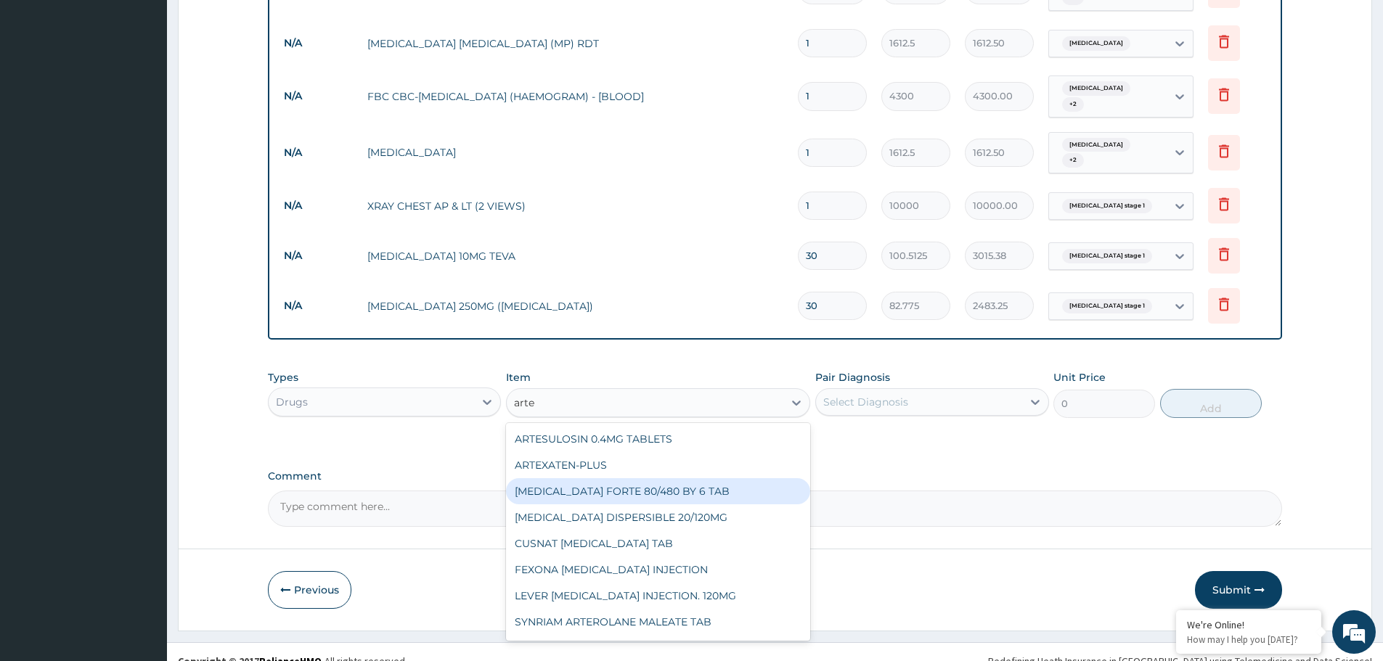
click at [629, 478] on div "COARTEM FORTE 80/480 BY 6 TAB" at bounding box center [658, 491] width 304 height 26
type input "449.35"
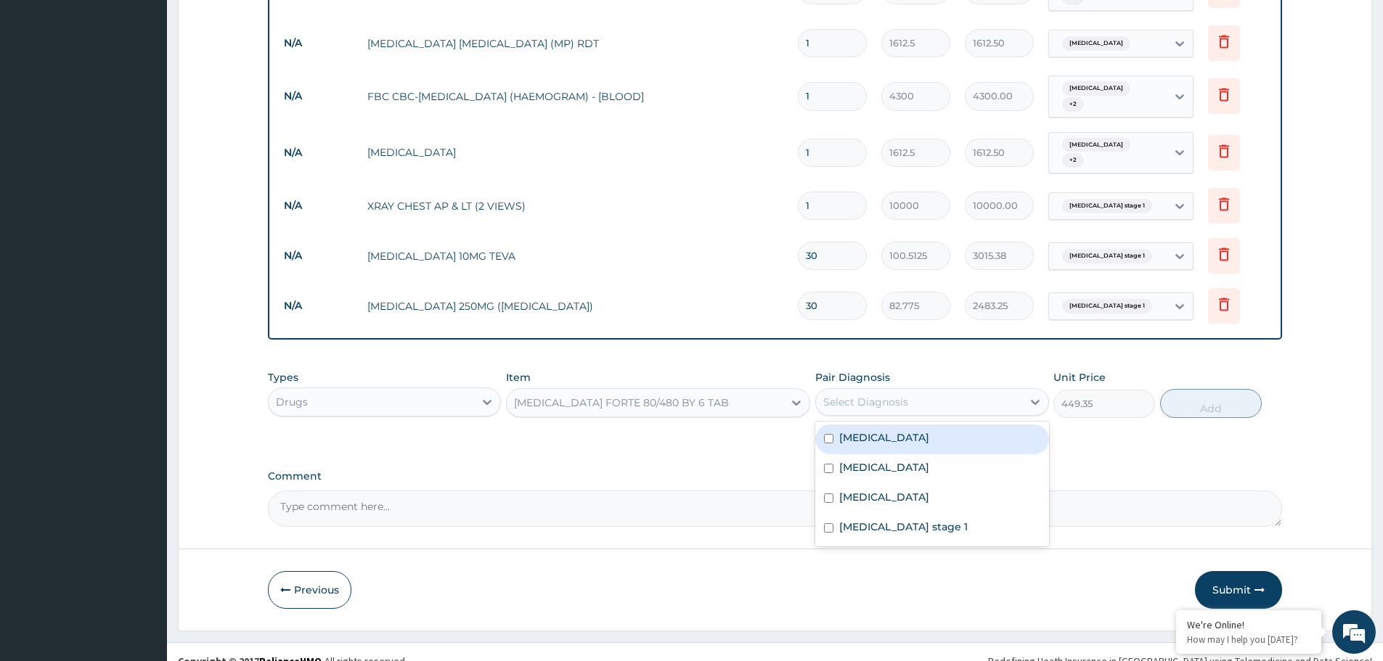
click at [849, 395] on div "Select Diagnosis" at bounding box center [865, 402] width 85 height 15
click at [850, 430] on label "Malaria" at bounding box center [884, 437] width 90 height 15
checkbox input "true"
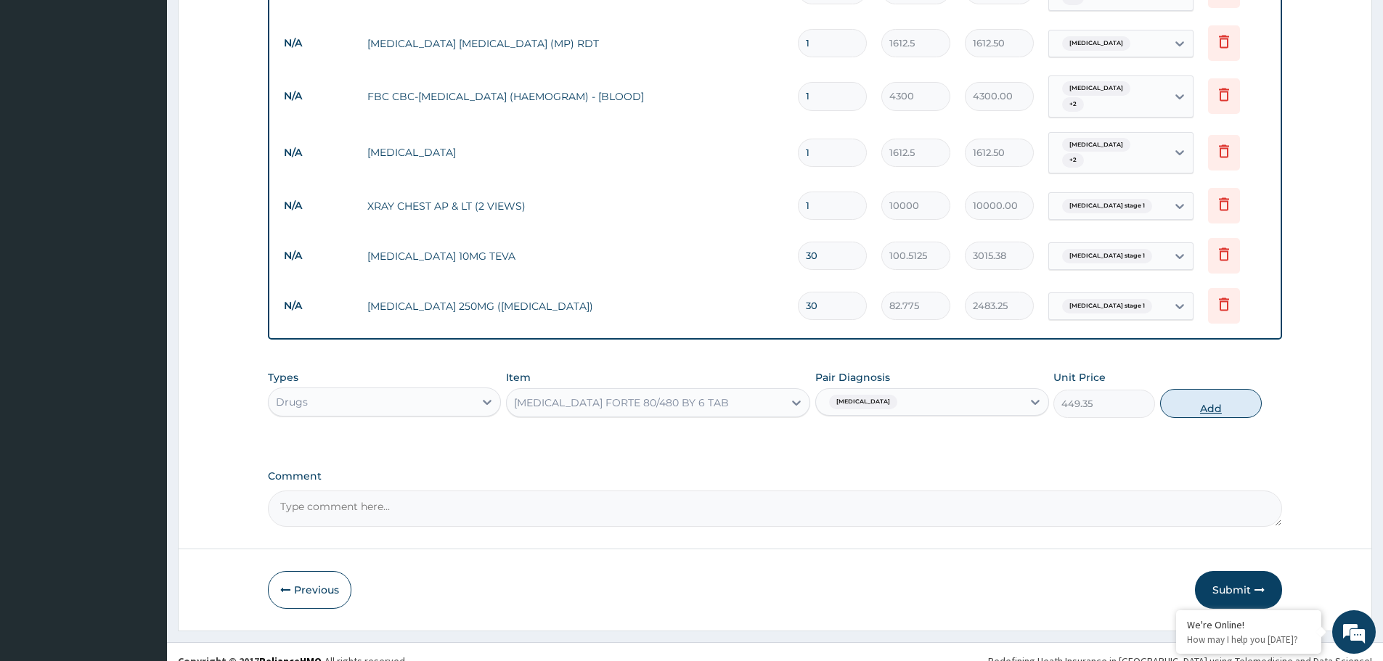
click at [1234, 392] on button "Add" at bounding box center [1211, 403] width 102 height 29
type input "0"
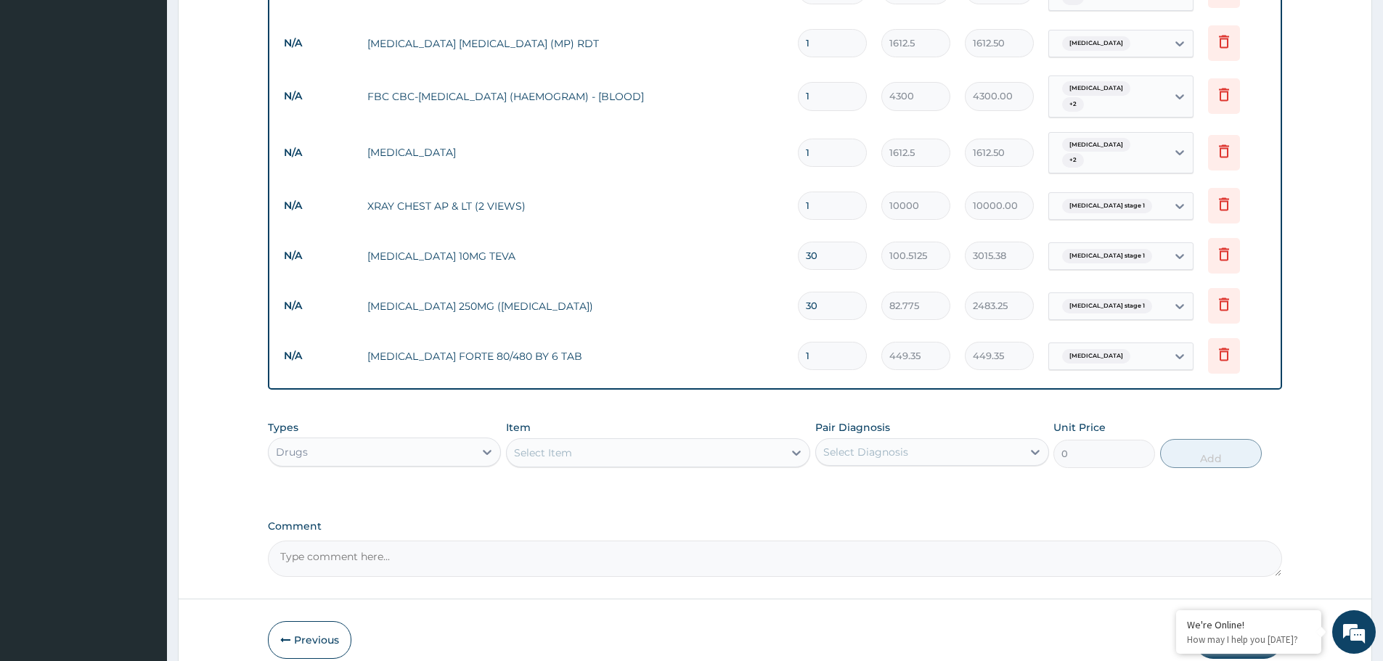
drag, startPoint x: 843, startPoint y: 341, endPoint x: 778, endPoint y: 350, distance: 65.2
click at [778, 350] on tr "N/A COARTEM FORTE 80/480 BY 6 TAB 1 449.35 449.35 Malaria Delete" at bounding box center [775, 356] width 997 height 50
type input "6"
type input "2696.10"
type input "6"
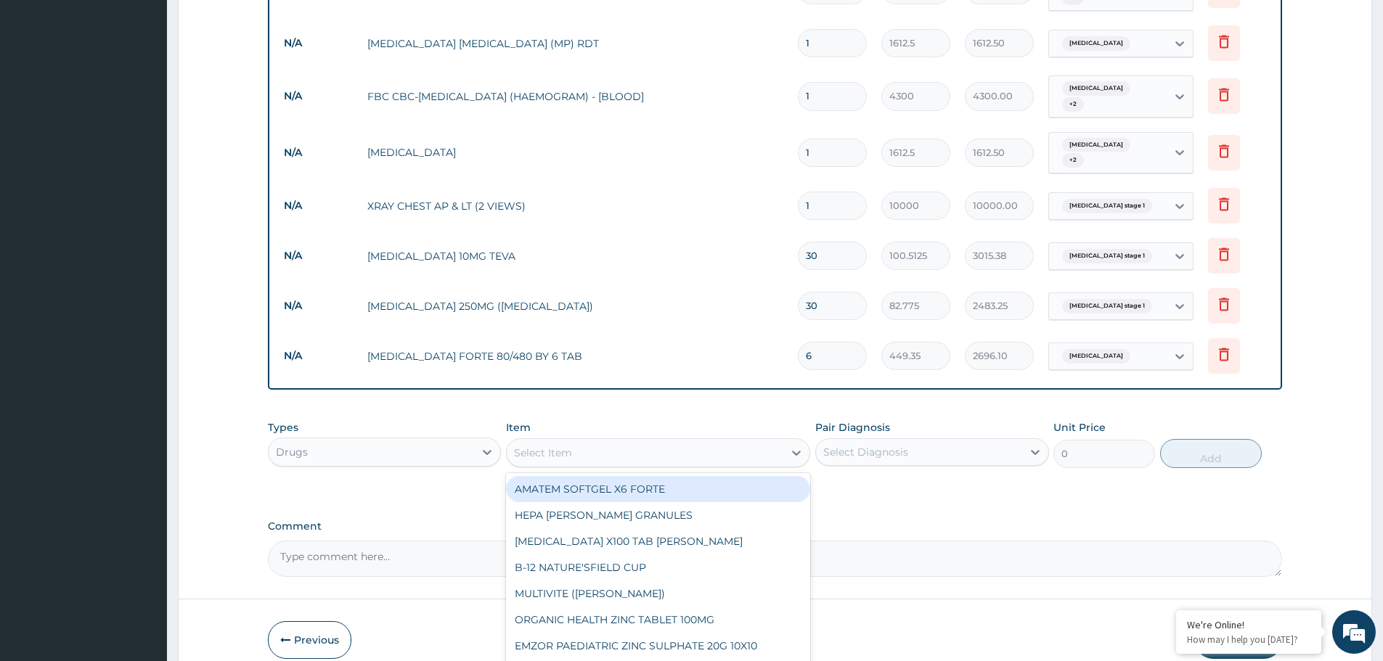
click at [584, 445] on div "Select Item" at bounding box center [645, 452] width 277 height 23
type input "amox"
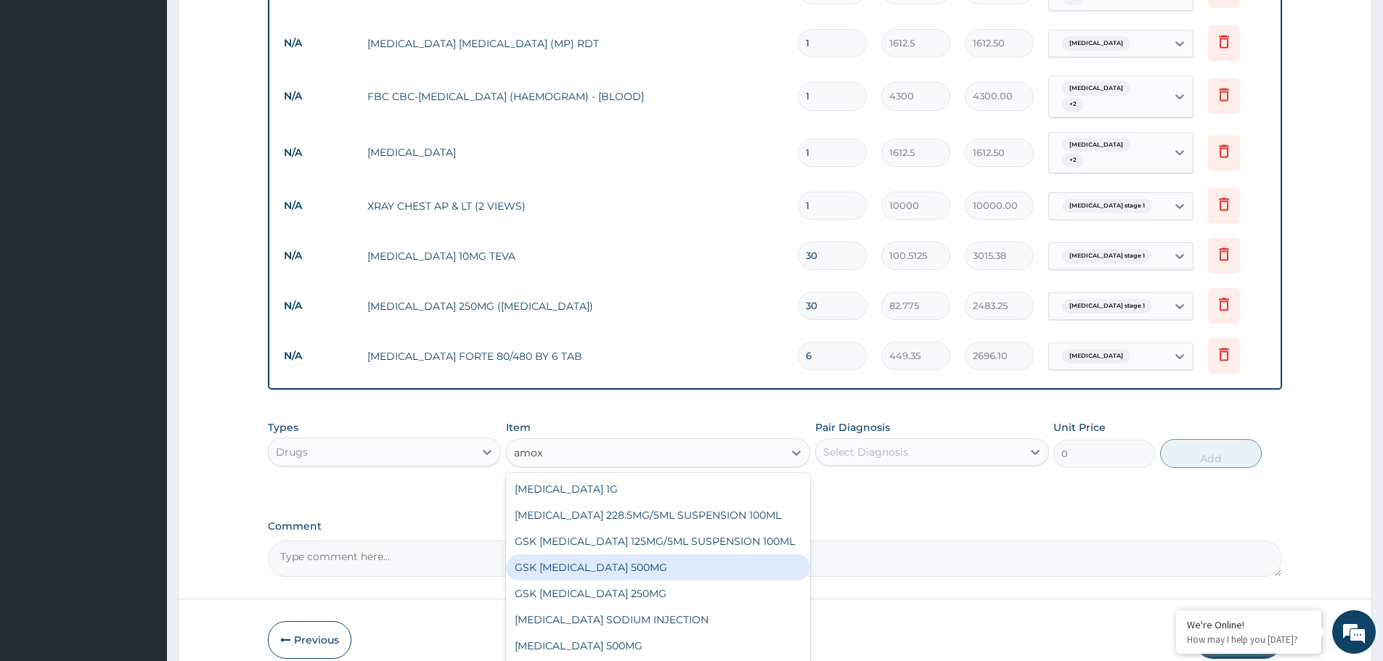
click at [611, 555] on div "GSK AMOXIL 500MG" at bounding box center [658, 568] width 304 height 26
type input "59.125"
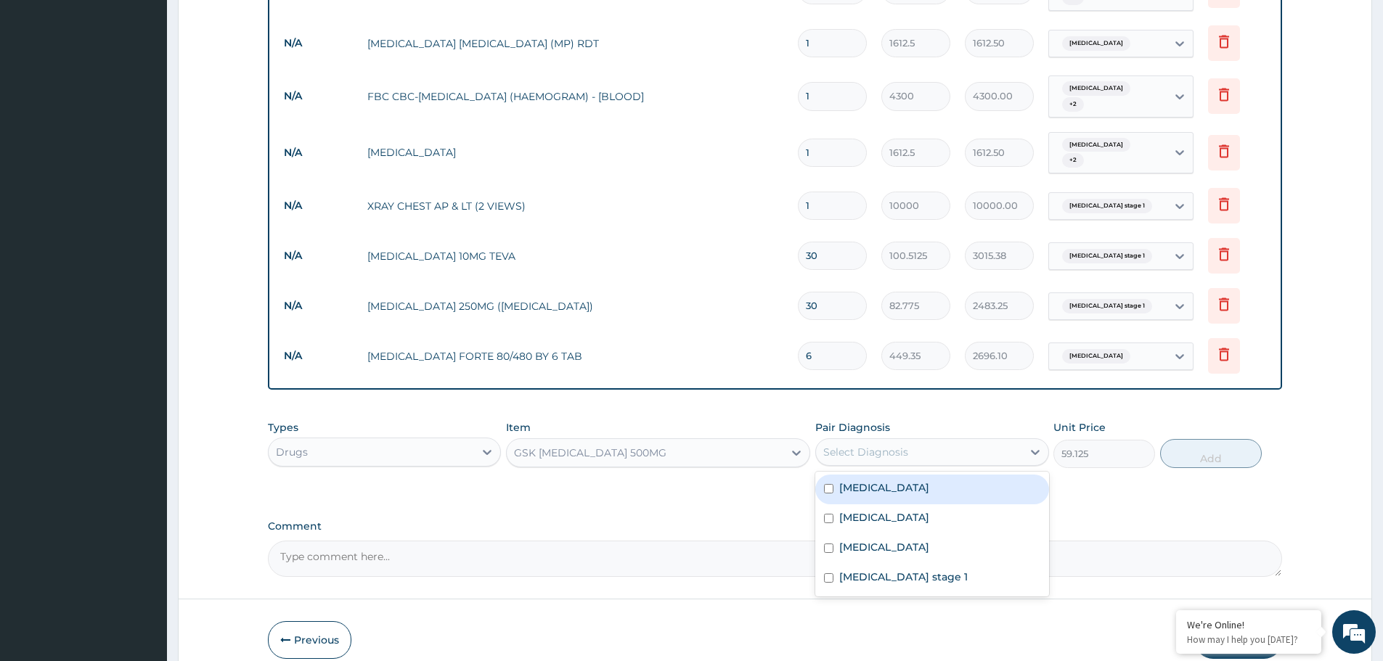
click at [905, 445] on div "Select Diagnosis" at bounding box center [865, 452] width 85 height 15
click at [853, 510] on label "Peptic ulcer" at bounding box center [884, 517] width 90 height 15
checkbox input "true"
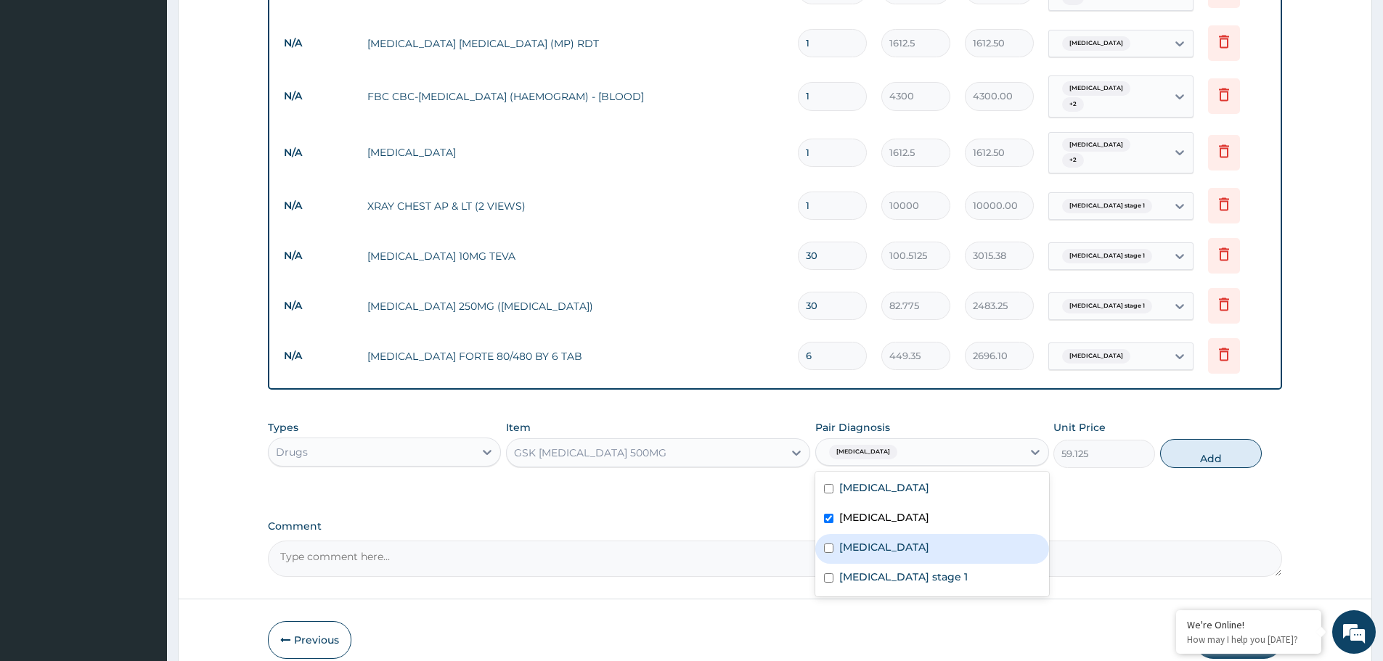
click at [842, 540] on label "Muscle fatigue" at bounding box center [884, 547] width 90 height 15
checkbox input "true"
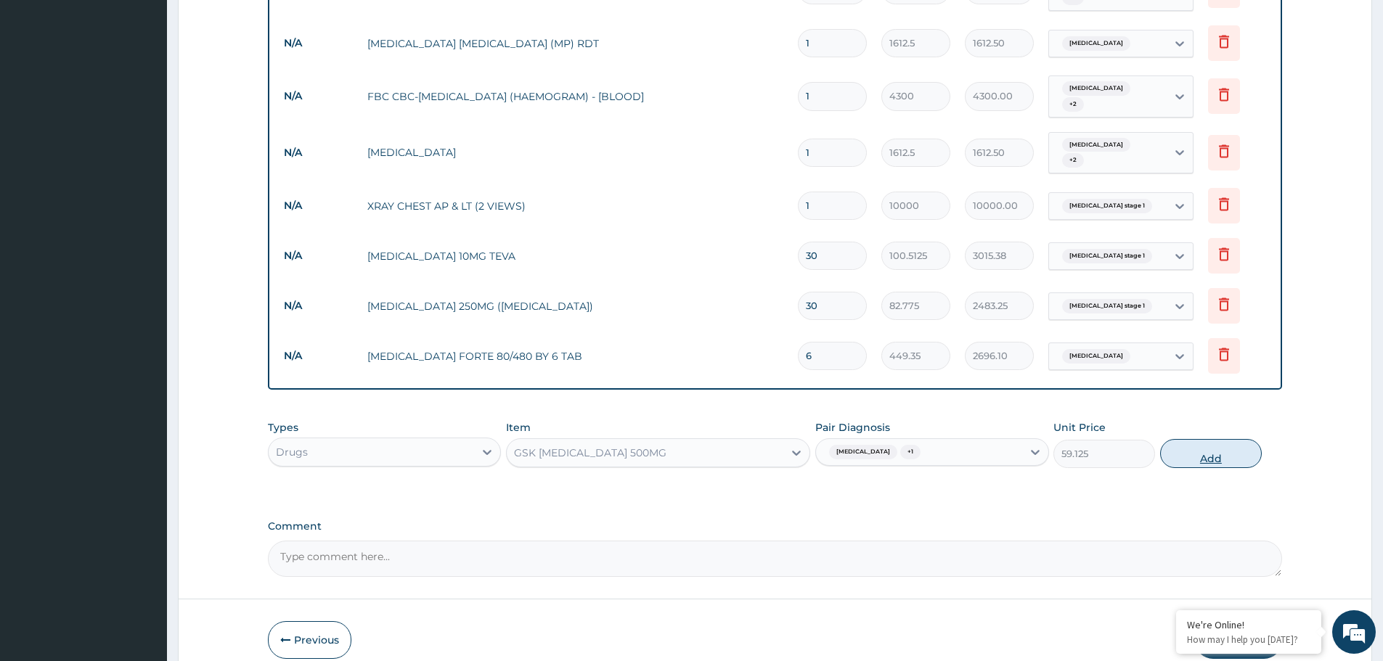
click at [1253, 439] on button "Add" at bounding box center [1211, 453] width 102 height 29
type input "0"
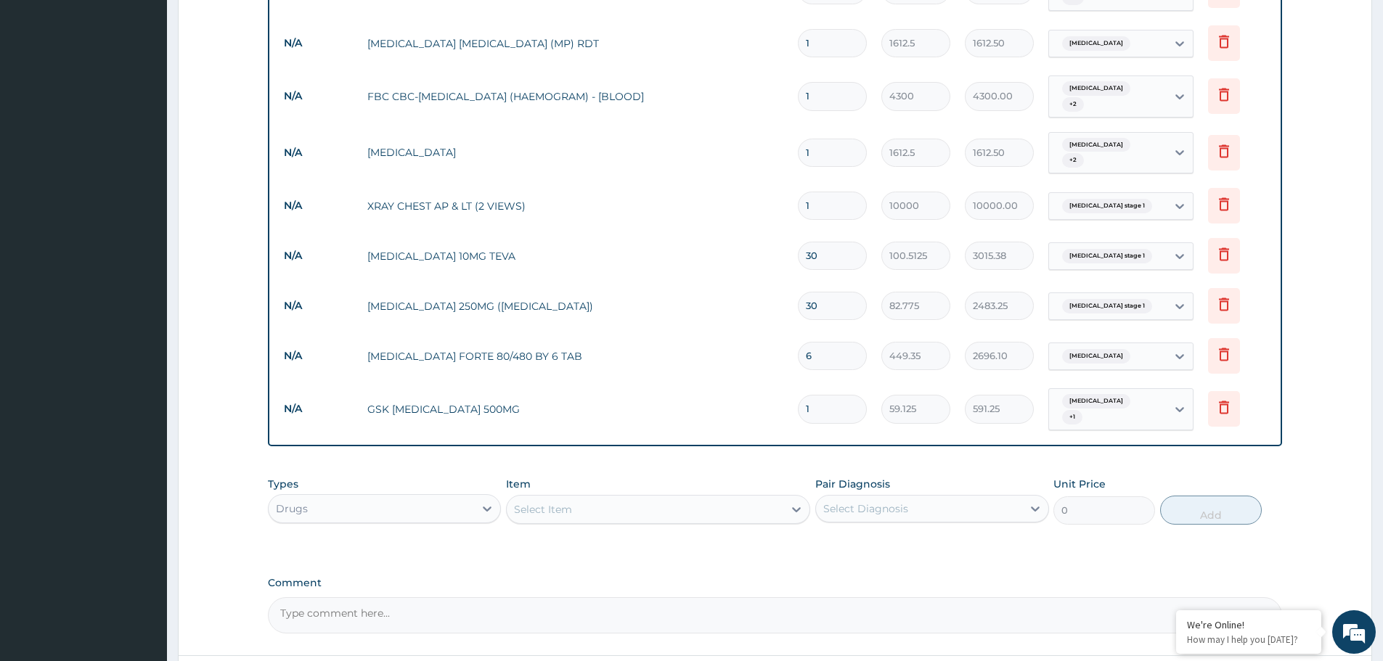
type input "10"
type input "591.25"
type input "10"
click at [547, 502] on div "Select Item" at bounding box center [543, 509] width 58 height 15
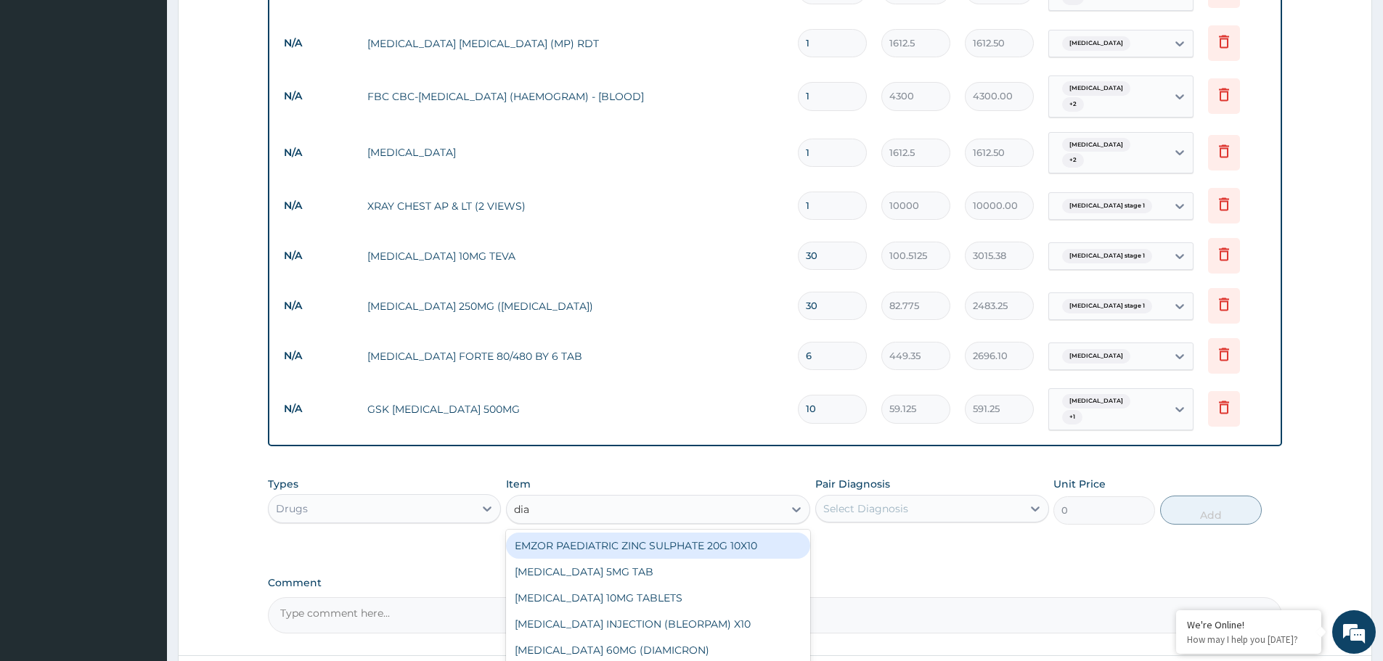
type input "diaz"
click at [585, 533] on div "DIAZEPAM 5MG TAB" at bounding box center [658, 546] width 304 height 26
type input "23.65"
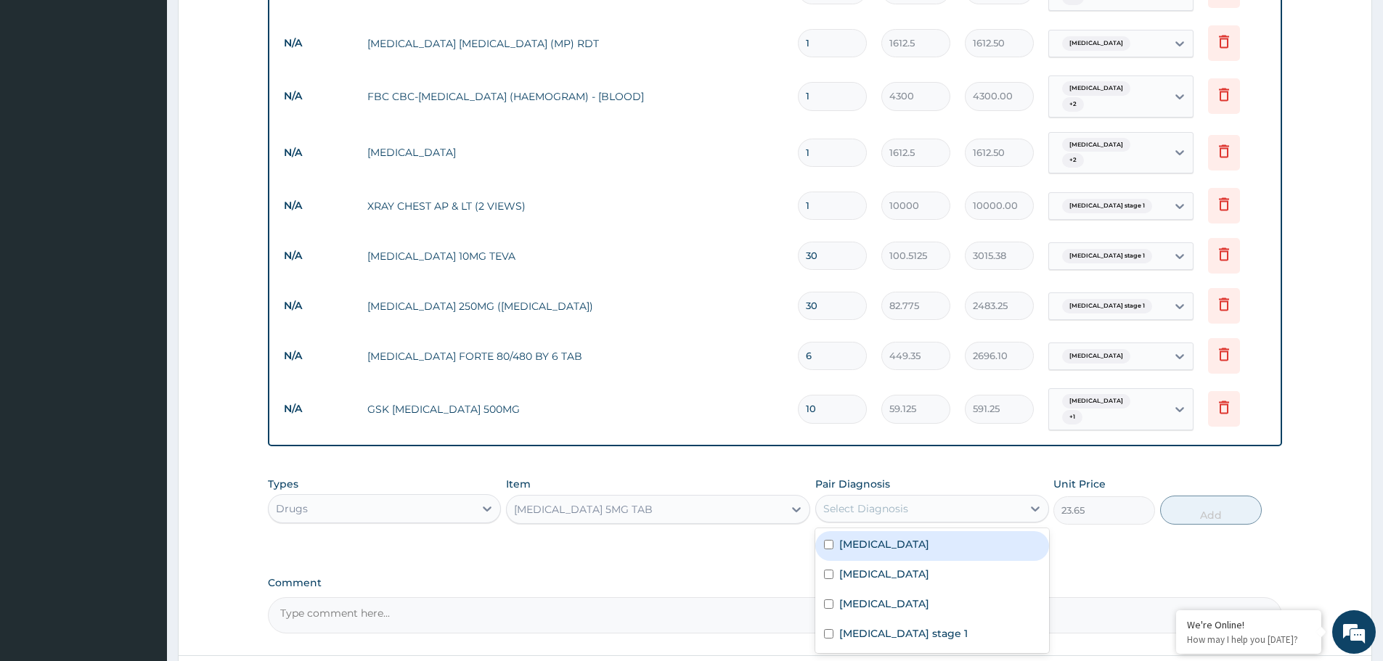
click at [890, 497] on div "Select Diagnosis" at bounding box center [918, 508] width 205 height 23
click at [870, 567] on label "Peptic ulcer" at bounding box center [884, 574] width 90 height 15
checkbox input "true"
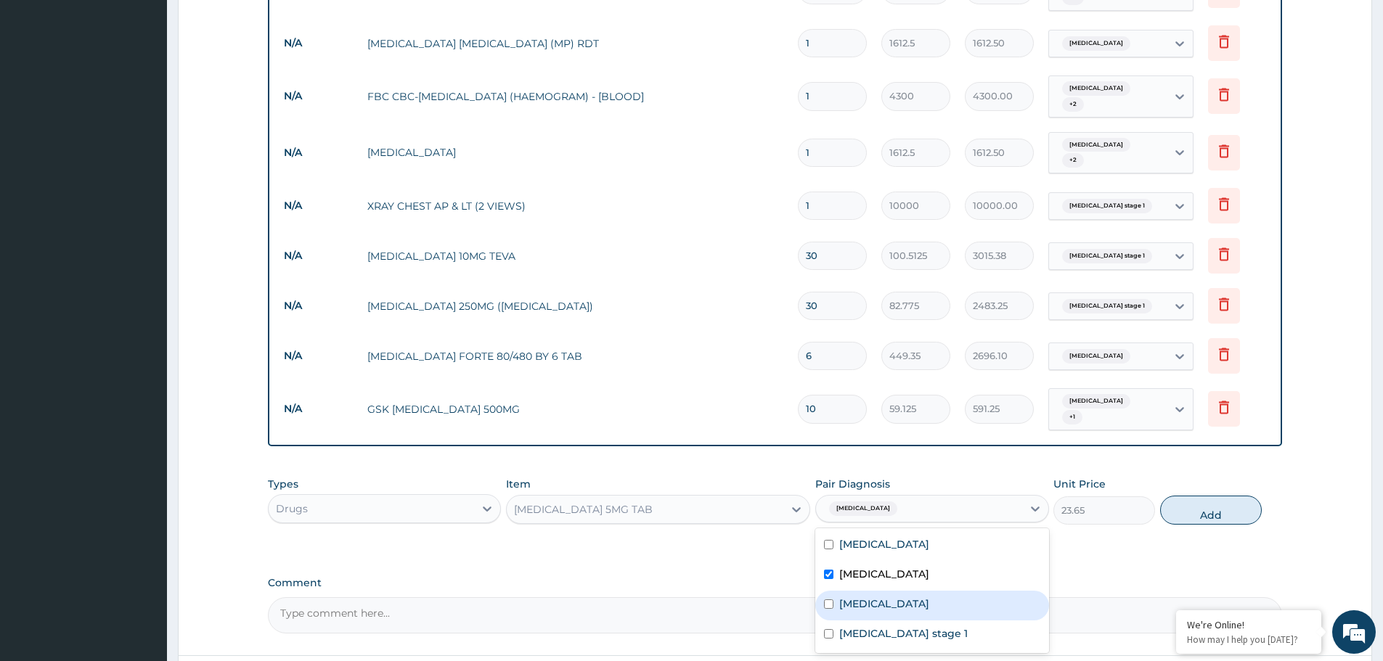
click at [870, 597] on label "Muscle fatigue" at bounding box center [884, 604] width 90 height 15
checkbox input "true"
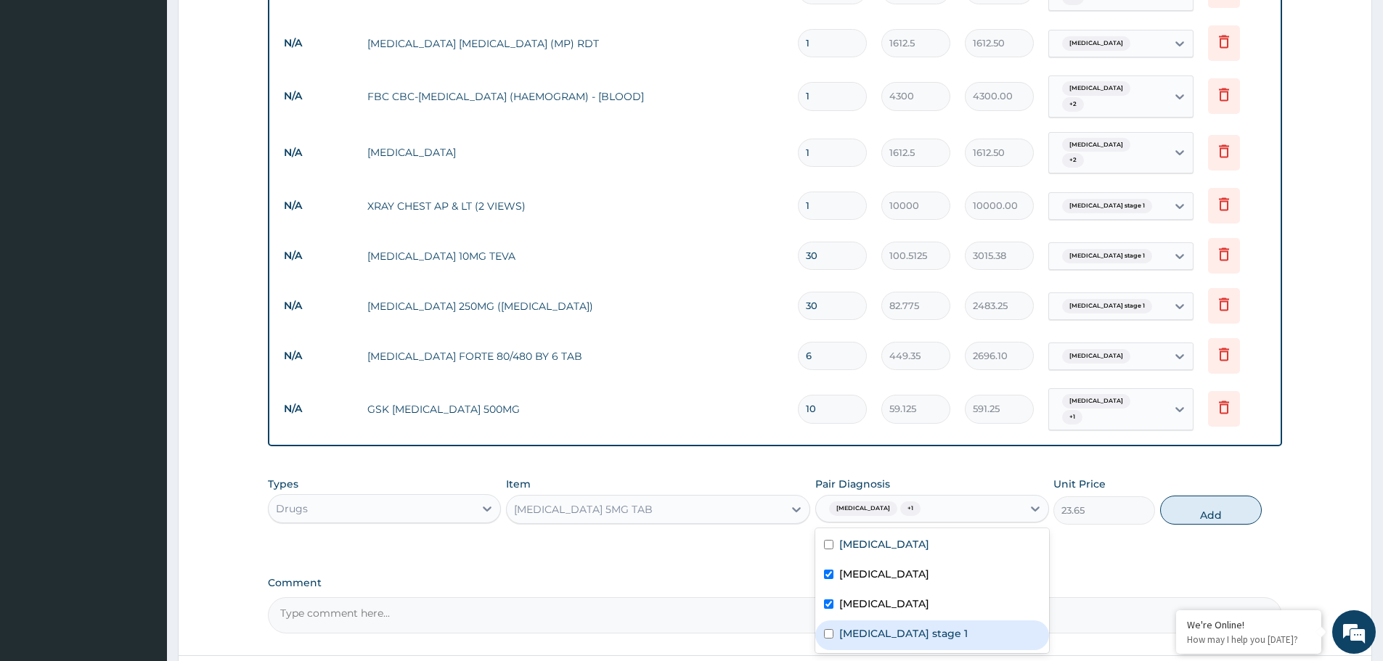
click at [873, 626] on label "Hypertension stage 1" at bounding box center [903, 633] width 128 height 15
checkbox input "true"
click at [1206, 496] on button "Add" at bounding box center [1211, 510] width 102 height 29
type input "0"
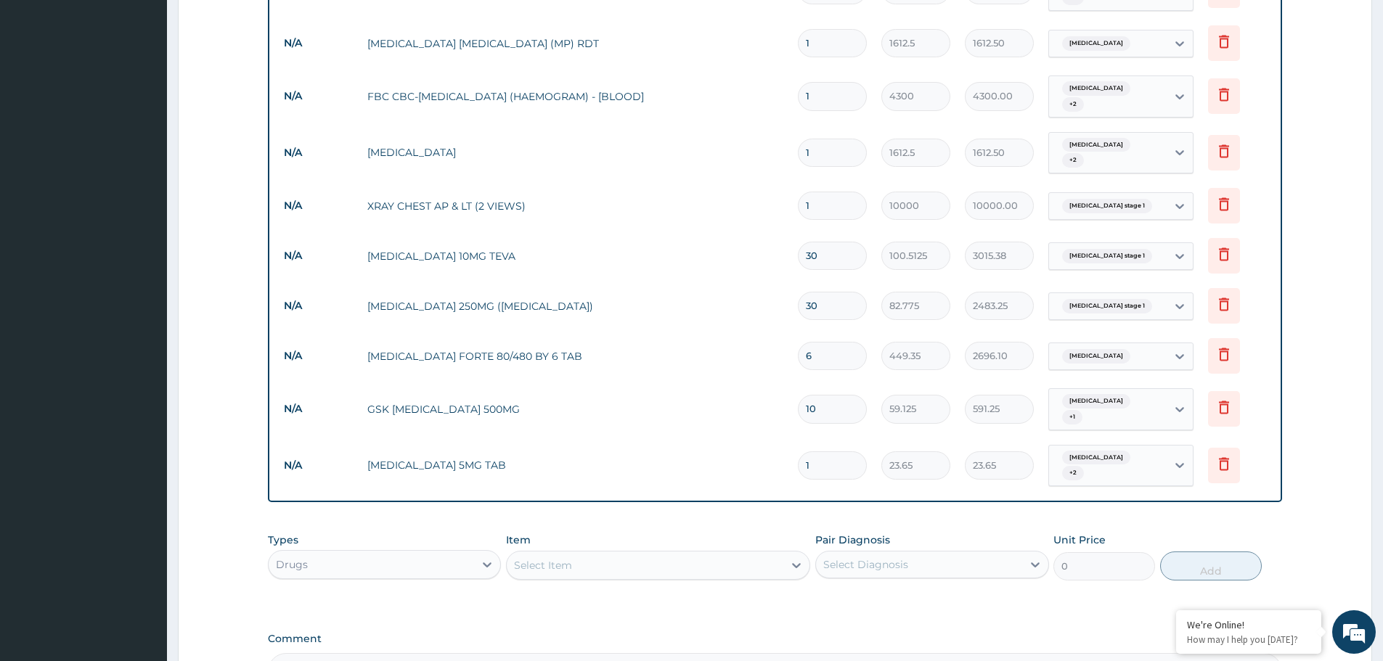
drag, startPoint x: 818, startPoint y: 441, endPoint x: 774, endPoint y: 447, distance: 44.8
click at [774, 447] on tr "N/A DIAZEPAM 5MG TAB 1 23.65 23.65 Peptic ulcer + 2 Delete" at bounding box center [775, 466] width 997 height 57
type input "4"
type input "94.60"
type input "4"
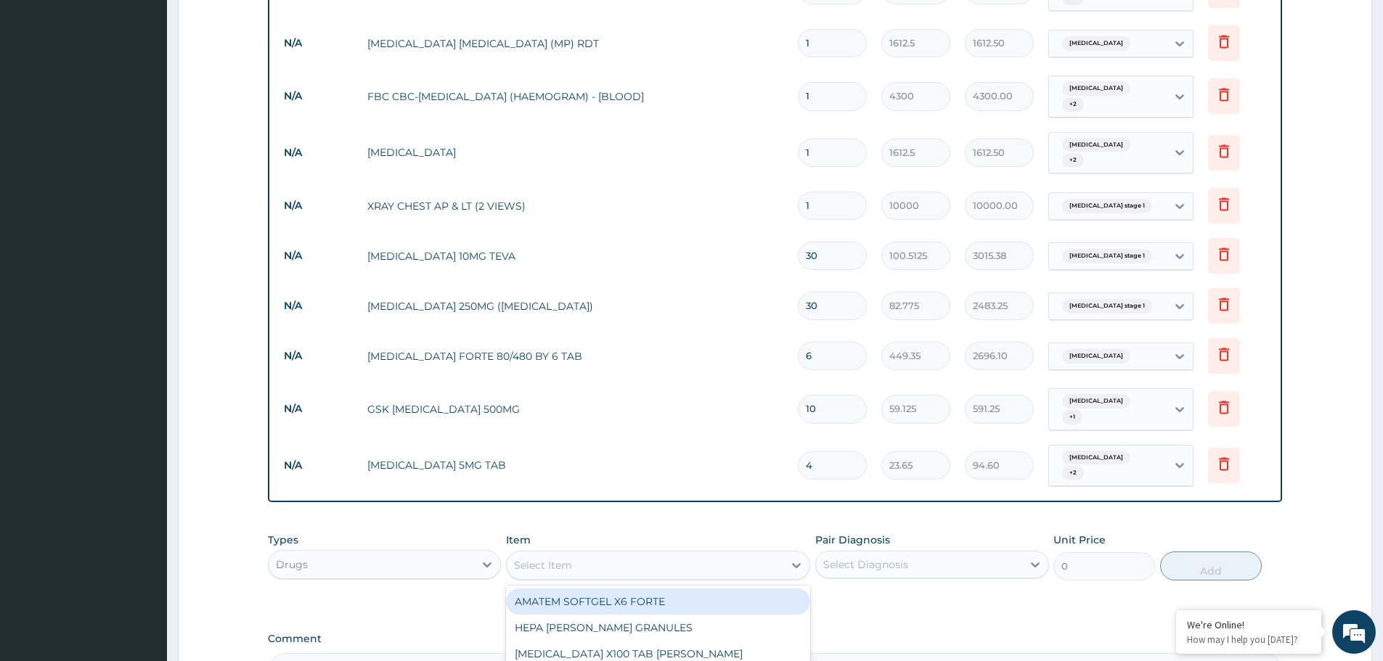
click at [570, 558] on div "Select Item" at bounding box center [543, 565] width 58 height 15
type input "omepra"
click at [571, 589] on div "OMEPRAZOLE 20MG (OMEFAST)" at bounding box center [658, 602] width 304 height 26
type input "82.775"
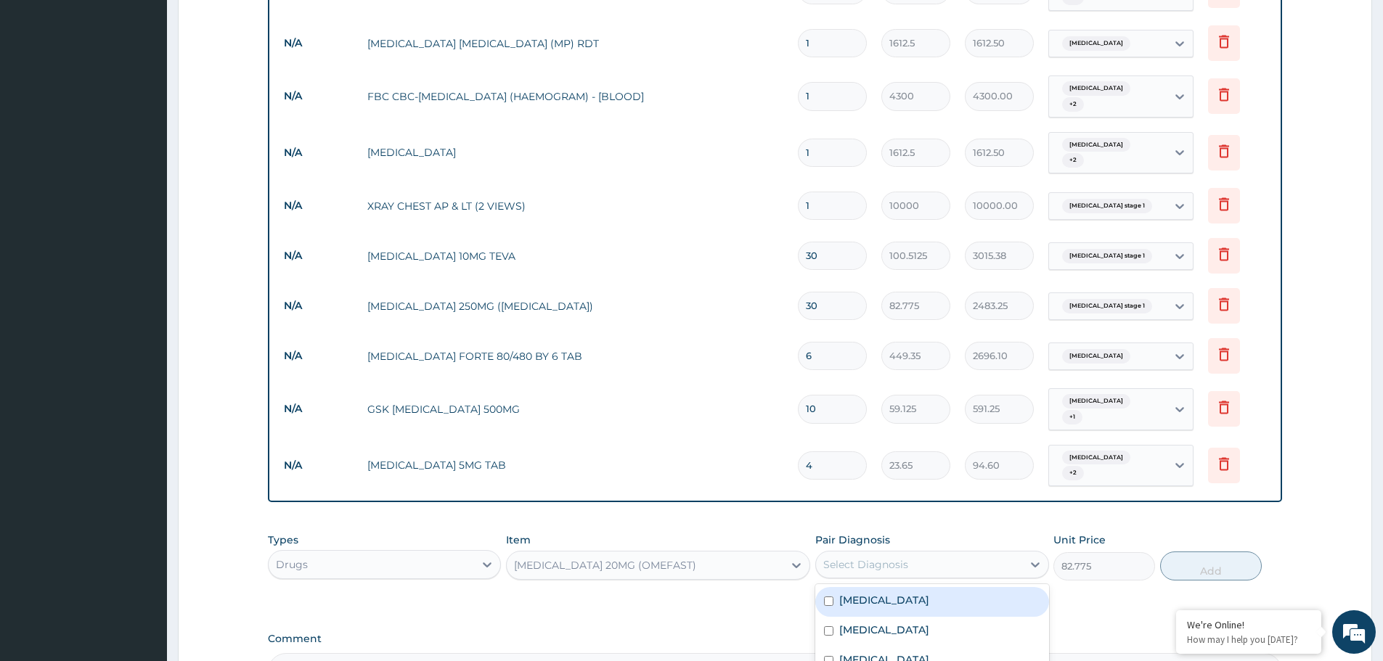
click at [850, 557] on div "Select Diagnosis" at bounding box center [865, 564] width 85 height 15
click at [843, 623] on label "Peptic ulcer" at bounding box center [884, 630] width 90 height 15
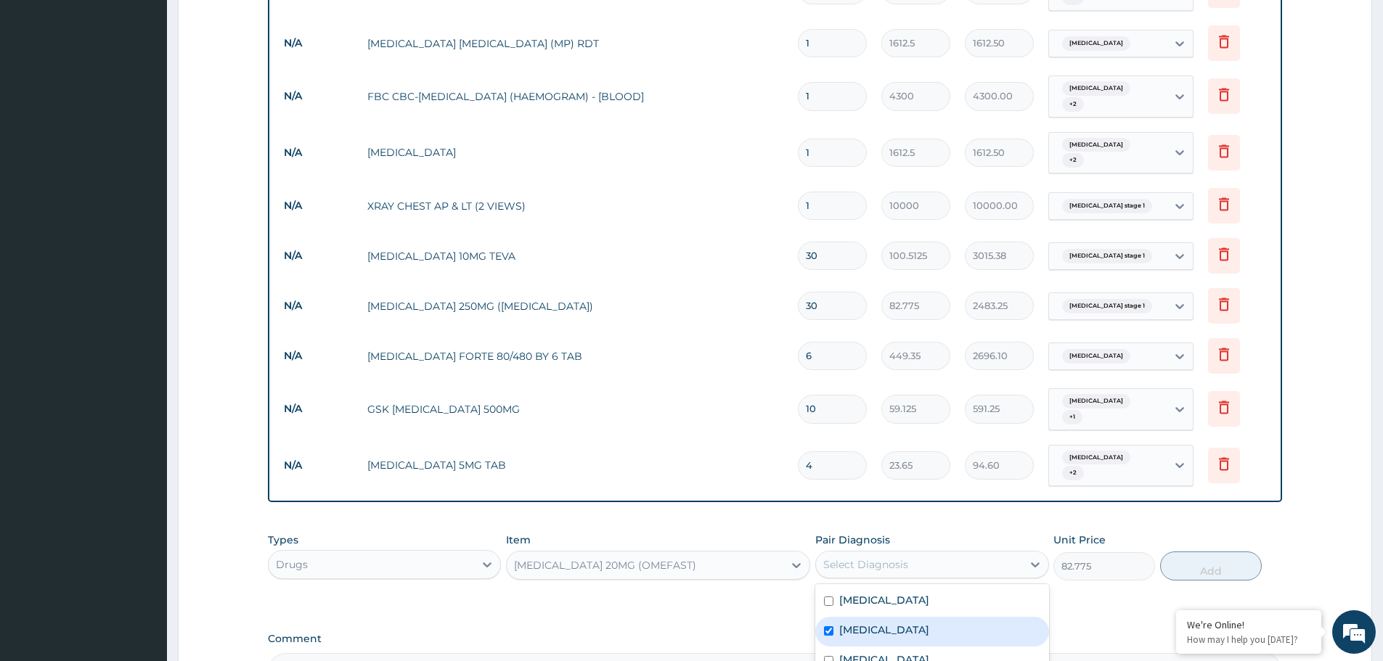
checkbox input "true"
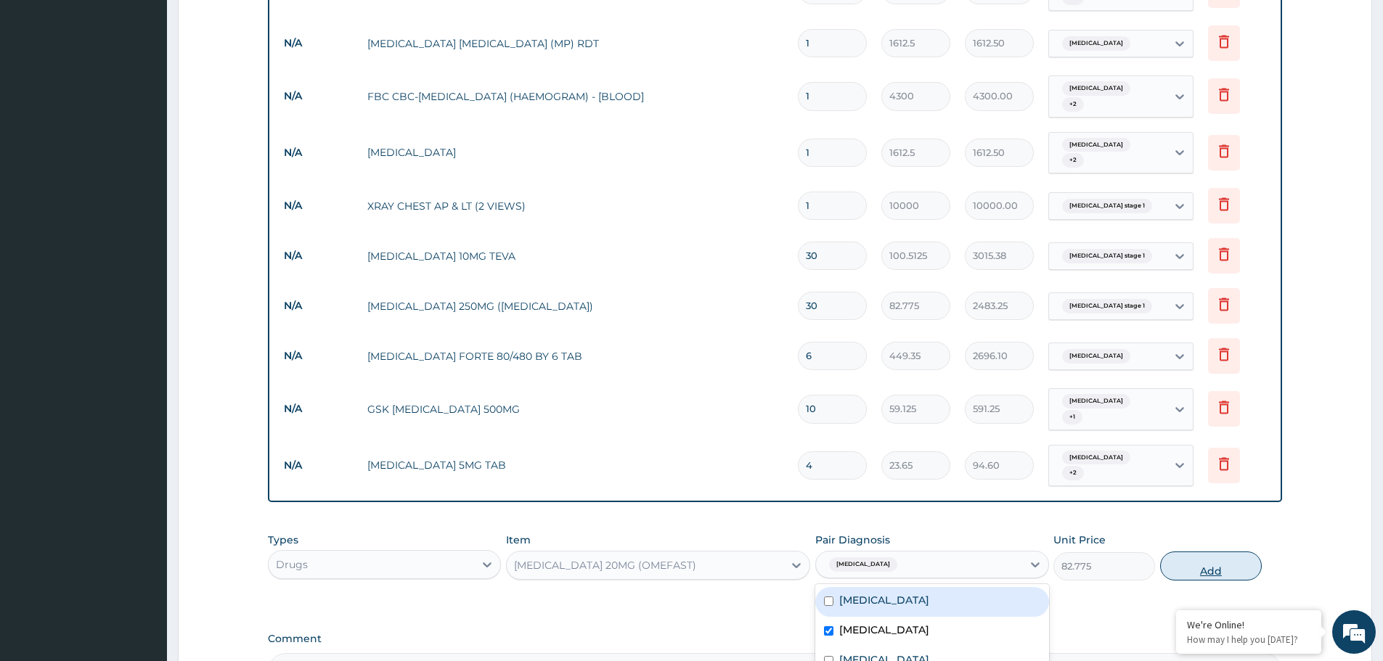
click at [1204, 552] on button "Add" at bounding box center [1211, 566] width 102 height 29
type input "0"
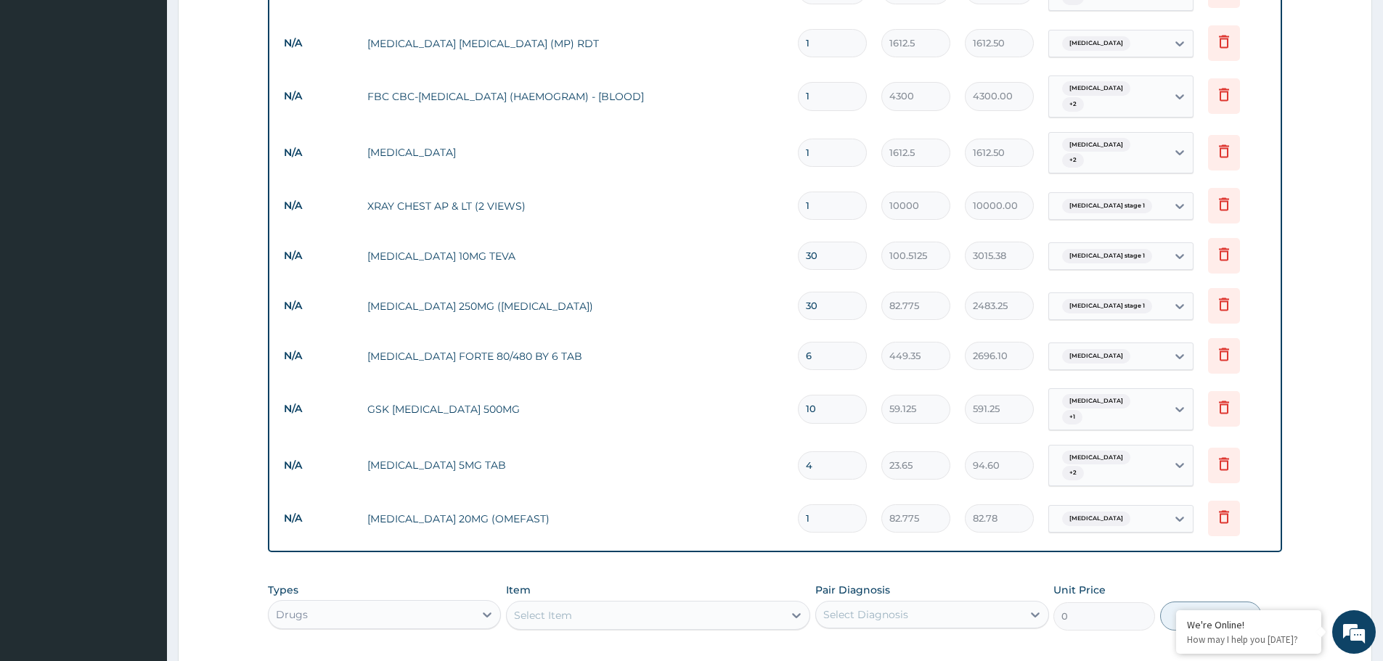
drag, startPoint x: 821, startPoint y: 488, endPoint x: 801, endPoint y: 491, distance: 19.9
click at [801, 504] on input "1" at bounding box center [832, 518] width 69 height 28
type input "10"
type input "827.75"
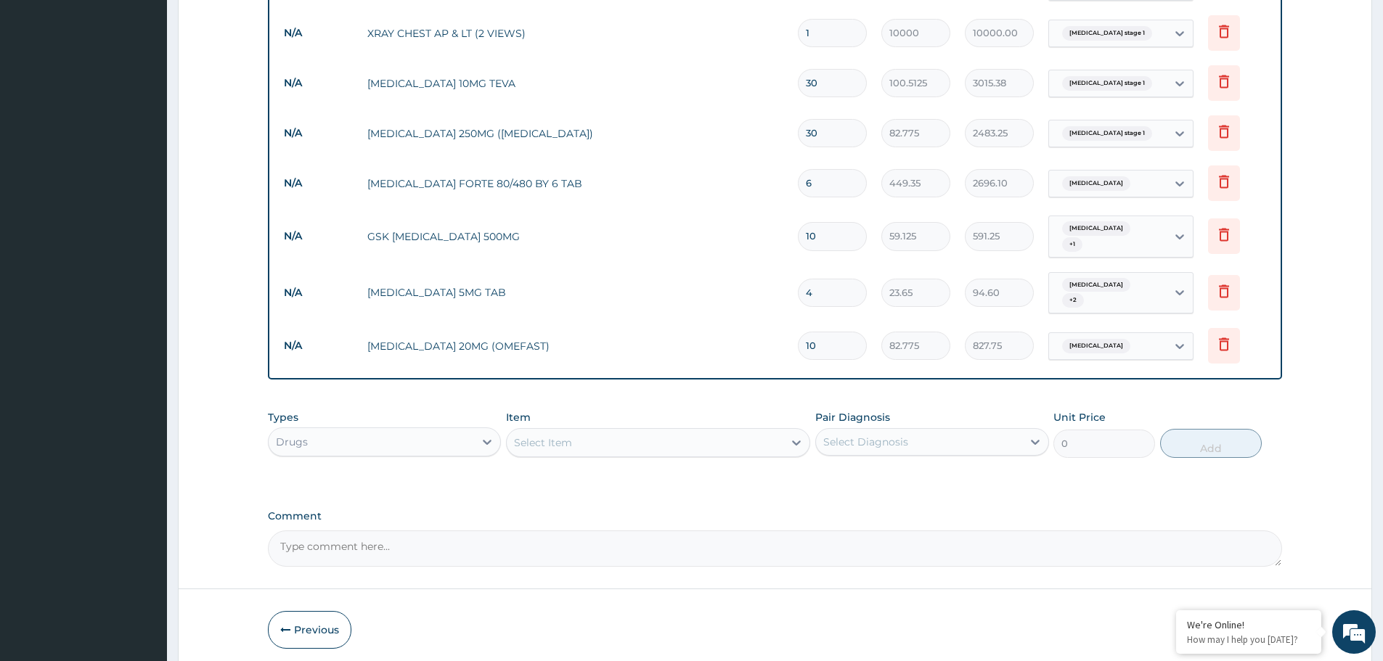
scroll to position [803, 0]
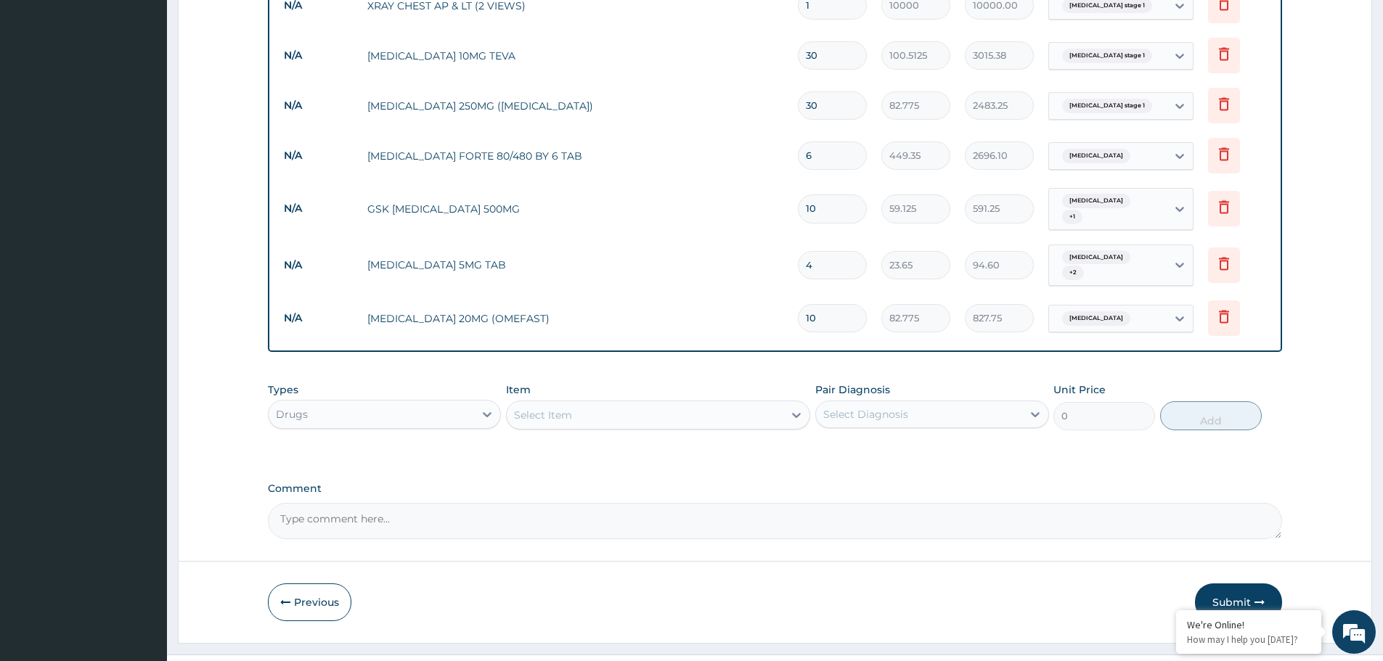
type input "10"
click at [574, 404] on div "Select Item" at bounding box center [645, 415] width 277 height 23
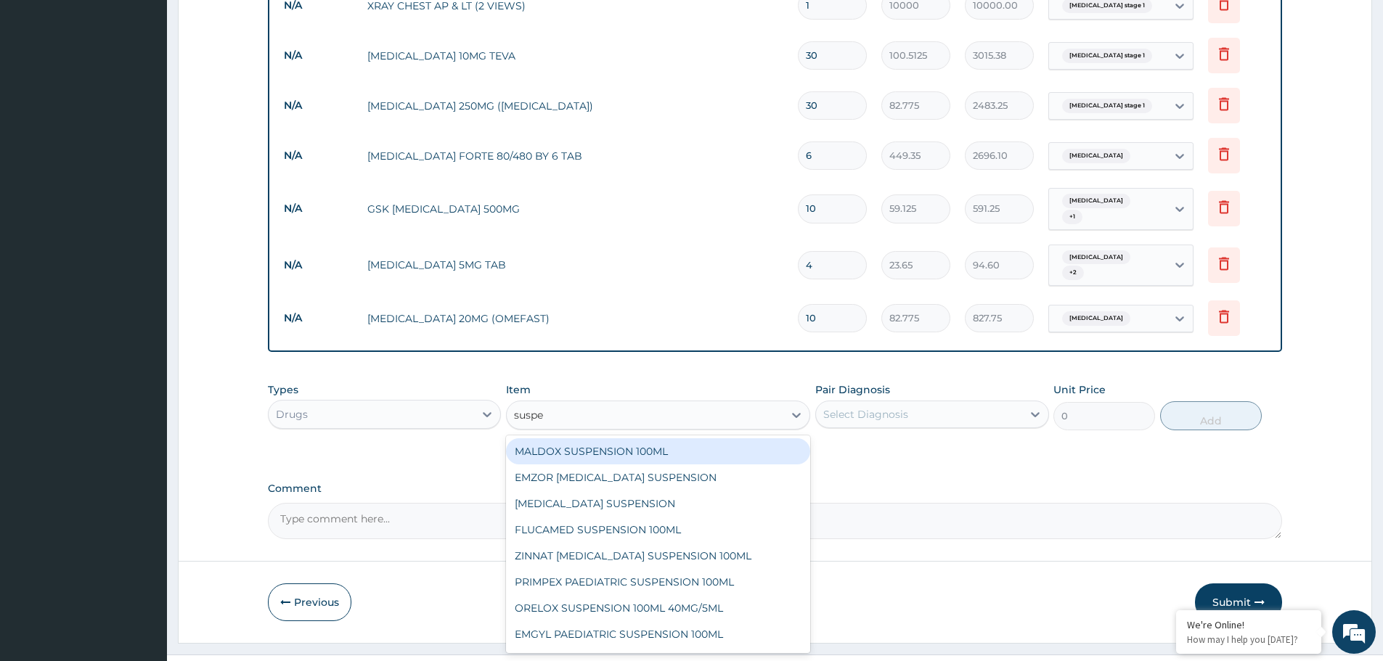
type input "suspen"
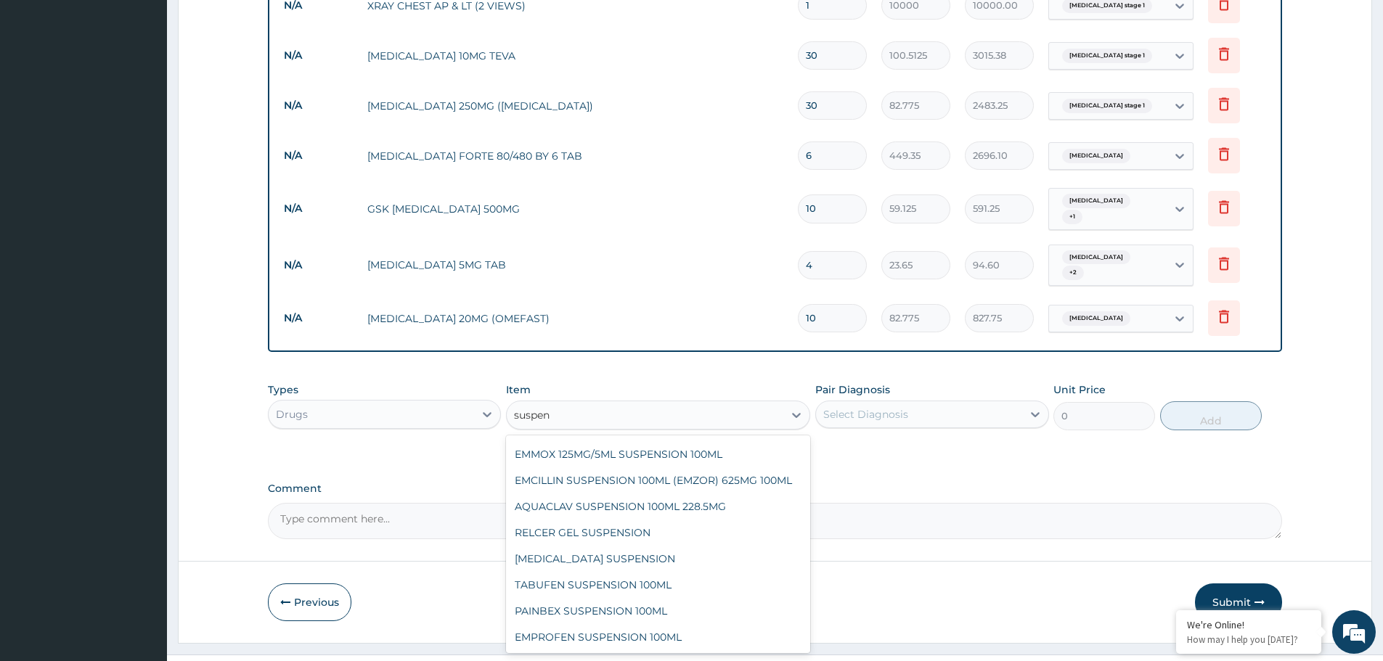
scroll to position [587, 0]
click at [577, 546] on div "GAVISCON SUSPENSION" at bounding box center [658, 559] width 304 height 26
type input "8514"
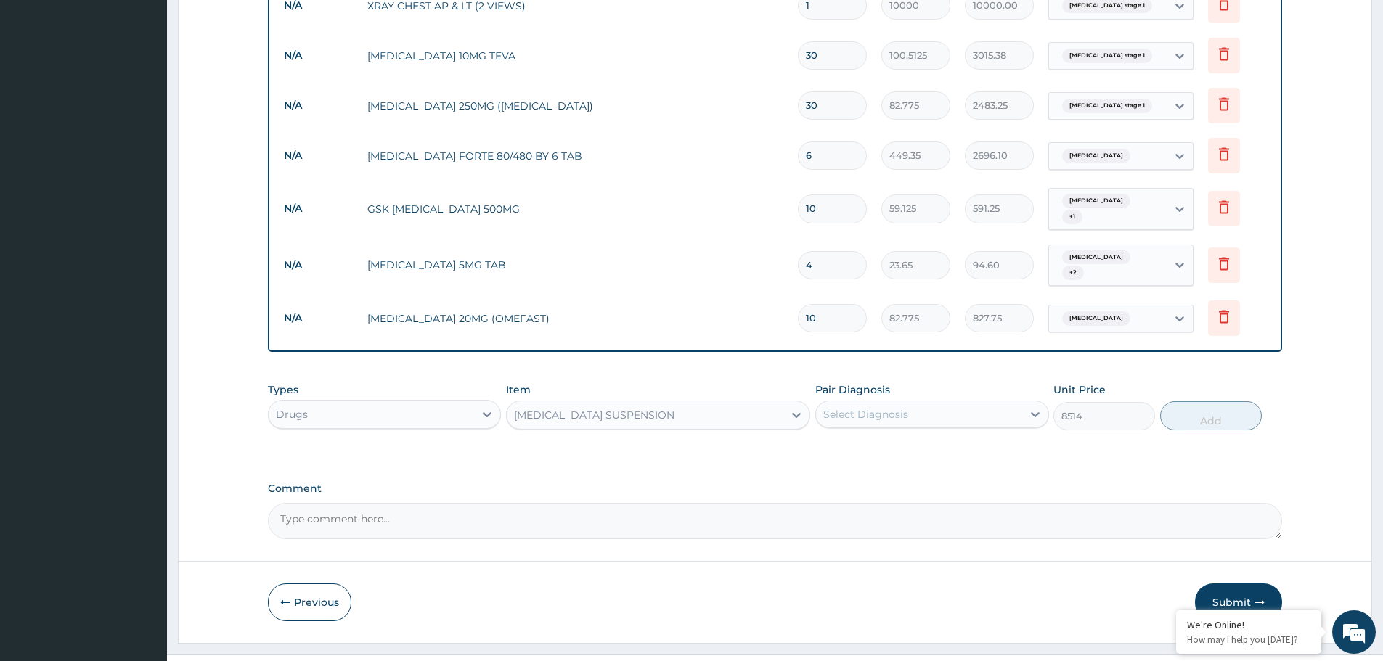
click at [904, 407] on div "Select Diagnosis" at bounding box center [865, 414] width 85 height 15
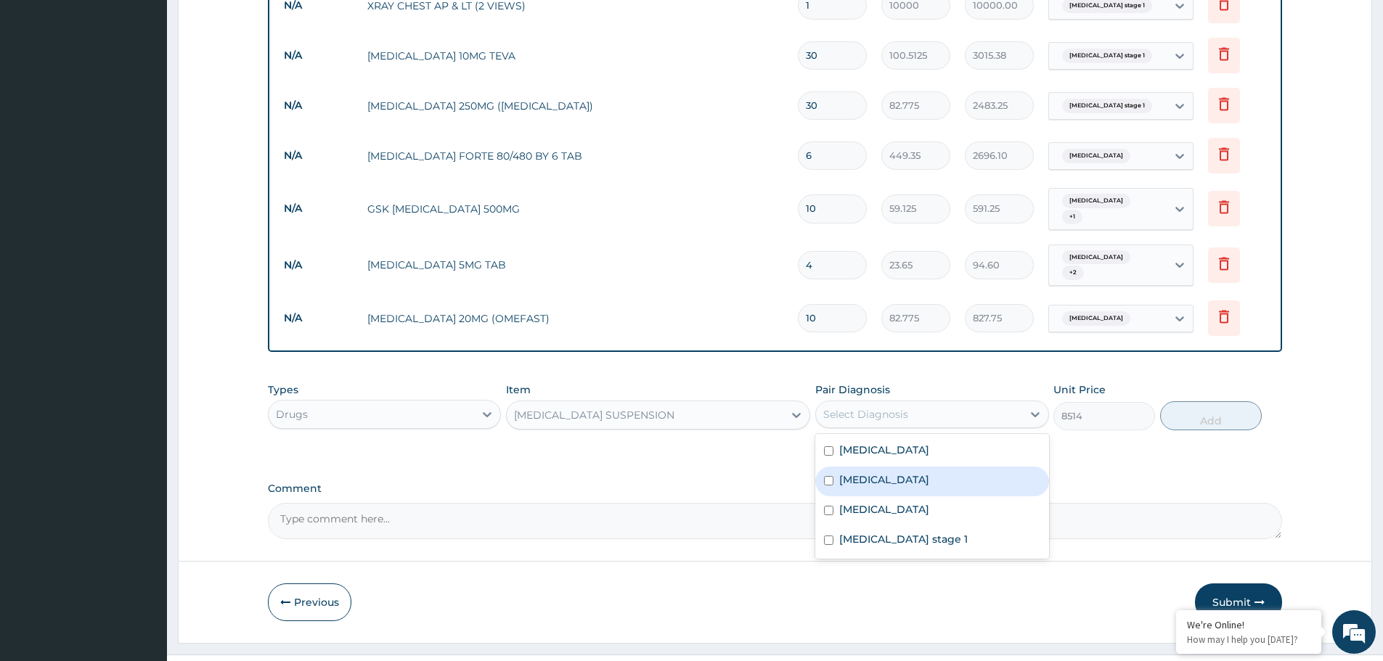
click at [860, 473] on label "Peptic ulcer" at bounding box center [884, 480] width 90 height 15
checkbox input "true"
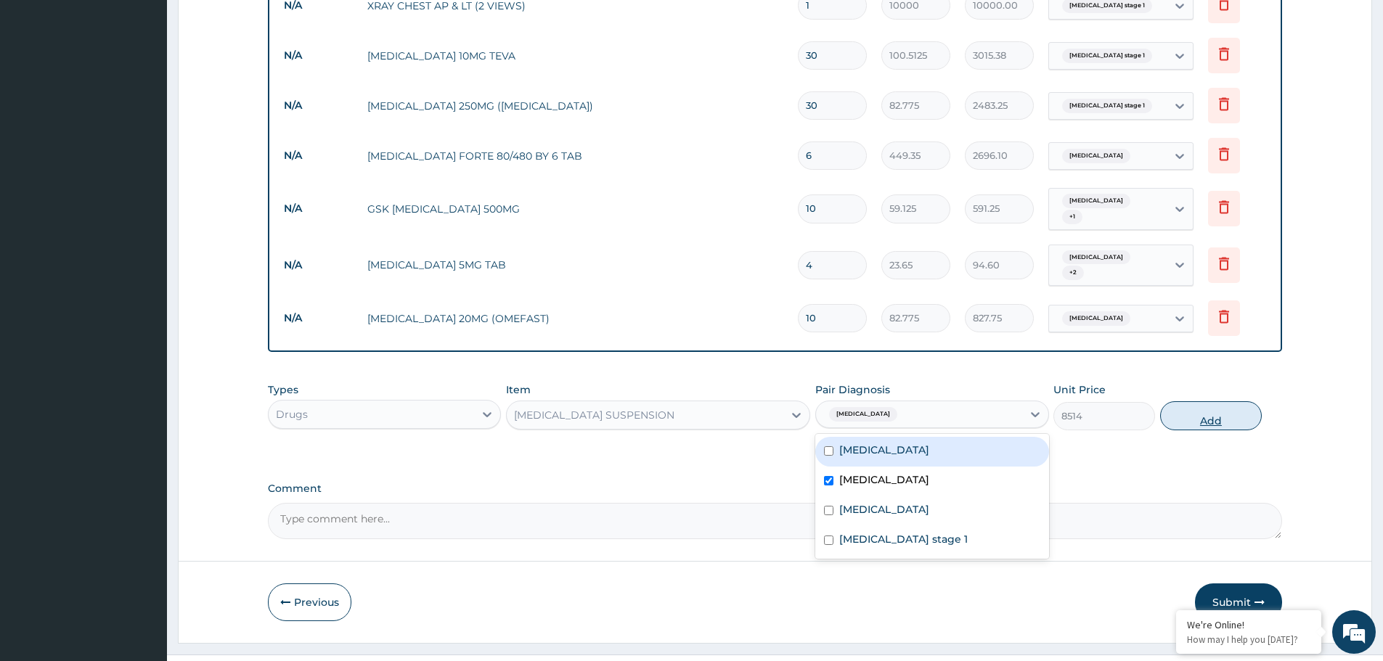
click at [1193, 401] on button "Add" at bounding box center [1211, 415] width 102 height 29
type input "0"
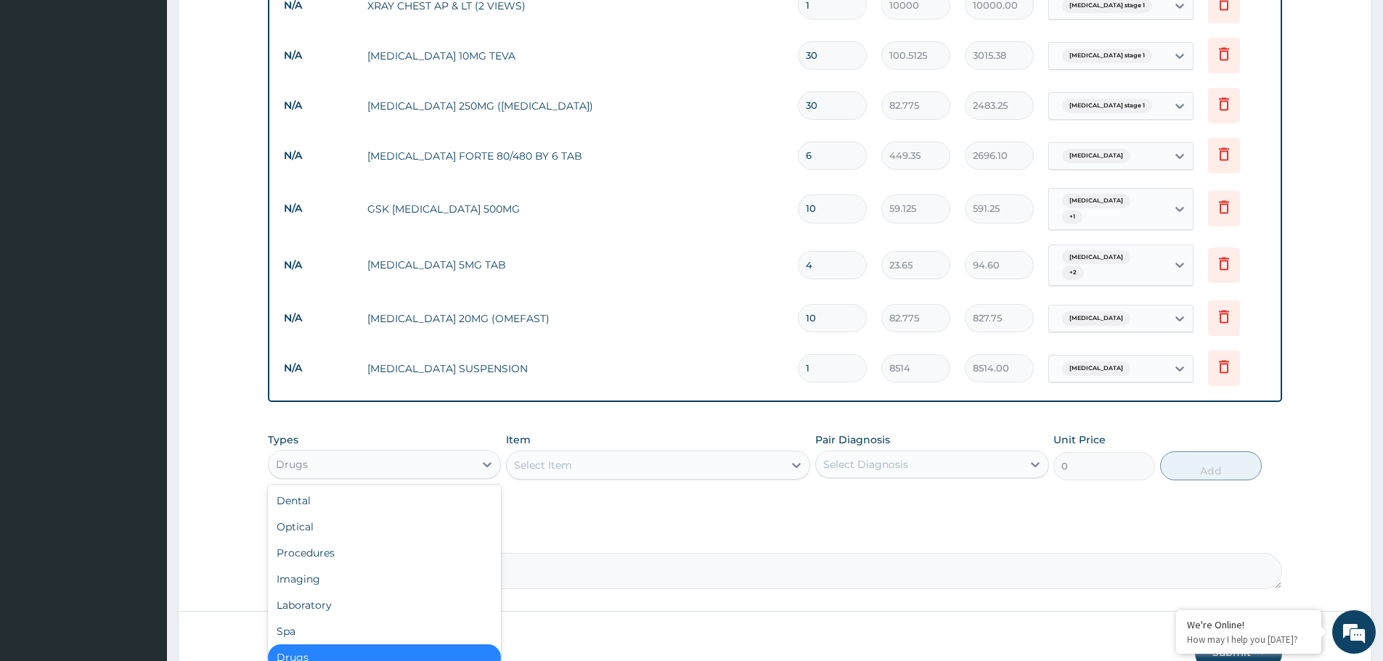
click at [418, 453] on div "Drugs" at bounding box center [371, 464] width 205 height 23
click at [407, 540] on div "Procedures" at bounding box center [384, 553] width 233 height 26
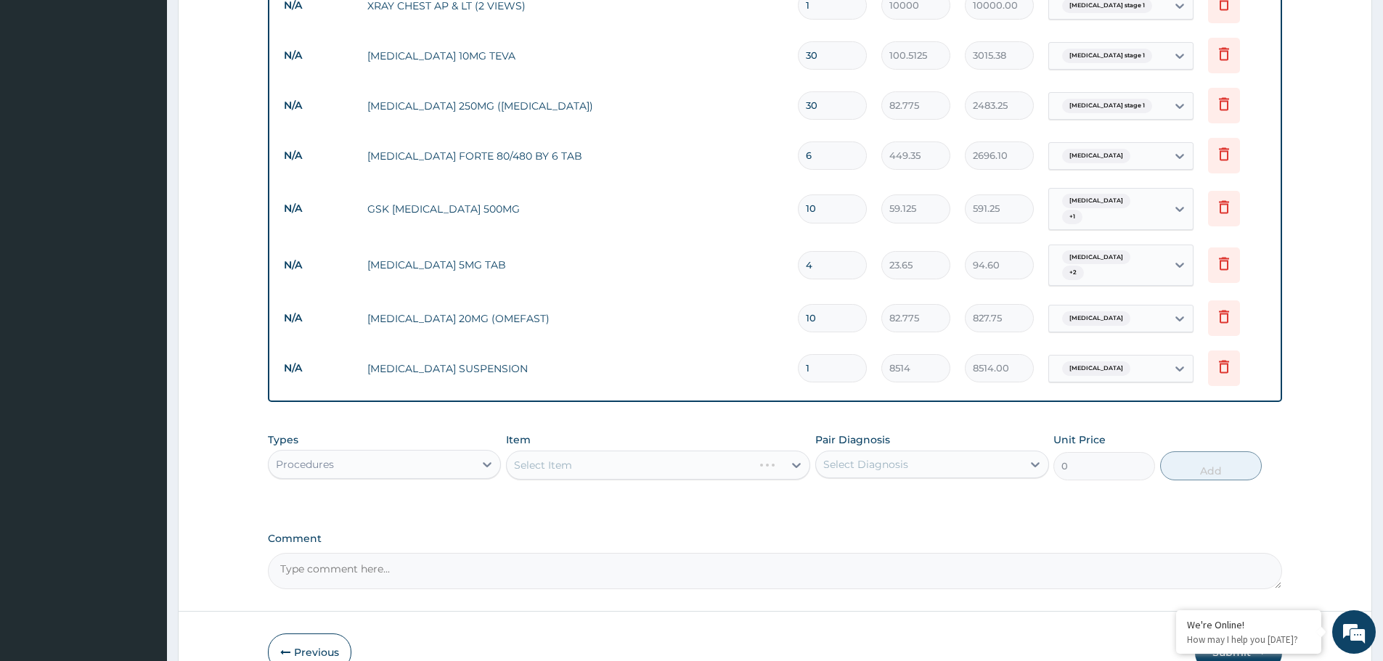
click at [632, 451] on div "Select Item" at bounding box center [658, 465] width 304 height 29
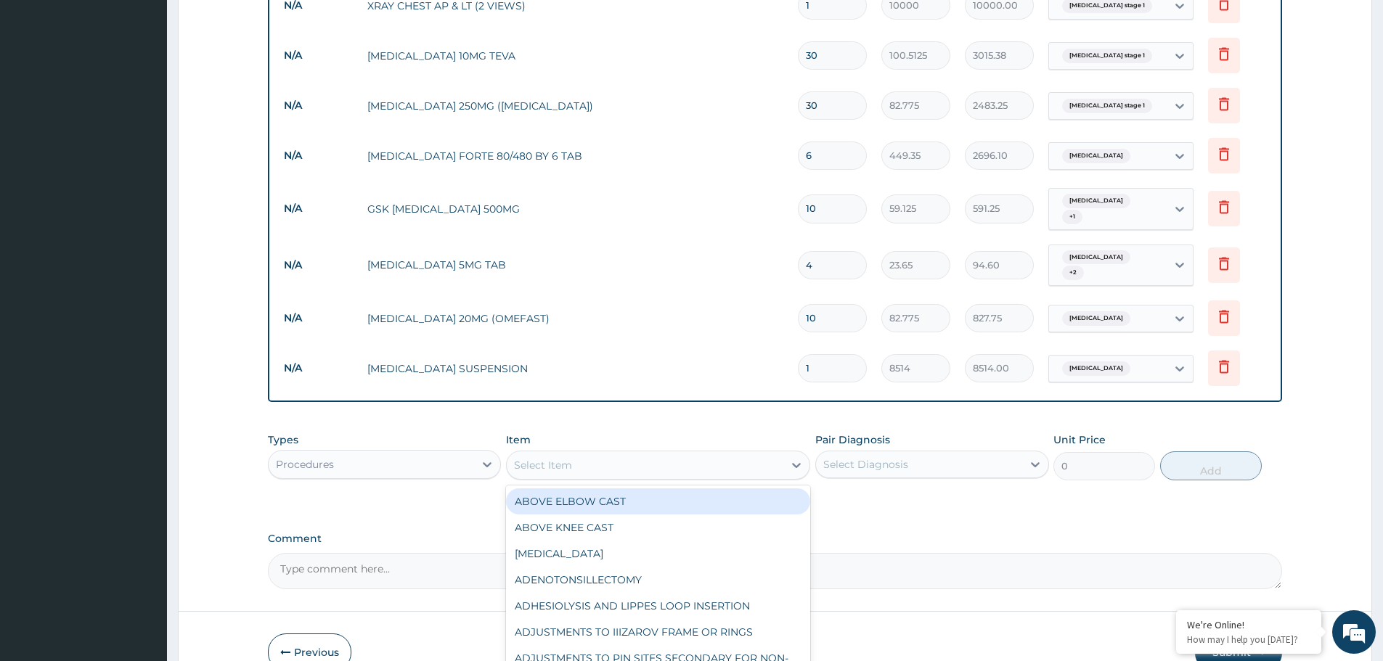
click at [629, 454] on div "Select Item" at bounding box center [645, 465] width 277 height 23
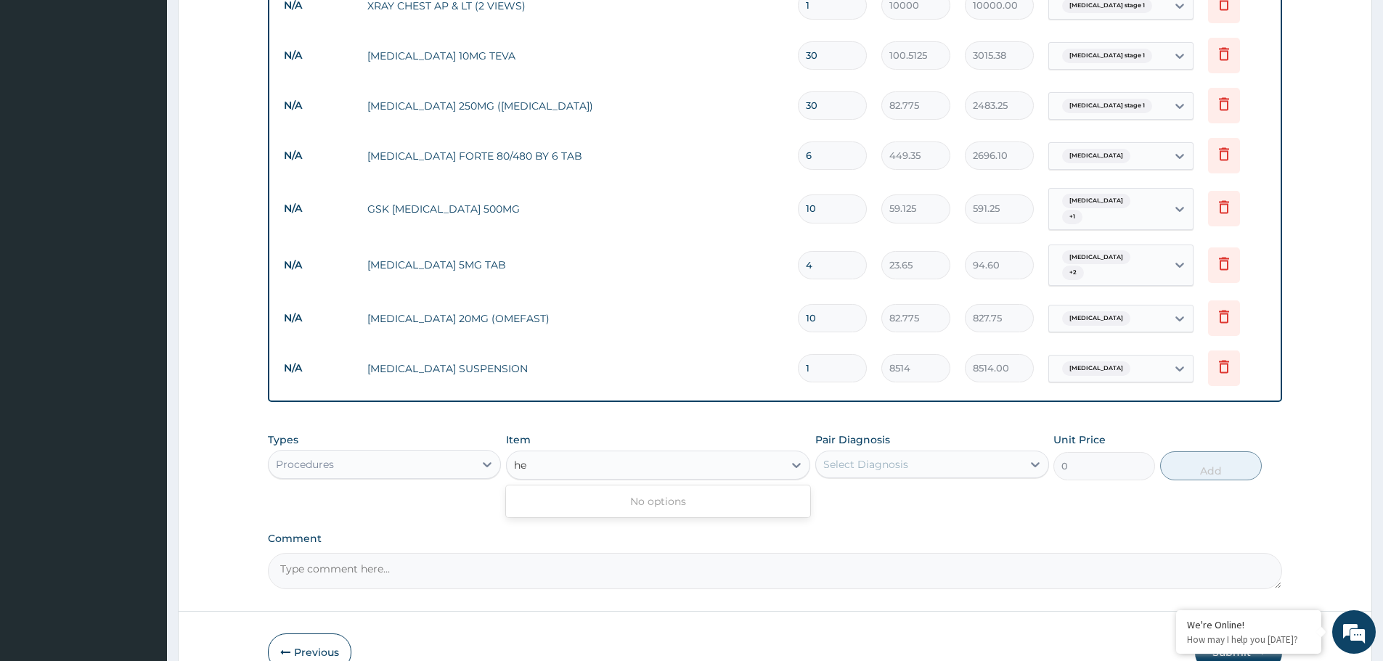
type input "h"
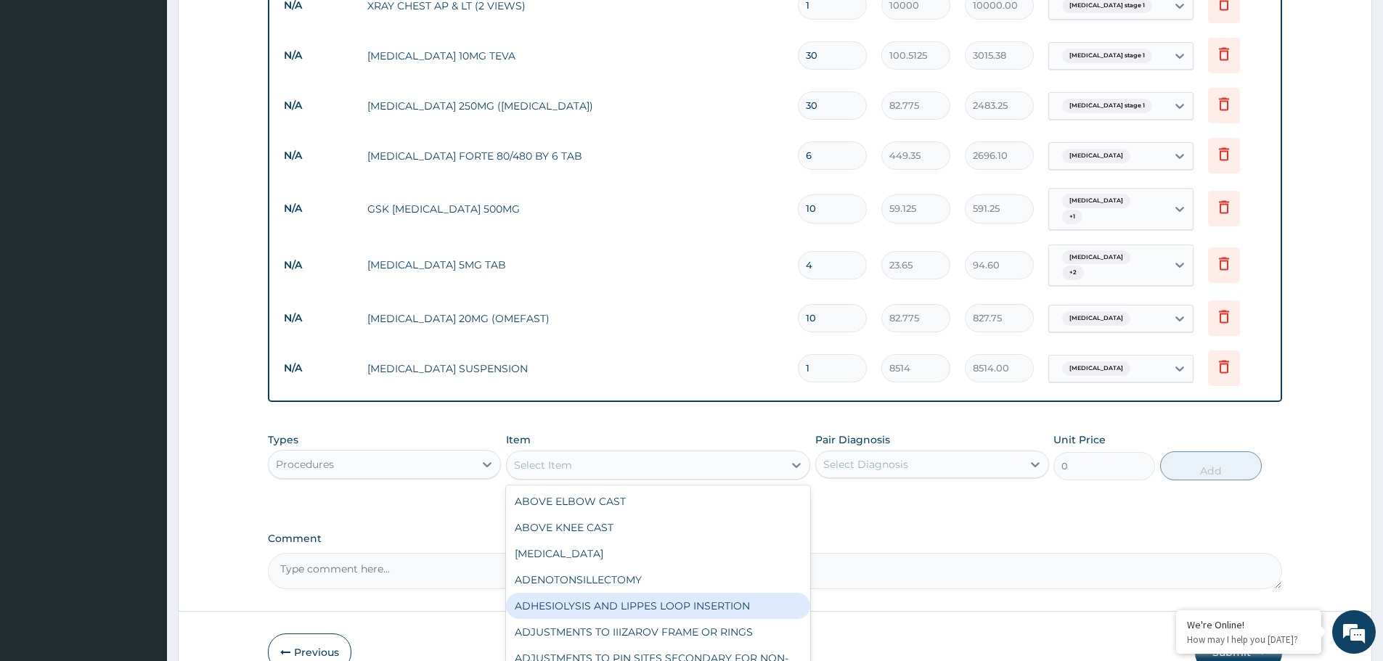
click at [440, 453] on div "Procedures" at bounding box center [371, 464] width 205 height 23
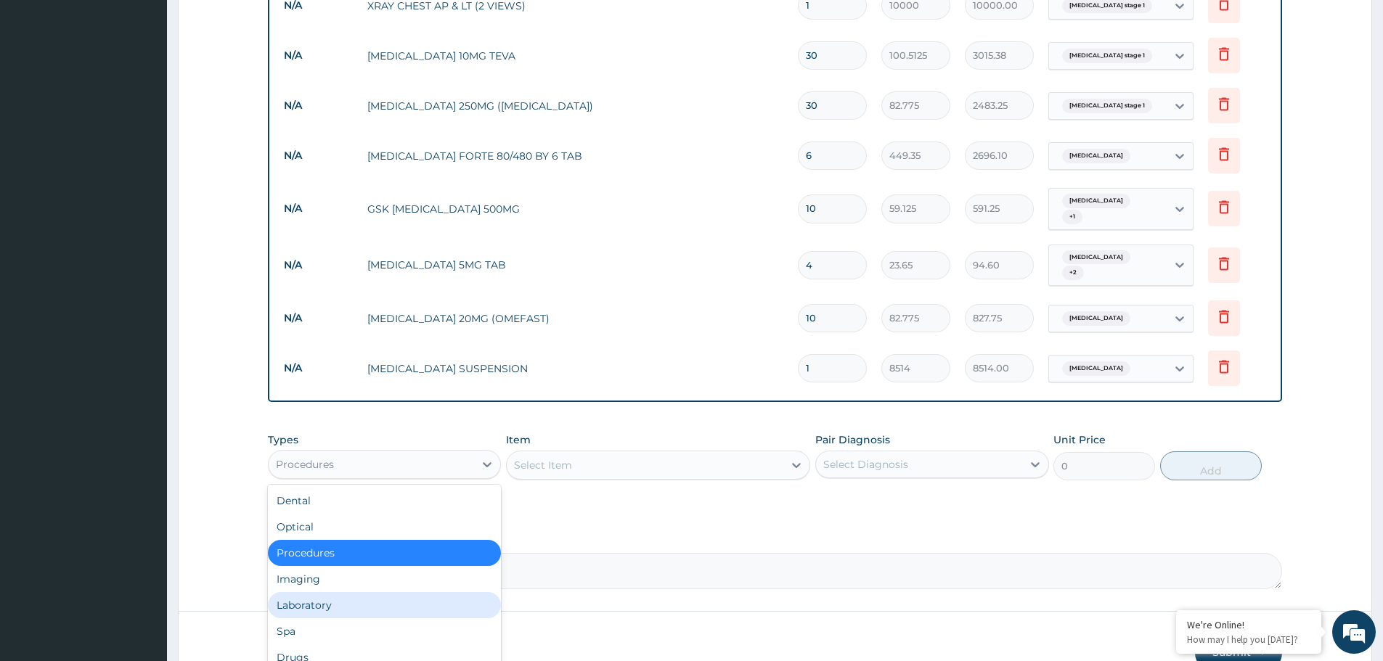
click at [377, 592] on div "Laboratory" at bounding box center [384, 605] width 233 height 26
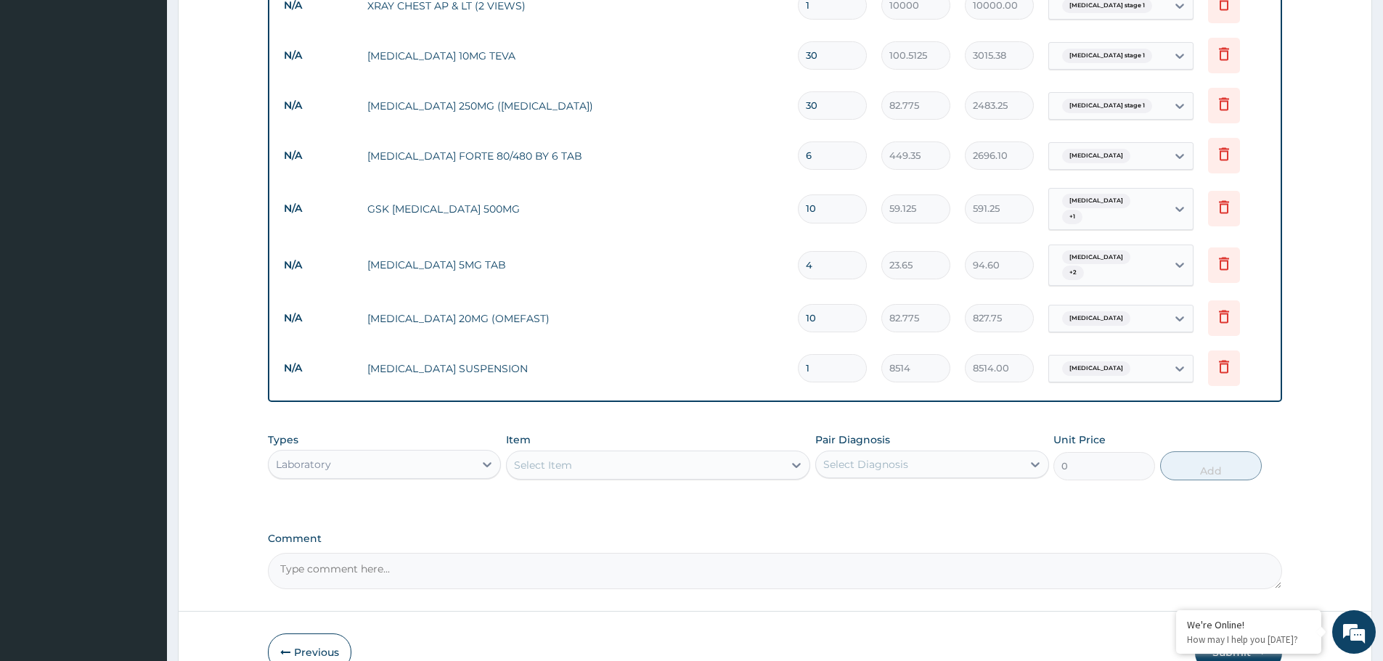
click at [600, 454] on div "Select Item" at bounding box center [645, 465] width 277 height 23
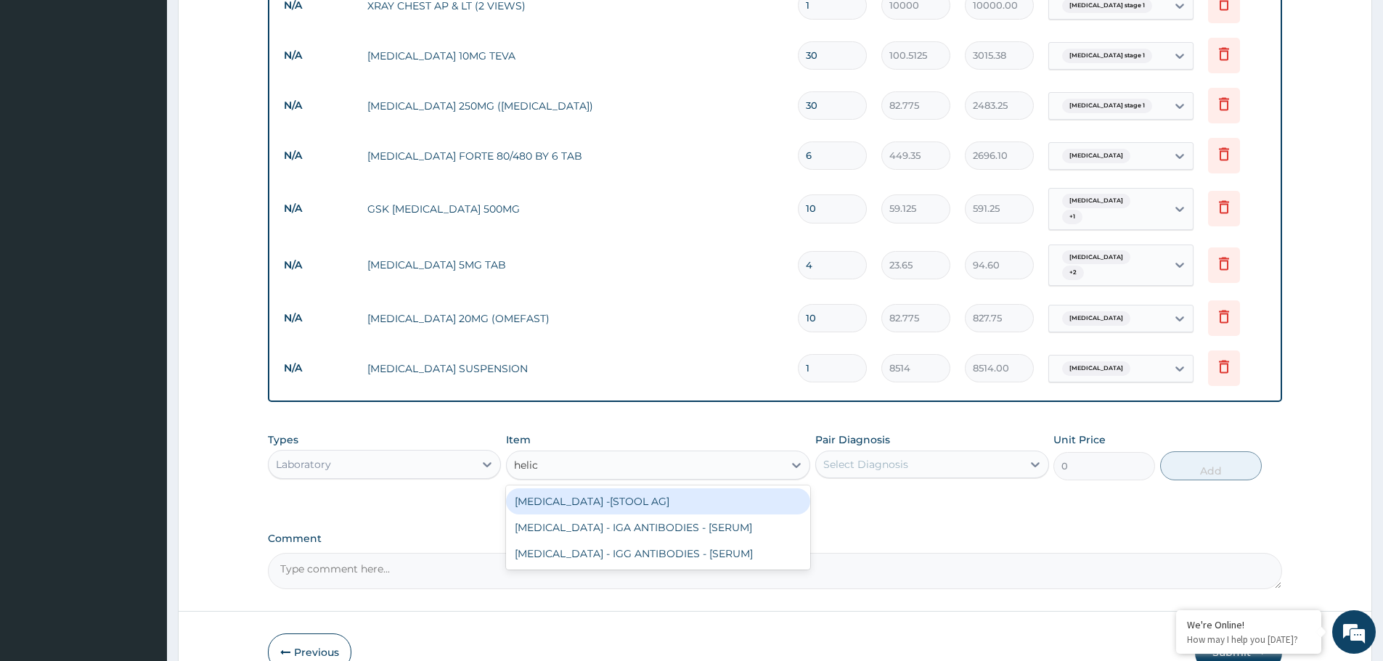
type input "helico"
click at [597, 489] on div "HELICOBACTER PYLORI -[STOOL AG]" at bounding box center [658, 502] width 304 height 26
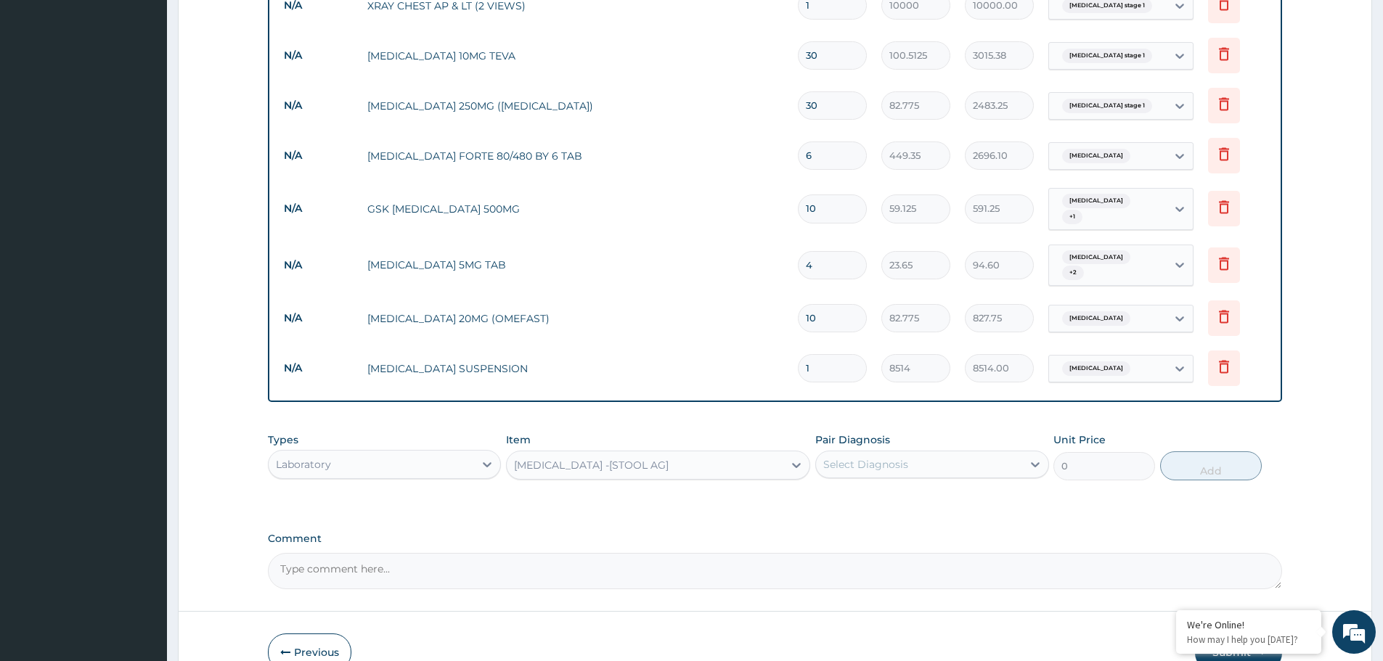
type input "7525"
click at [837, 457] on div "Select Diagnosis" at bounding box center [865, 464] width 85 height 15
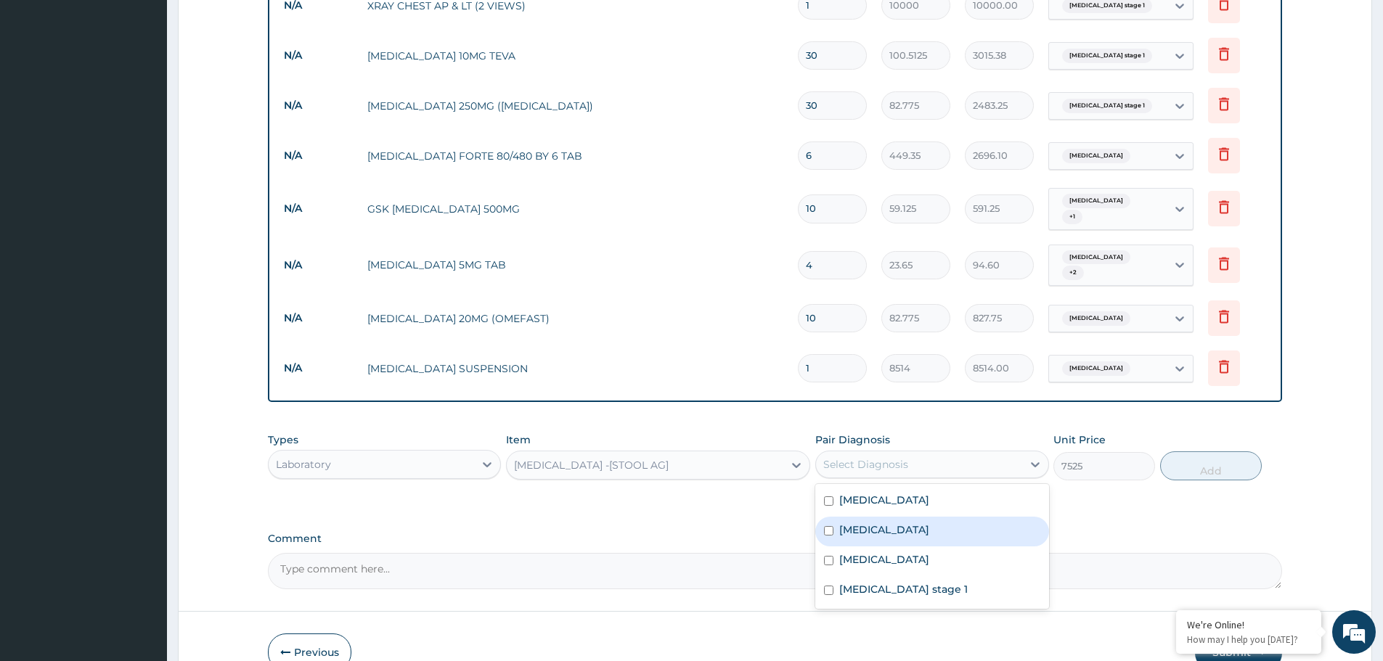
click at [846, 523] on label "Peptic ulcer" at bounding box center [884, 530] width 90 height 15
checkbox input "true"
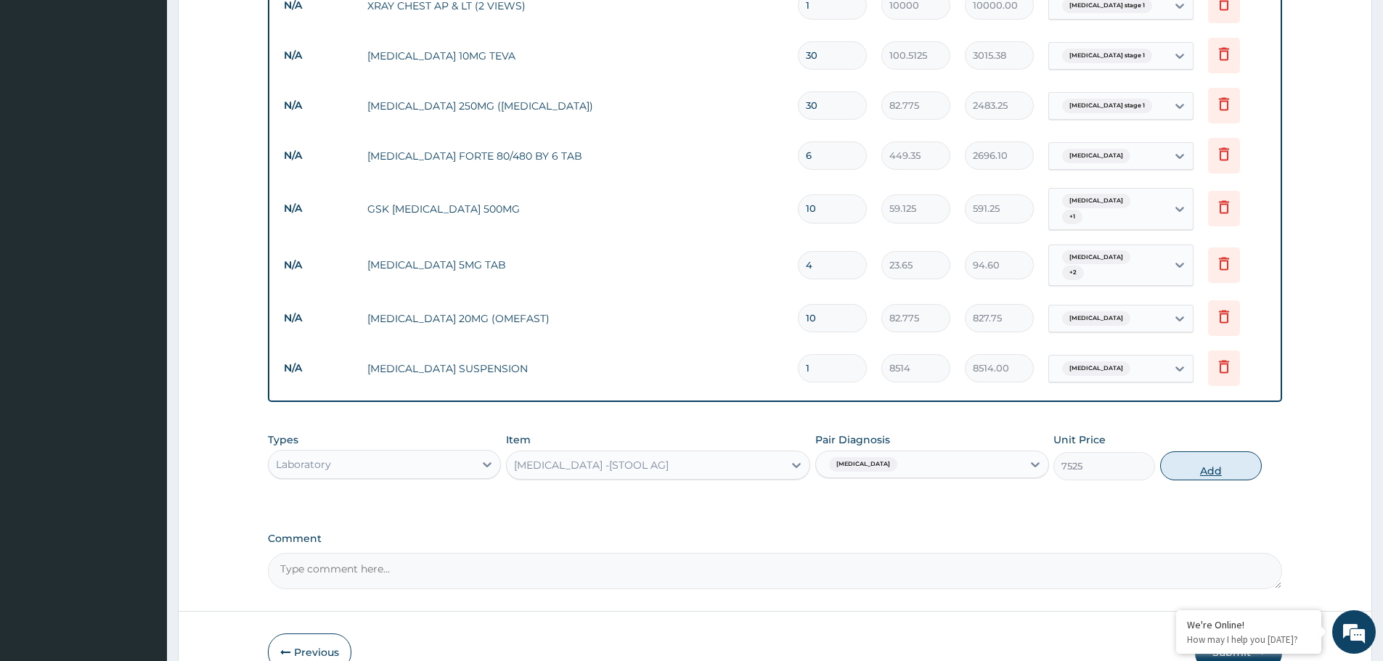
click at [1215, 451] on button "Add" at bounding box center [1211, 465] width 102 height 29
type input "0"
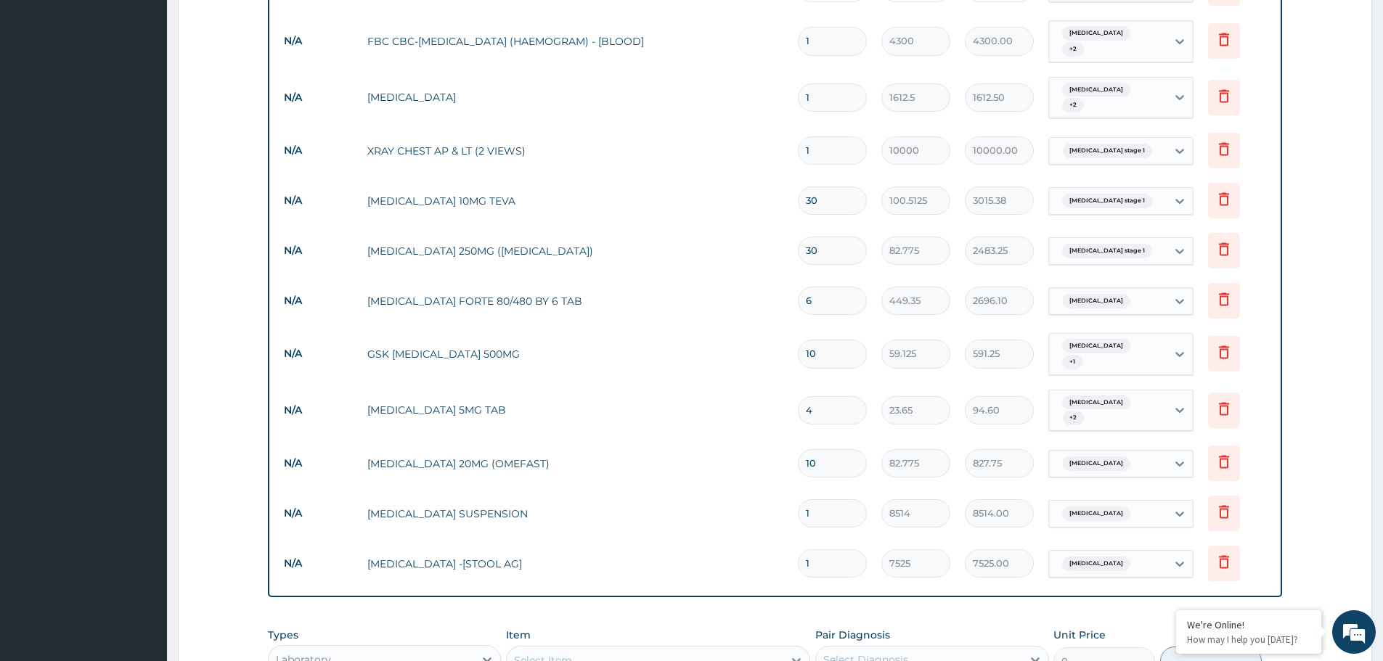
scroll to position [903, 0]
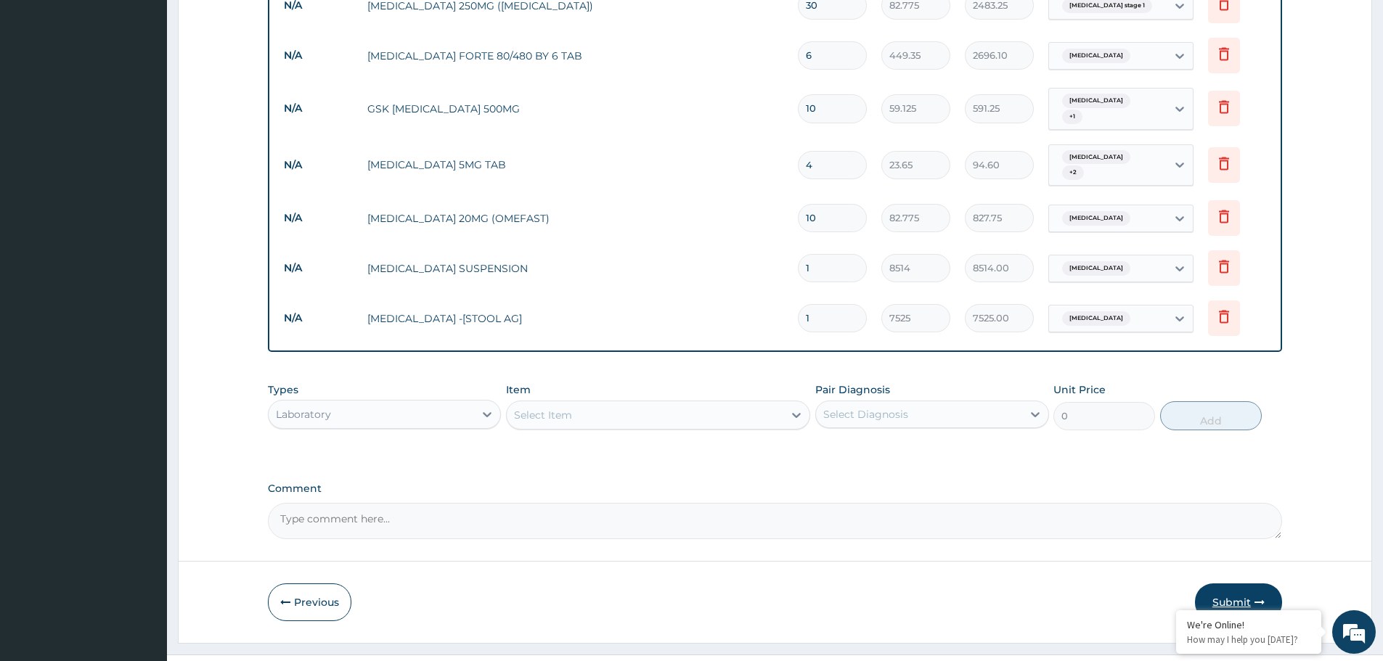
click at [1228, 584] on button "Submit" at bounding box center [1238, 603] width 87 height 38
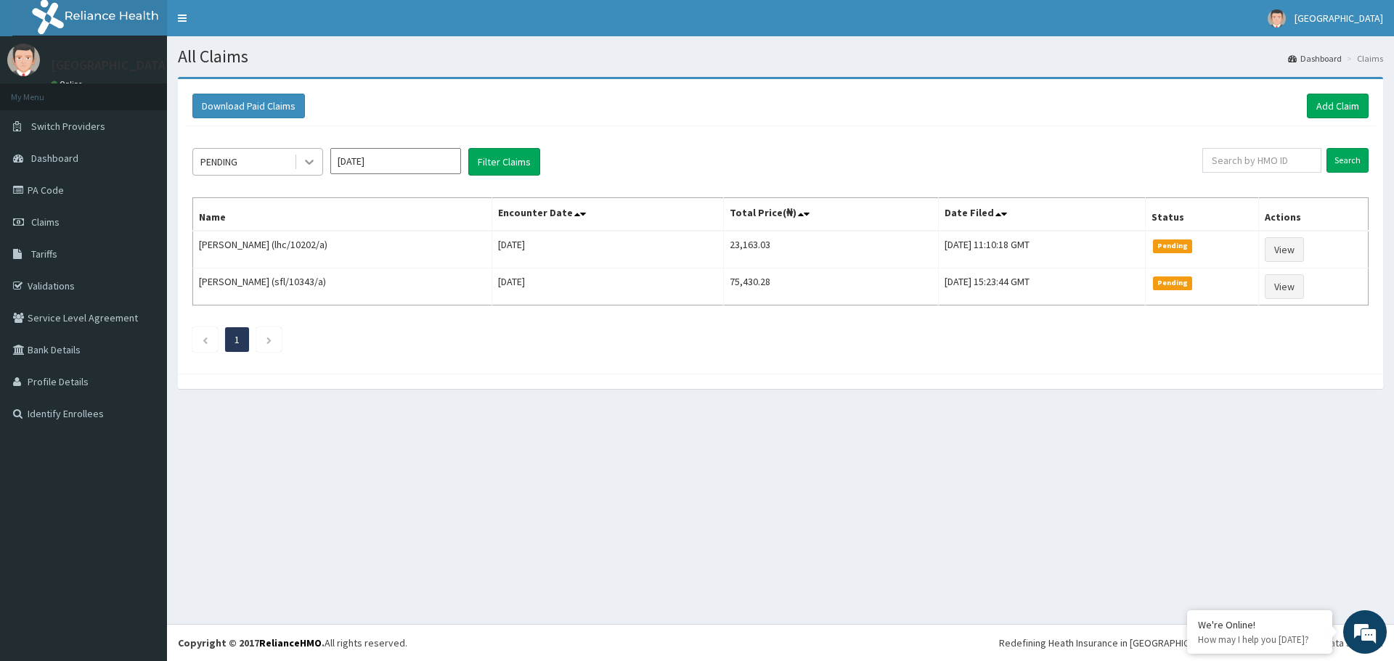
click at [311, 159] on icon at bounding box center [309, 162] width 15 height 15
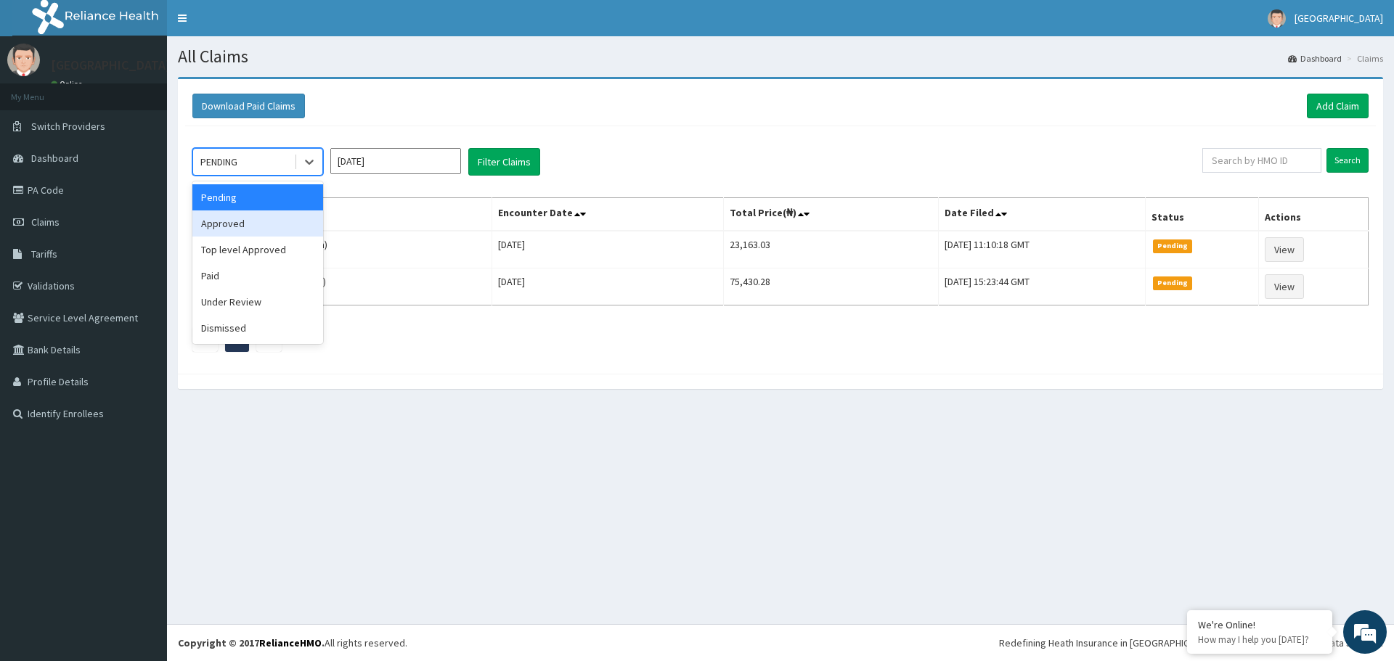
click at [269, 218] on div "Approved" at bounding box center [257, 224] width 131 height 26
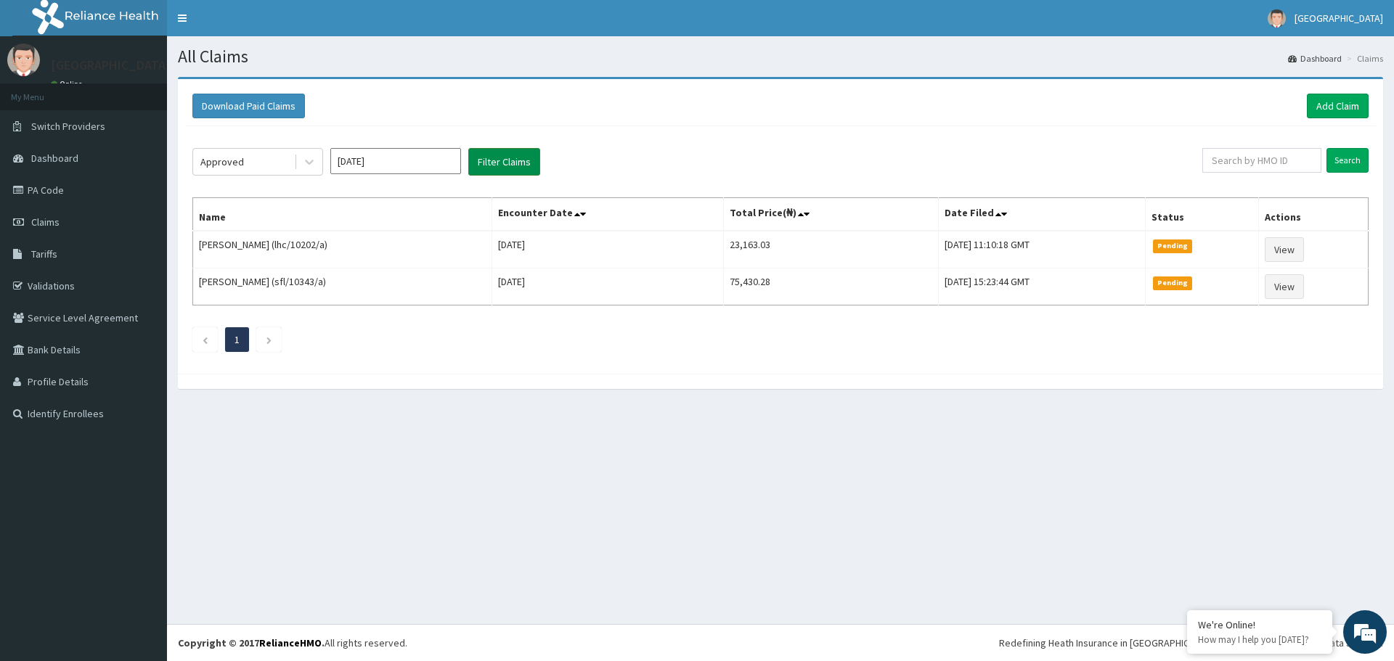
click at [509, 159] on button "Filter Claims" at bounding box center [504, 162] width 72 height 28
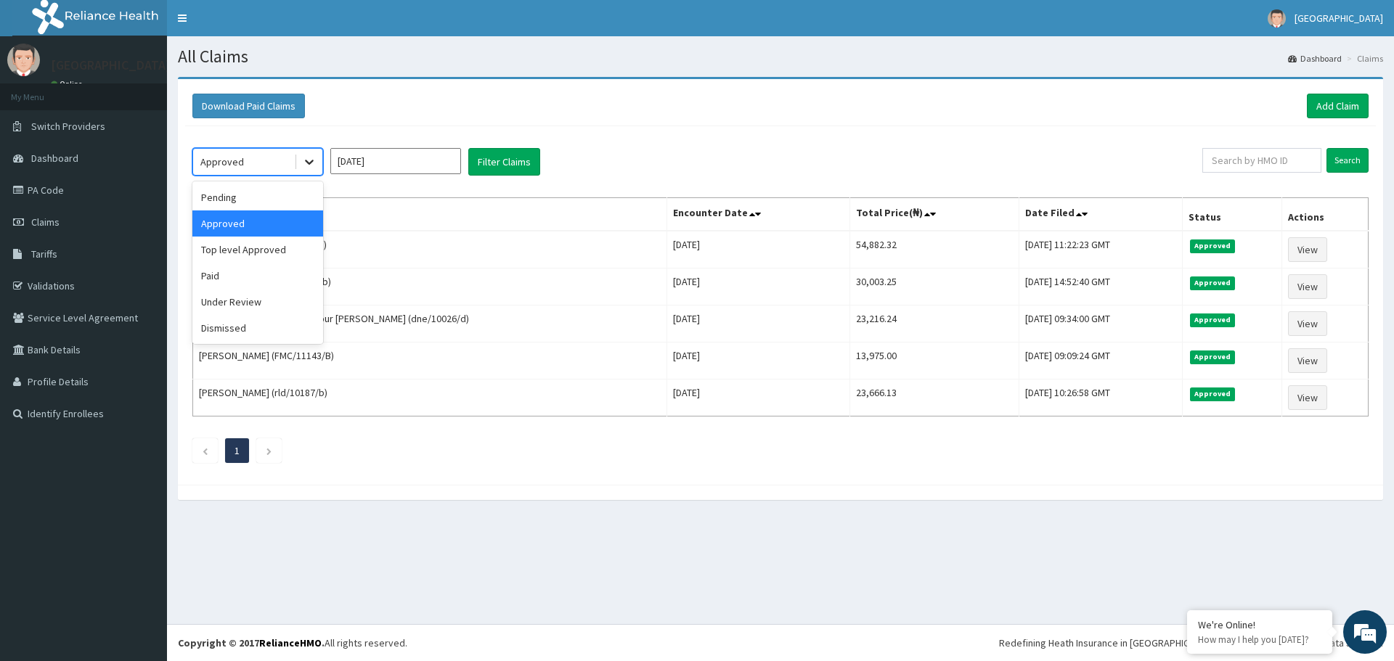
click at [306, 157] on icon at bounding box center [309, 162] width 15 height 15
click at [261, 242] on div "Top level Approved" at bounding box center [257, 250] width 131 height 26
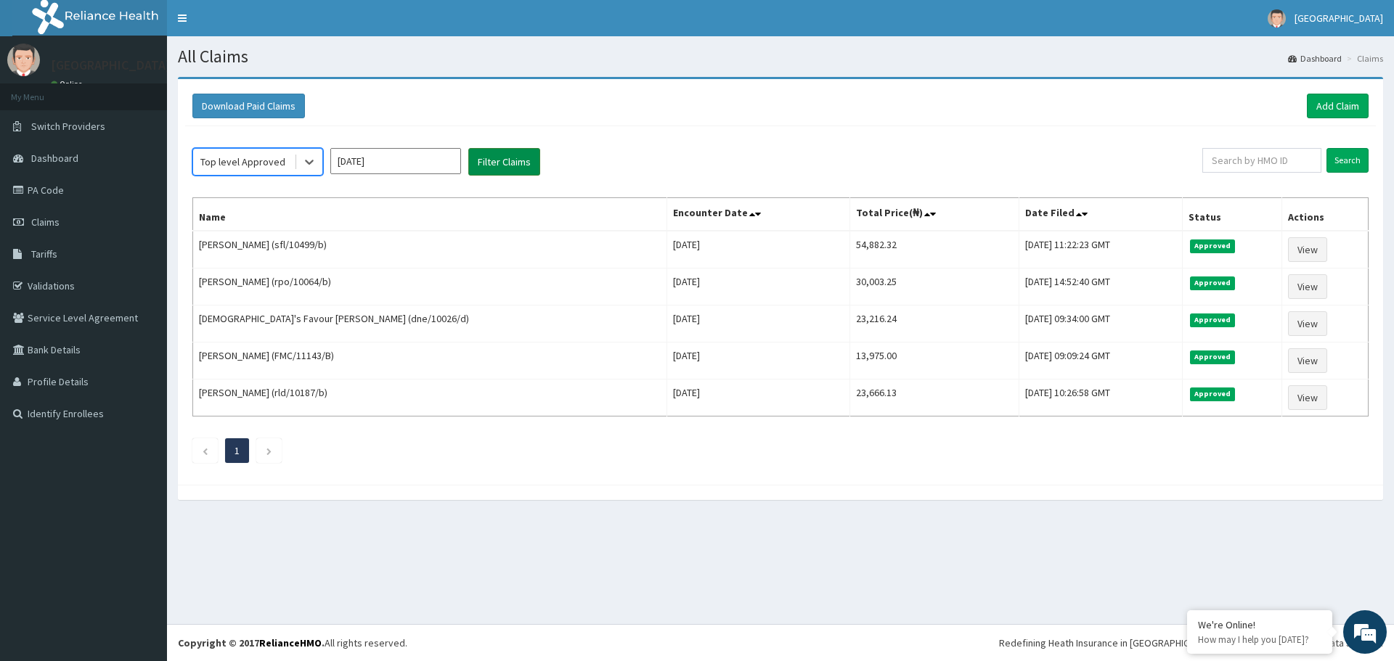
click at [494, 171] on button "Filter Claims" at bounding box center [504, 162] width 72 height 28
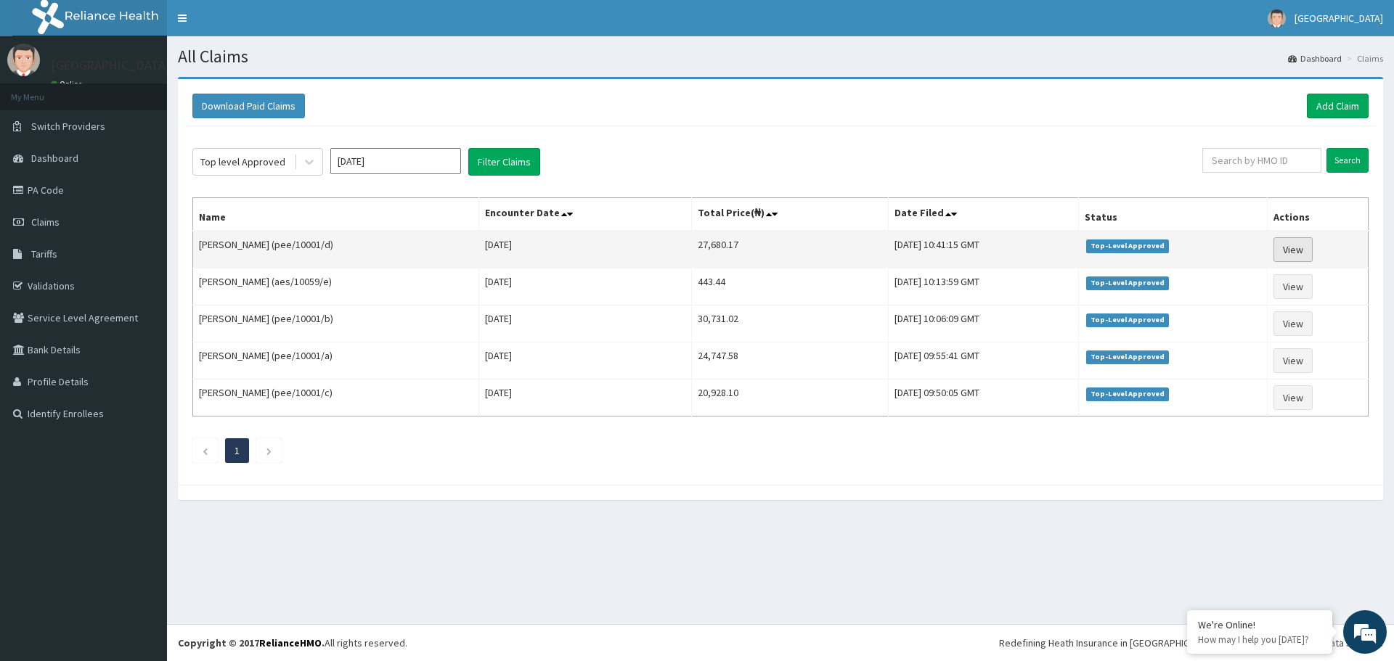
click at [1298, 244] on link "View" at bounding box center [1292, 249] width 39 height 25
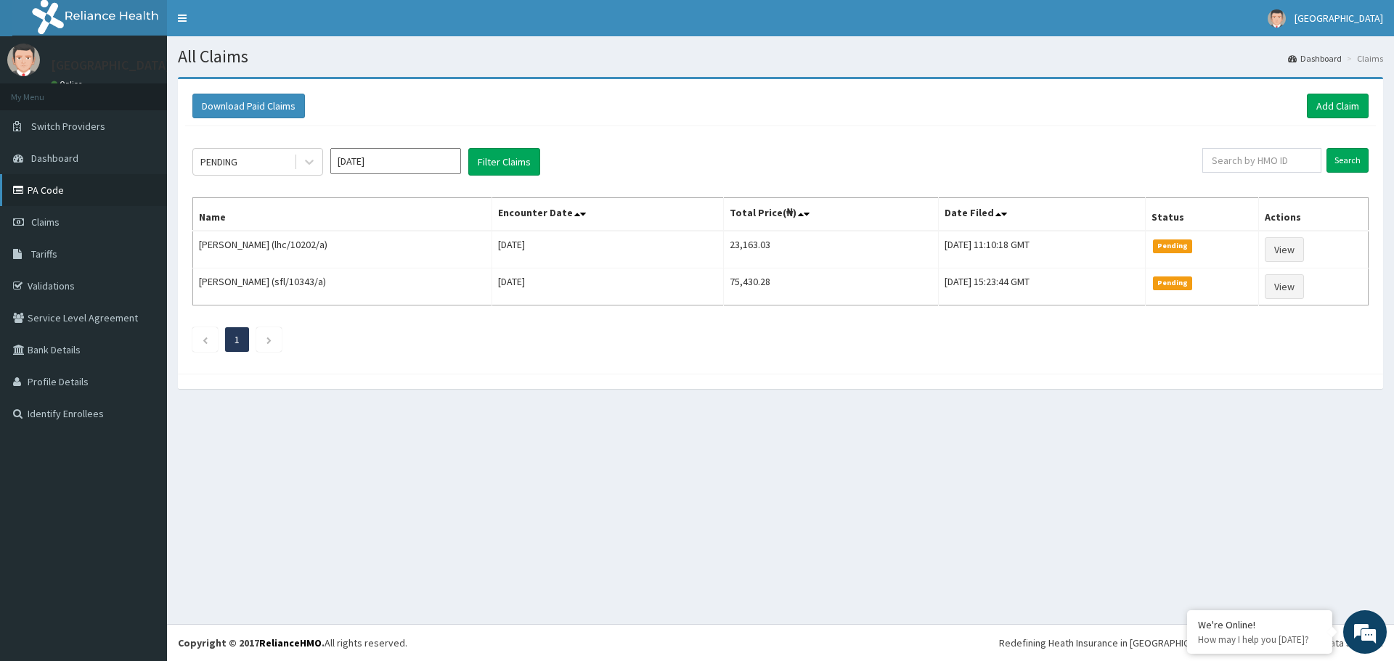
click at [62, 187] on link "PA Code" at bounding box center [83, 190] width 167 height 32
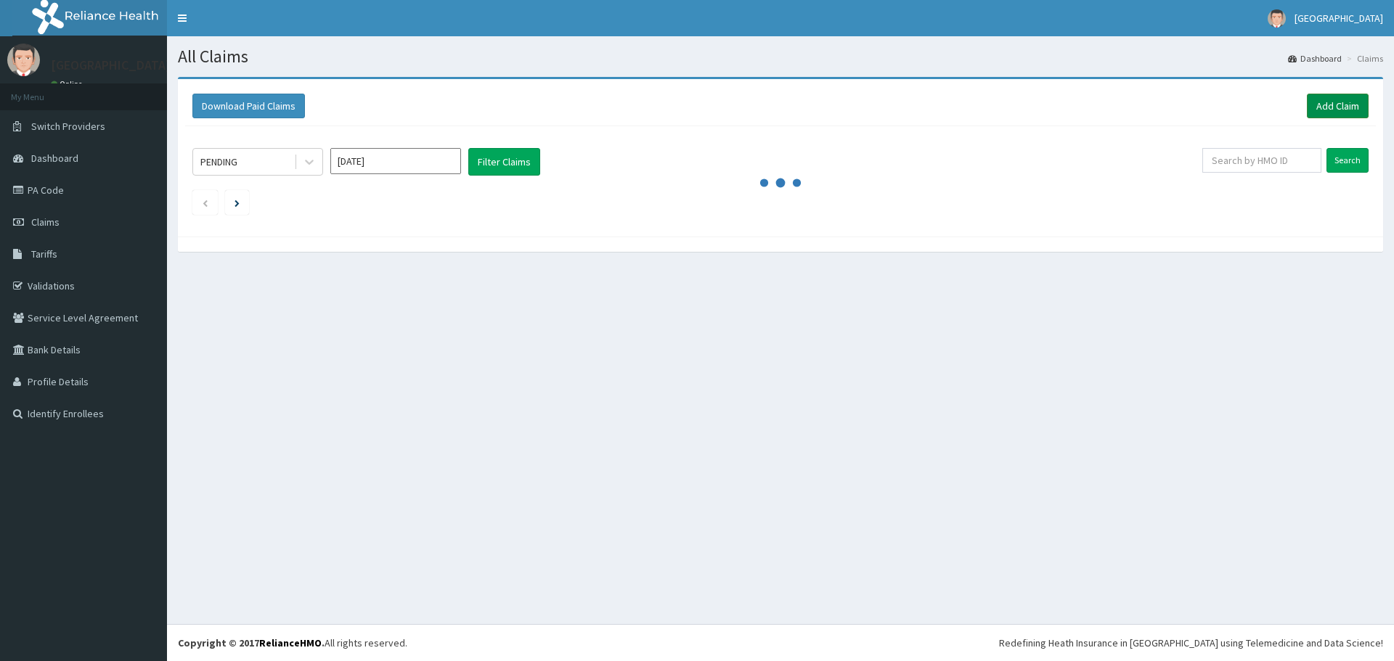
click at [1325, 99] on link "Add Claim" at bounding box center [1338, 106] width 62 height 25
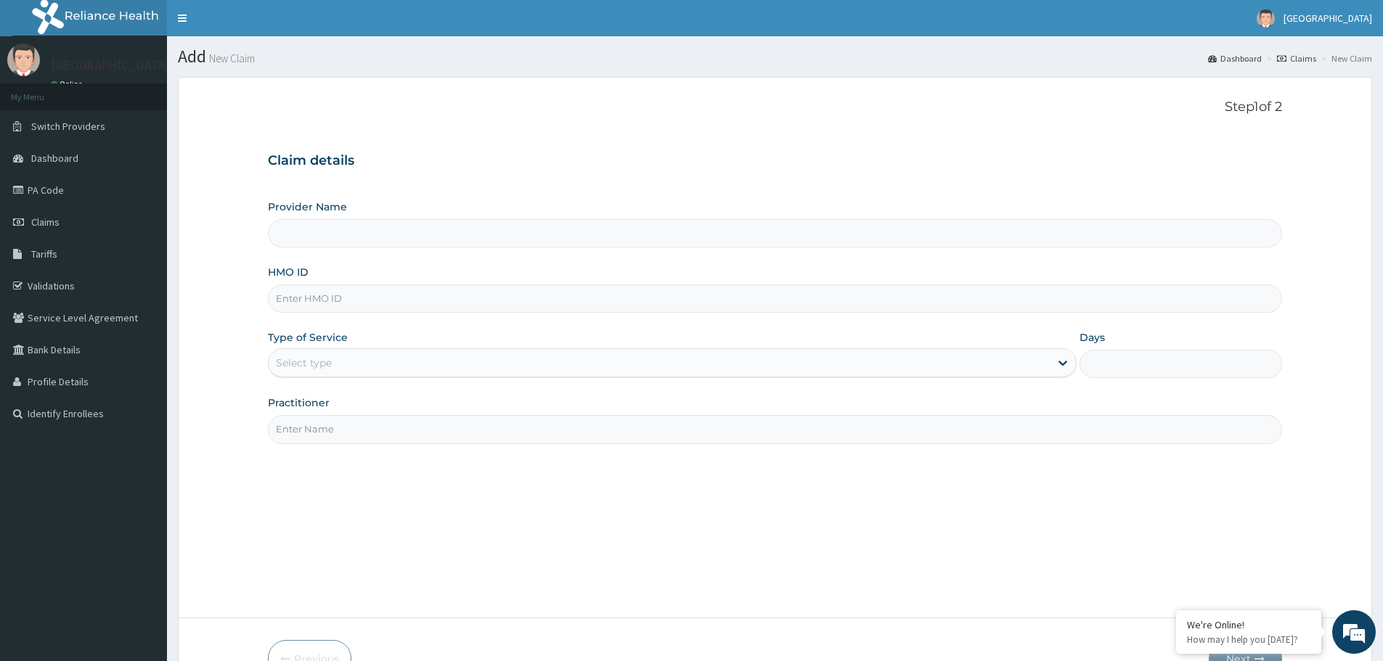
click at [377, 293] on input "HMO ID" at bounding box center [775, 299] width 1014 height 28
type input "sfl/10499/a"
click at [390, 352] on div "Select type" at bounding box center [659, 362] width 781 height 23
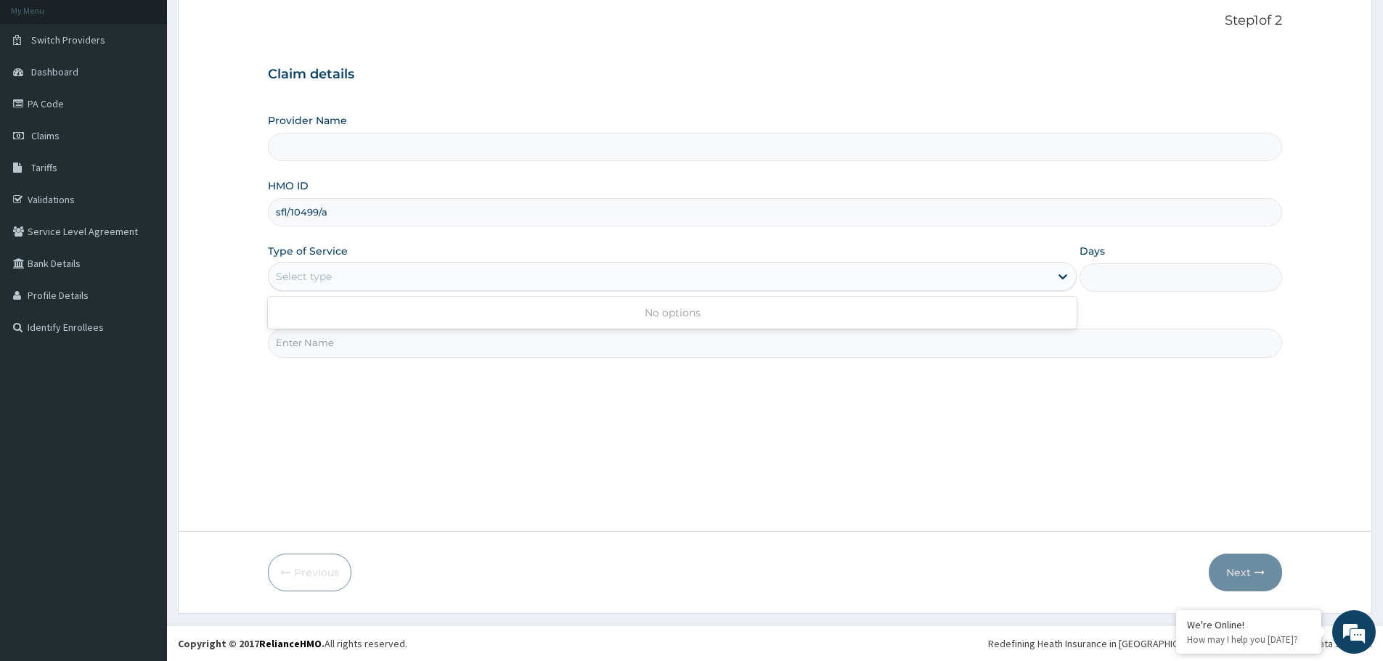
scroll to position [87, 0]
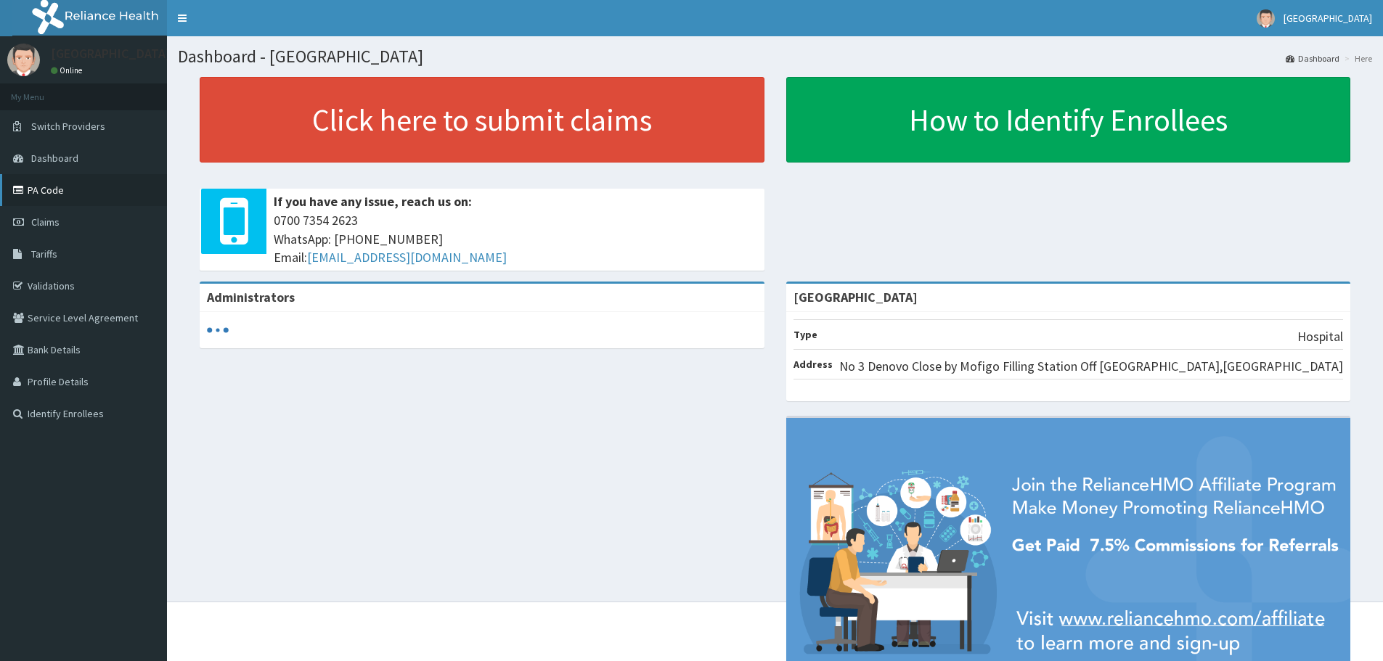
click at [84, 196] on link "PA Code" at bounding box center [83, 190] width 167 height 32
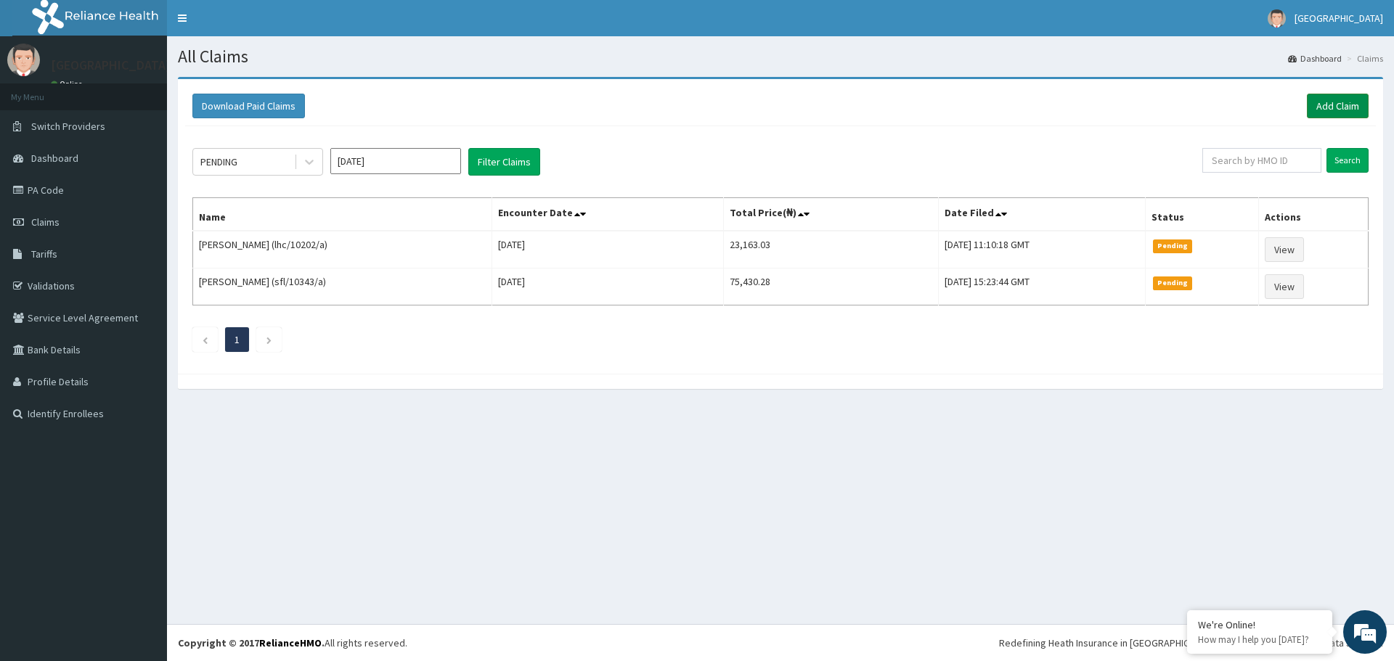
click at [1335, 106] on link "Add Claim" at bounding box center [1338, 106] width 62 height 25
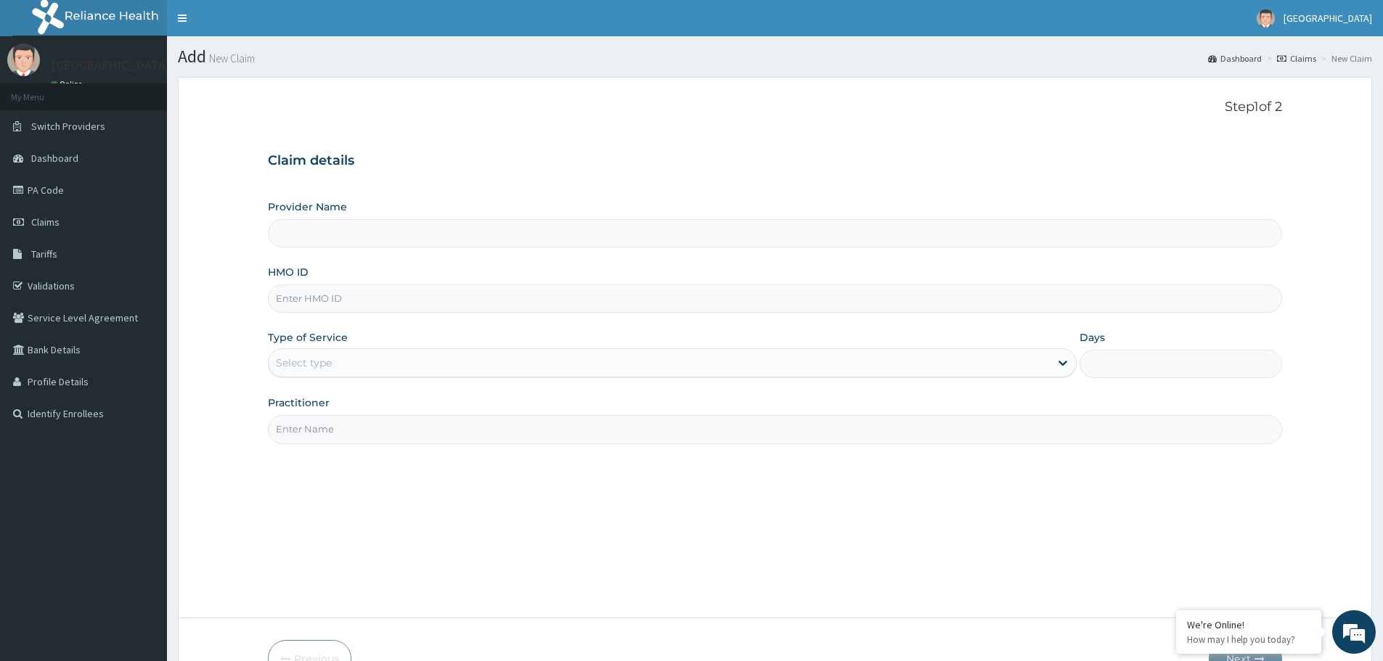
type input "[GEOGRAPHIC_DATA]"
click at [433, 301] on input "HMO ID" at bounding box center [775, 299] width 1014 height 28
paste input "sfl/10499/a"
type input "sfl/10499/a"
click at [401, 364] on div "Select type" at bounding box center [659, 362] width 781 height 23
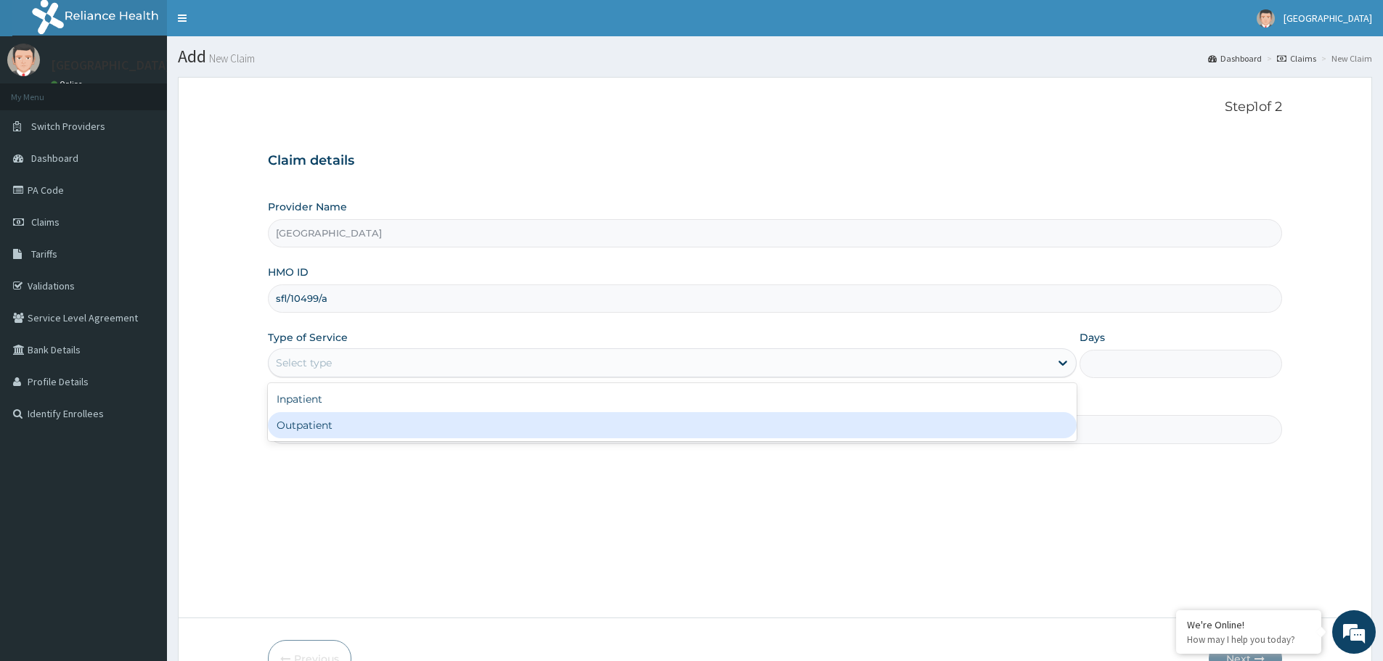
click at [340, 424] on div "Outpatient" at bounding box center [672, 425] width 809 height 26
type input "1"
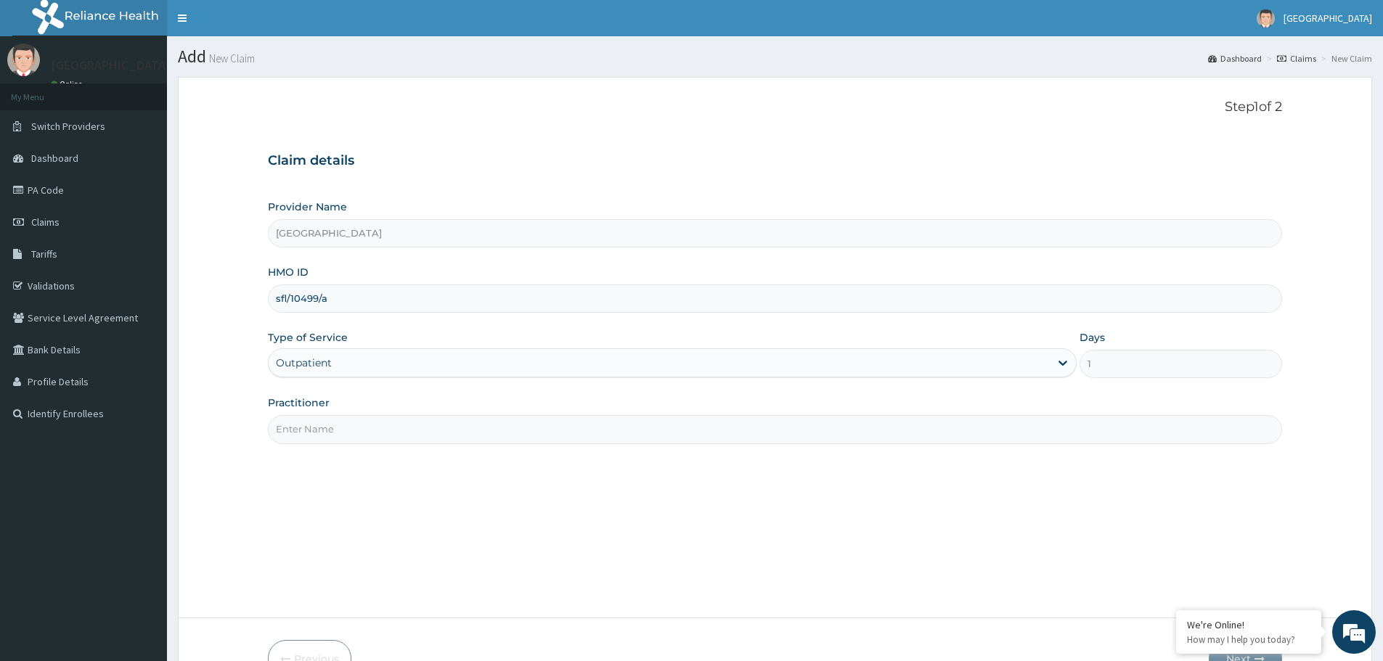
click at [340, 424] on input "Practitioner" at bounding box center [775, 429] width 1014 height 28
type input "dr. [PERSON_NAME]"
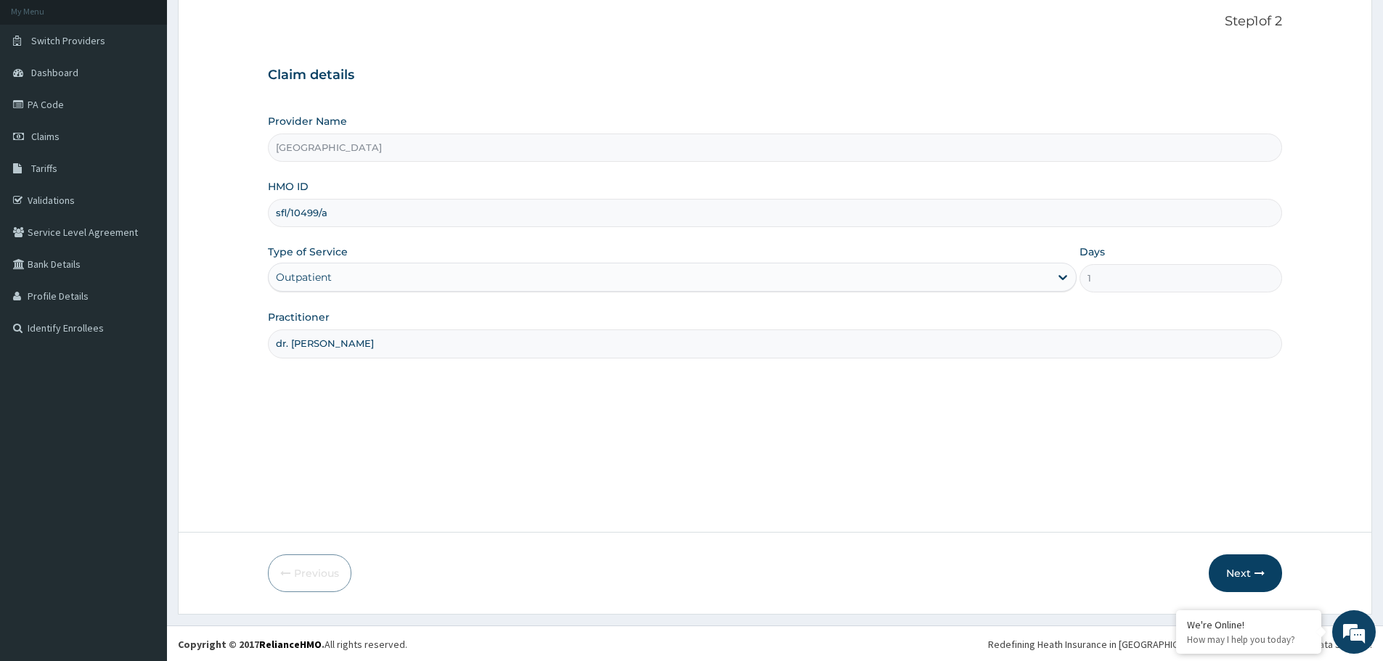
scroll to position [87, 0]
click at [1233, 571] on button "Next" at bounding box center [1245, 572] width 73 height 38
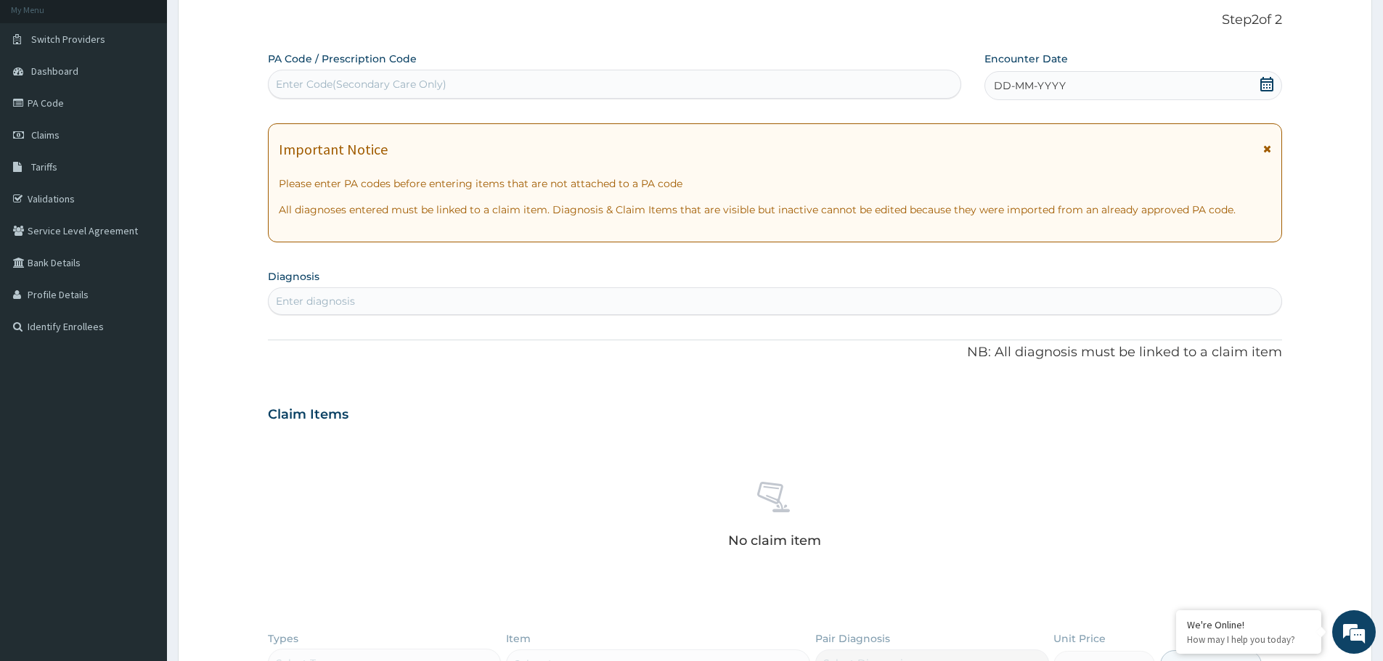
click at [1016, 75] on div "DD-MM-YYYY" at bounding box center [1132, 85] width 297 height 29
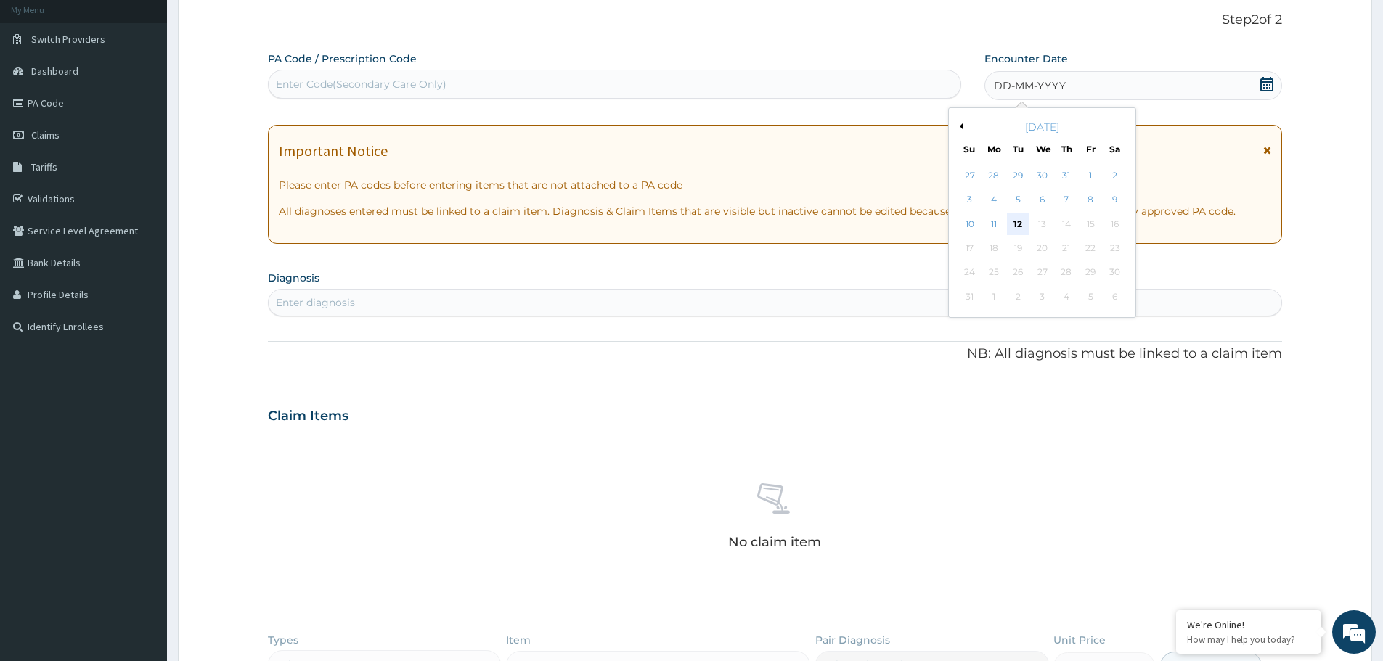
scroll to position [0, 0]
click at [1014, 214] on div "12" at bounding box center [1019, 224] width 22 height 22
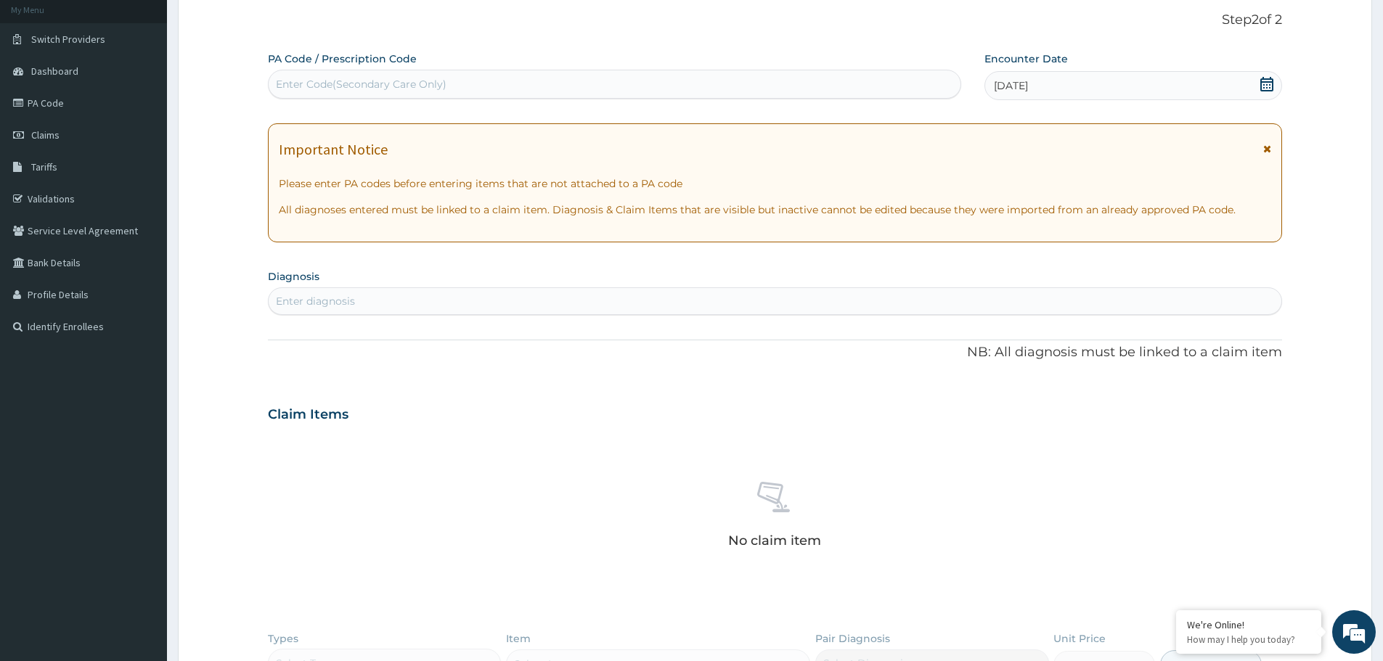
click at [356, 306] on div "Enter diagnosis" at bounding box center [775, 301] width 1013 height 23
type input "[MEDICAL_DATA]"
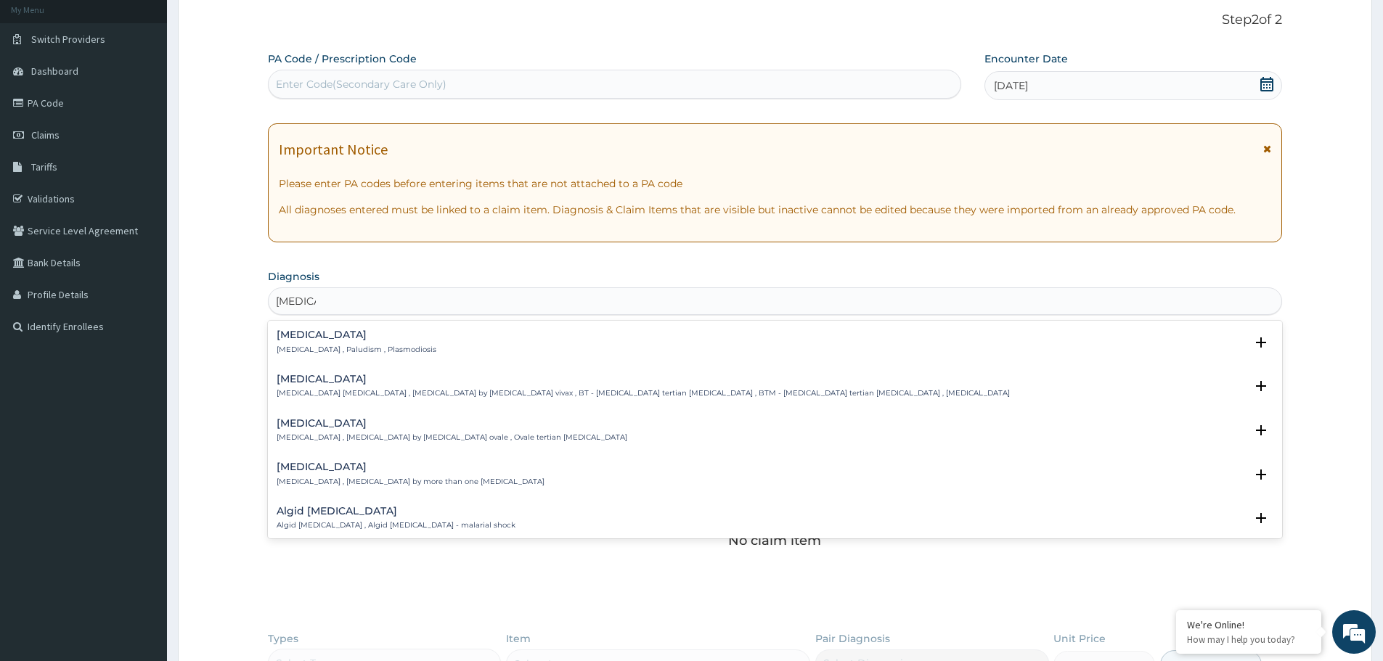
click at [346, 339] on h4 "[MEDICAL_DATA]" at bounding box center [357, 335] width 160 height 11
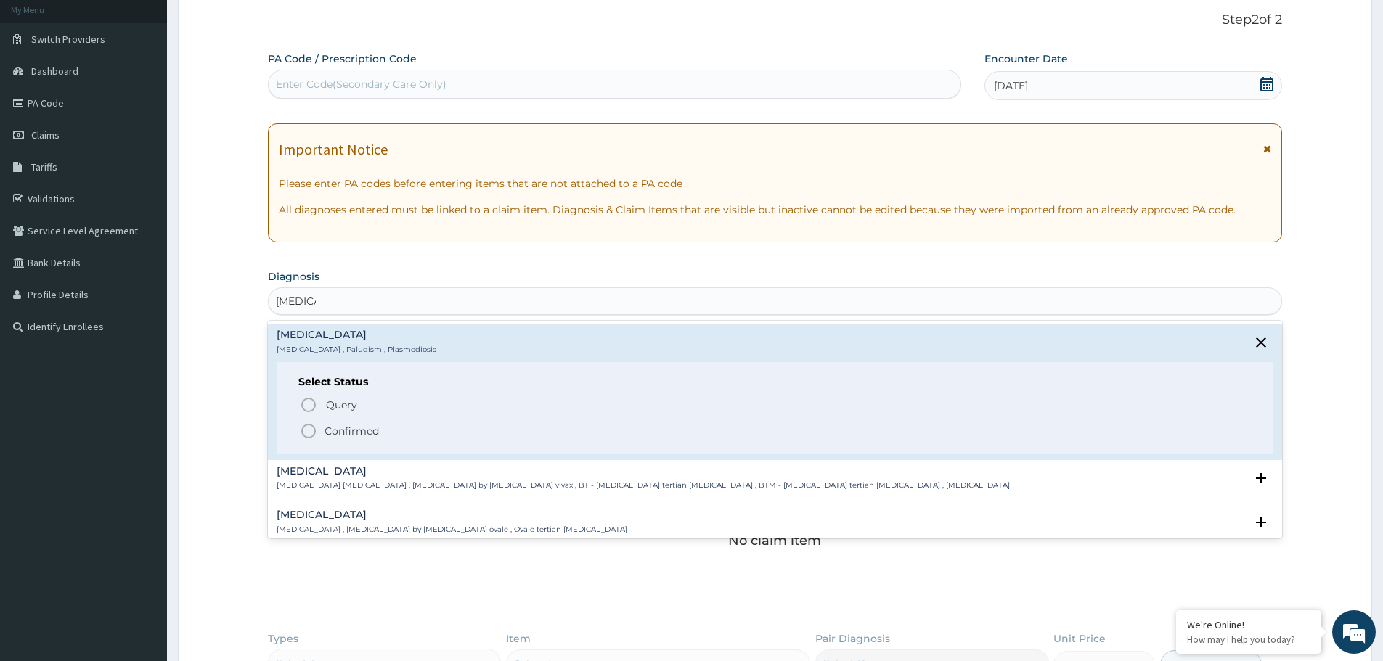
click at [330, 422] on span "Confirmed" at bounding box center [776, 430] width 952 height 17
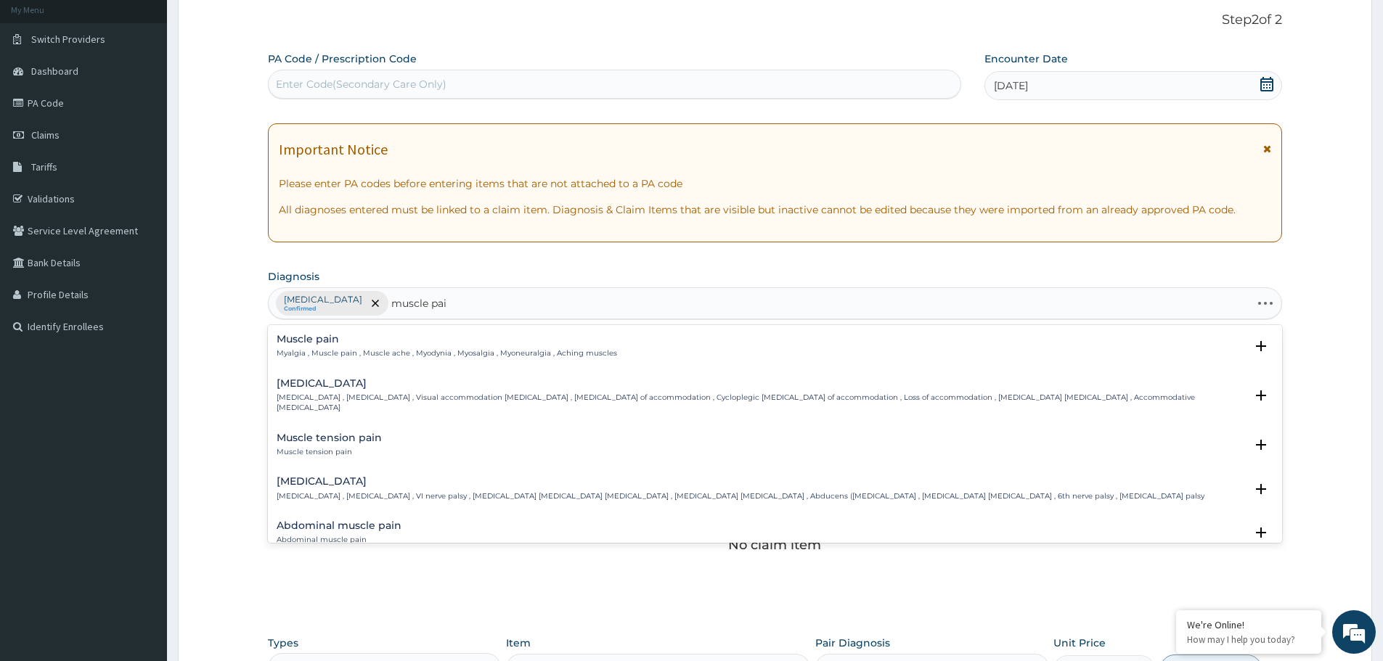
type input "muscle pain"
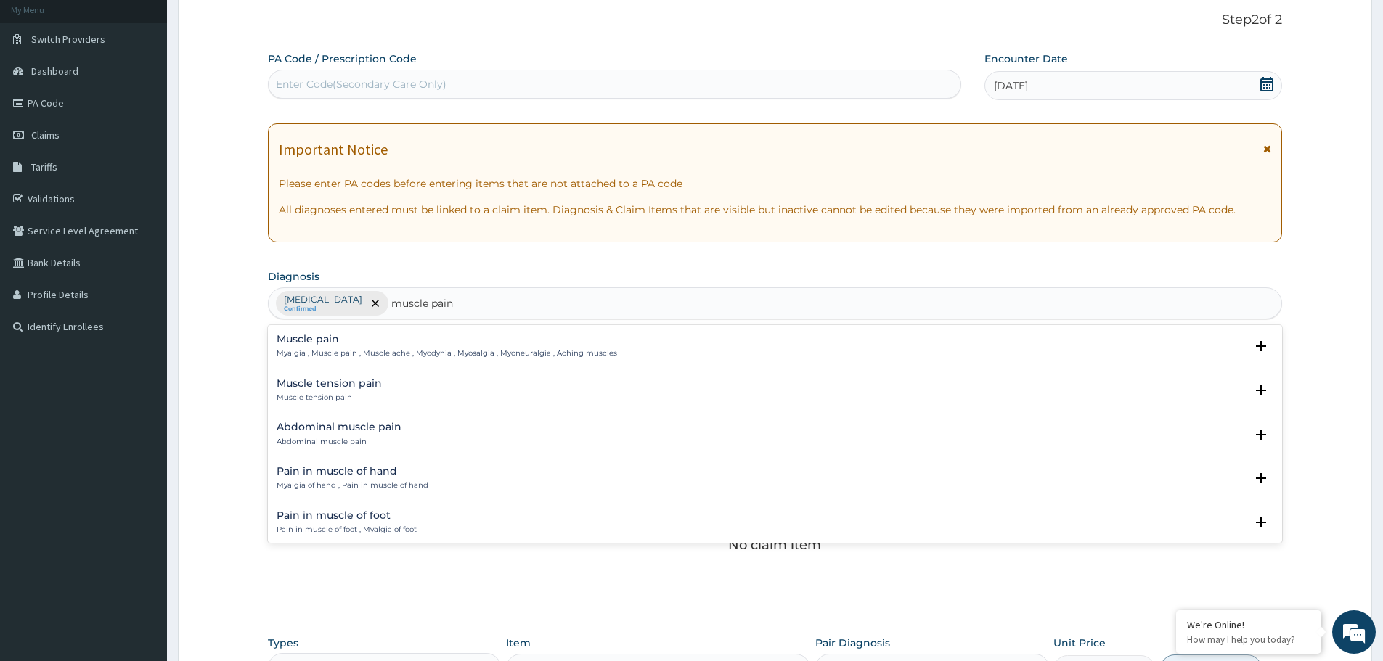
click at [328, 355] on p "Myalgia , Muscle pain , Muscle ache , Myodynia , Myosalgia , Myoneuralgia , Ach…" at bounding box center [447, 353] width 340 height 10
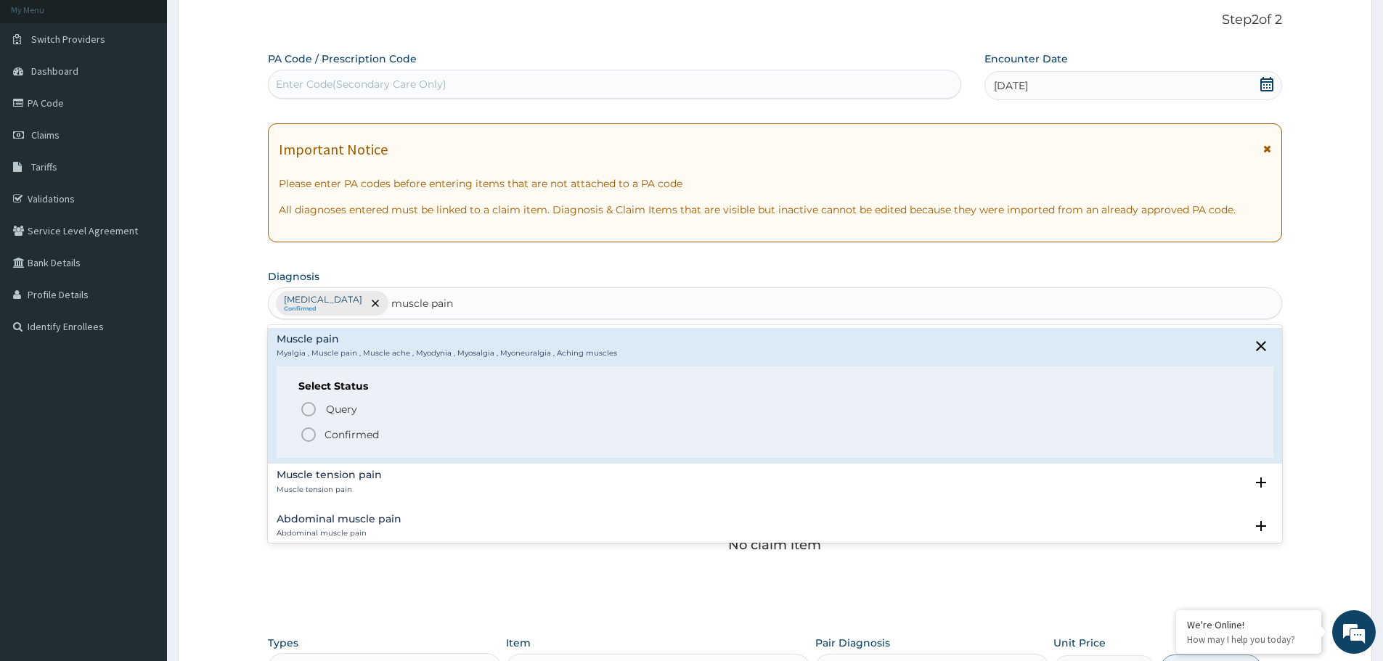
click at [318, 432] on span "Confirmed" at bounding box center [776, 434] width 952 height 17
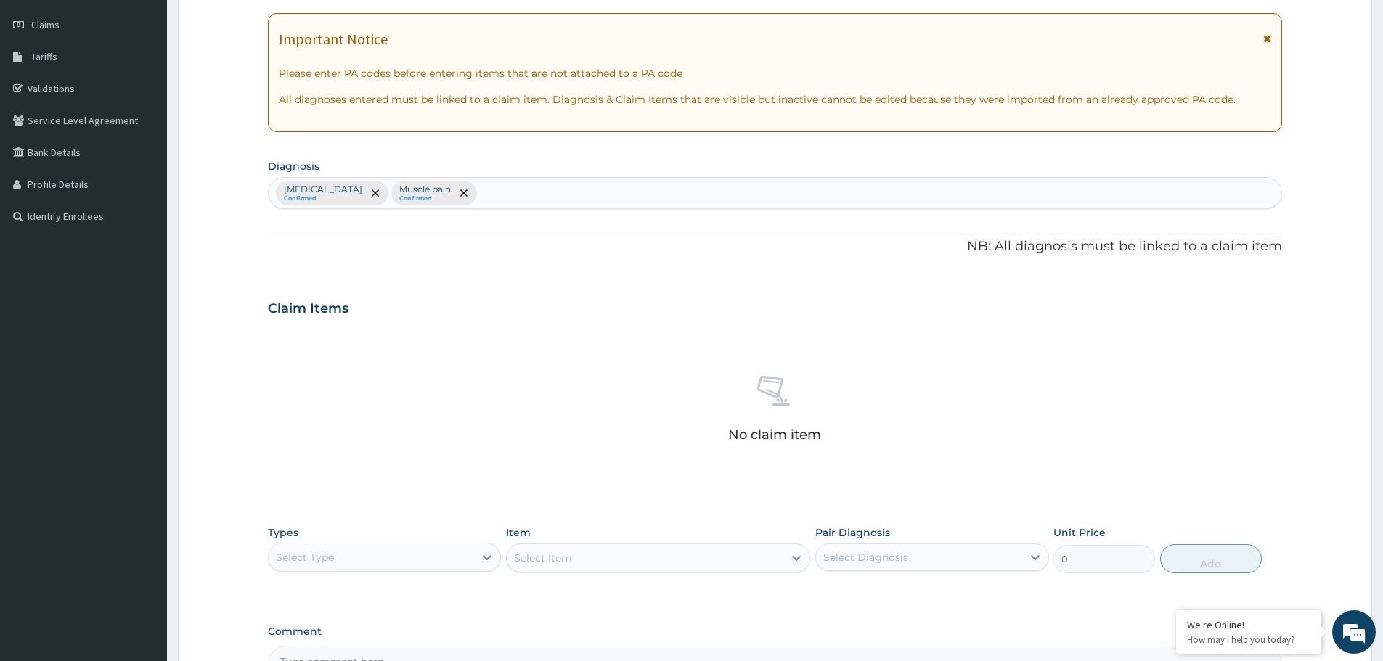
scroll to position [371, 0]
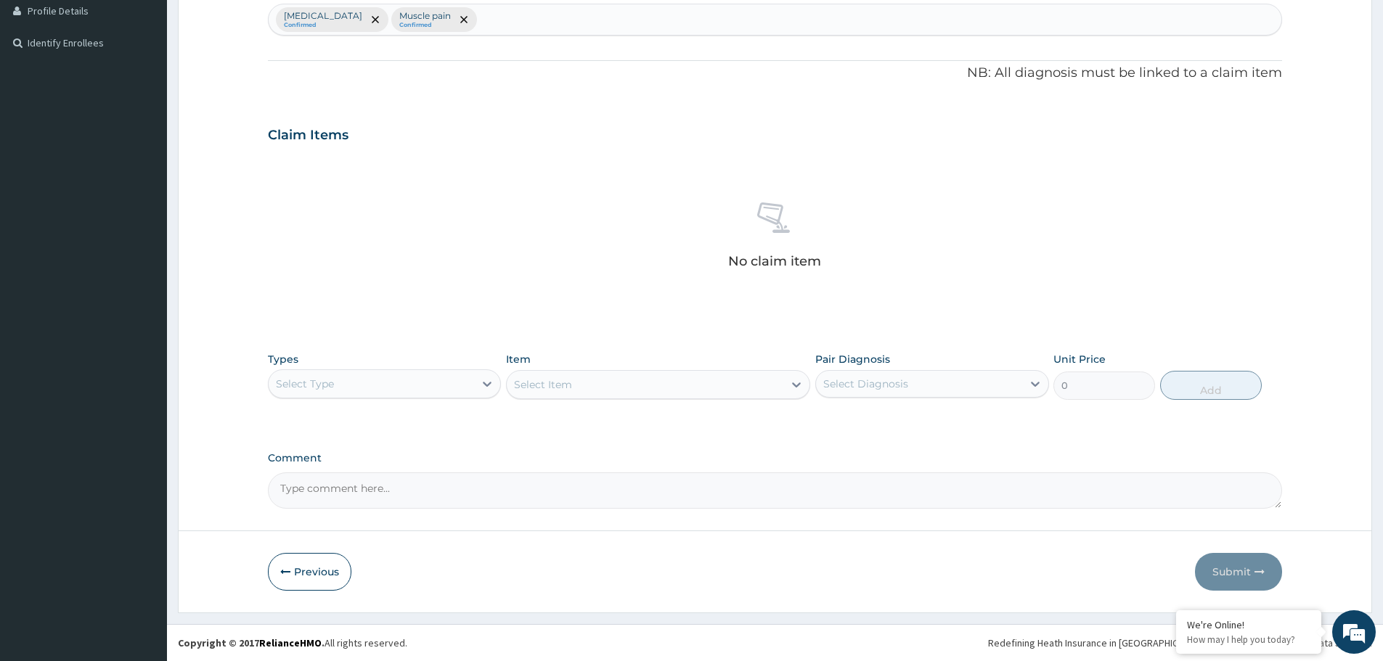
click at [385, 389] on div "Select Type" at bounding box center [371, 383] width 205 height 23
click at [358, 474] on div "Procedures" at bounding box center [384, 472] width 233 height 26
click at [626, 380] on div "Select Item" at bounding box center [645, 384] width 277 height 23
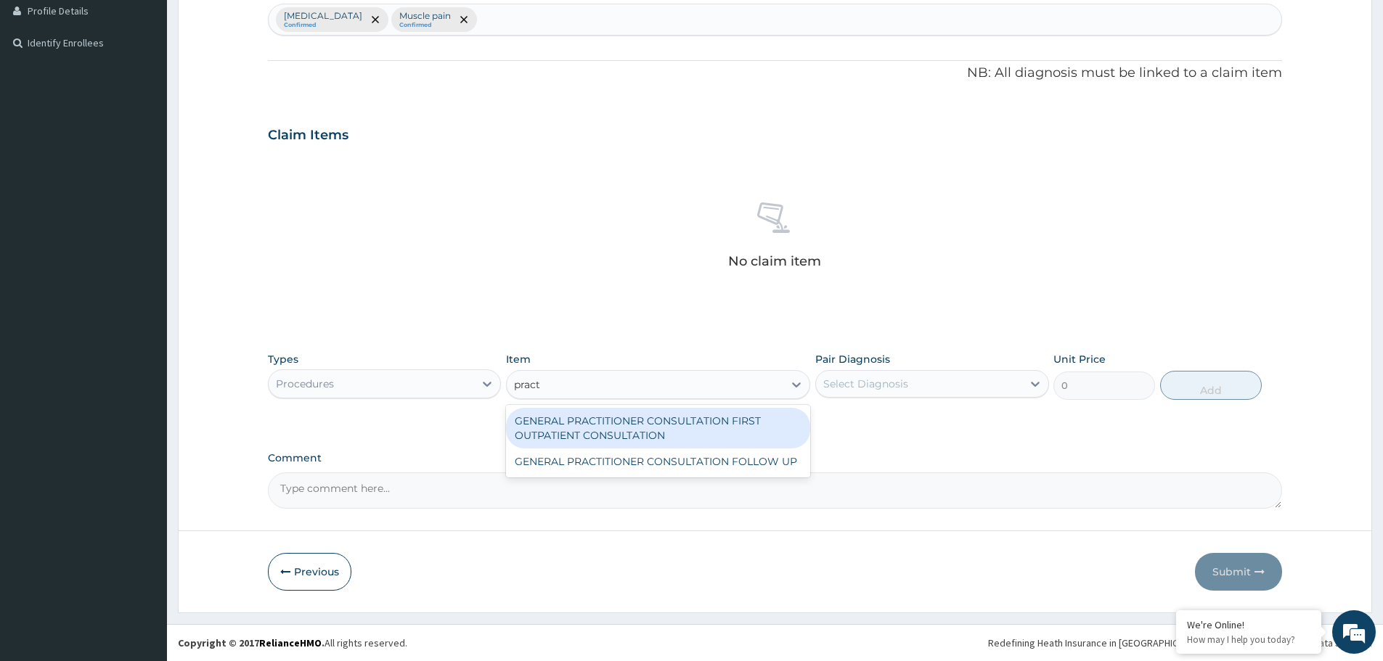
type input "practi"
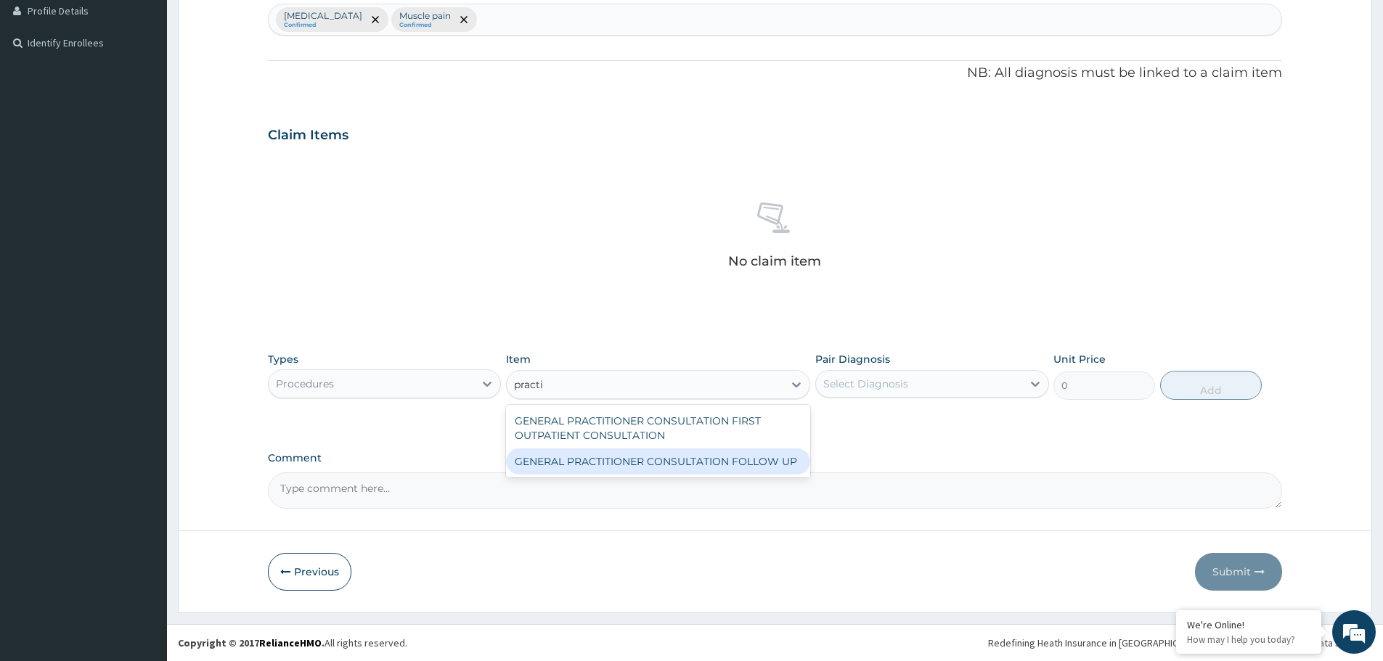
click at [614, 471] on div "GENERAL PRACTITIONER CONSULTATION FOLLOW UP" at bounding box center [658, 462] width 304 height 26
type input "11610"
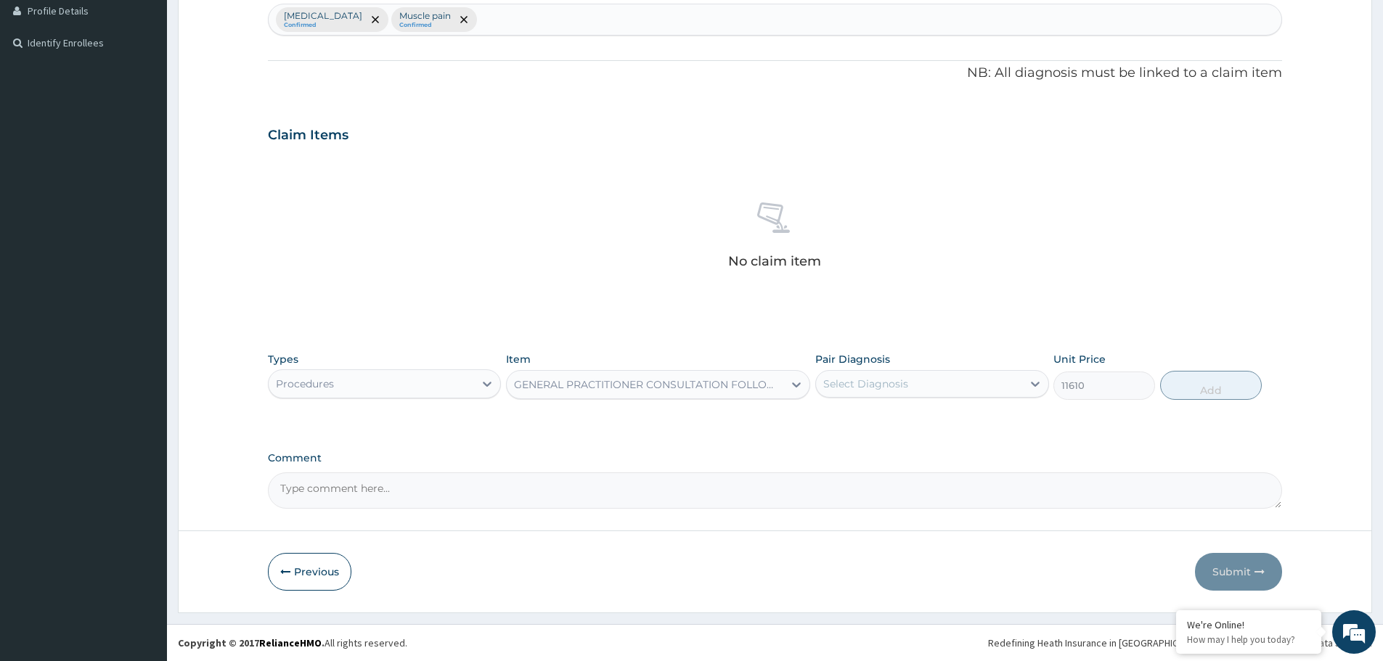
click at [960, 380] on div "Select Diagnosis" at bounding box center [918, 383] width 205 height 23
click at [880, 418] on div "[MEDICAL_DATA]" at bounding box center [931, 421] width 233 height 30
checkbox input "true"
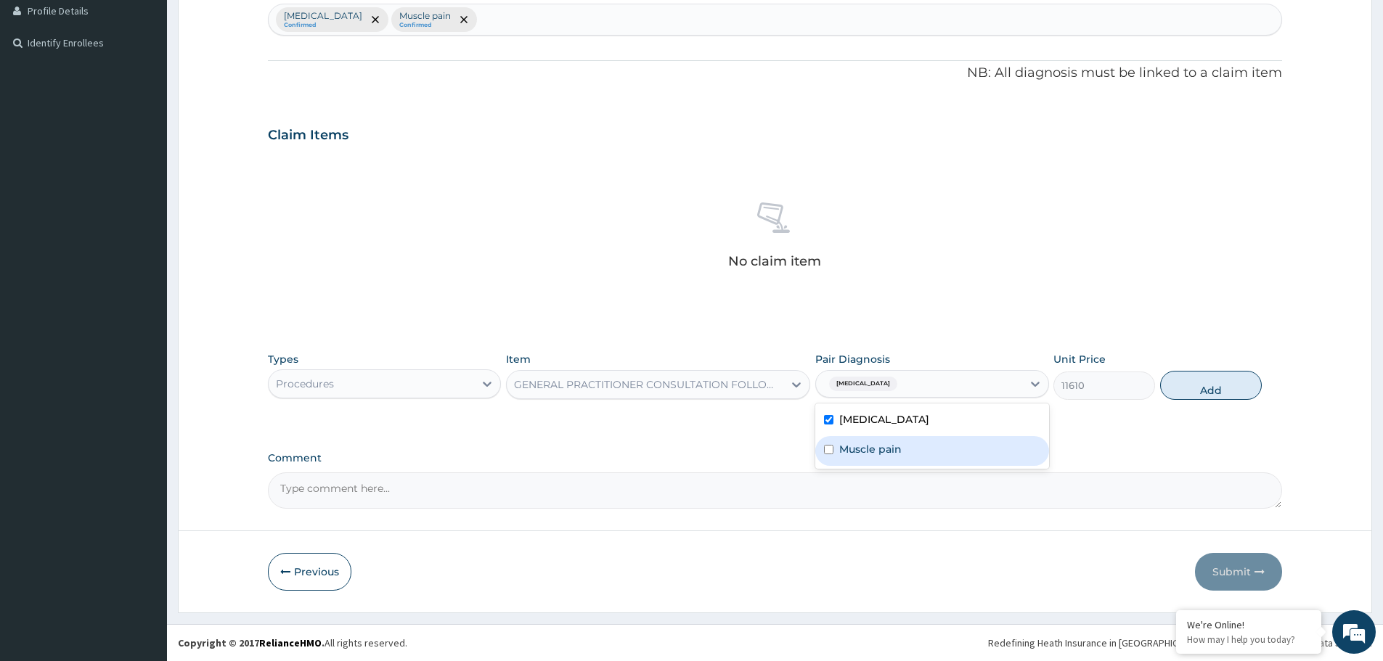
click at [866, 455] on label "Muscle pain" at bounding box center [870, 449] width 62 height 15
checkbox input "true"
click at [1209, 390] on button "Add" at bounding box center [1211, 385] width 102 height 29
type input "0"
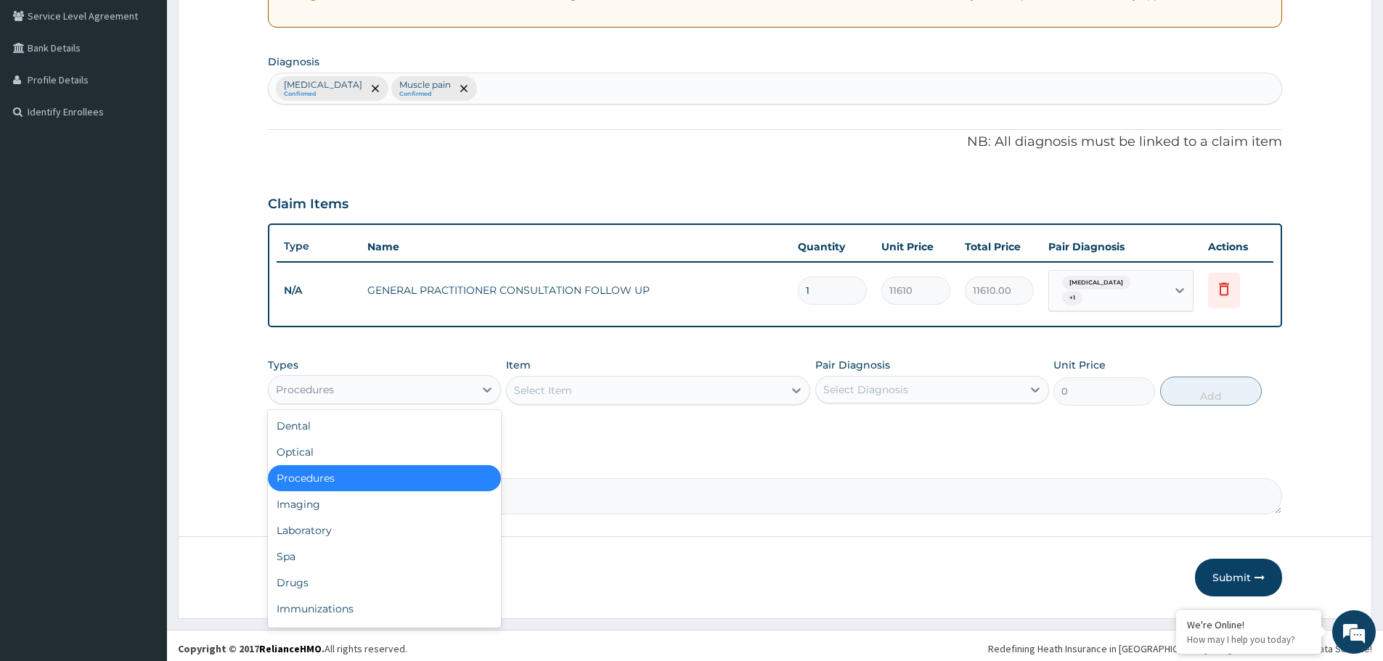
click at [391, 379] on div "Procedures" at bounding box center [371, 389] width 205 height 23
click at [331, 518] on div "Laboratory" at bounding box center [384, 531] width 233 height 26
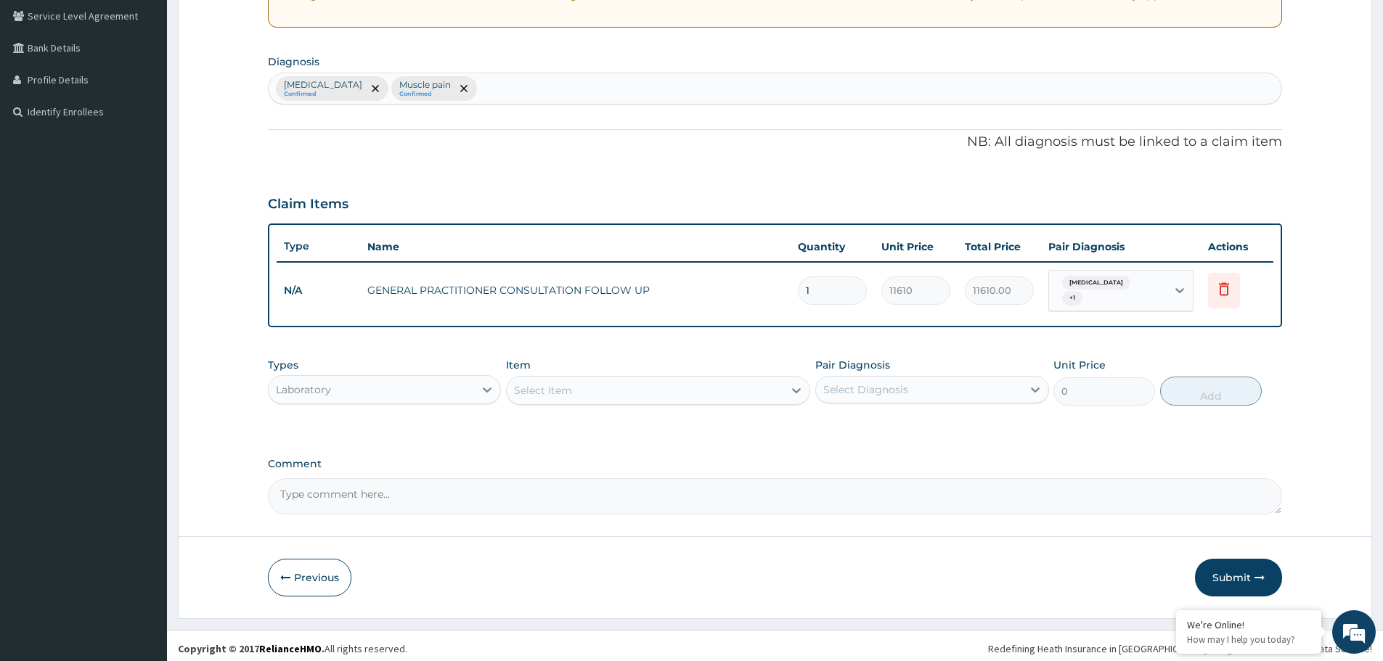
click at [552, 385] on div "Select Item" at bounding box center [543, 390] width 58 height 15
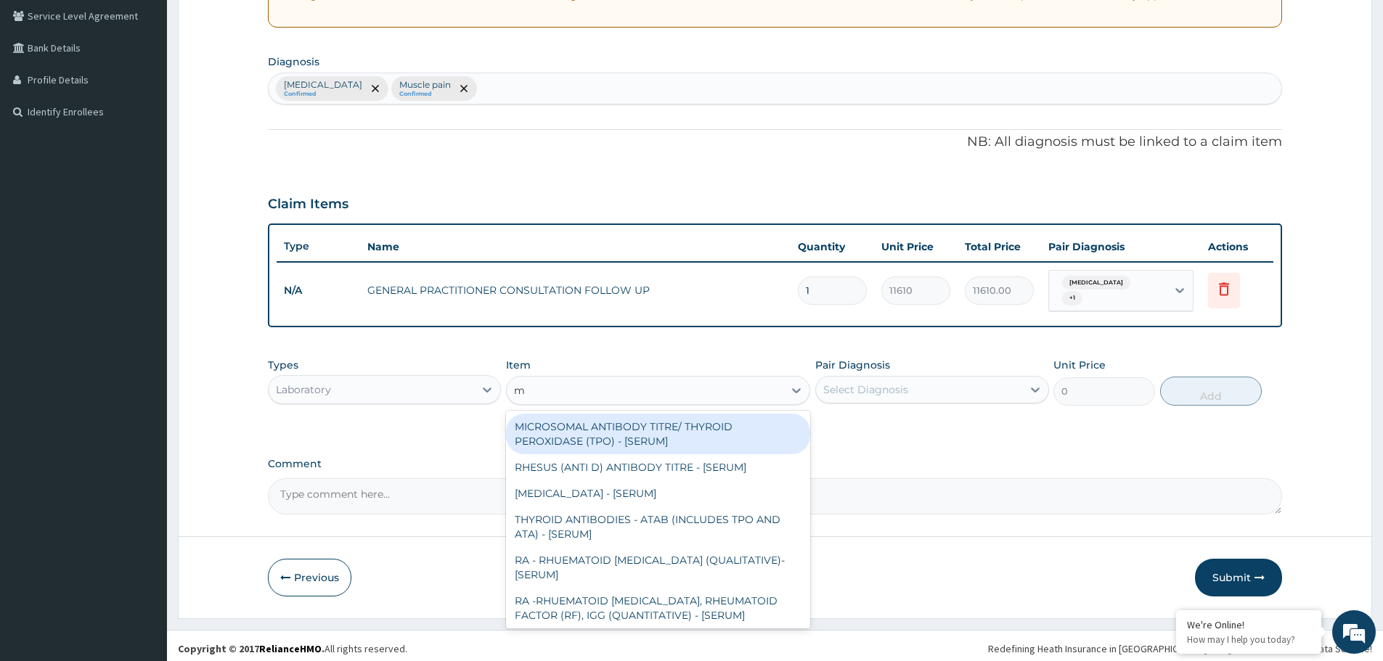
type input "mp"
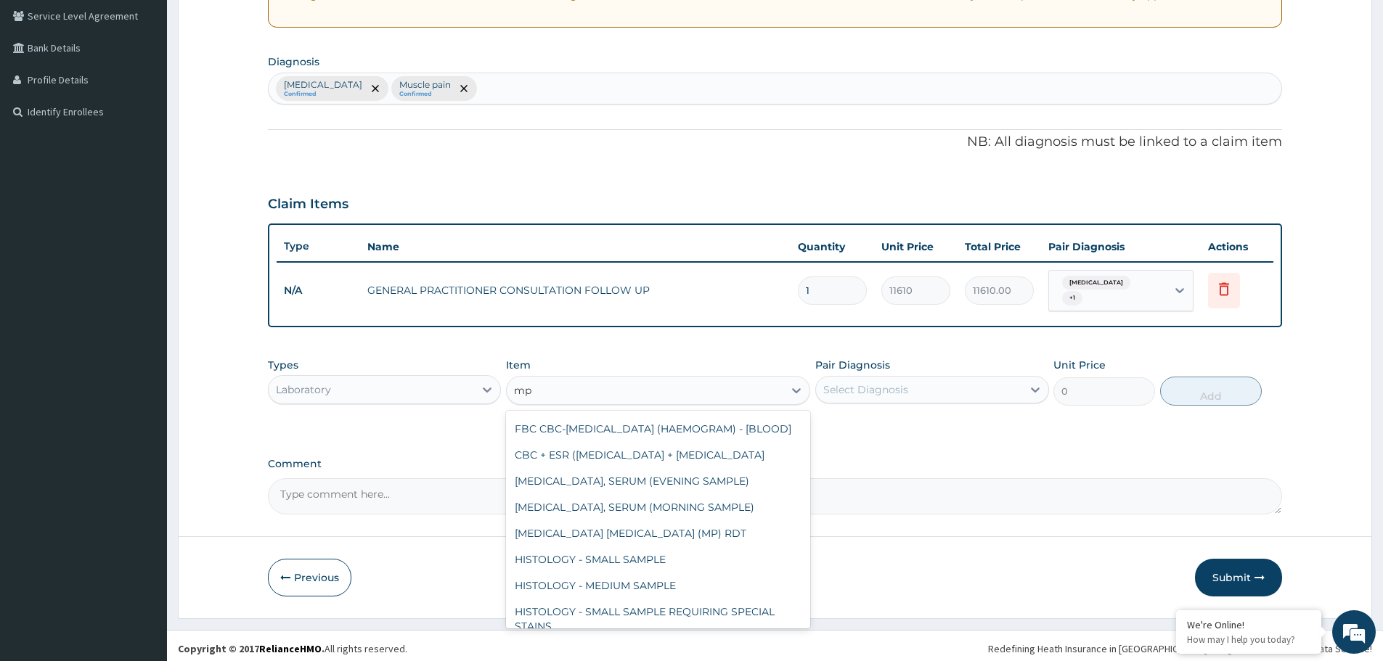
scroll to position [264, 0]
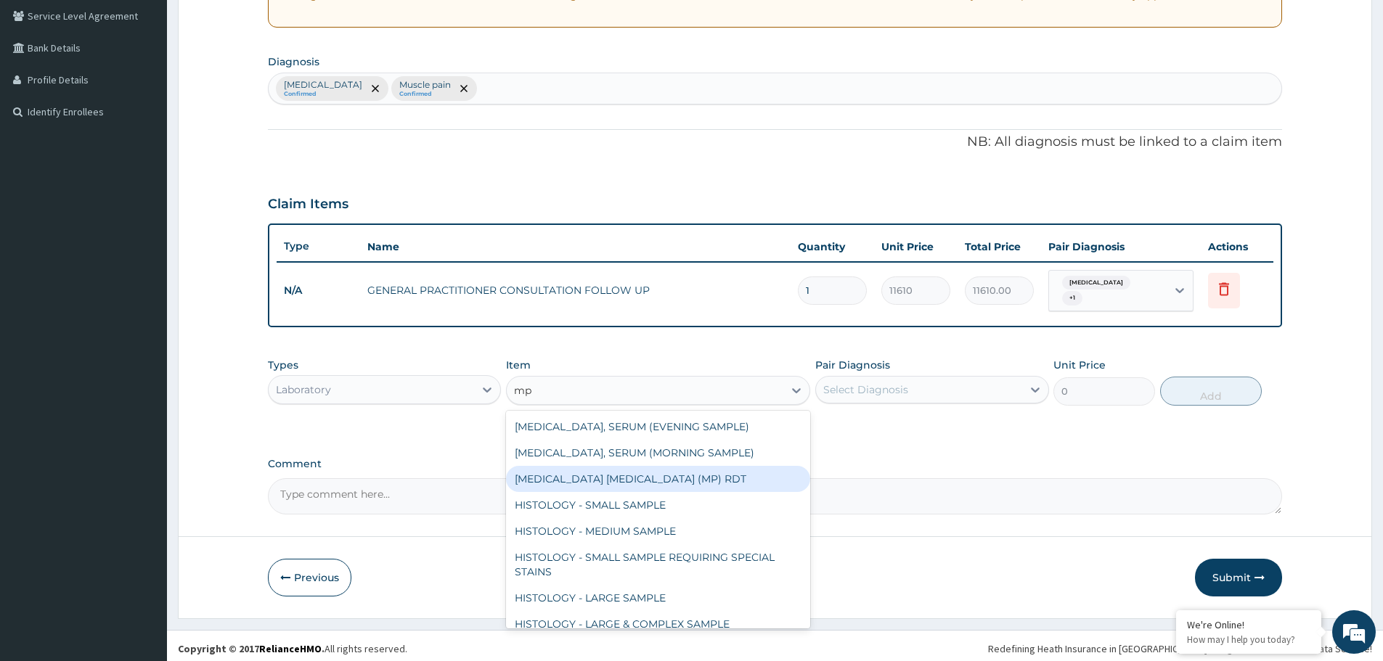
click at [564, 492] on div "[MEDICAL_DATA] [MEDICAL_DATA] (MP) RDT" at bounding box center [658, 479] width 304 height 26
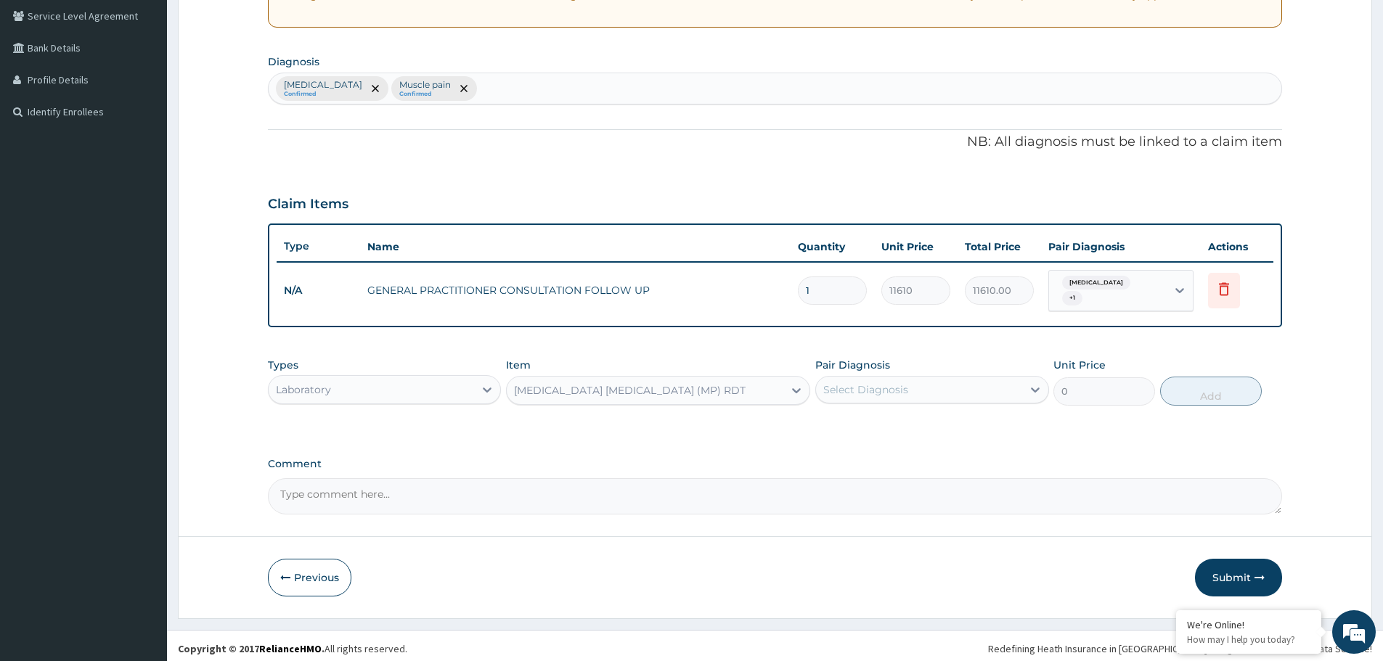
type input "1612.5"
click at [870, 383] on div "Select Diagnosis" at bounding box center [865, 390] width 85 height 15
click at [870, 409] on div "Malaria Muscle pain" at bounding box center [931, 441] width 233 height 65
click at [867, 418] on label "Malaria" at bounding box center [884, 425] width 90 height 15
checkbox input "true"
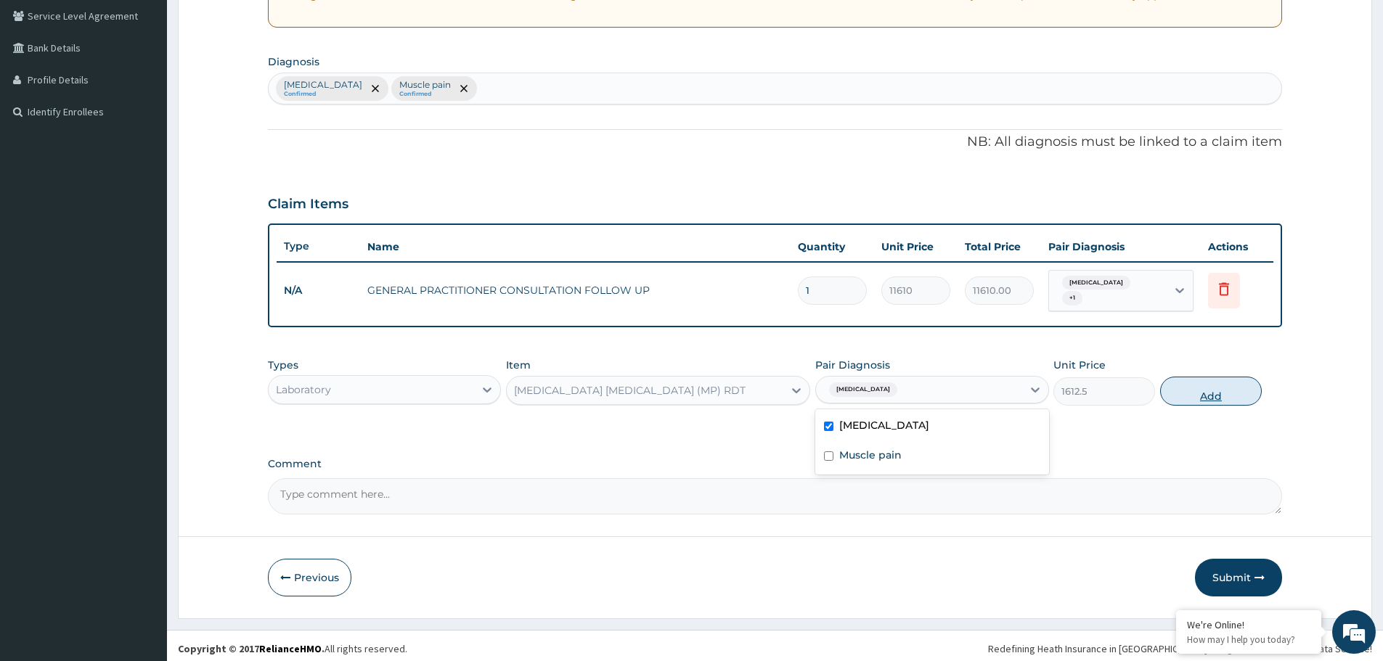
click at [1217, 387] on button "Add" at bounding box center [1211, 391] width 102 height 29
type input "0"
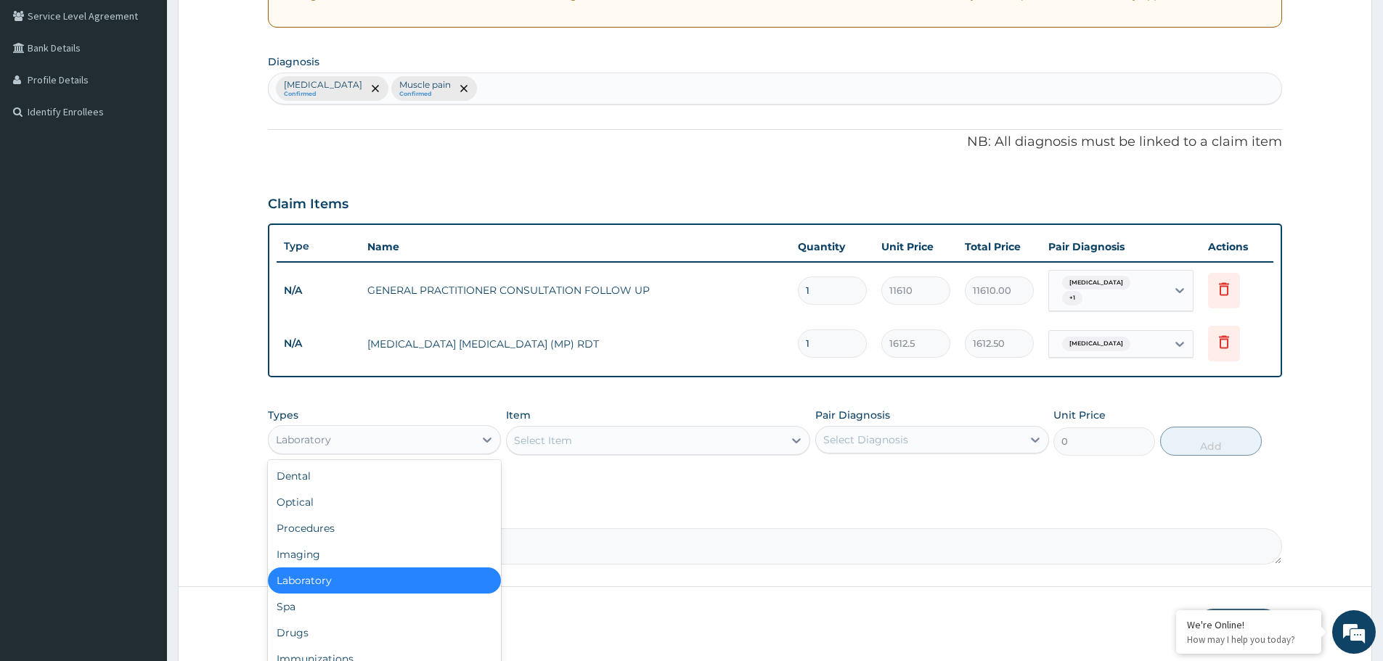
click at [372, 428] on div "Laboratory" at bounding box center [371, 439] width 205 height 23
click at [344, 624] on div "Drugs" at bounding box center [384, 633] width 233 height 26
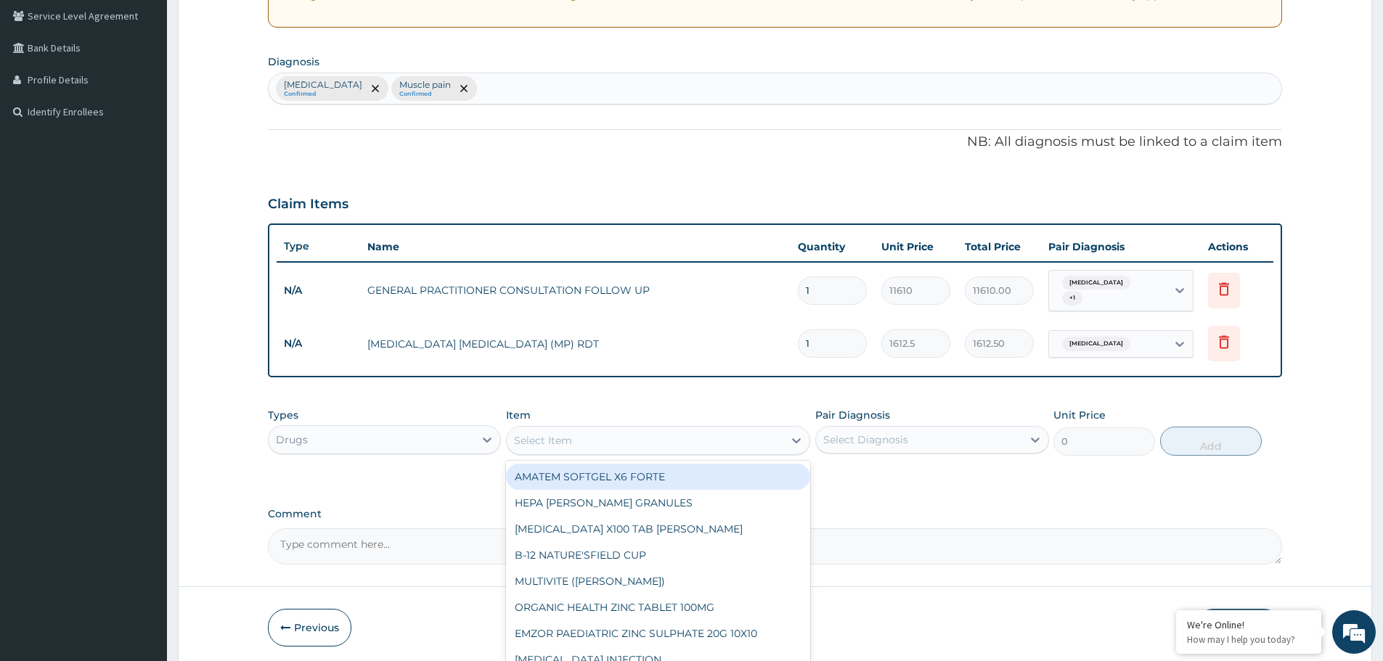
click at [636, 438] on div "Select Item" at bounding box center [645, 440] width 277 height 23
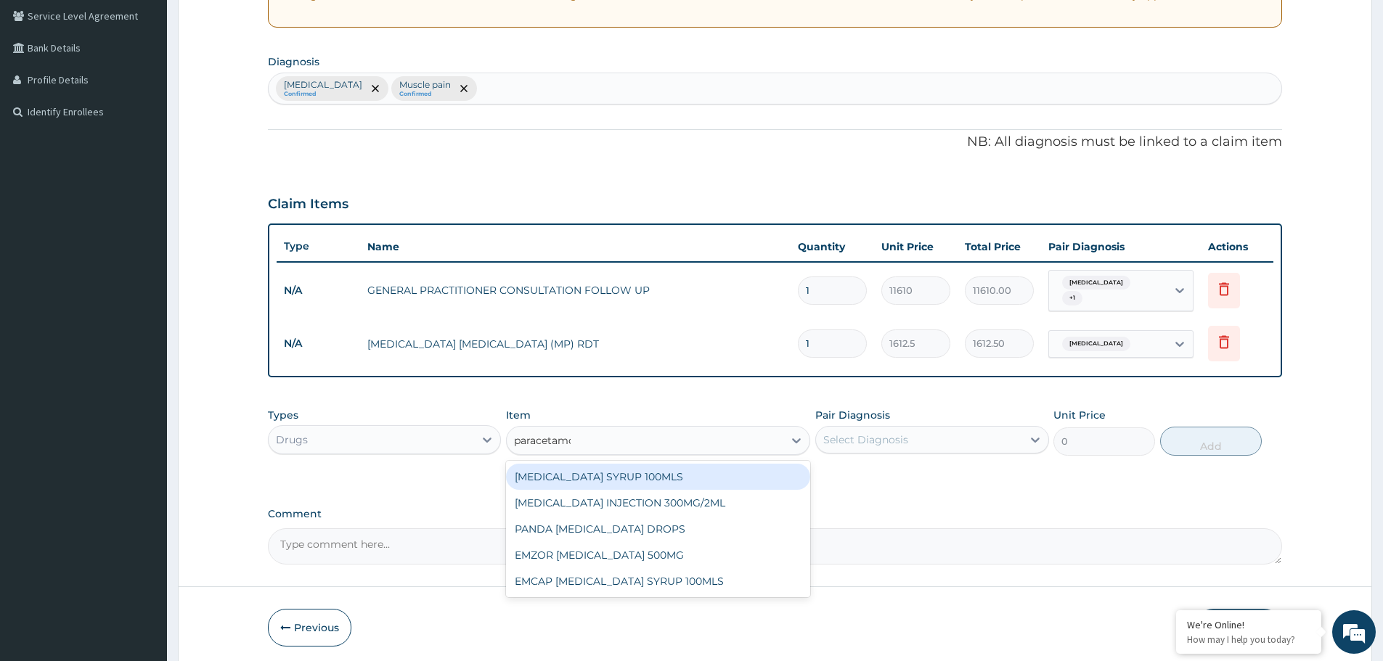
type input "paracetamol"
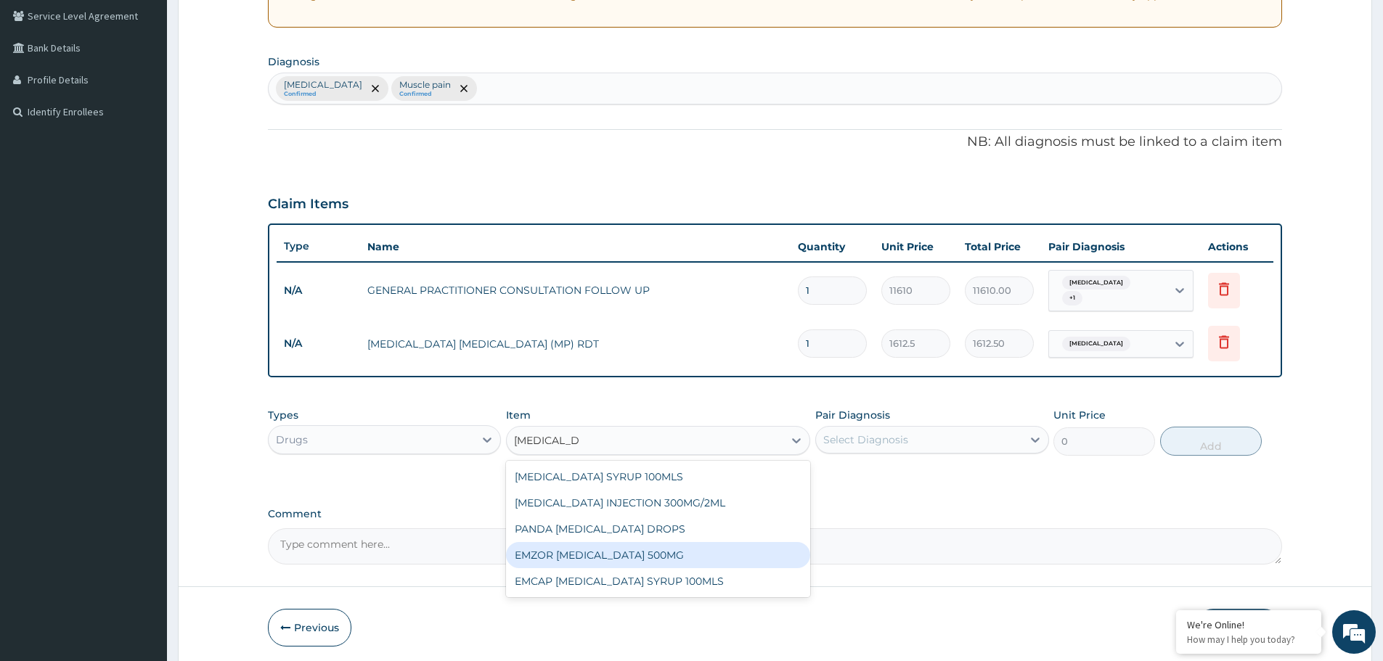
click at [642, 549] on div "EMZOR PARACETAMOL 500MG" at bounding box center [658, 555] width 304 height 26
type input "23.65"
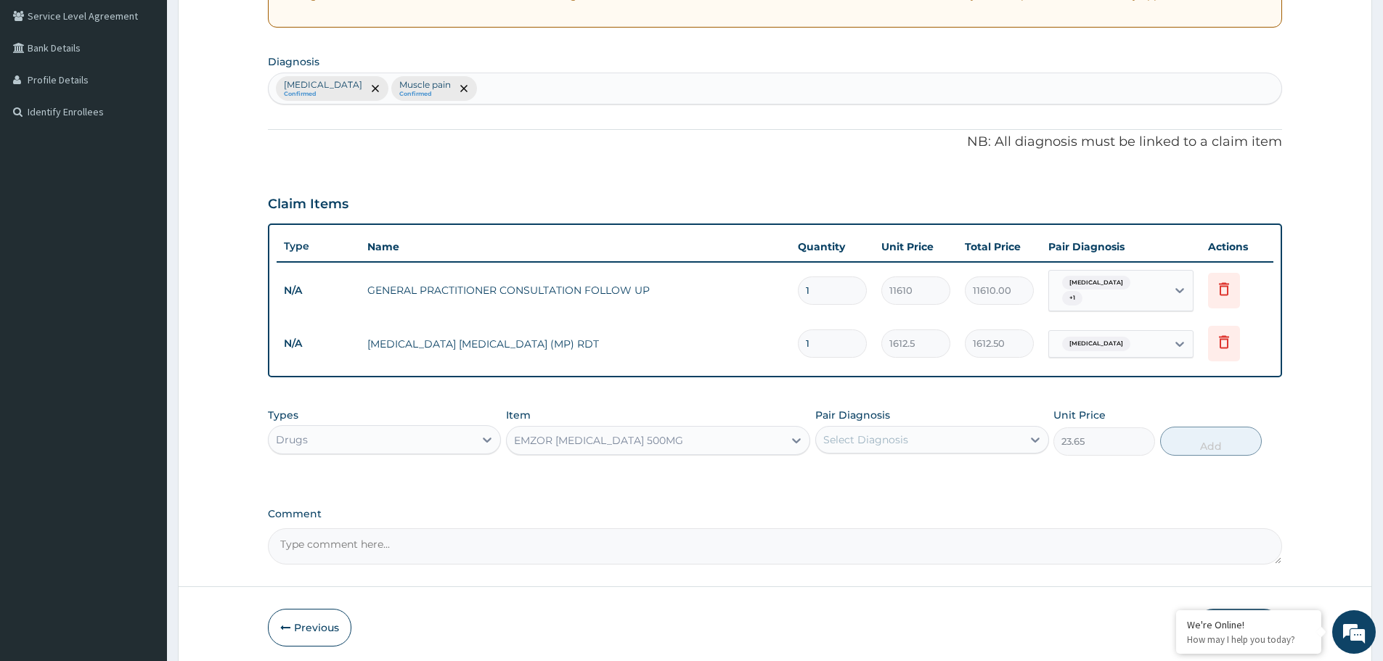
click at [895, 428] on div "Select Diagnosis" at bounding box center [918, 439] width 205 height 23
click at [886, 463] on div "Malaria" at bounding box center [931, 477] width 233 height 30
checkbox input "true"
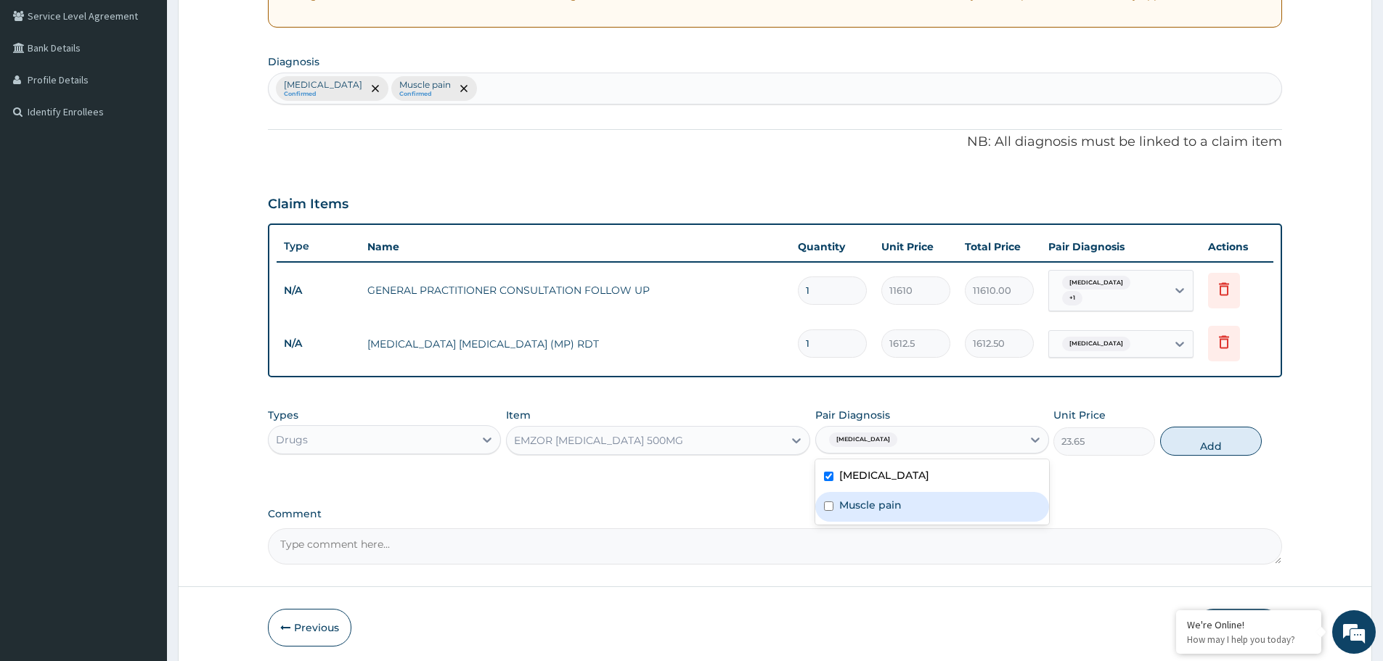
click at [875, 498] on label "Muscle pain" at bounding box center [870, 505] width 62 height 15
checkbox input "true"
click at [1202, 433] on button "Add" at bounding box center [1211, 441] width 102 height 29
type input "0"
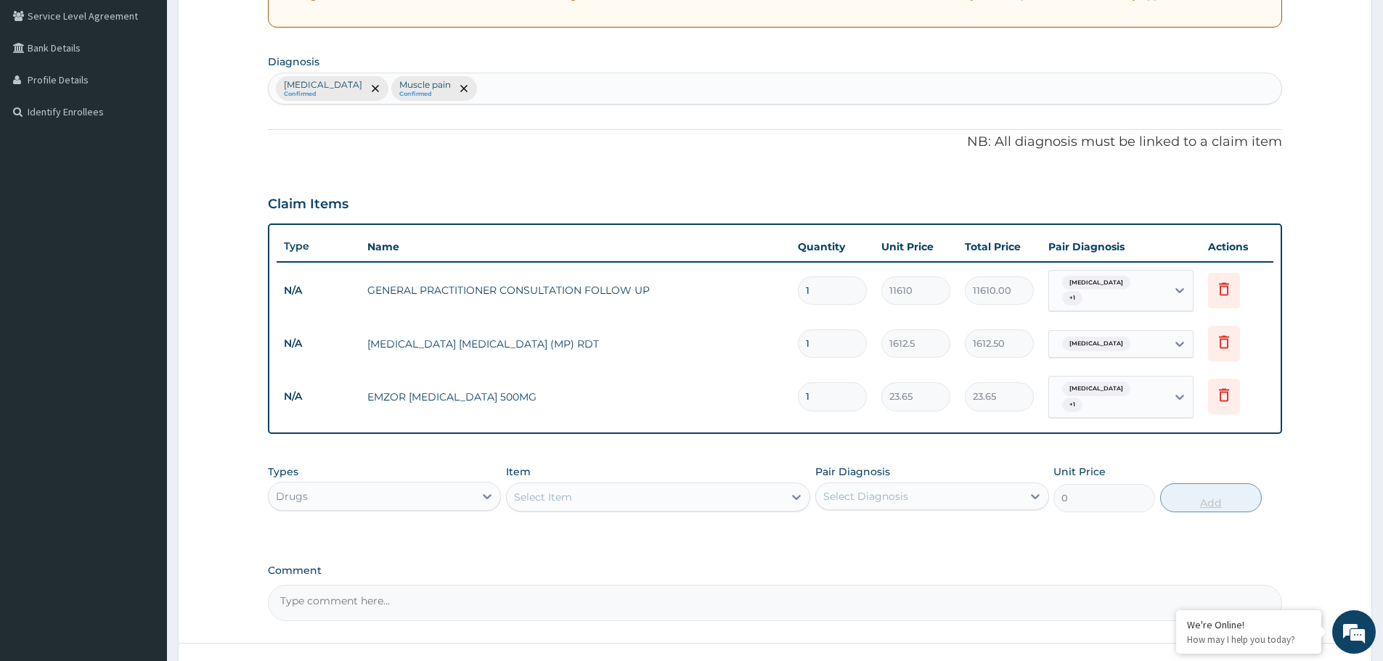
type input "18"
type input "425.70"
type input "18"
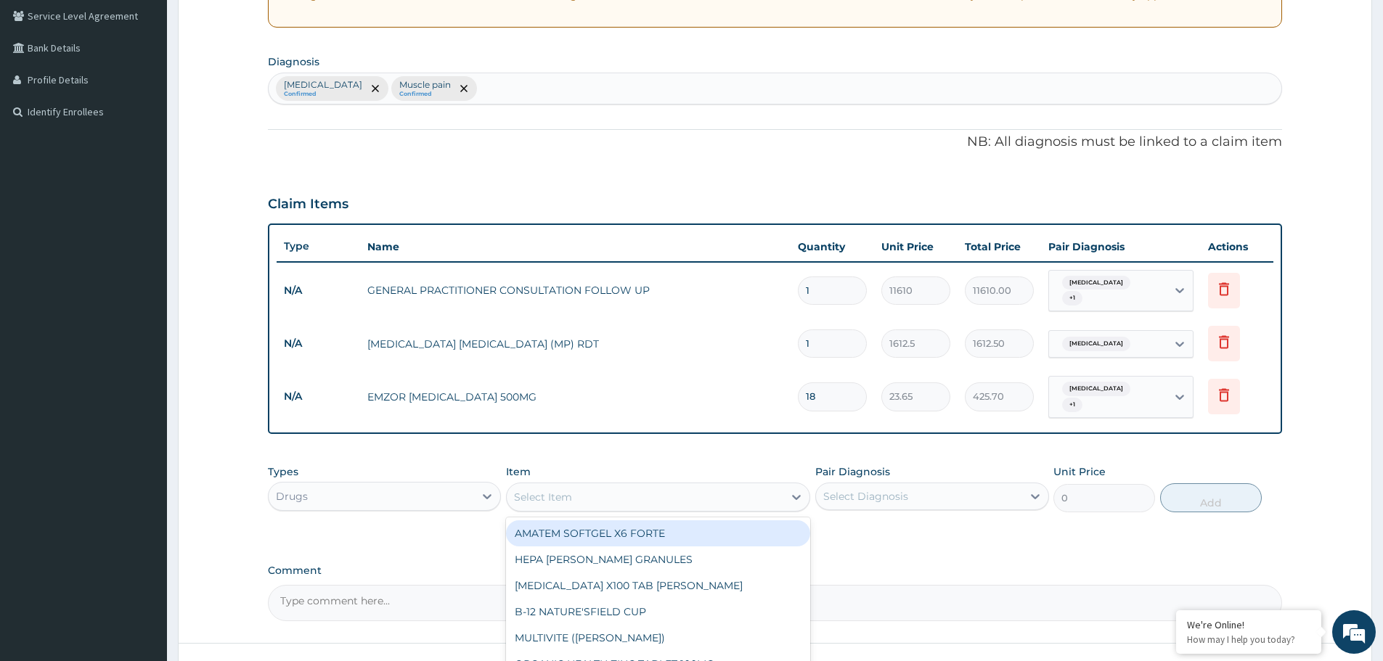
click at [684, 486] on div "Select Item" at bounding box center [645, 497] width 277 height 23
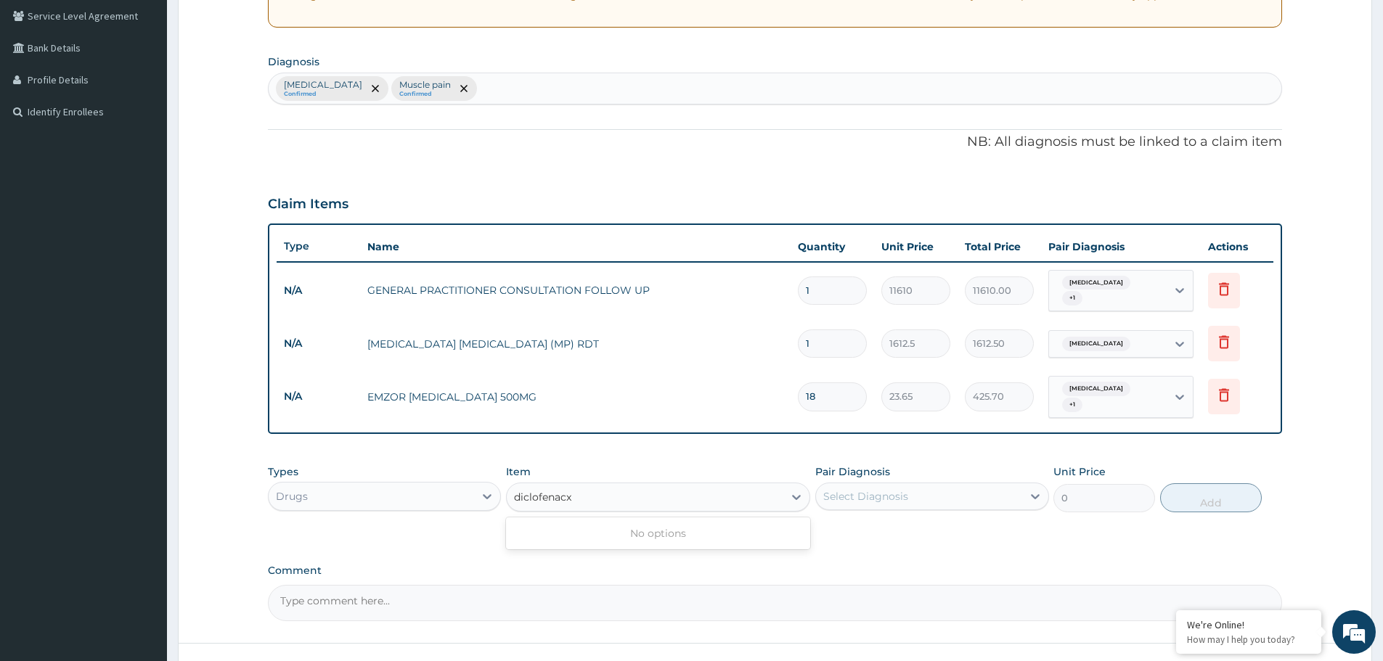
type input "diclofenac"
click at [631, 551] on div "DICLOFENAC" at bounding box center [658, 560] width 304 height 26
type input "591.25"
click at [851, 494] on div "Select Diagnosis" at bounding box center [918, 496] width 205 height 23
click at [846, 525] on label "Malaria" at bounding box center [884, 532] width 90 height 15
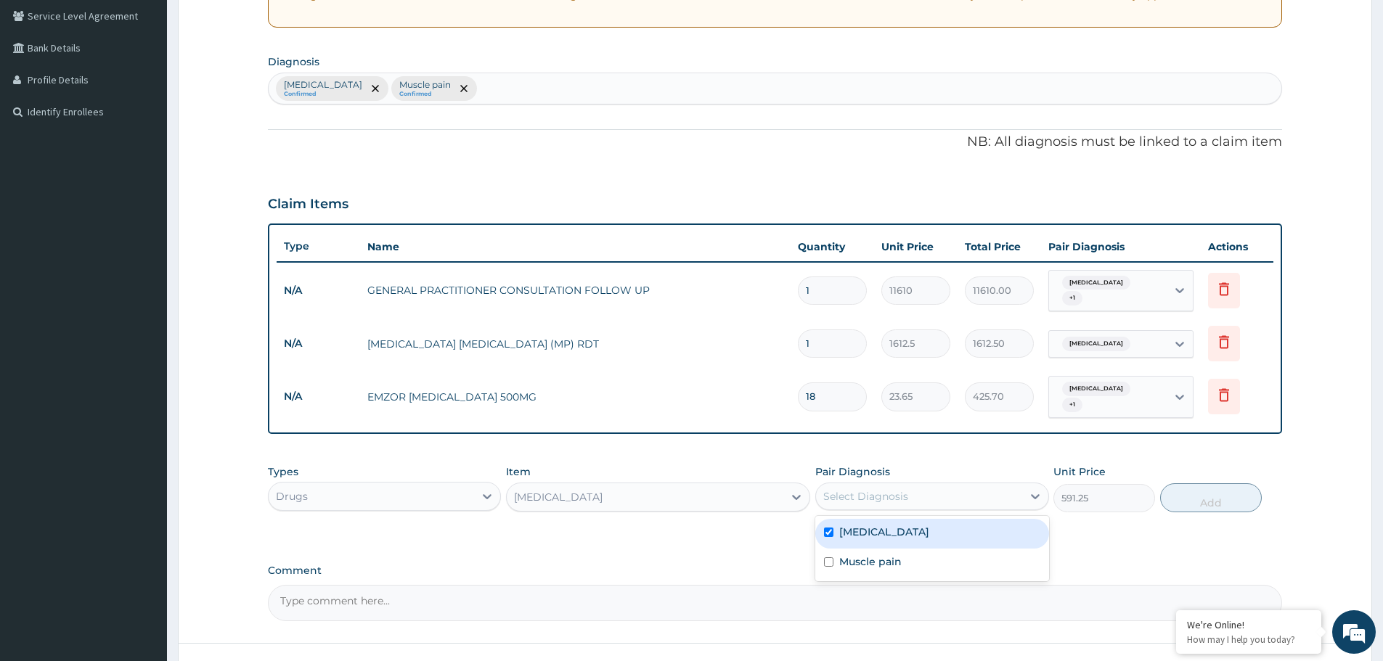
checkbox input "true"
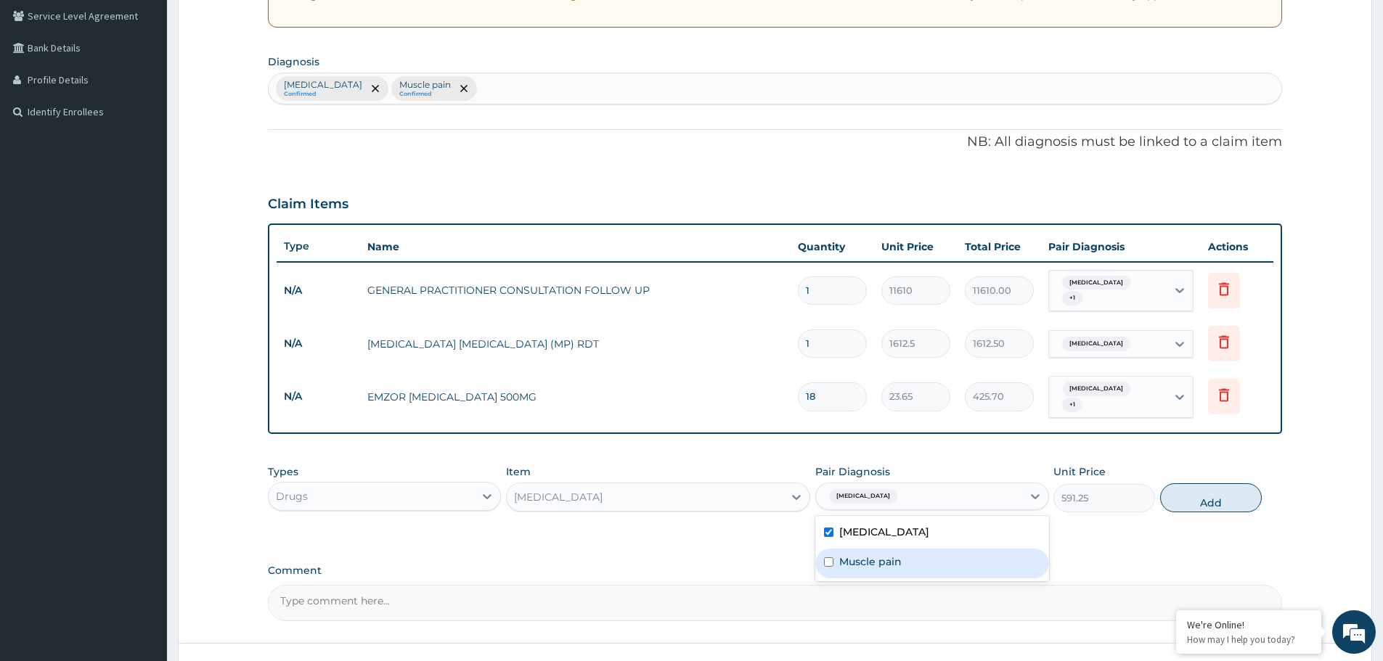
click at [845, 549] on div "Muscle pain" at bounding box center [931, 564] width 233 height 30
checkbox input "true"
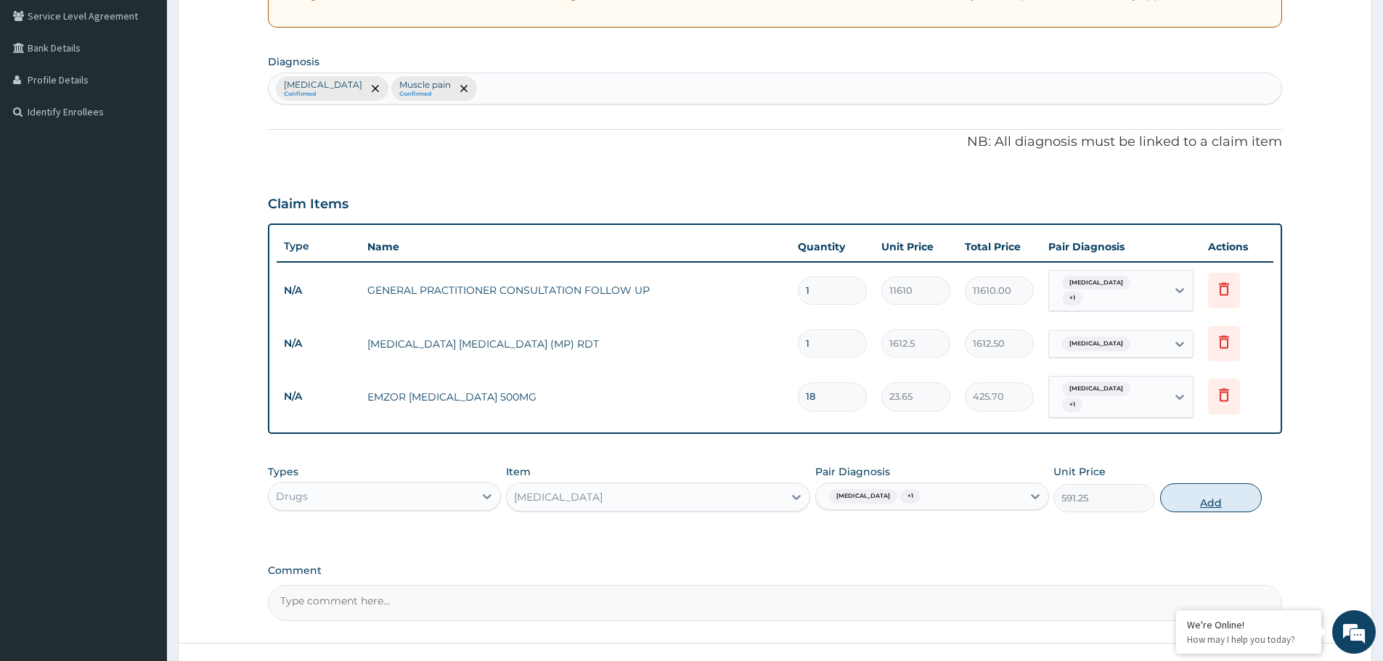
click at [1211, 490] on button "Add" at bounding box center [1211, 497] width 102 height 29
type input "0"
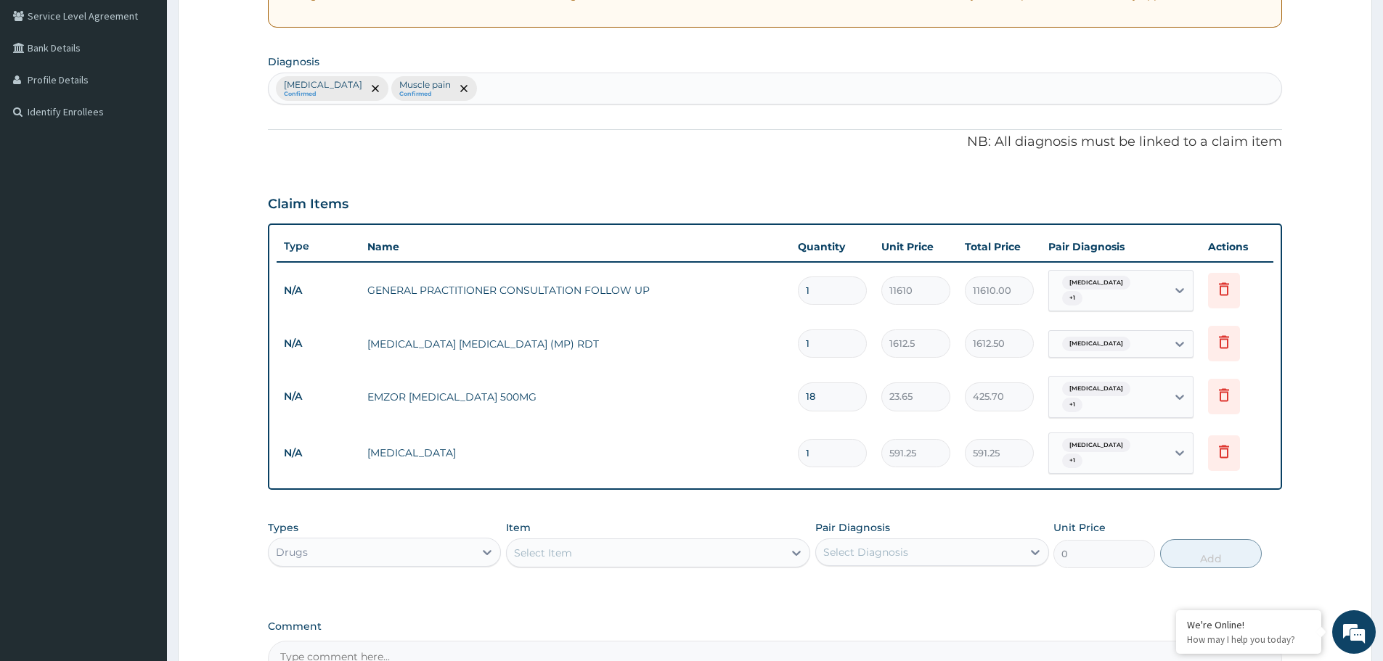
type input "10"
type input "5912.50"
type input "10"
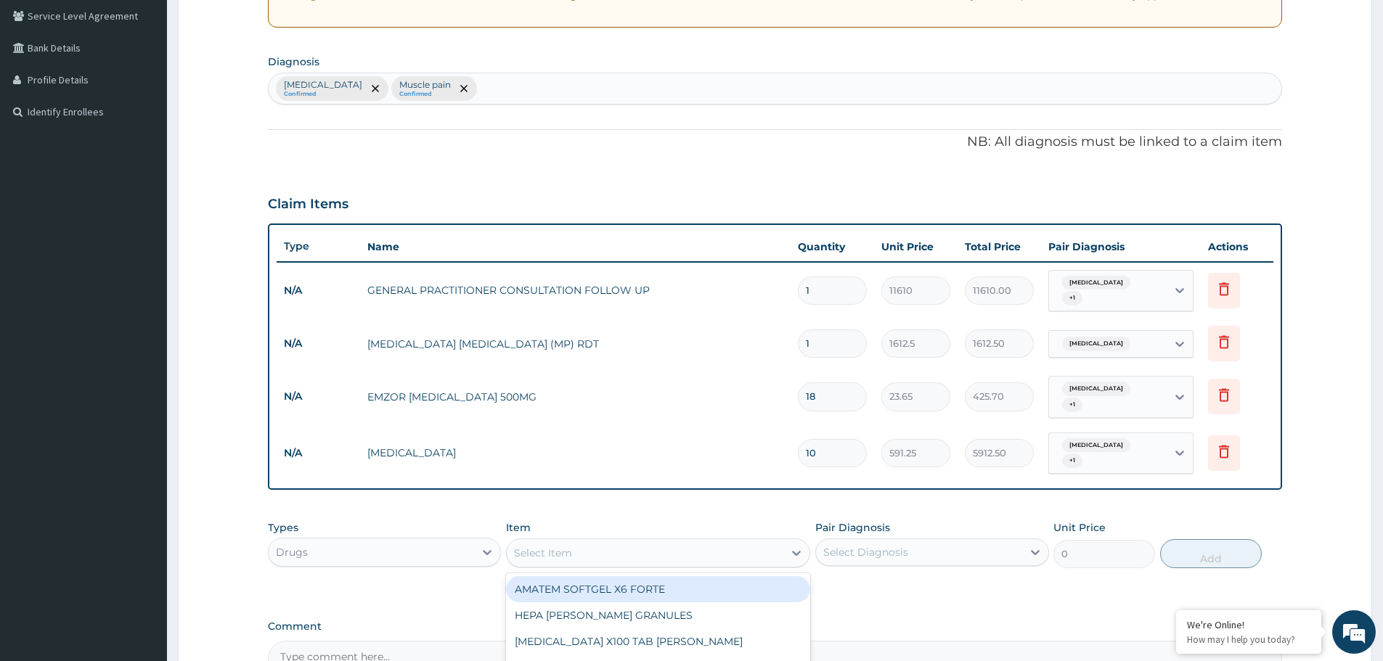
click at [622, 542] on div "Select Item" at bounding box center [645, 553] width 277 height 23
type input "artes"
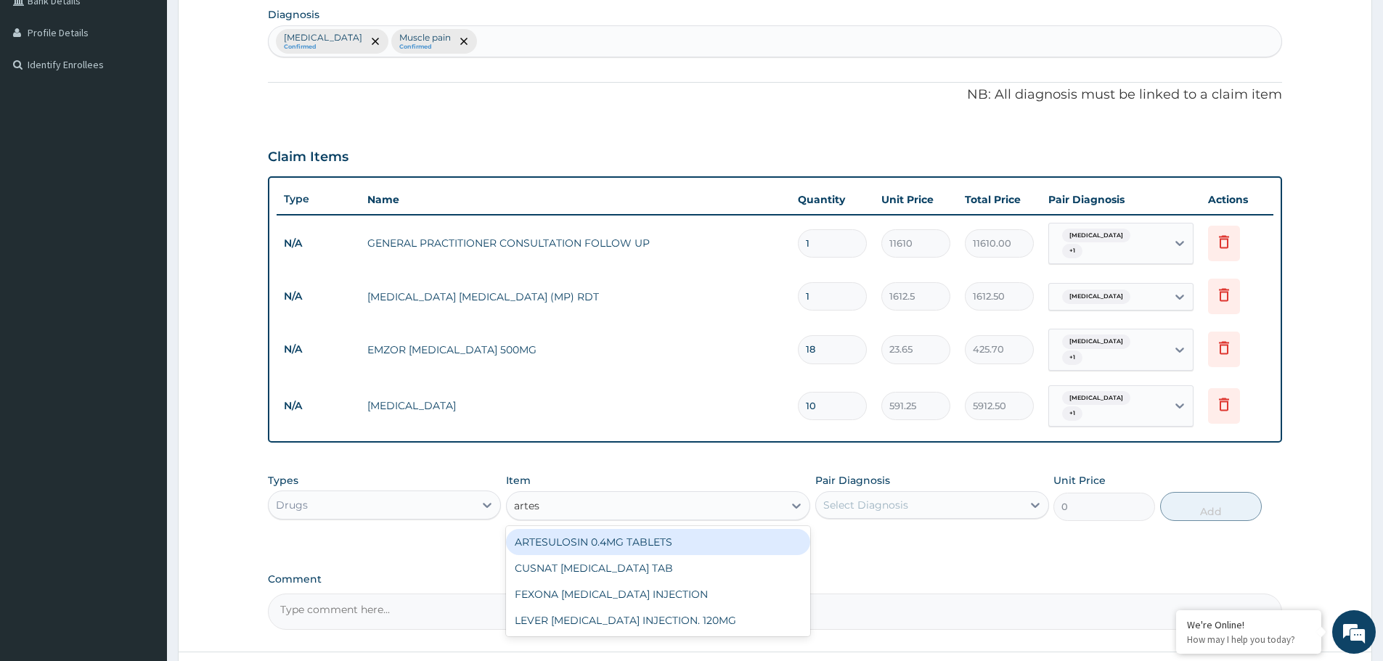
scroll to position [375, 0]
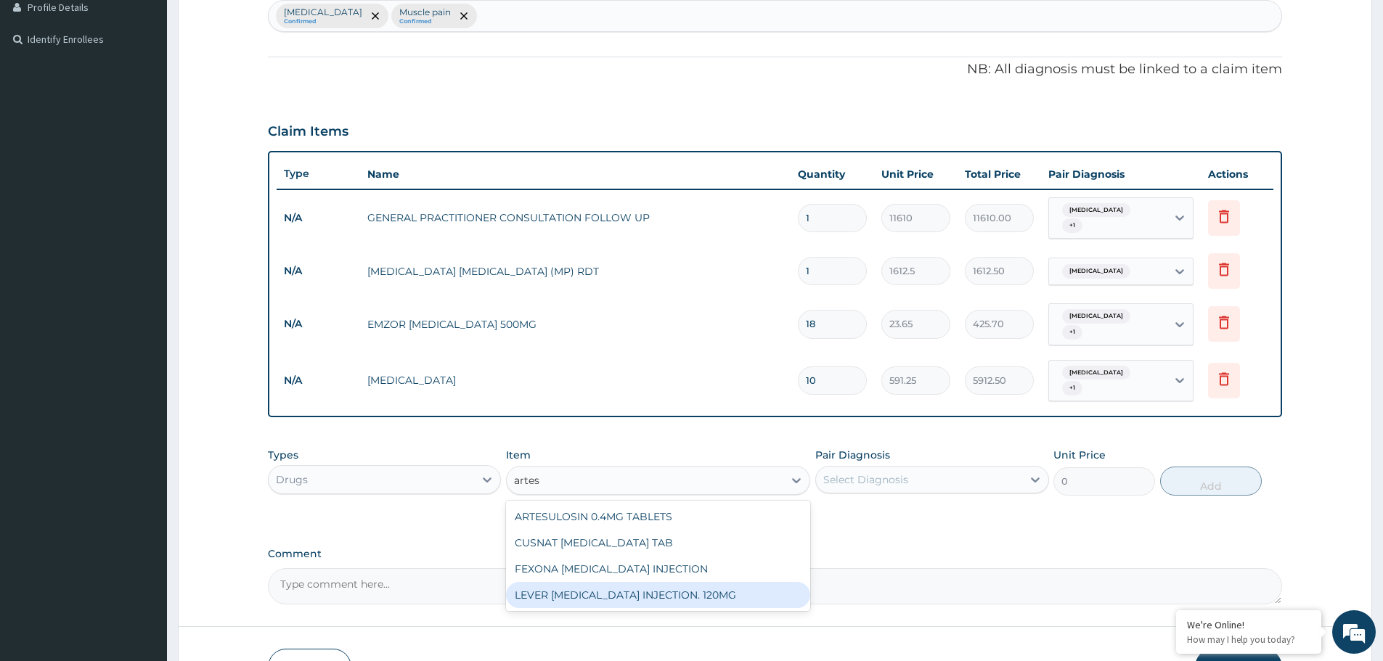
click at [670, 582] on div "LEVER ARTESUNATE INJECTION. 120MG" at bounding box center [658, 595] width 304 height 26
type input "2365"
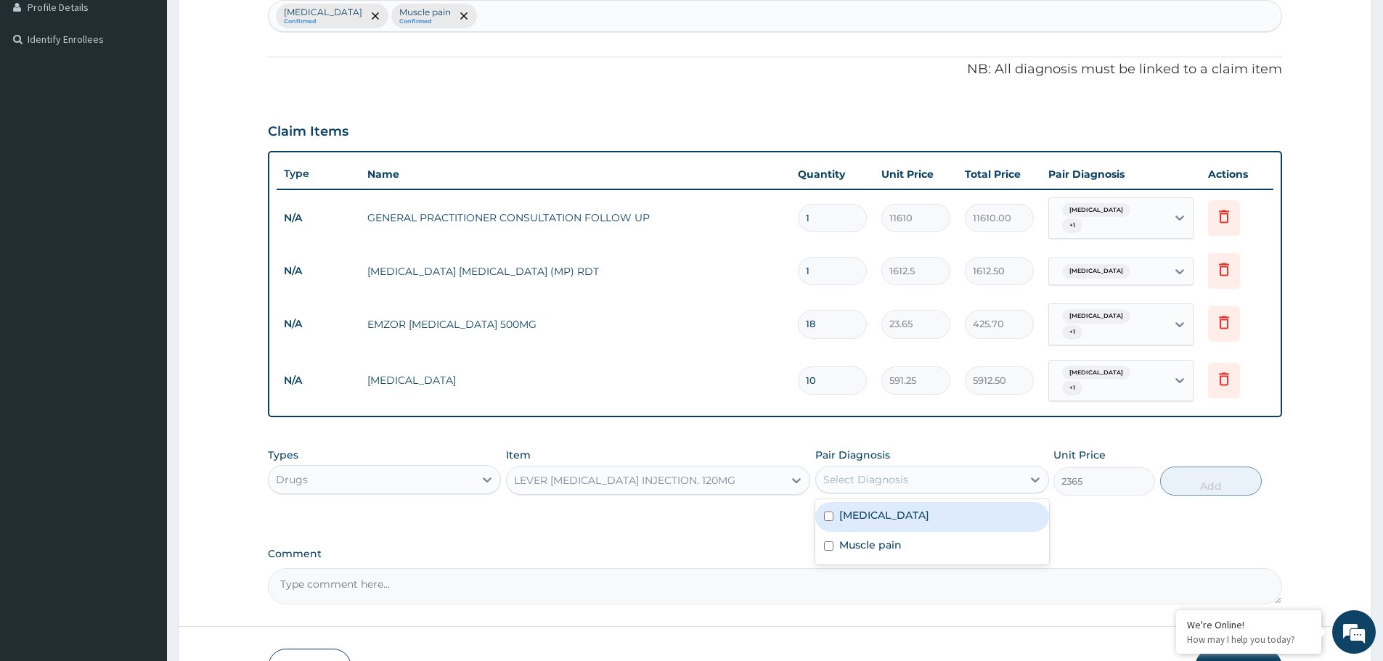
click at [920, 468] on div "Select Diagnosis" at bounding box center [918, 479] width 205 height 23
click at [887, 508] on div "Malaria" at bounding box center [931, 517] width 233 height 30
checkbox input "true"
click at [1194, 468] on button "Add" at bounding box center [1211, 481] width 102 height 29
type input "0"
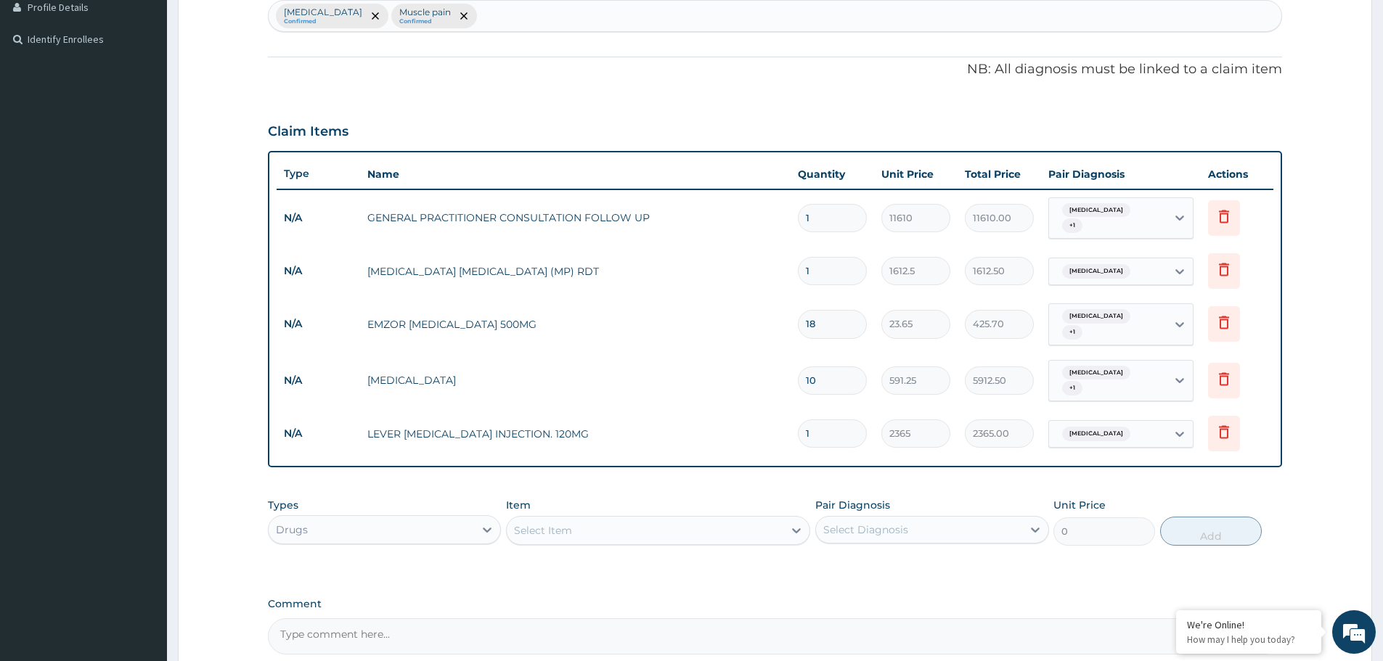
drag, startPoint x: 833, startPoint y: 420, endPoint x: 773, endPoint y: 436, distance: 62.3
click at [773, 436] on tr "N/A LEVER ARTESUNATE INJECTION. 120MG 1 2365 2365.00 Malaria Delete" at bounding box center [775, 434] width 997 height 50
type input "6"
type input "14190.00"
type input "6"
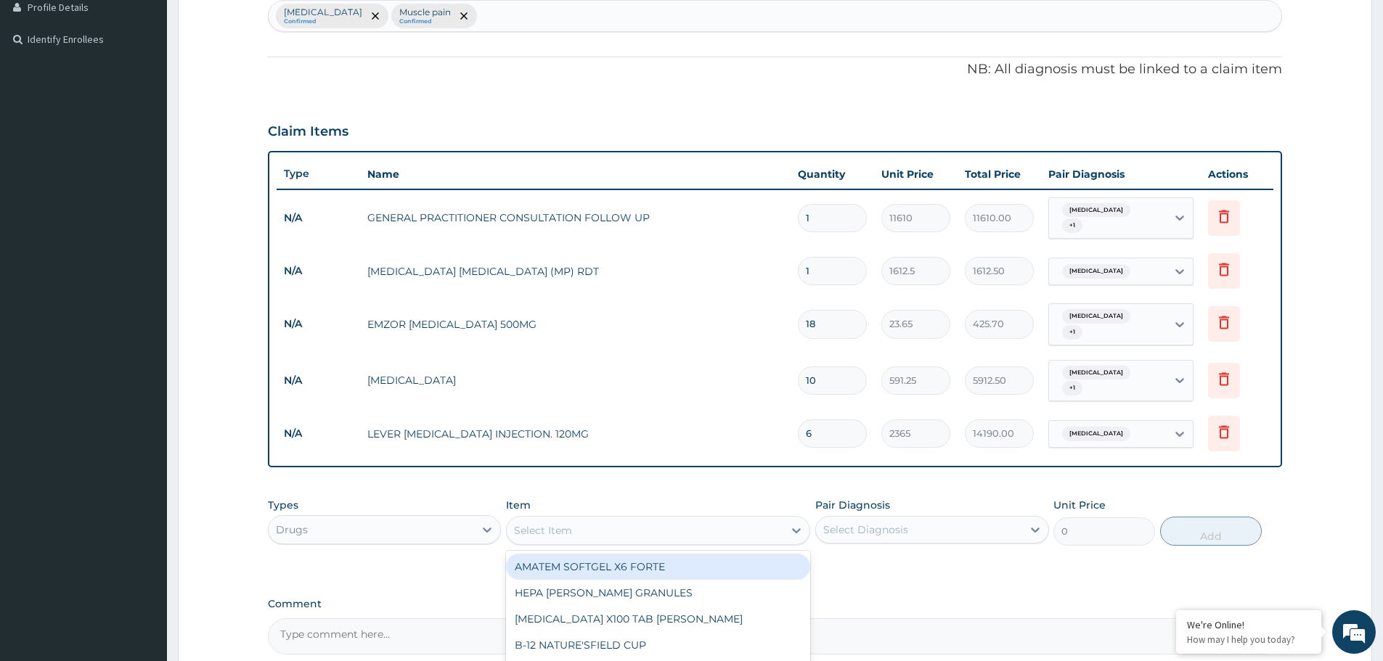
click at [645, 519] on div "Select Item" at bounding box center [645, 530] width 277 height 23
type input "amox"
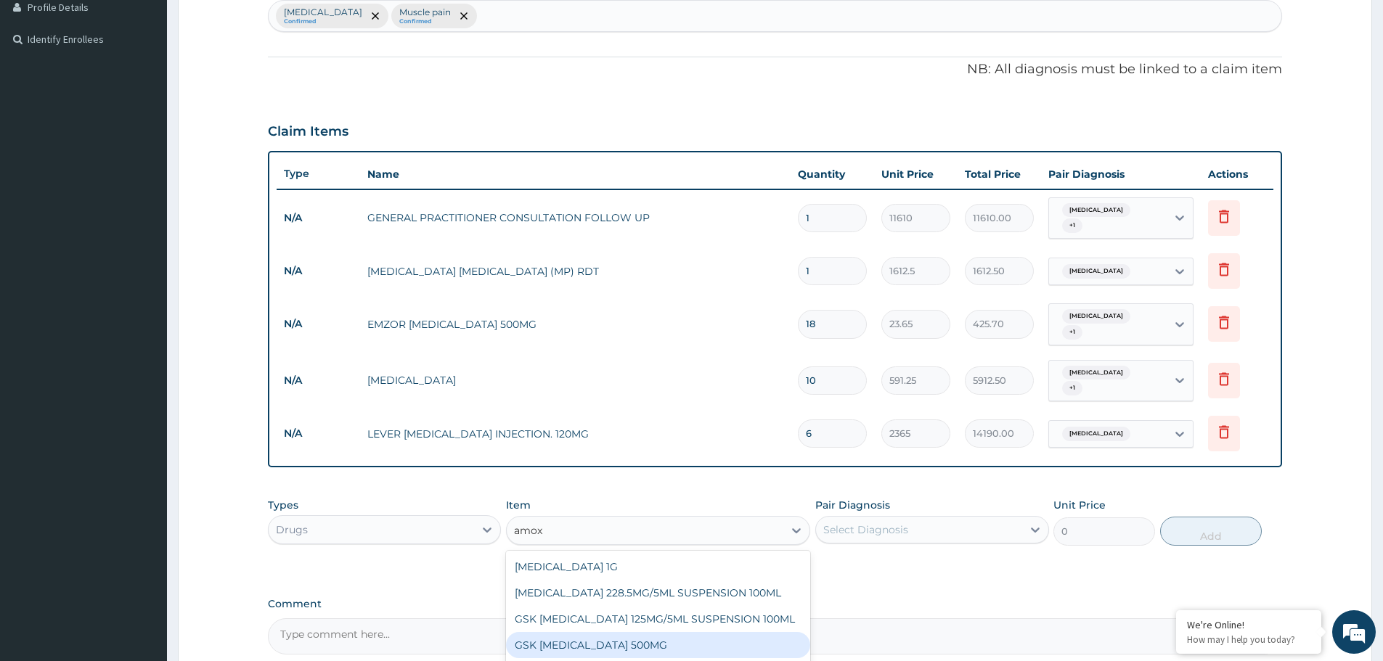
click at [642, 632] on div "GSK AMOXIL 500MG" at bounding box center [658, 645] width 304 height 26
type input "59.125"
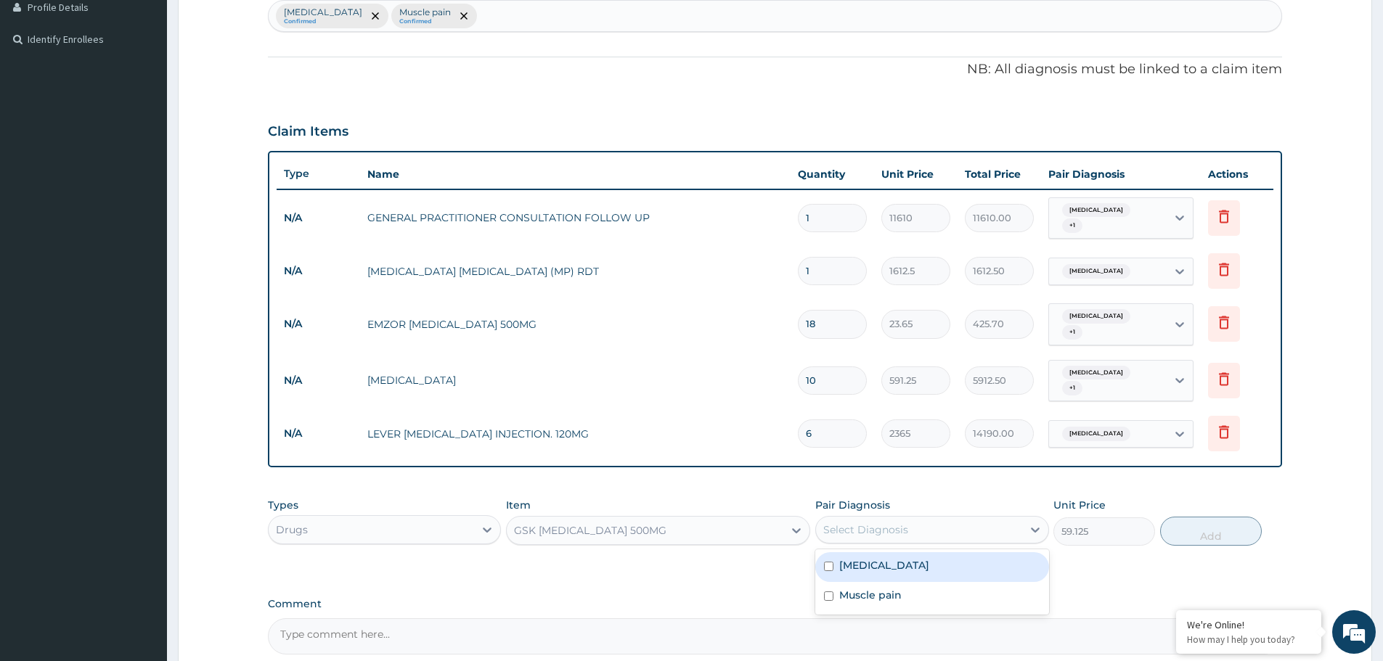
click at [907, 518] on div "Select Diagnosis" at bounding box center [918, 529] width 205 height 23
click at [873, 588] on label "Muscle pain" at bounding box center [870, 595] width 62 height 15
checkbox input "true"
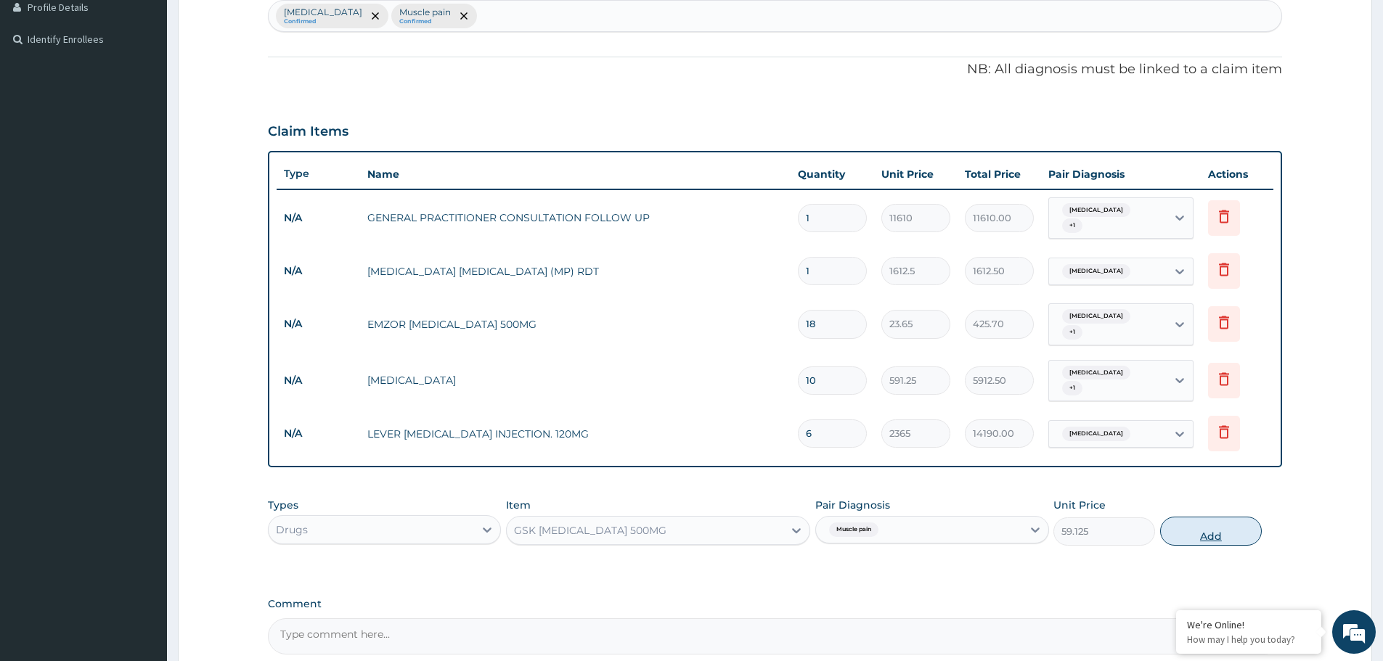
click at [1224, 517] on button "Add" at bounding box center [1211, 531] width 102 height 29
type input "0"
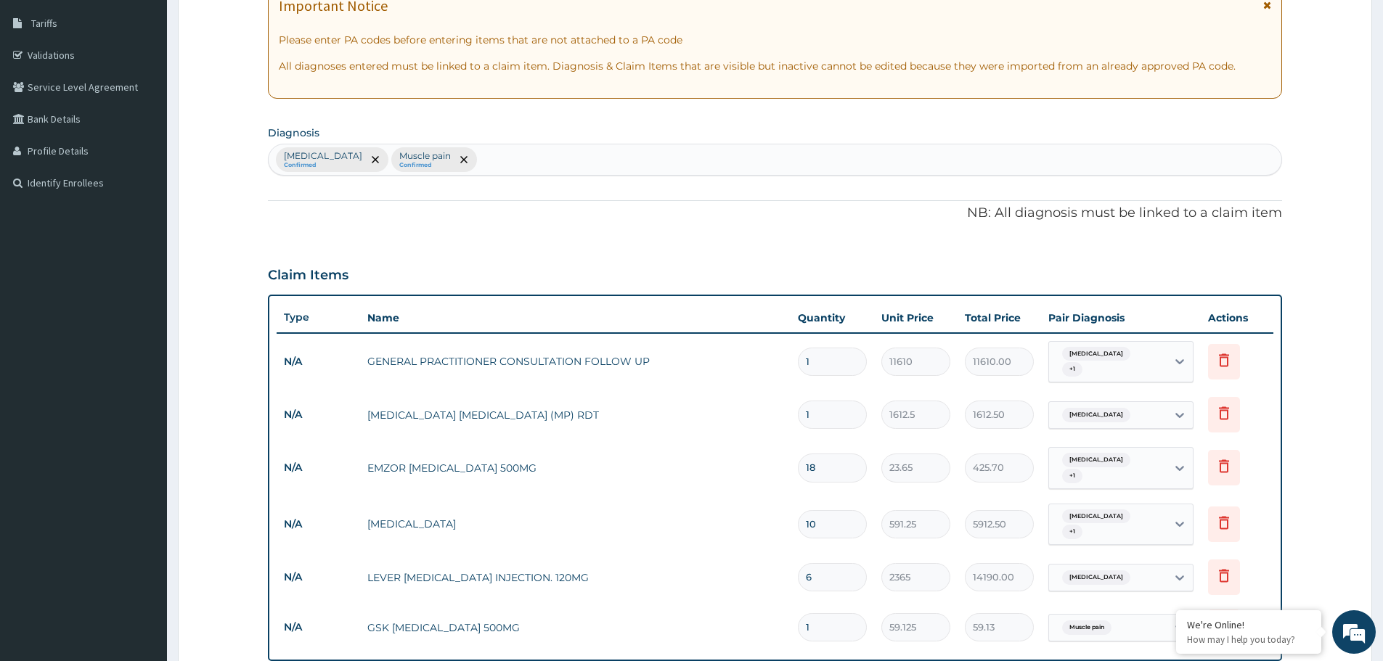
scroll to position [229, 0]
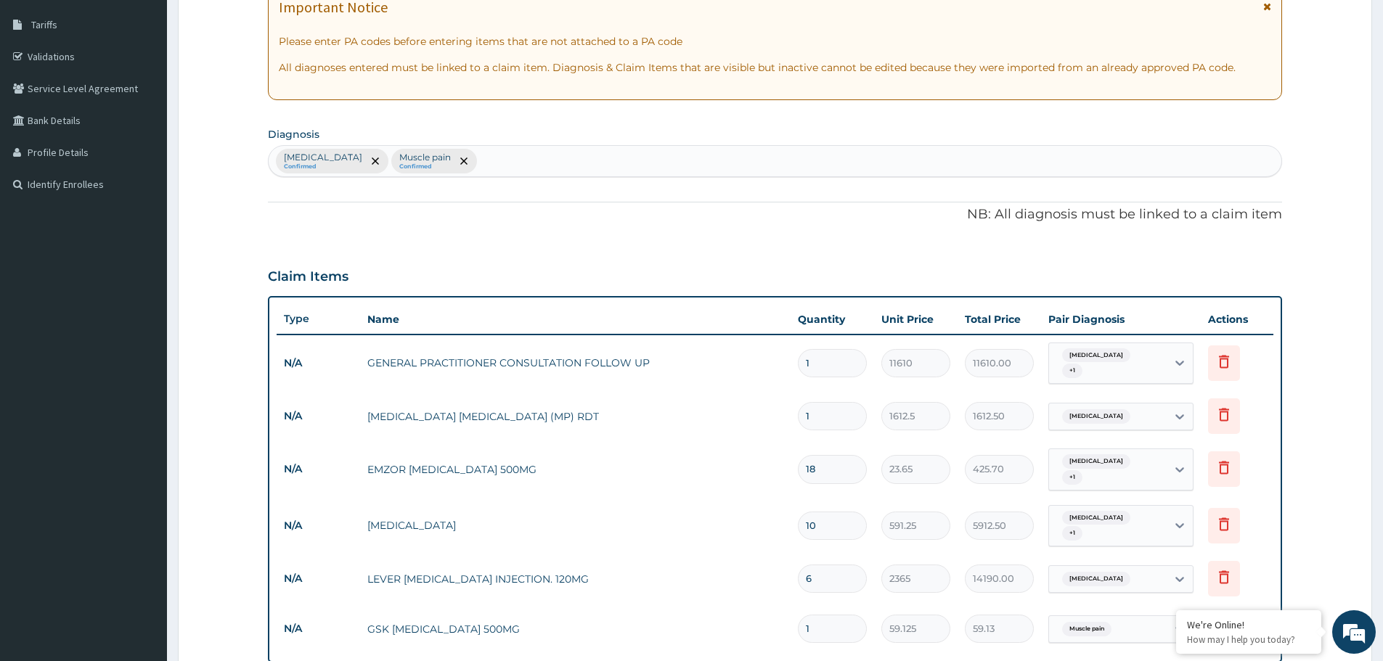
click at [531, 142] on section "Diagnosis Malaria Confirmed Muscle pain Confirmed" at bounding box center [775, 150] width 1014 height 54
click at [526, 166] on div "Malaria Confirmed Muscle pain Confirmed" at bounding box center [775, 161] width 1013 height 30
type input "typhoid"
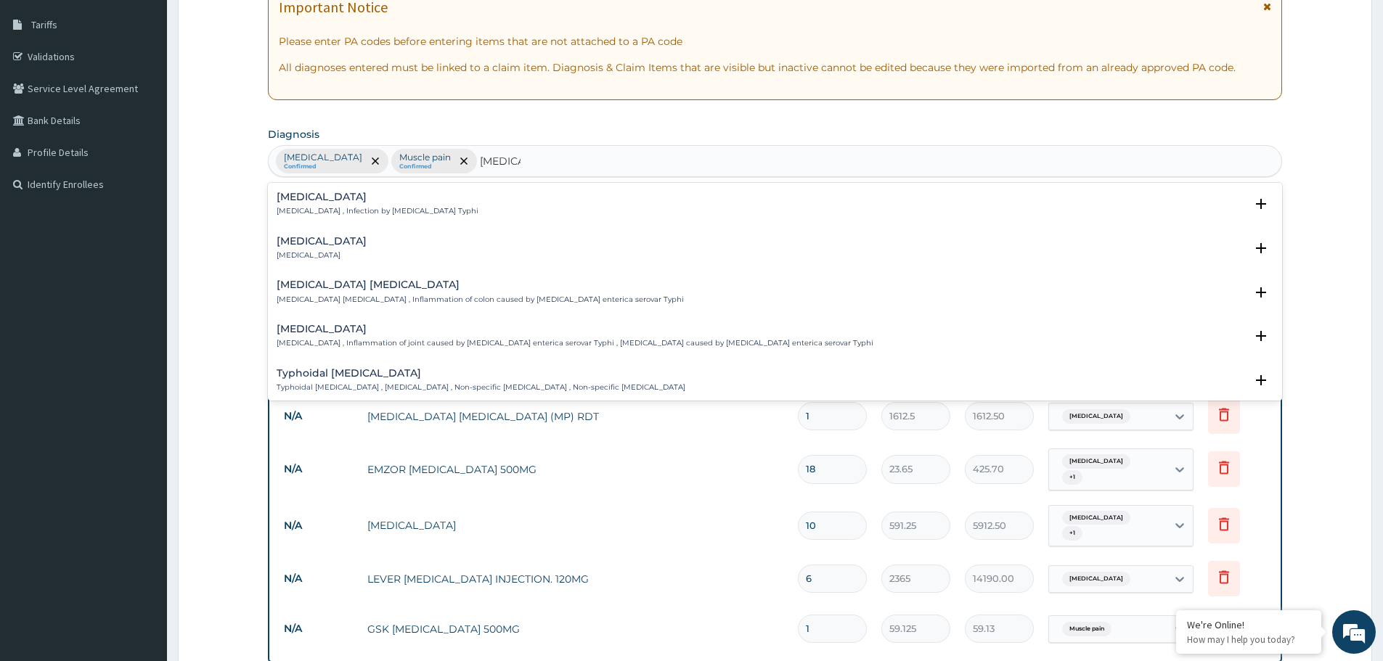
click at [375, 190] on div "Typhoid fever Typhoid fever , Infection by Salmonella Typhi Select Status Query…" at bounding box center [775, 208] width 1014 height 44
click at [335, 202] on h4 "Typhoid fever" at bounding box center [378, 197] width 202 height 11
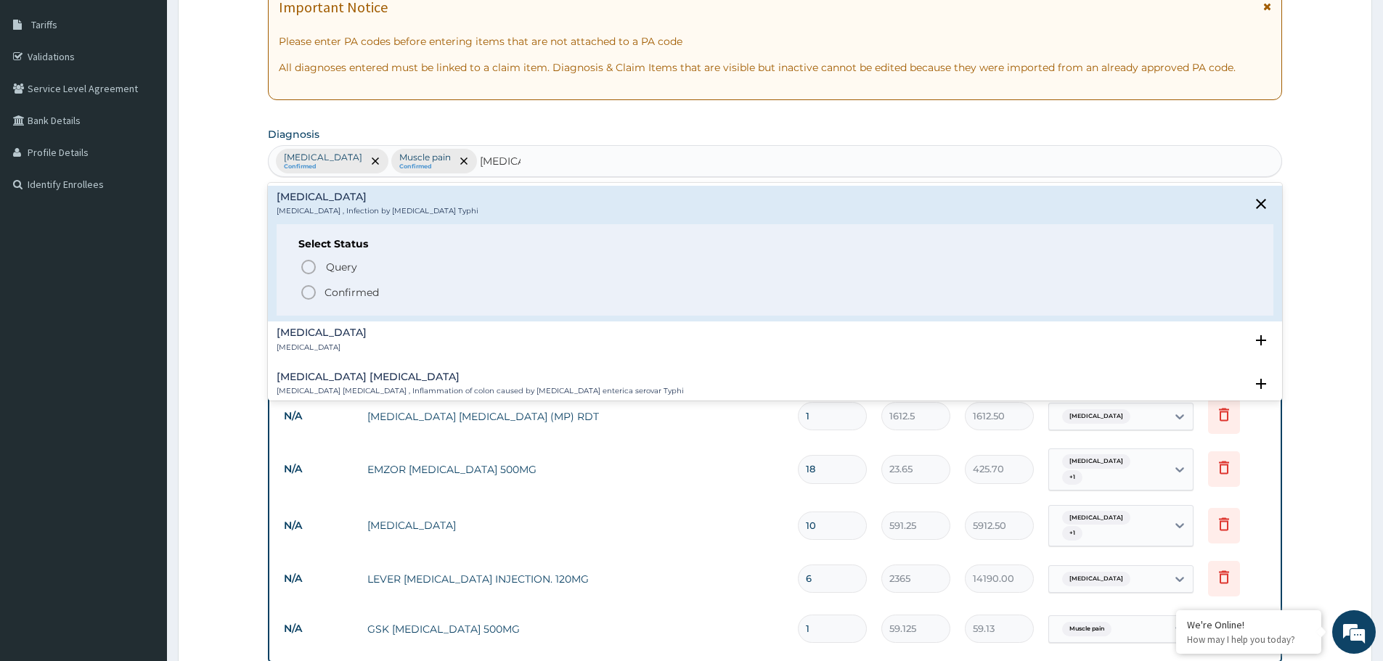
click at [348, 290] on p "Confirmed" at bounding box center [351, 292] width 54 height 15
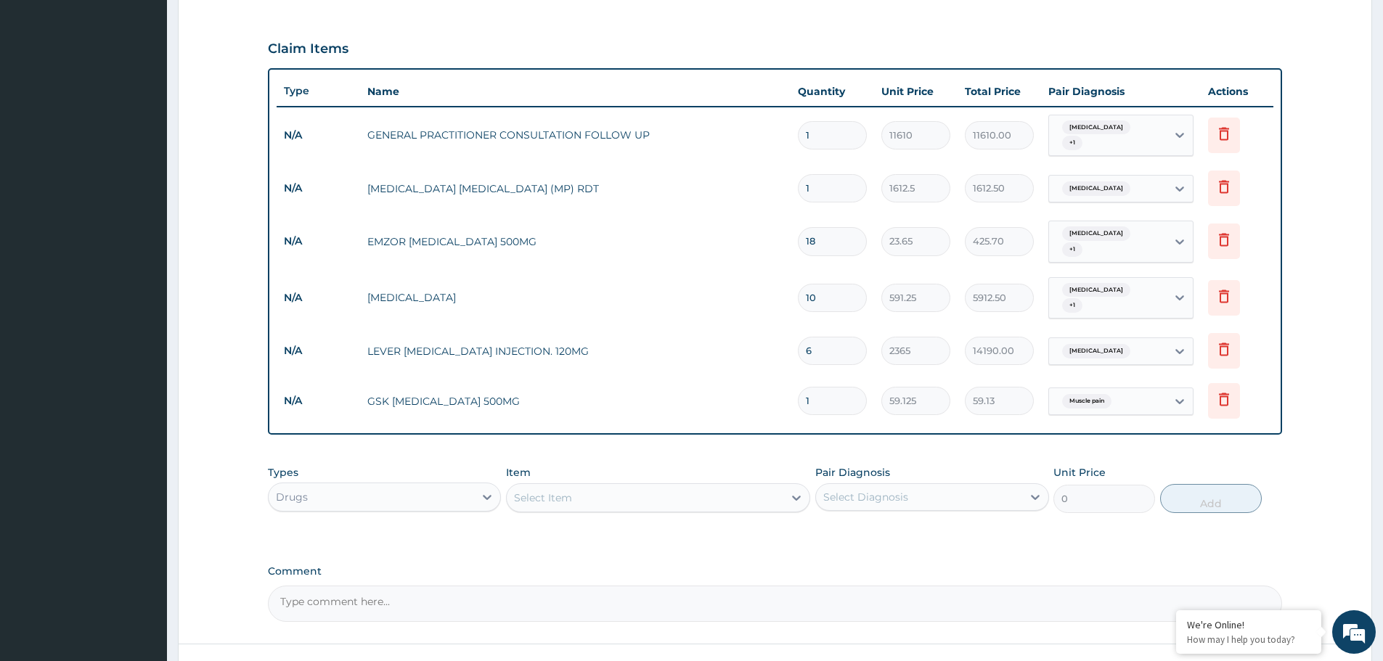
scroll to position [552, 0]
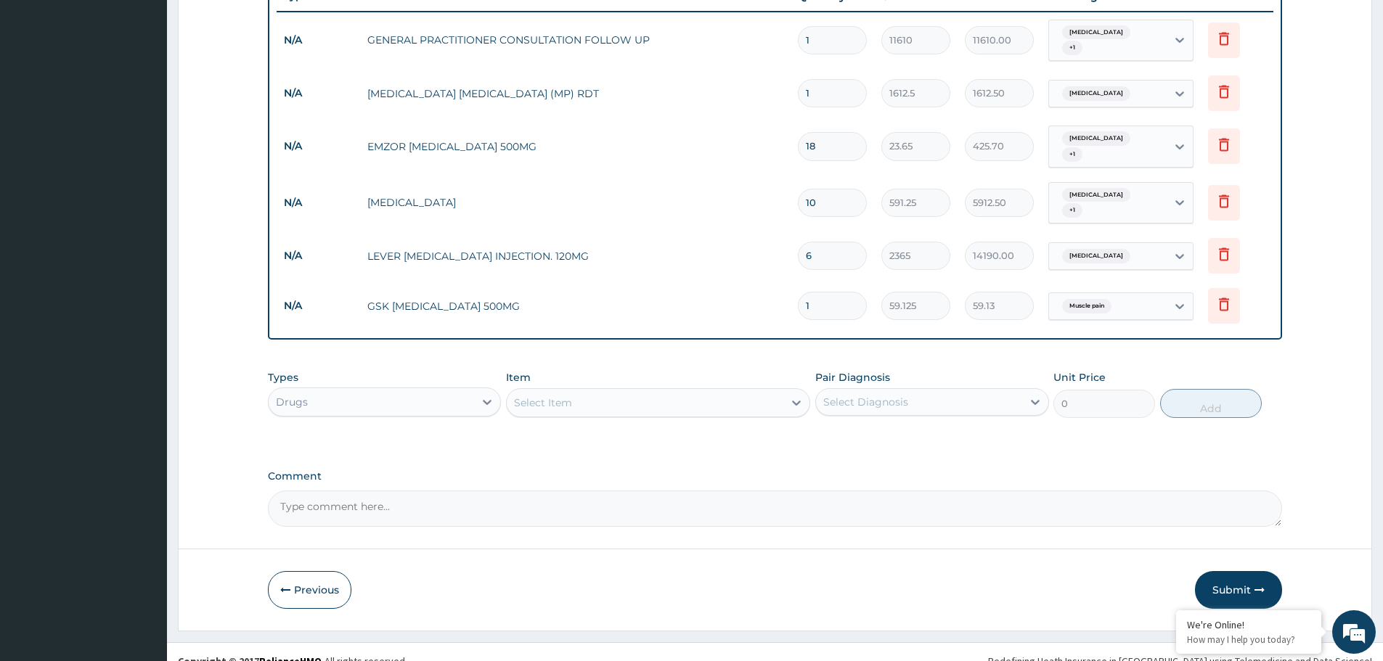
click at [1161, 294] on div "Muscle pain" at bounding box center [1108, 306] width 118 height 25
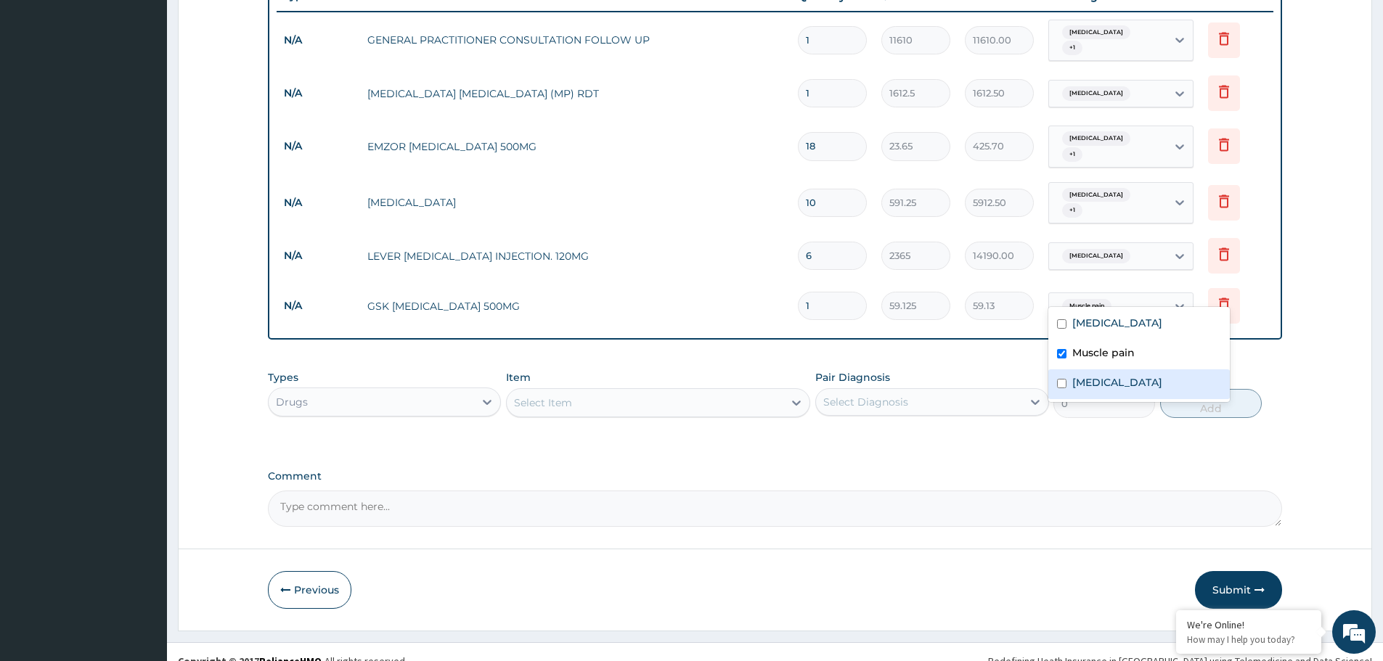
click at [1117, 382] on label "Typhoid fever" at bounding box center [1117, 382] width 90 height 15
checkbox input "true"
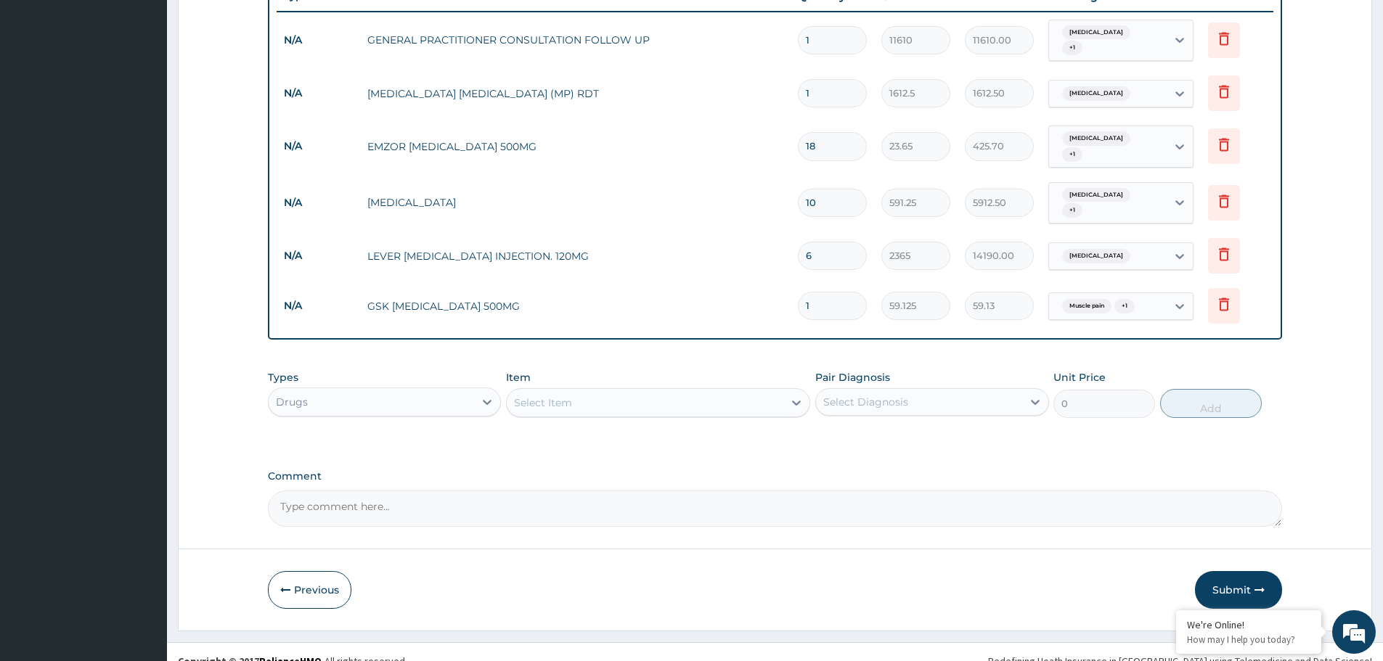
click at [836, 296] on input "1" at bounding box center [832, 306] width 69 height 28
type input "10"
type input "591.25"
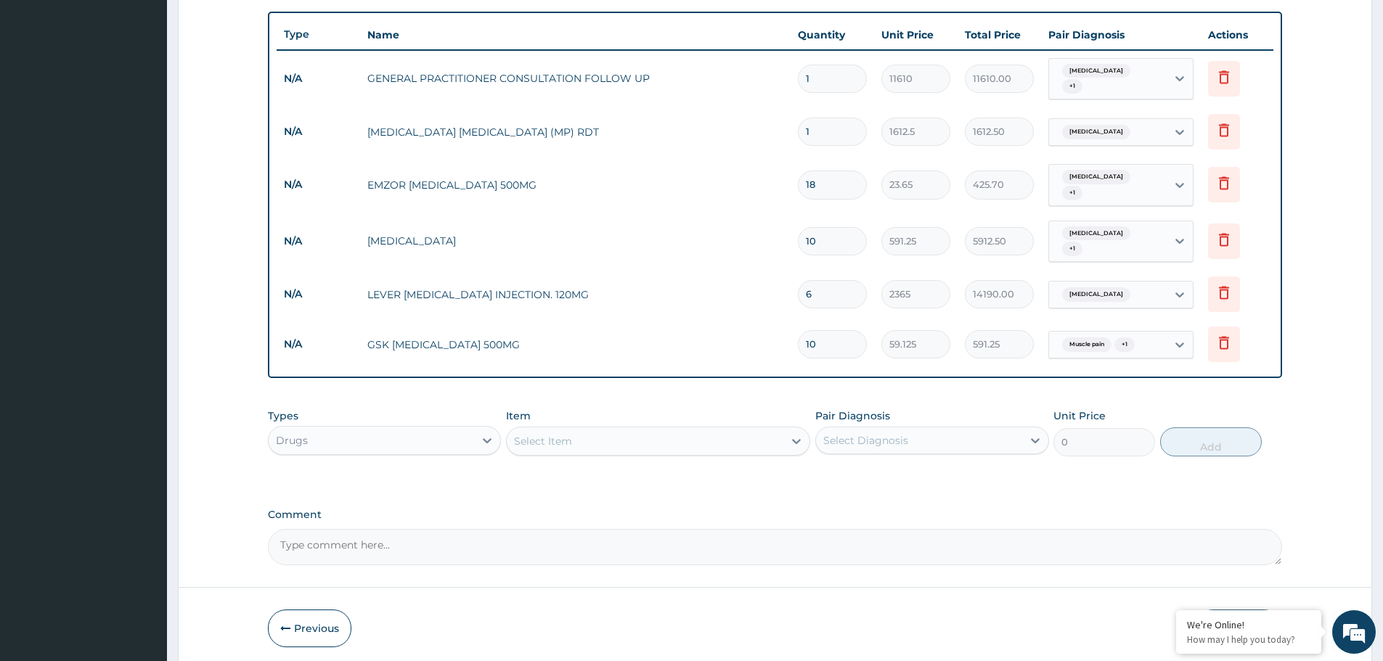
scroll to position [480, 0]
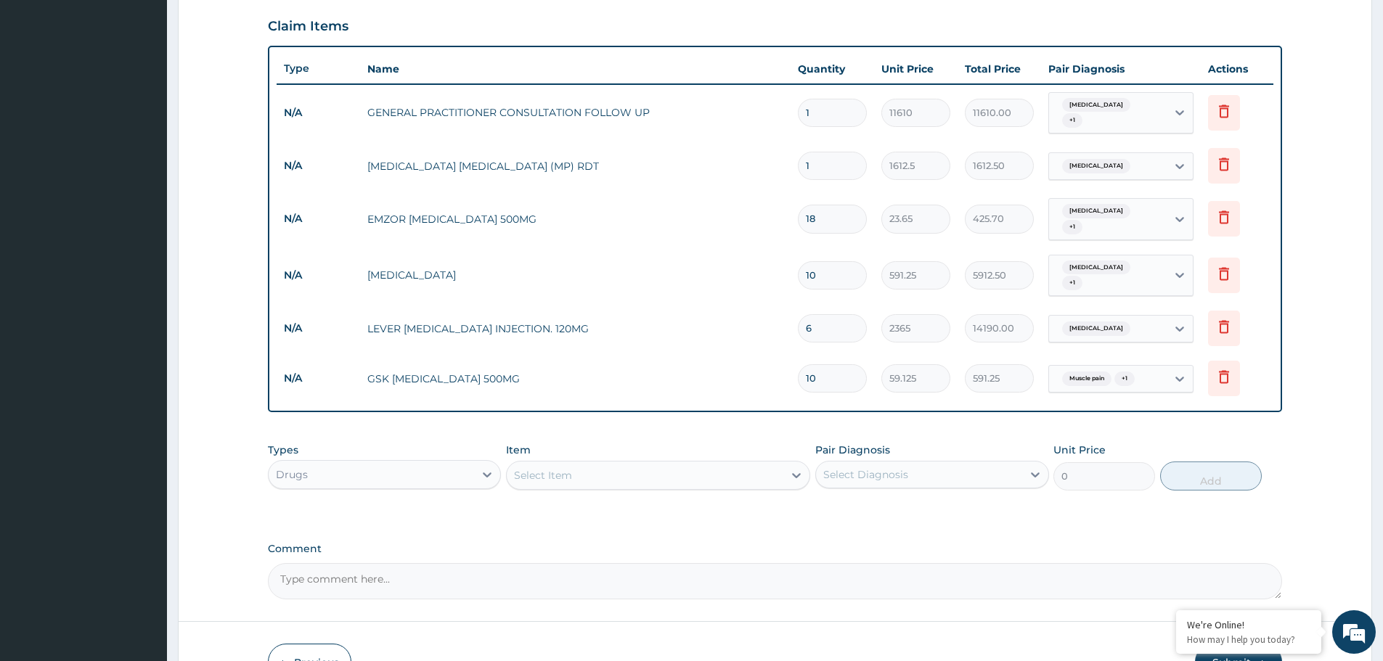
type input "10"
click at [1158, 107] on div "Malaria + 1" at bounding box center [1108, 113] width 118 height 41
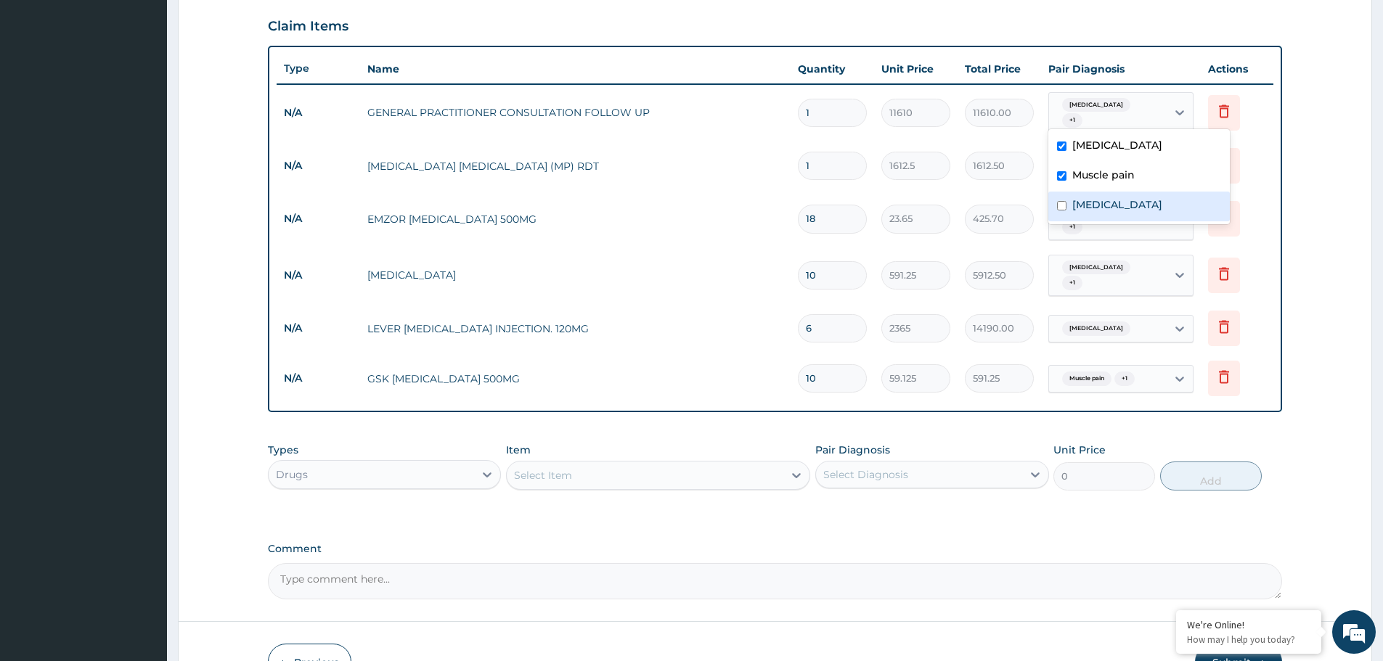
click at [1113, 210] on label "Typhoid fever" at bounding box center [1117, 204] width 90 height 15
checkbox input "true"
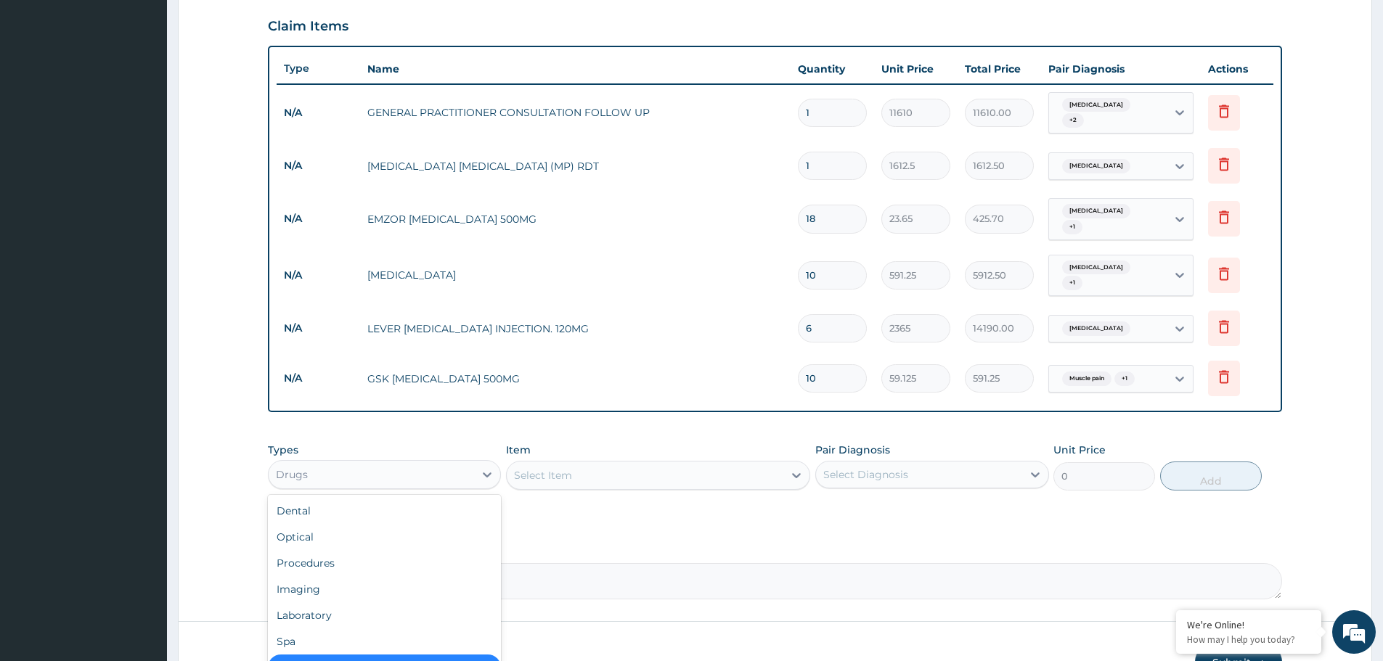
click at [390, 463] on div "Drugs" at bounding box center [371, 474] width 205 height 23
click at [357, 602] on div "Laboratory" at bounding box center [384, 615] width 233 height 26
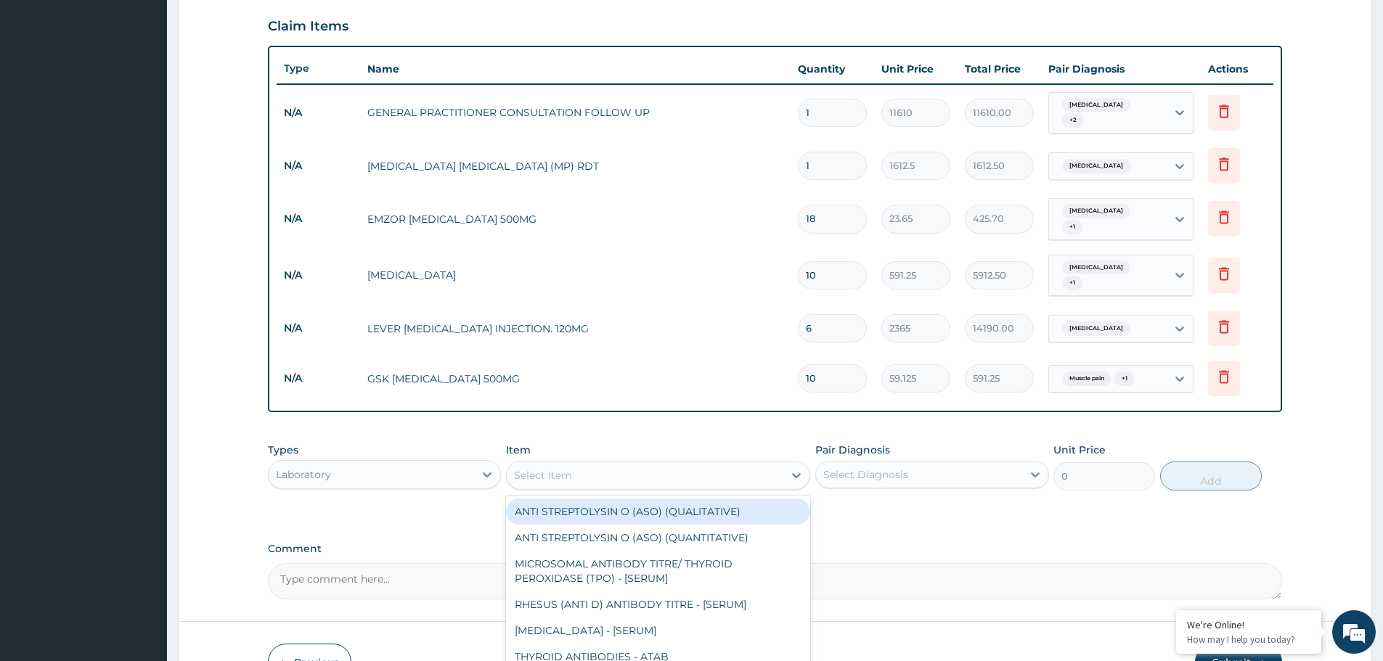
click at [636, 466] on div "Select Item" at bounding box center [645, 475] width 277 height 23
type input "stool"
click at [632, 499] on div "STOOL MICROSCOPY" at bounding box center [658, 512] width 304 height 26
type input "4085"
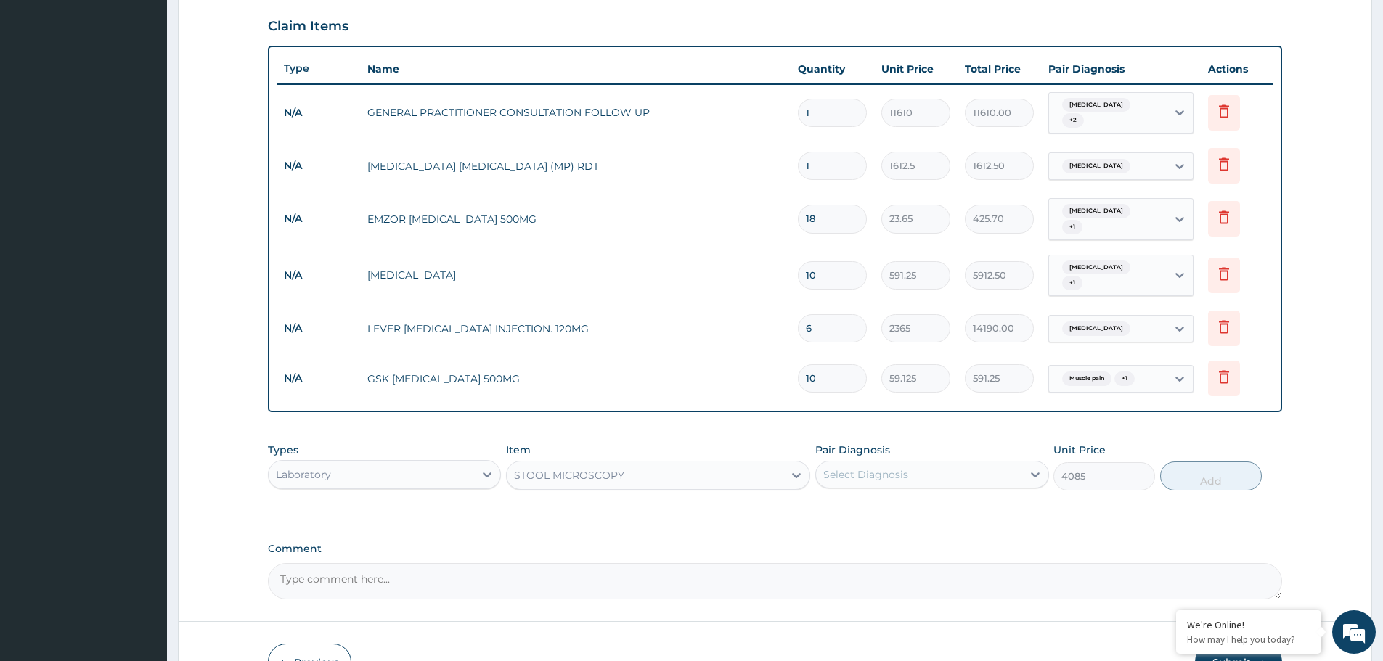
click at [900, 467] on div "Select Diagnosis" at bounding box center [865, 474] width 85 height 15
click at [872, 563] on label "Typhoid fever" at bounding box center [884, 570] width 90 height 15
checkbox input "true"
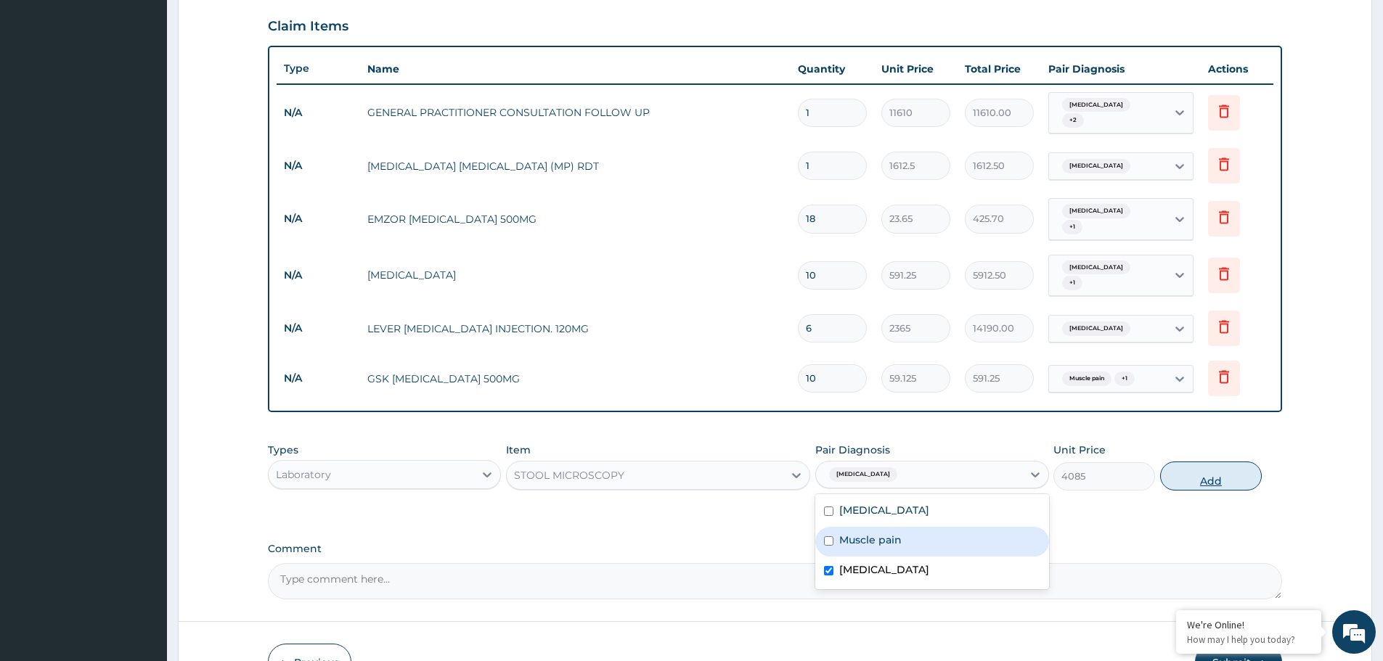
click at [1257, 462] on button "Add" at bounding box center [1211, 476] width 102 height 29
type input "0"
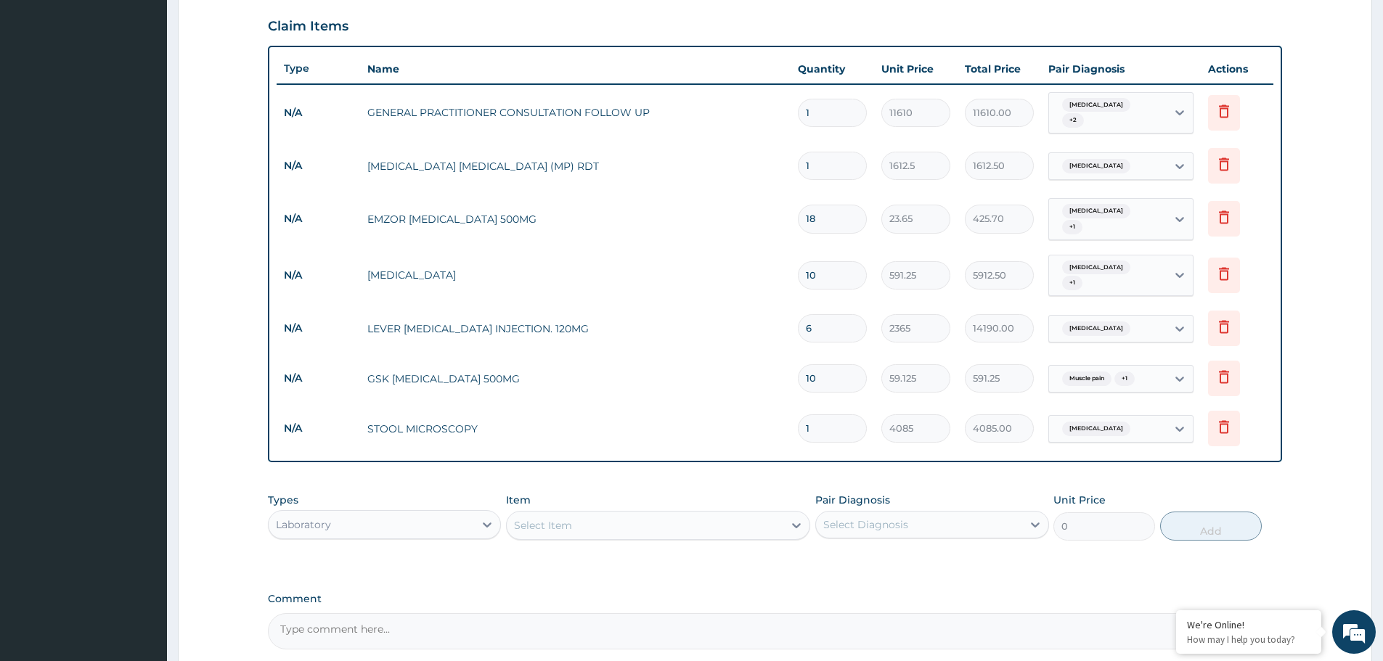
click at [473, 513] on div "Laboratory" at bounding box center [371, 524] width 205 height 23
click at [1235, 311] on icon at bounding box center [1224, 329] width 32 height 36
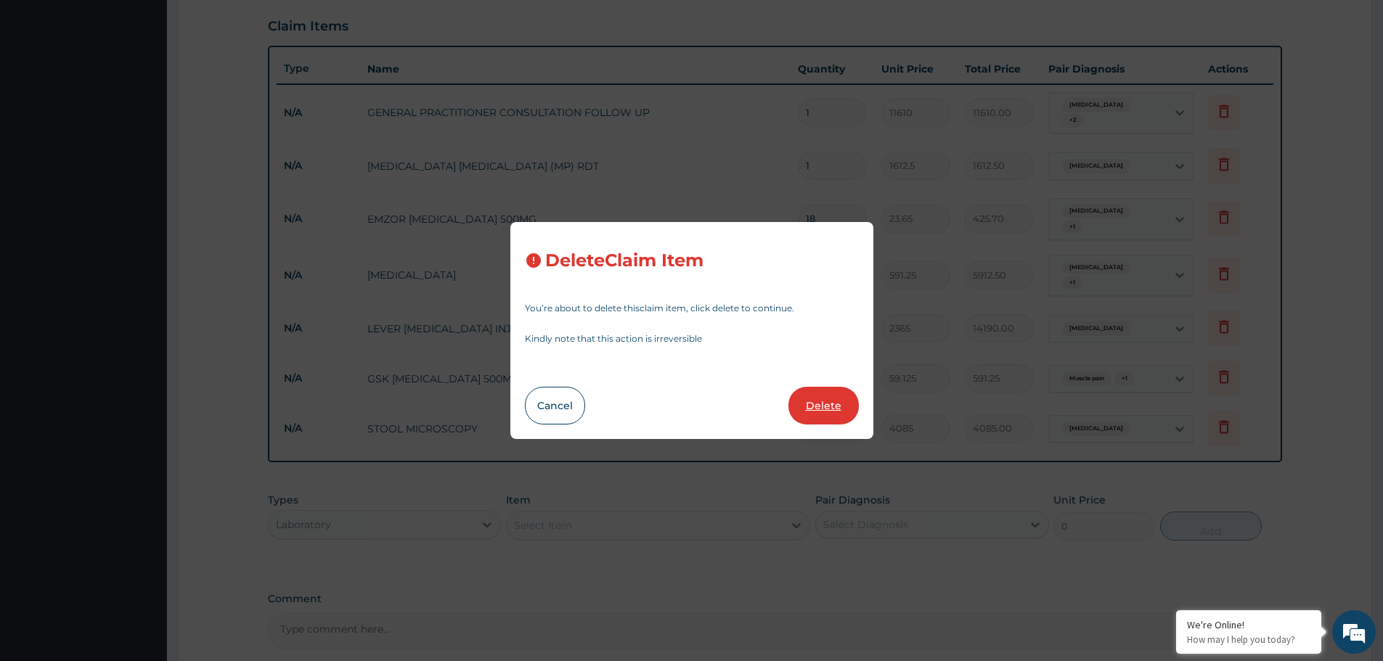
click at [807, 413] on button "Delete" at bounding box center [823, 406] width 70 height 38
type input "10"
type input "59.125"
type input "591.25"
type input "1"
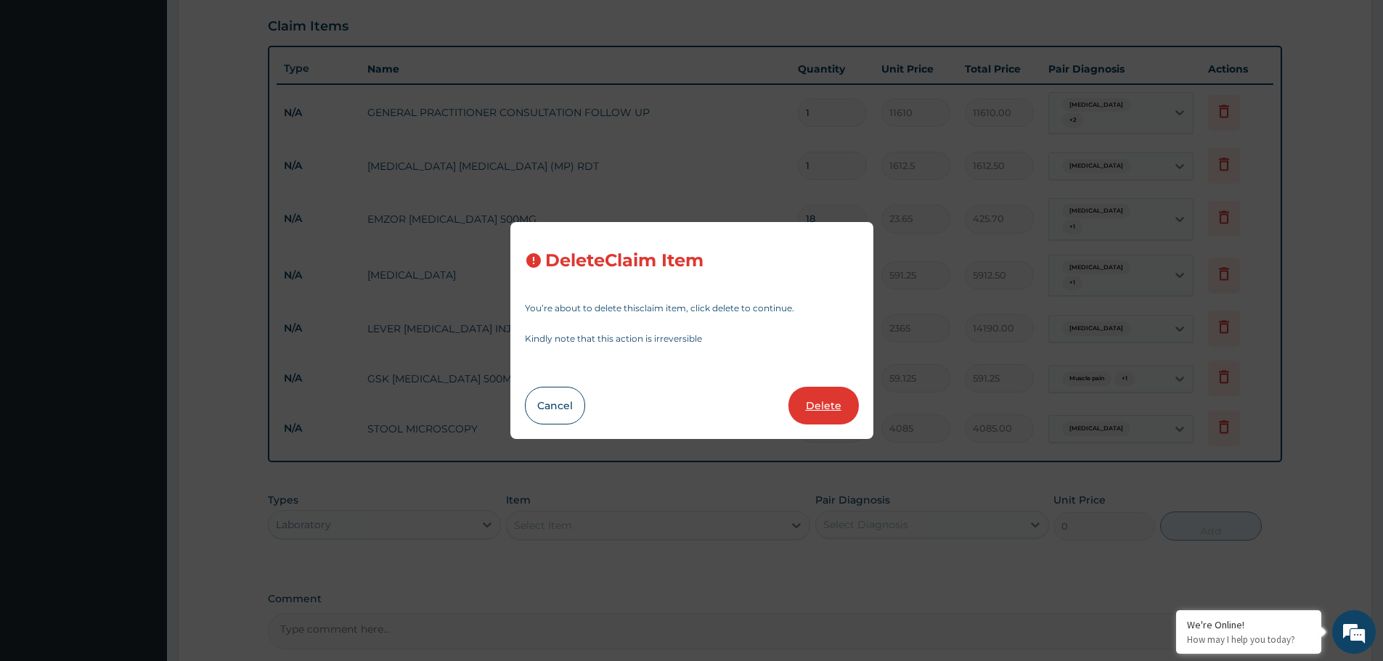
type input "4085"
type input "4085.00"
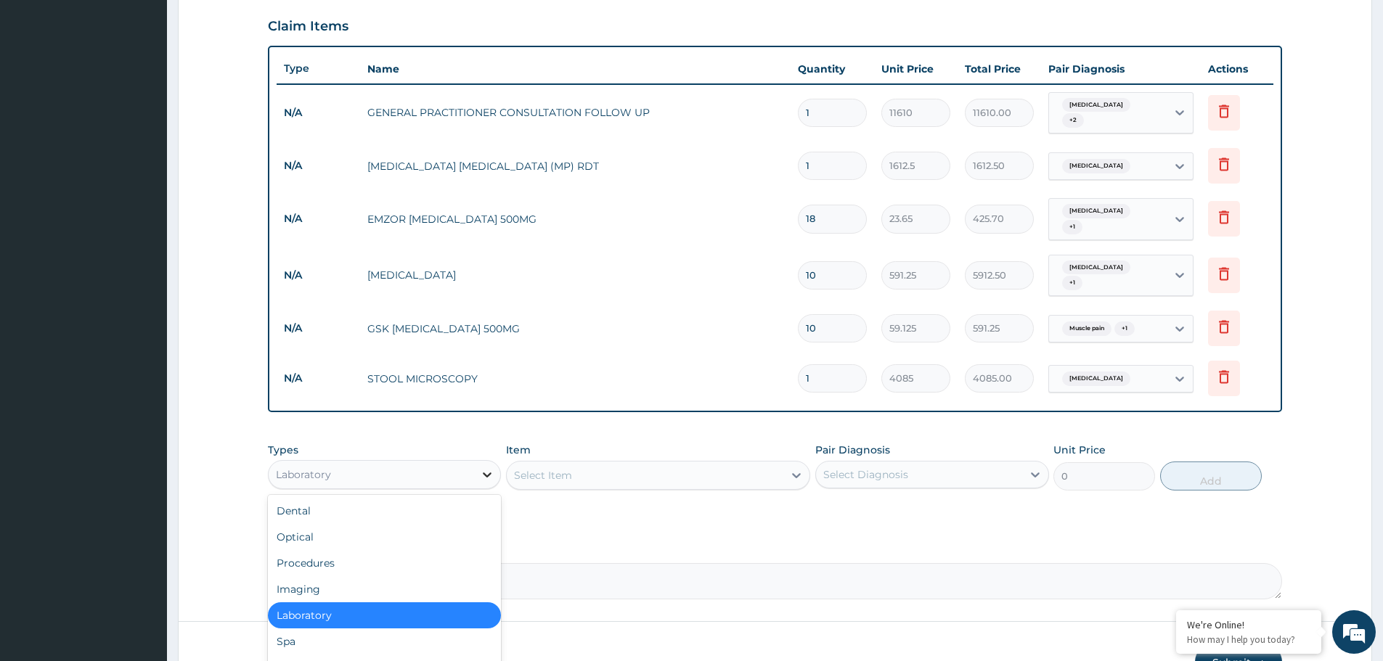
click at [500, 462] on div at bounding box center [487, 475] width 26 height 26
click at [366, 655] on div "Drugs" at bounding box center [384, 668] width 233 height 26
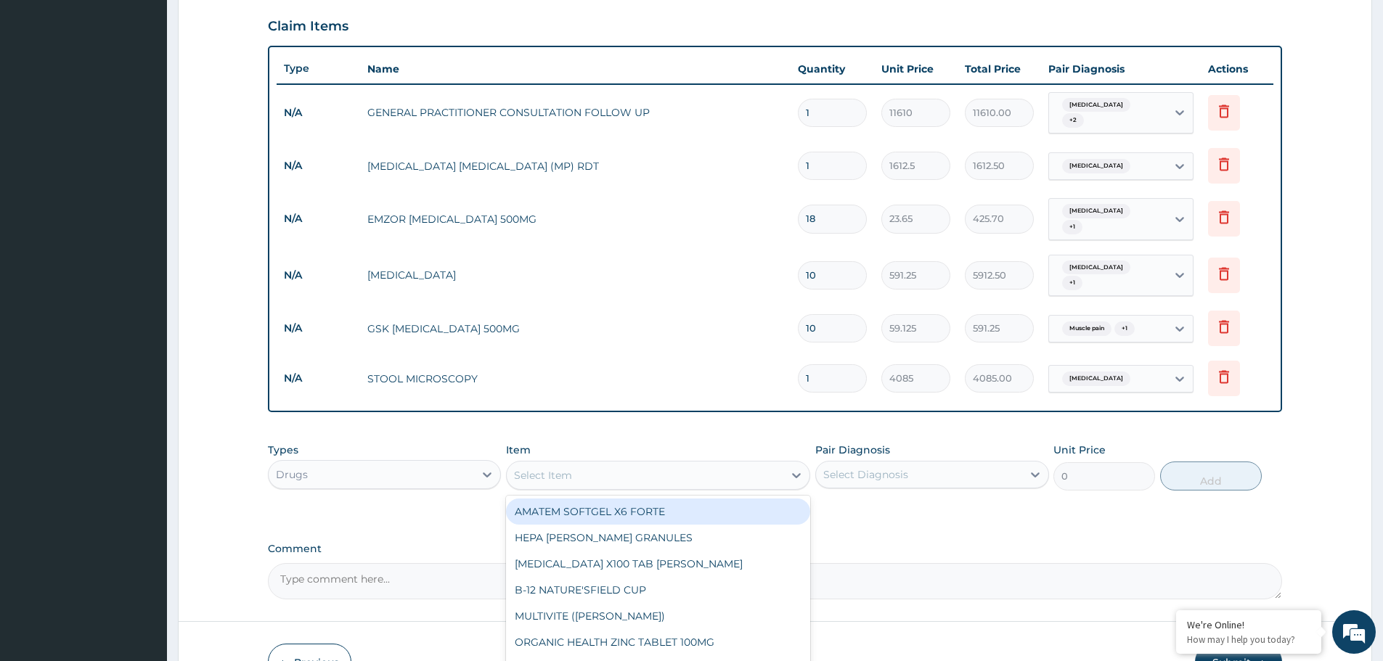
click at [654, 464] on div "Select Item" at bounding box center [645, 475] width 277 height 23
type input "paracetamol"
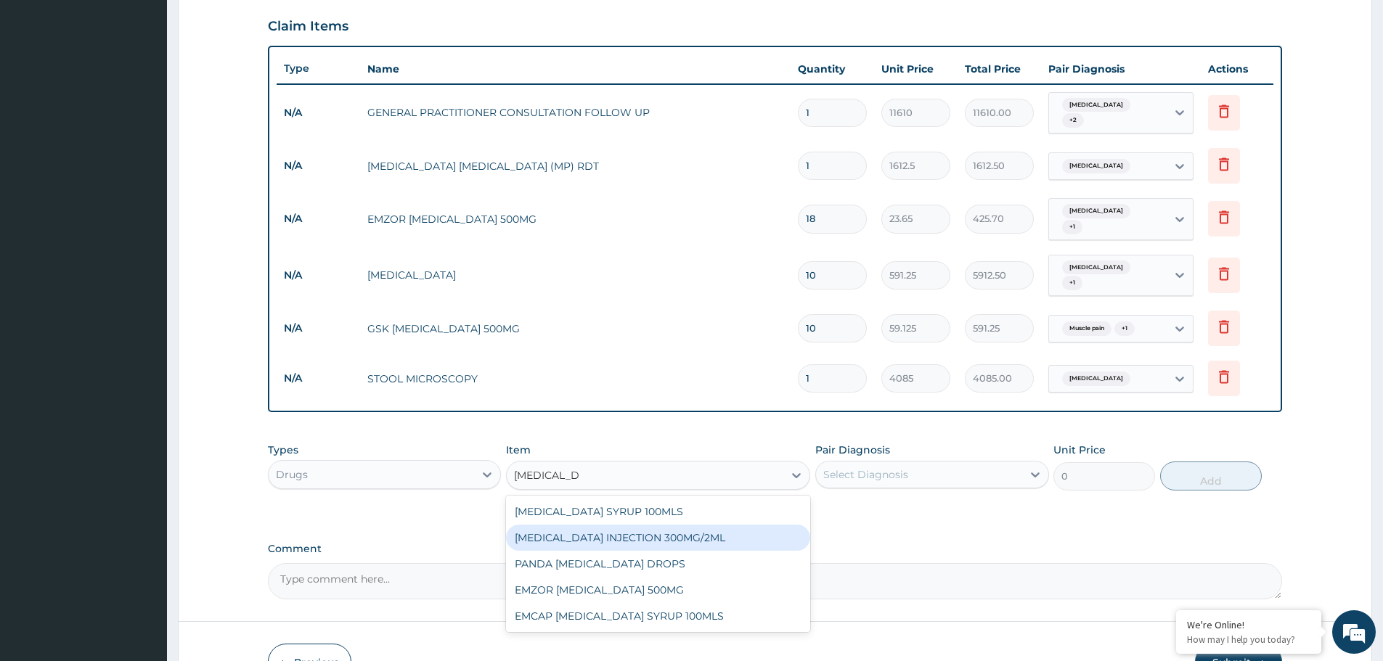
click at [660, 525] on div "PARACETAMOL INJECTION 300MG/2ML" at bounding box center [658, 538] width 304 height 26
type input "260.15"
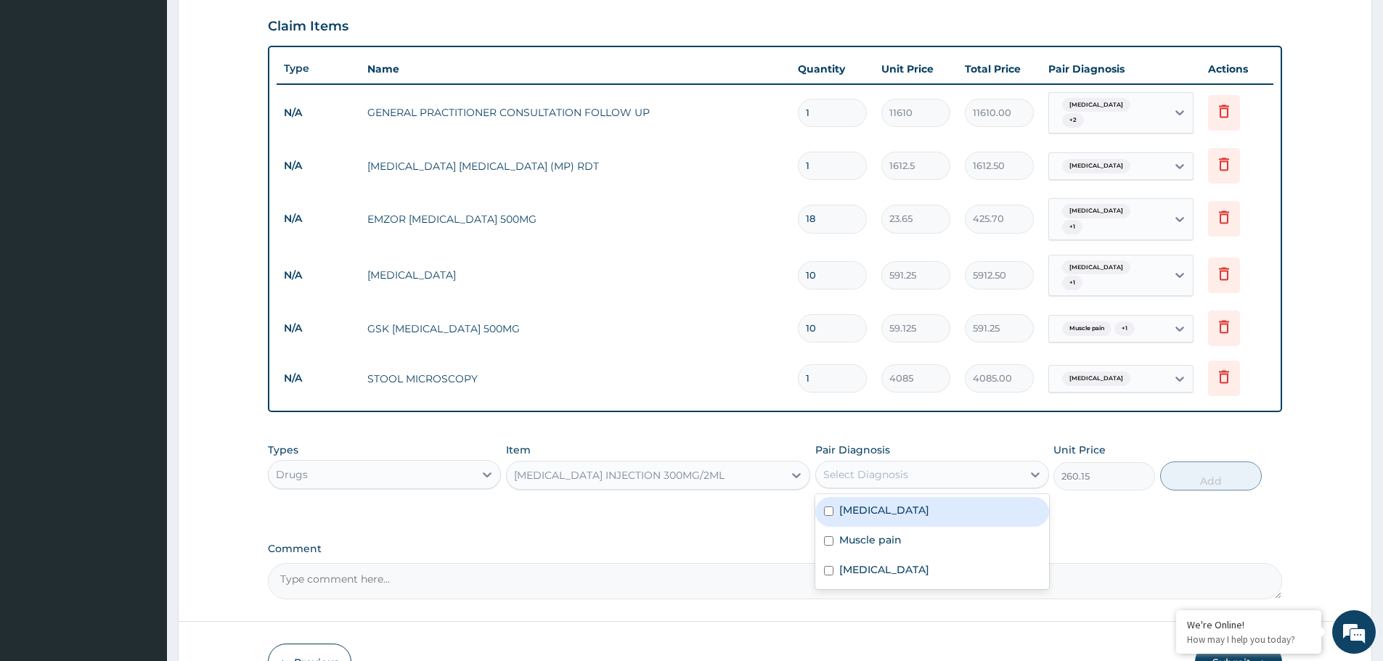
click at [931, 463] on div "Select Diagnosis" at bounding box center [918, 474] width 205 height 23
click at [904, 497] on div "Malaria" at bounding box center [931, 512] width 233 height 30
click at [899, 506] on div "Malaria" at bounding box center [931, 512] width 233 height 30
click at [901, 499] on div "Malaria" at bounding box center [931, 512] width 233 height 30
checkbox input "true"
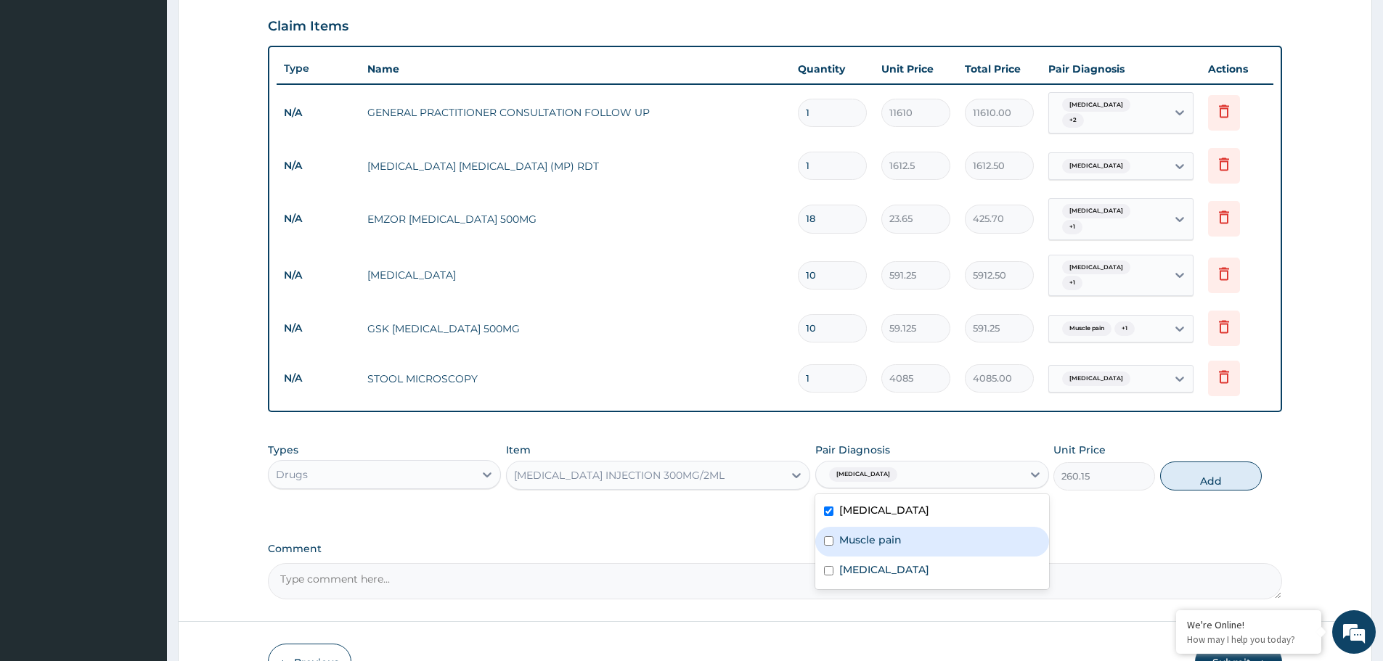
click at [899, 533] on label "Muscle pain" at bounding box center [870, 540] width 62 height 15
checkbox input "true"
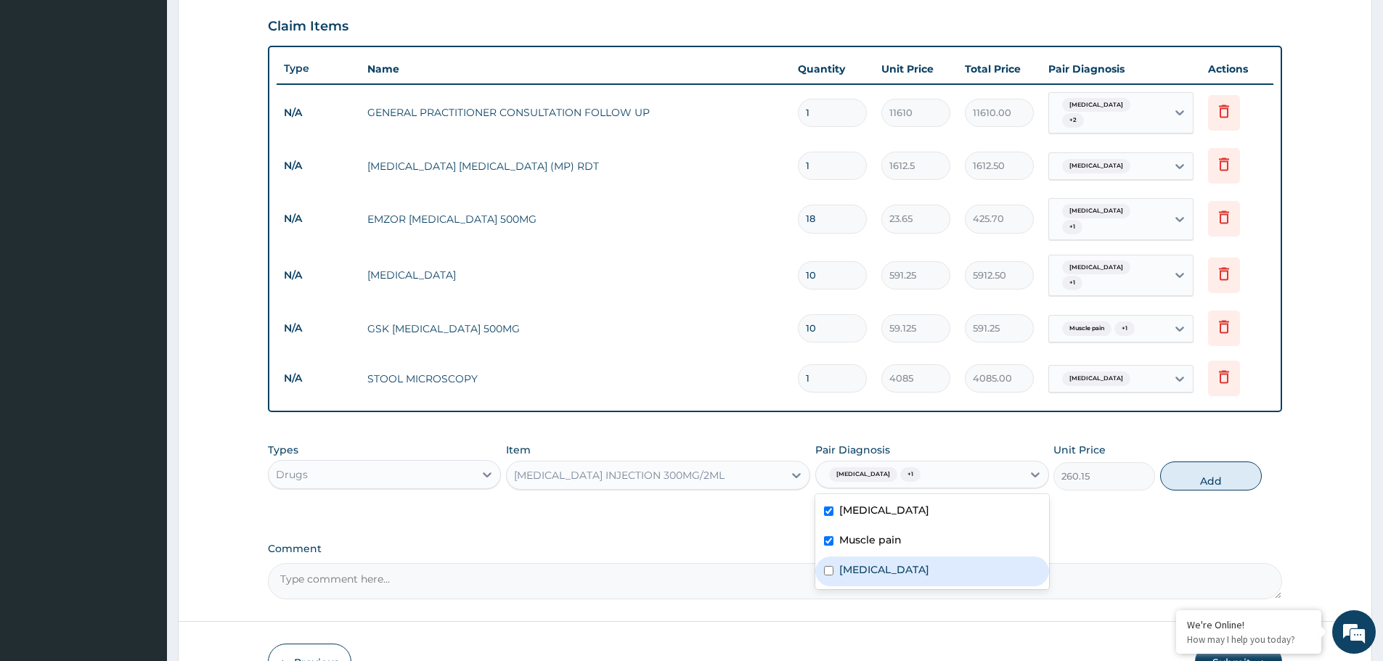
click at [898, 563] on label "Typhoid fever" at bounding box center [884, 570] width 90 height 15
checkbox input "true"
click at [1233, 462] on button "Add" at bounding box center [1211, 476] width 102 height 29
type input "0"
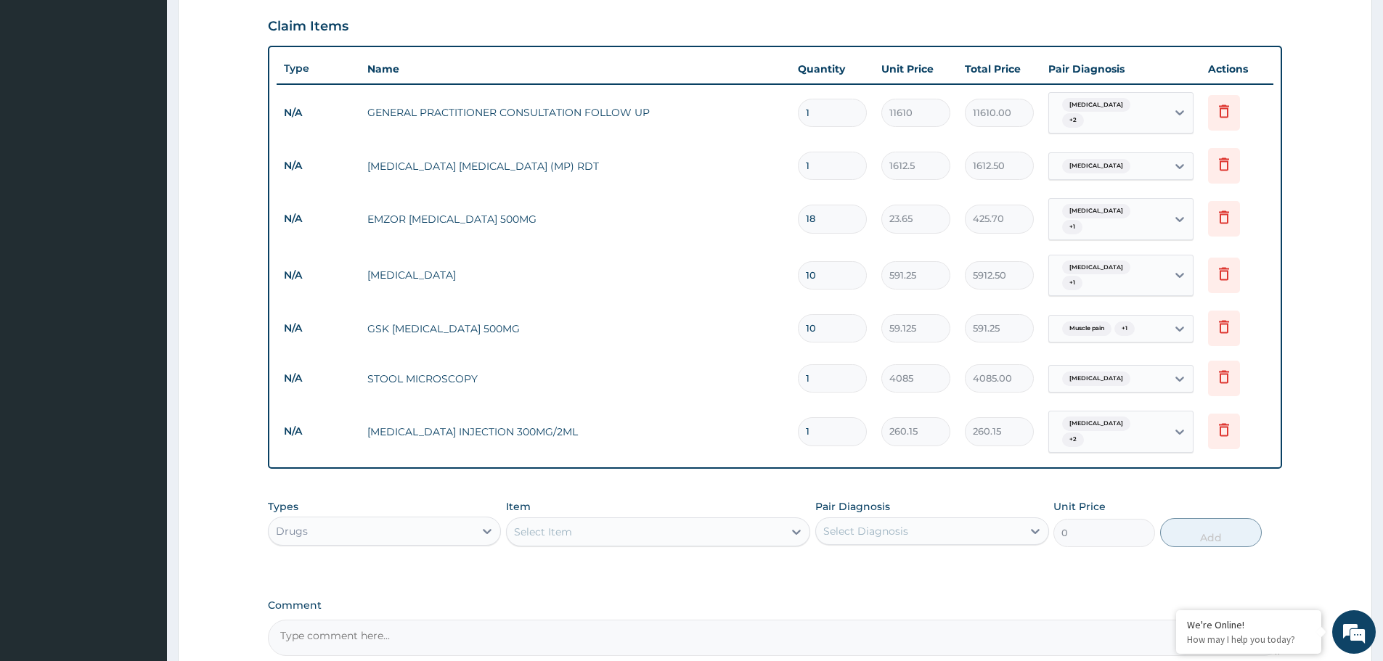
type input "0.00"
type input "2"
type input "520.30"
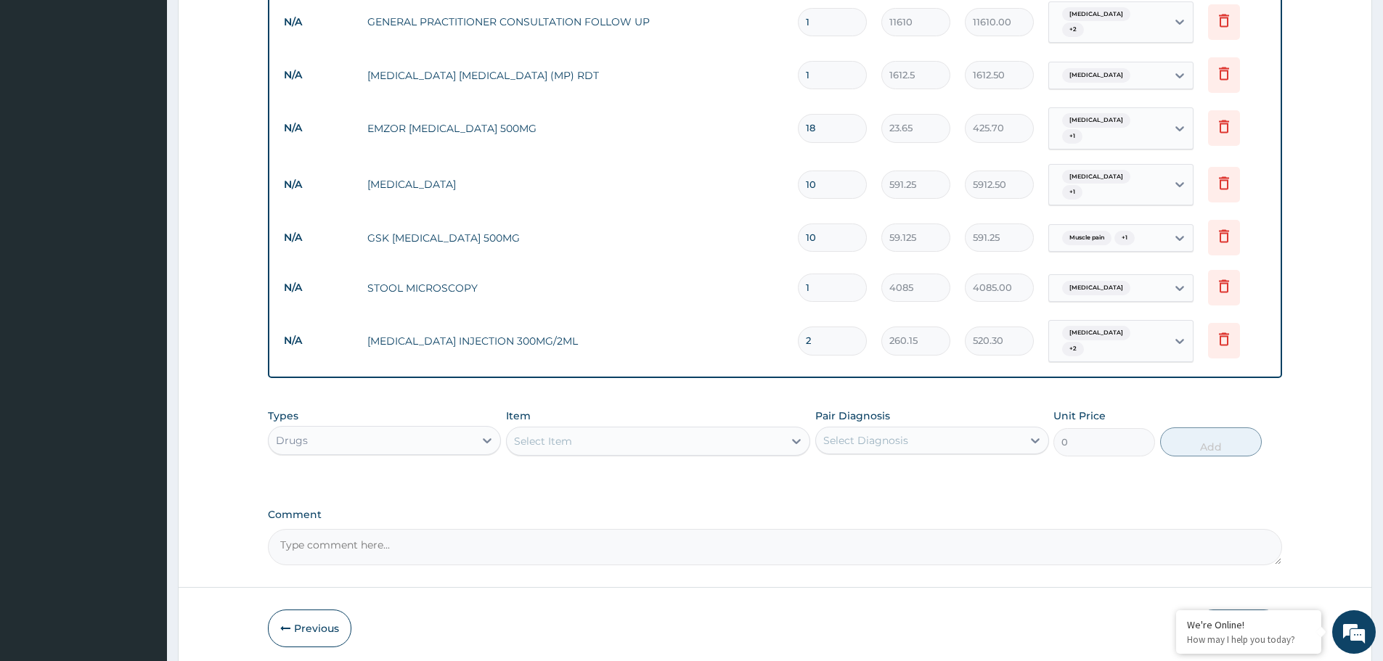
scroll to position [602, 0]
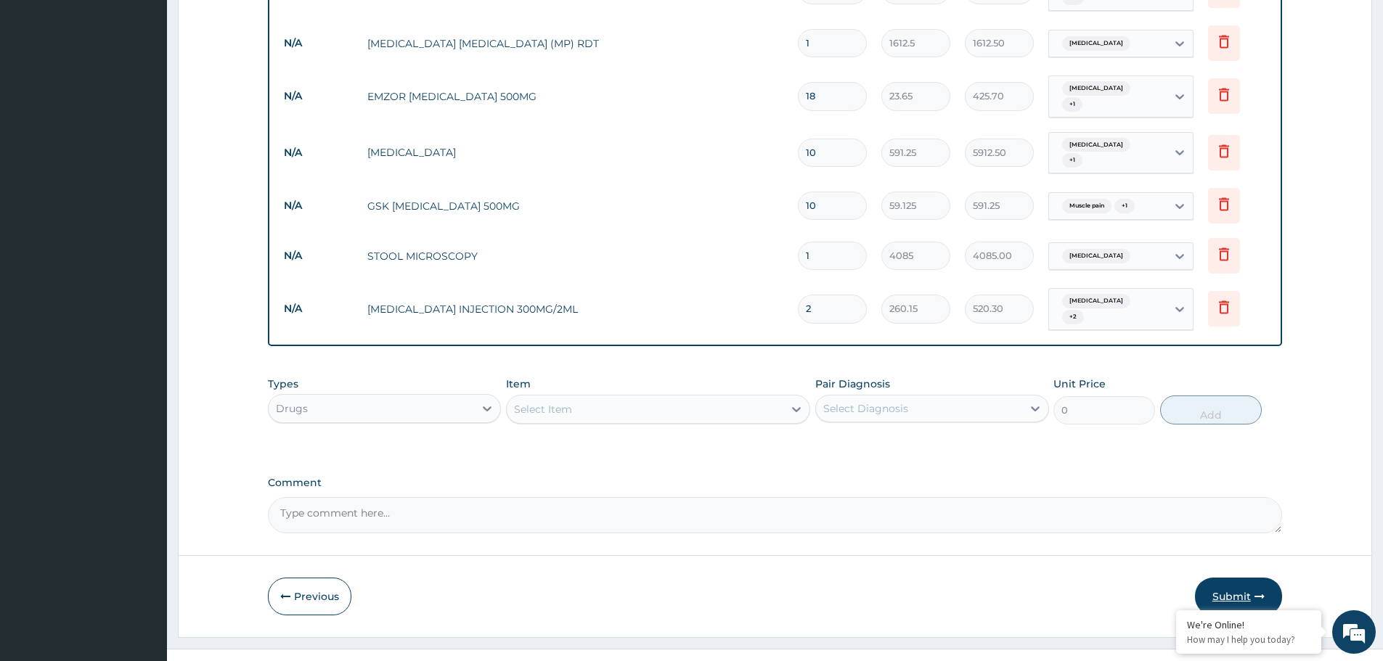
type input "2"
click at [1217, 578] on button "Submit" at bounding box center [1238, 597] width 87 height 38
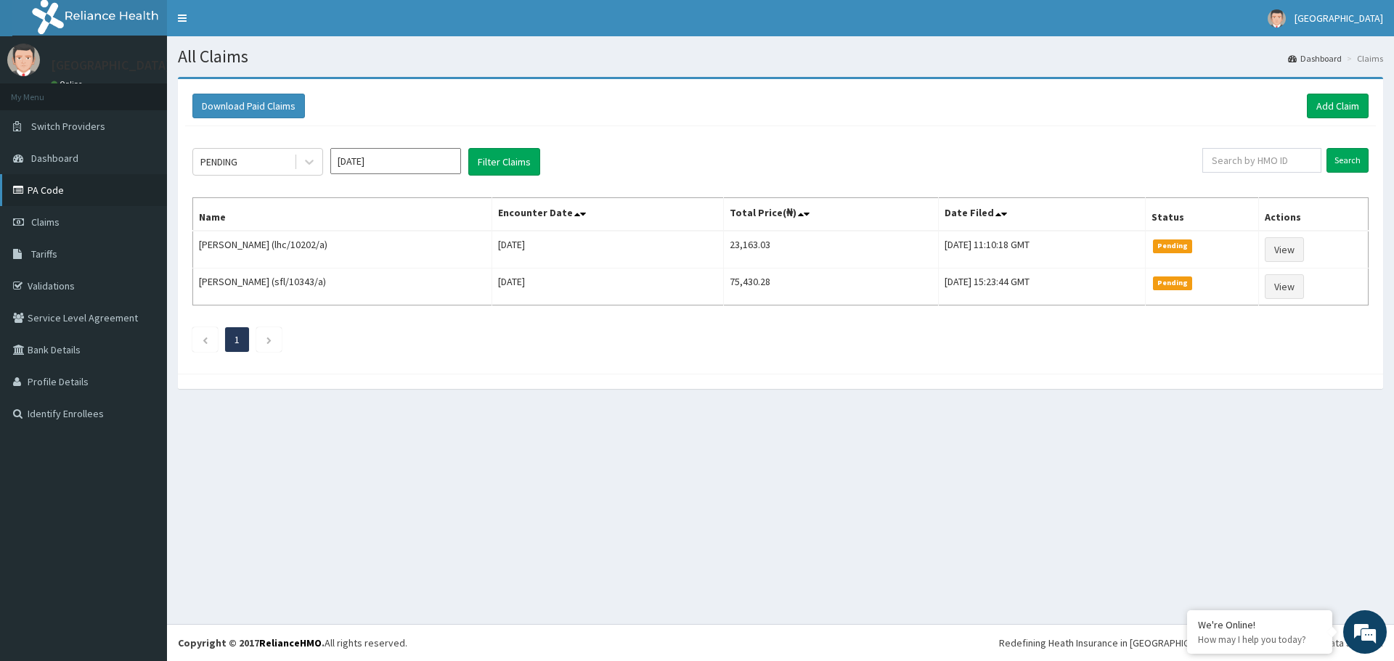
click at [98, 185] on link "PA Code" at bounding box center [83, 190] width 167 height 32
